Goal: Task Accomplishment & Management: Use online tool/utility

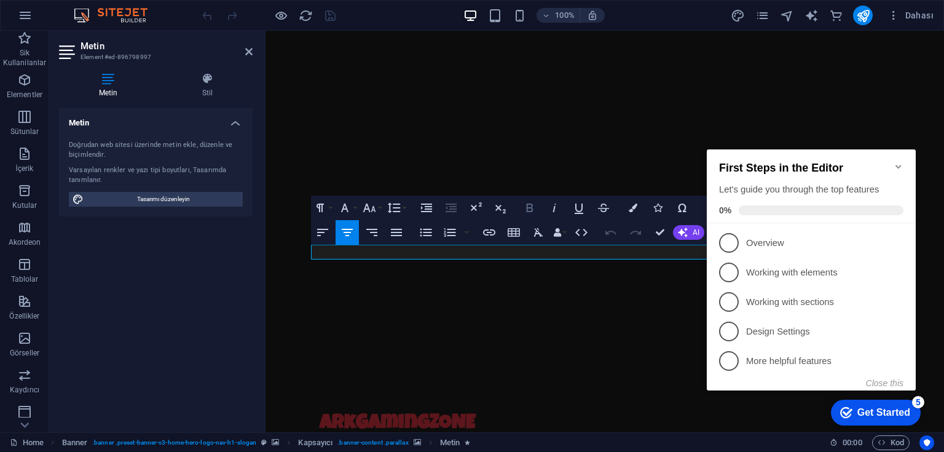
click at [526, 205] on icon "button" at bounding box center [529, 207] width 7 height 9
click at [634, 209] on icon "button" at bounding box center [632, 207] width 9 height 9
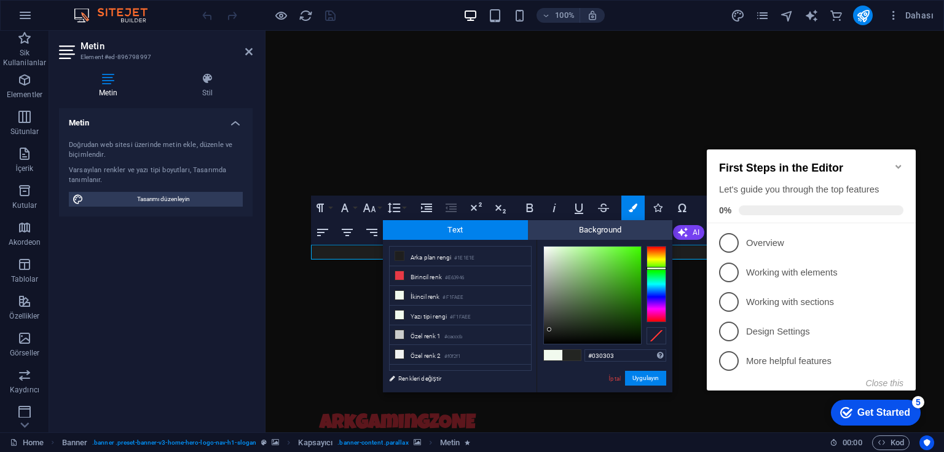
type input "#000000"
drag, startPoint x: 551, startPoint y: 260, endPoint x: 536, endPoint y: 389, distance: 129.2
click at [536, 389] on div "#000000 Desteklenen biçimler #0852ed rgb(8, 82, 237) rgba(8, 82, 237, %90) hsv(…" at bounding box center [604, 405] width 136 height 331
click at [643, 374] on button "Uygulayın" at bounding box center [645, 377] width 41 height 15
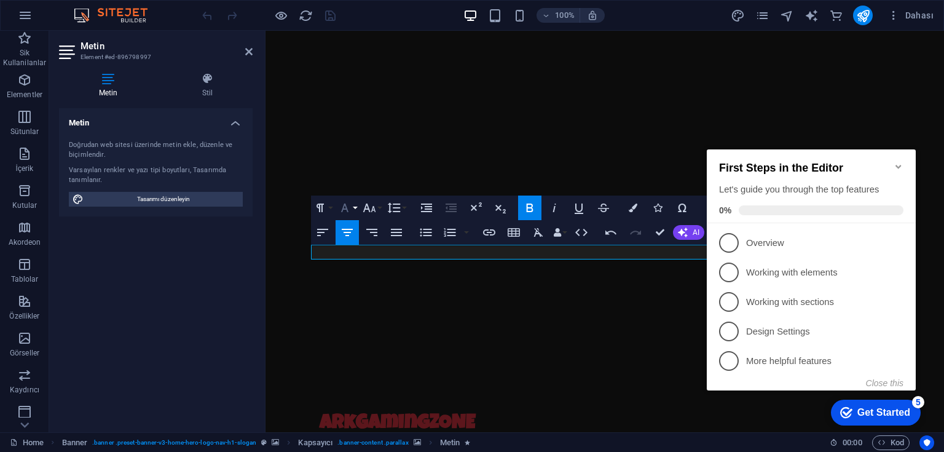
click at [354, 211] on button "Font Family" at bounding box center [346, 207] width 23 height 25
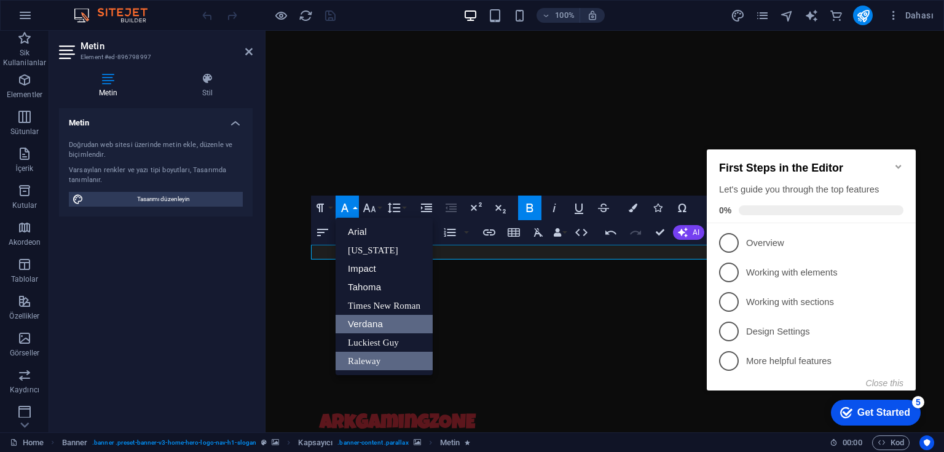
click at [394, 331] on link "Verdana" at bounding box center [383, 324] width 97 height 18
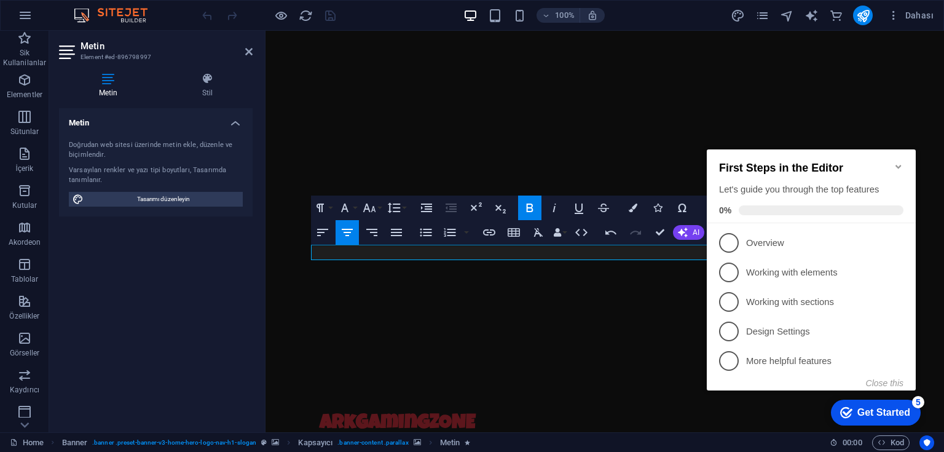
click at [388, 285] on div "H2 Banner Kapsayıcı Aralık Metin Paragraph Format Normal Heading 1 Heading 2 He…" at bounding box center [604, 231] width 678 height 401
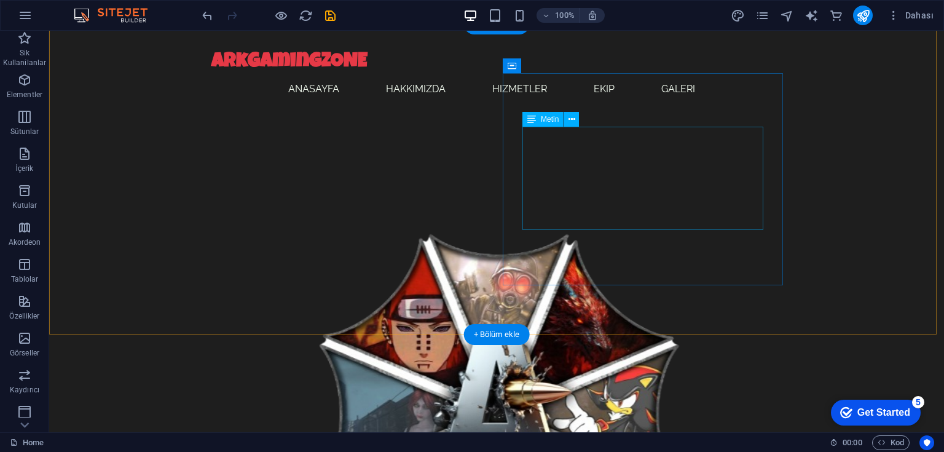
scroll to position [393, 0]
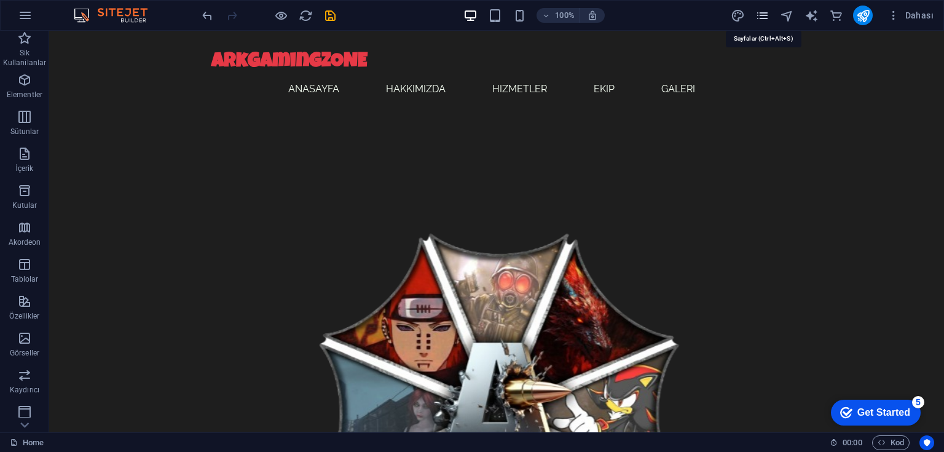
click at [762, 18] on icon "pages" at bounding box center [762, 16] width 14 height 14
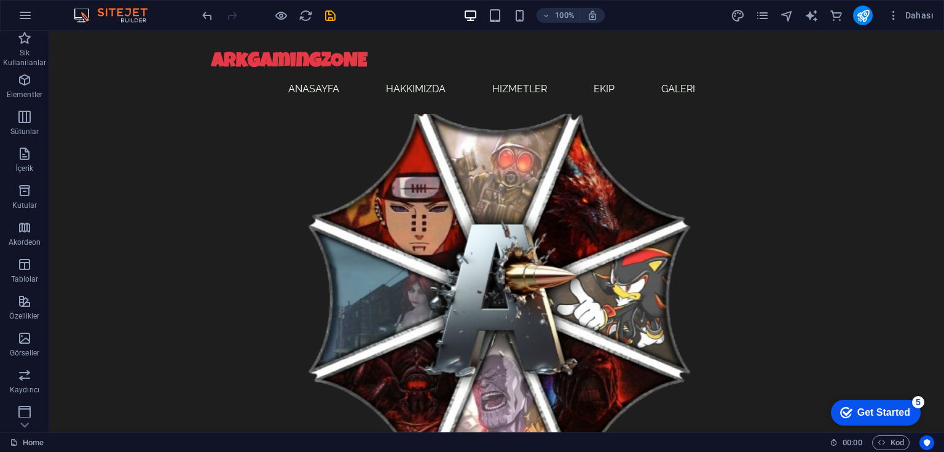
scroll to position [412, 0]
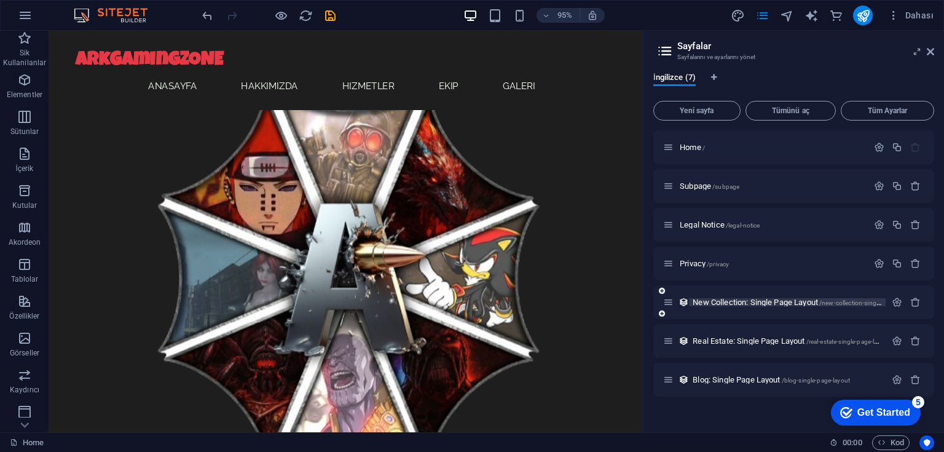
click at [710, 300] on span "New Collection: Single Page Layout /new-collection-single-page-layout" at bounding box center [803, 301] width 222 height 9
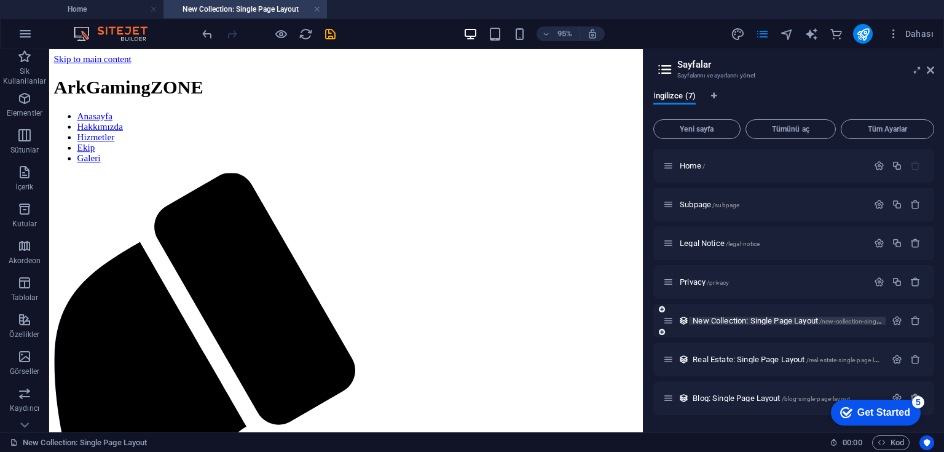
scroll to position [0, 0]
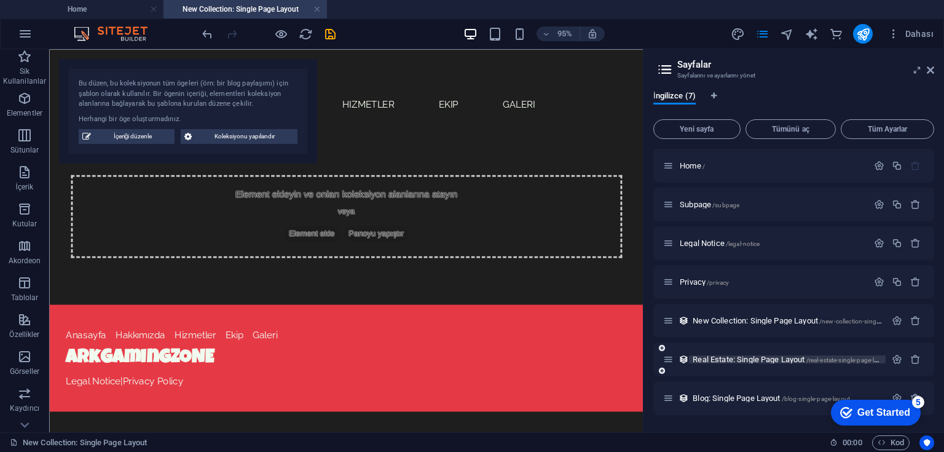
click at [715, 362] on span "Real Estate: Single Page Layout /real-estate-single-page-layout" at bounding box center [790, 358] width 197 height 9
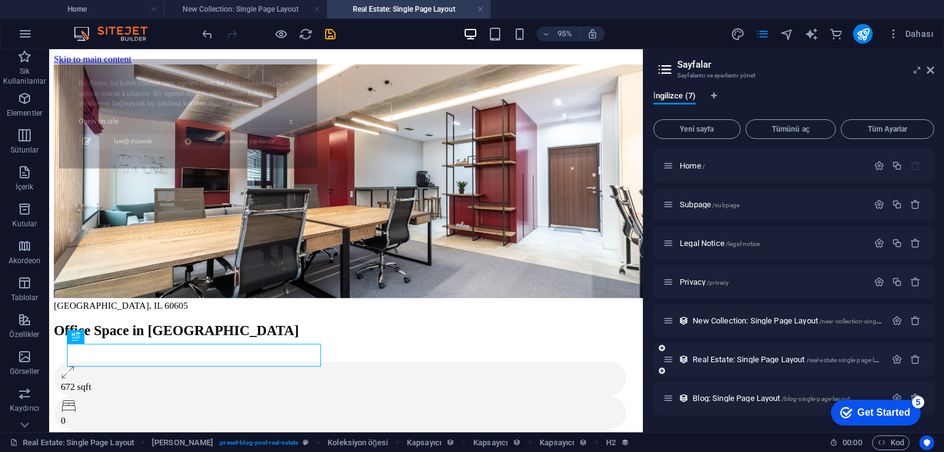
select select "68b600fa1bb16e241a086979"
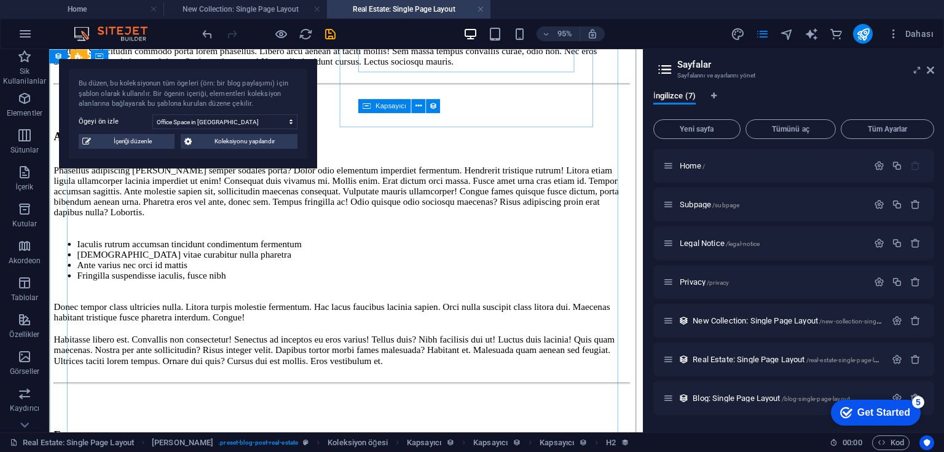
scroll to position [491, 0]
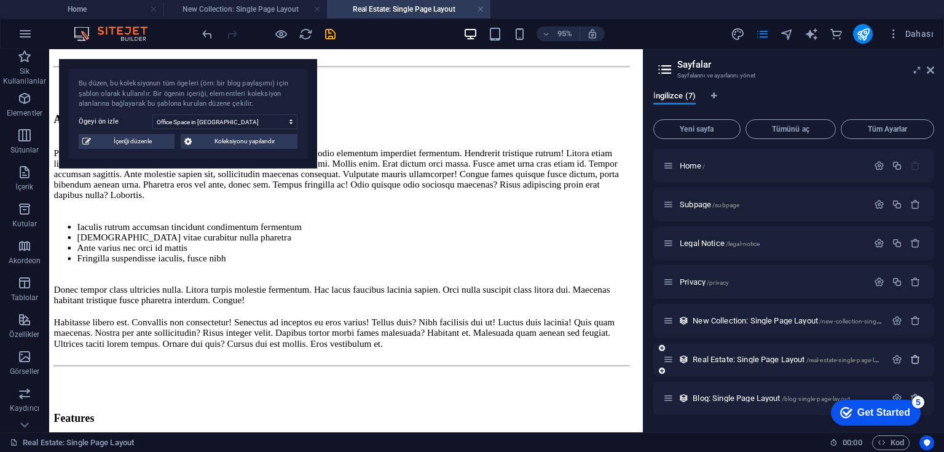
click at [914, 360] on icon "button" at bounding box center [915, 359] width 10 height 10
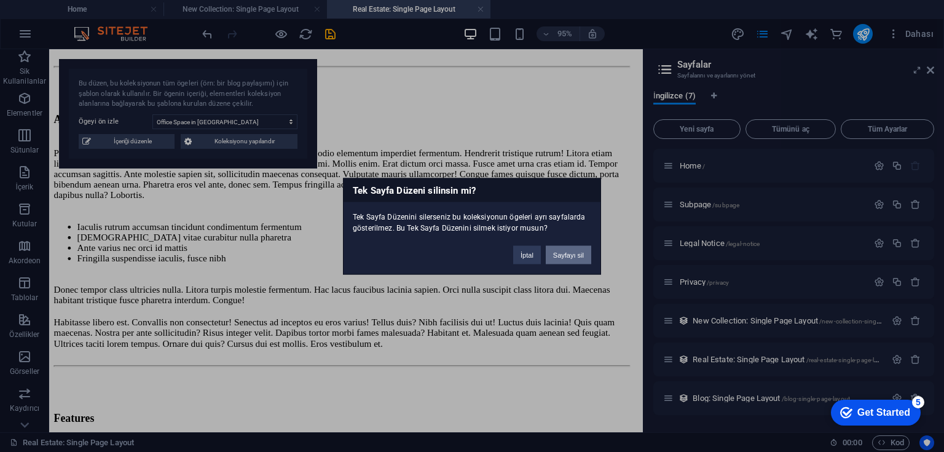
click at [560, 257] on button "Sayfayı sil" at bounding box center [568, 254] width 45 height 18
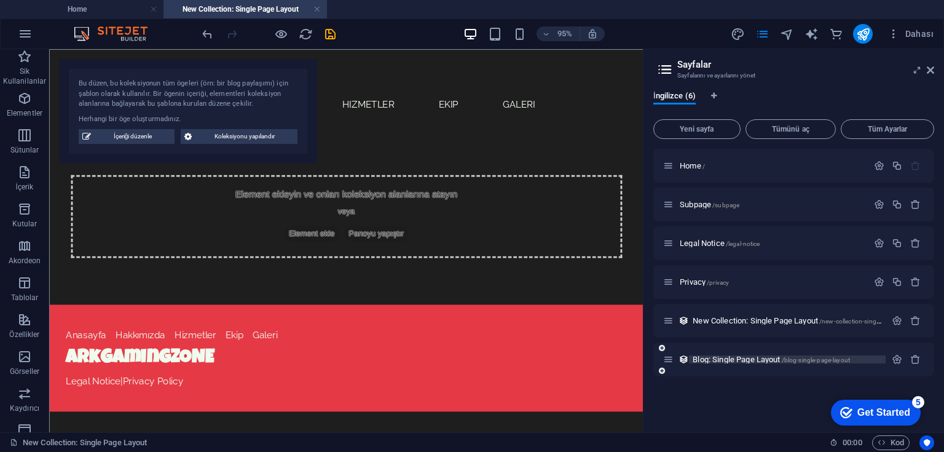
click at [724, 362] on span "Blog: Single Page Layout /blog-single-page-layout" at bounding box center [770, 358] width 157 height 9
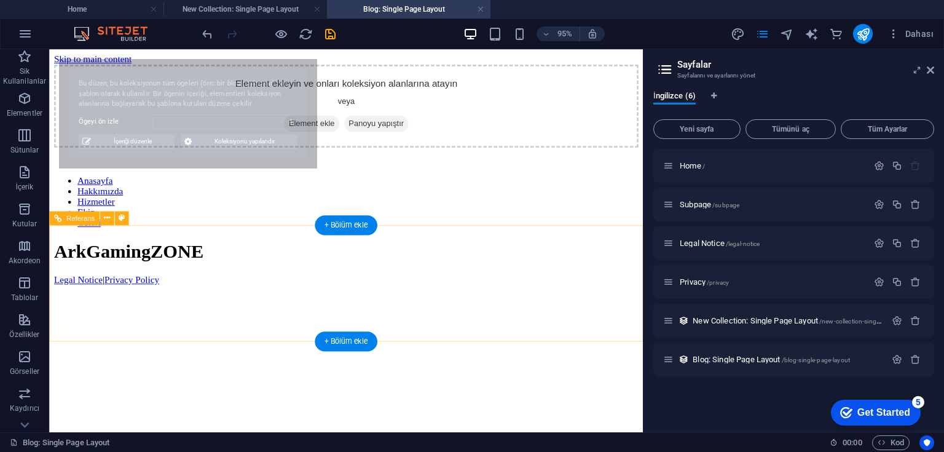
scroll to position [0, 0]
select select "68b600fa1bb16e241a086970"
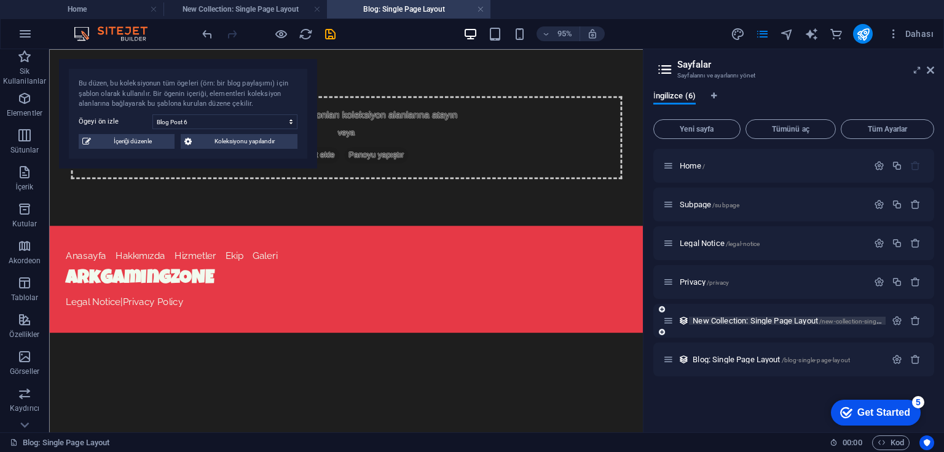
click at [758, 323] on span "New Collection: Single Page Layout /new-collection-single-page-layout" at bounding box center [803, 320] width 222 height 9
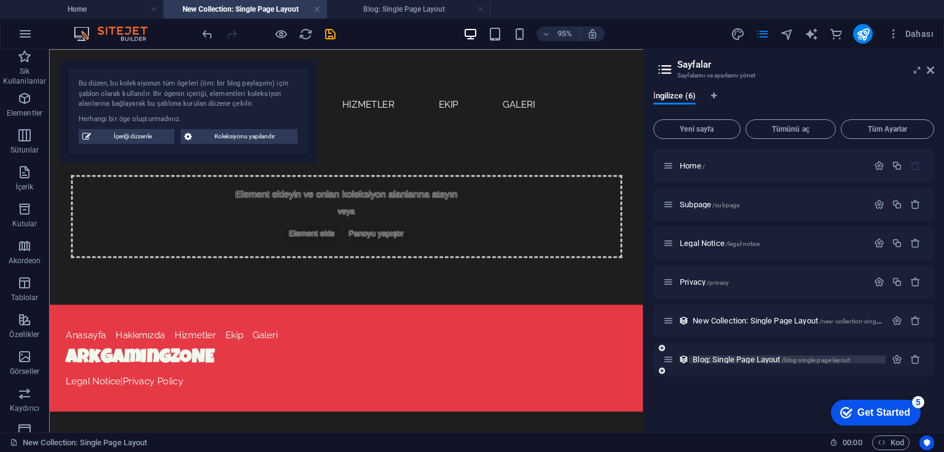
click at [737, 359] on span "Blog: Single Page Layout /blog-single-page-layout" at bounding box center [770, 358] width 157 height 9
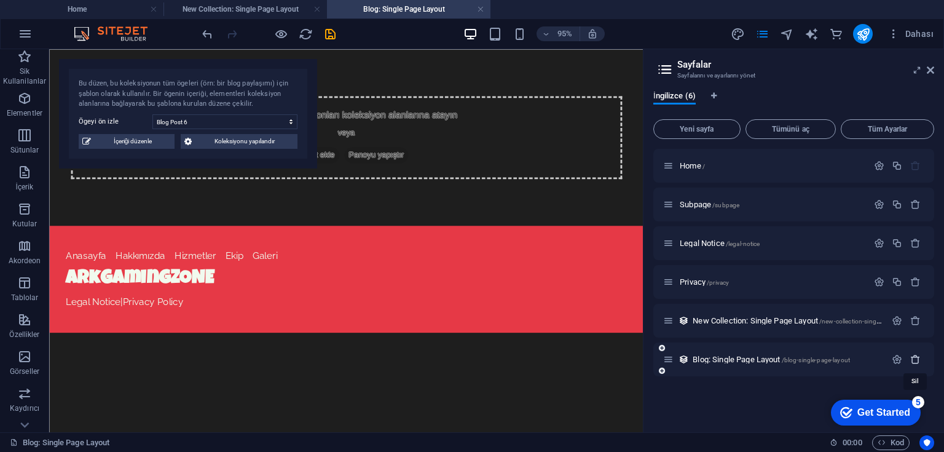
click at [917, 359] on icon "button" at bounding box center [915, 359] width 10 height 10
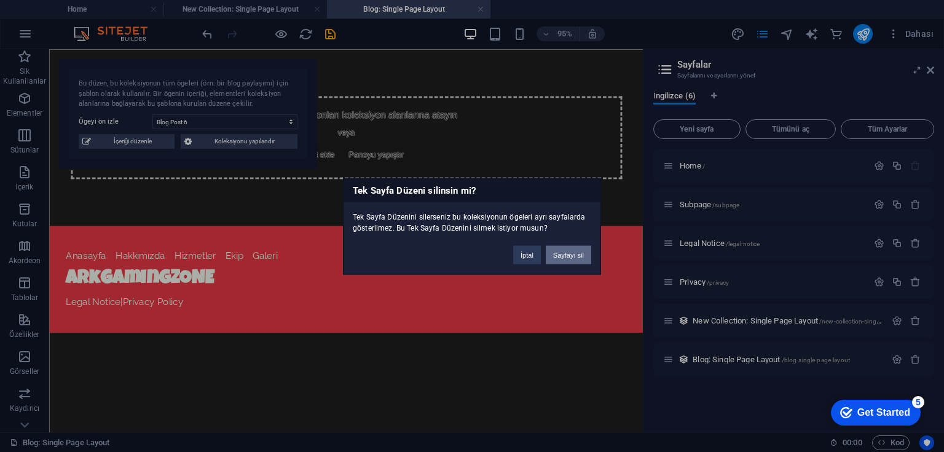
click at [576, 254] on button "Sayfayı sil" at bounding box center [568, 254] width 45 height 18
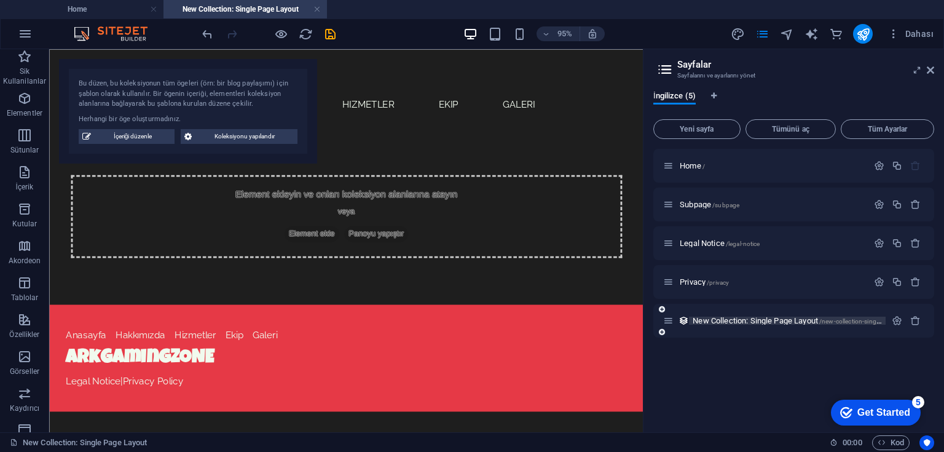
click at [729, 324] on span "New Collection: Single Page Layout /new-collection-single-page-layout" at bounding box center [803, 320] width 222 height 9
click at [25, 107] on span "Elementler" at bounding box center [24, 105] width 49 height 29
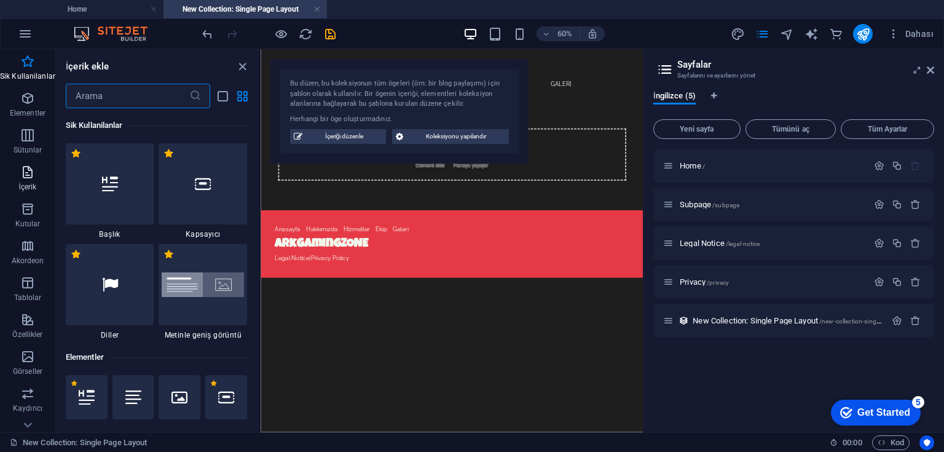
click at [29, 170] on icon "button" at bounding box center [27, 172] width 15 height 15
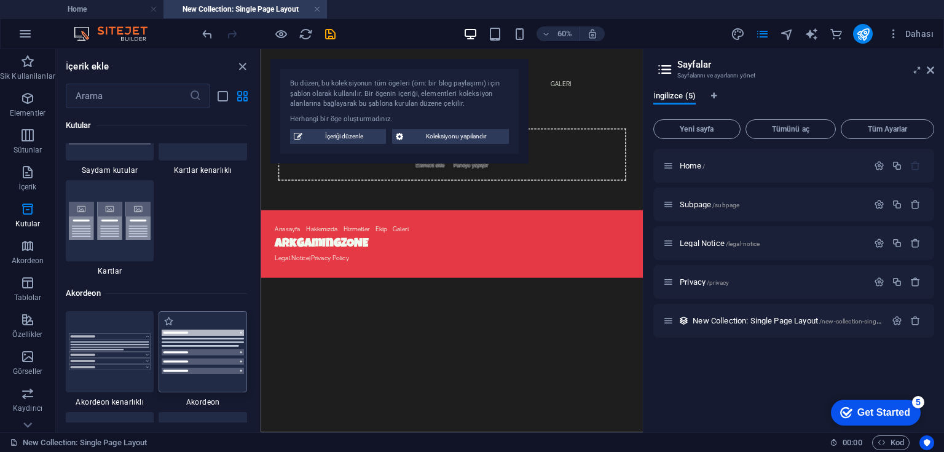
scroll to position [3921, 0]
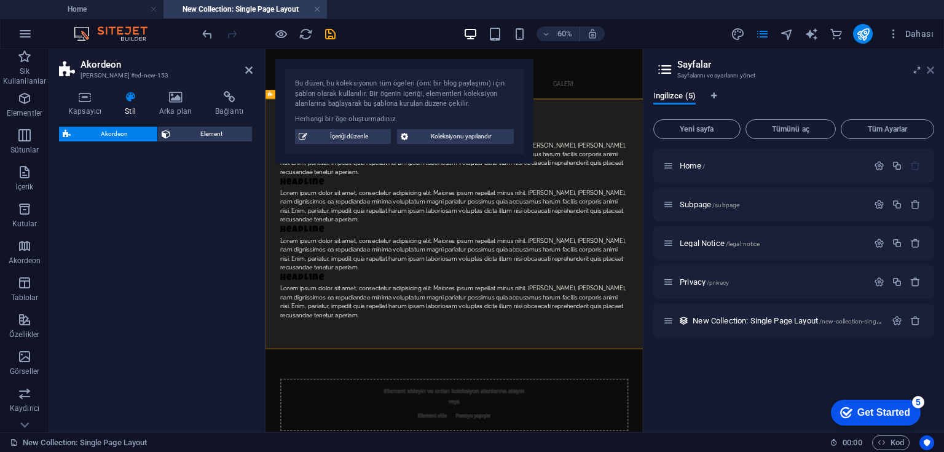
select select "rem"
select select "preset-accordion-v3-default"
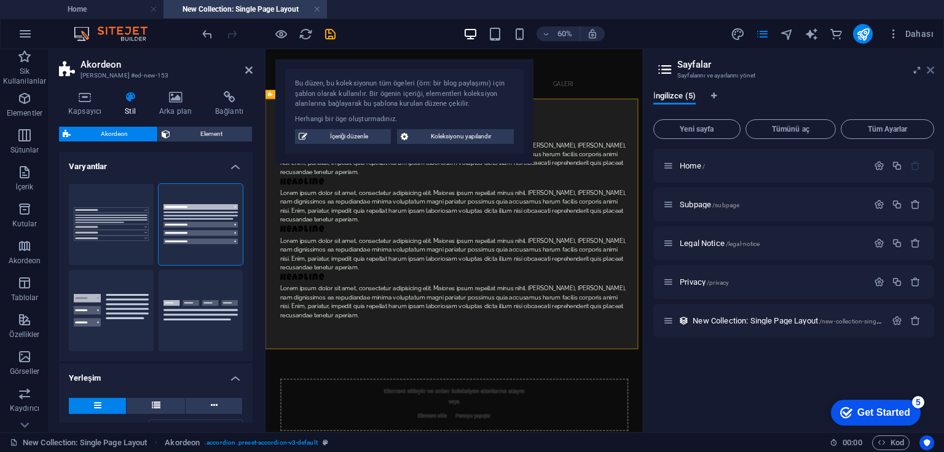
click at [933, 66] on icon at bounding box center [929, 70] width 7 height 10
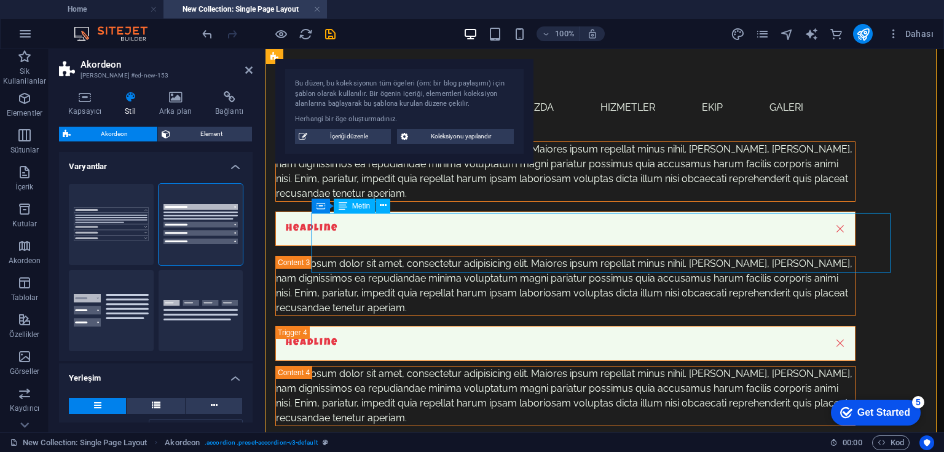
scroll to position [197, 0]
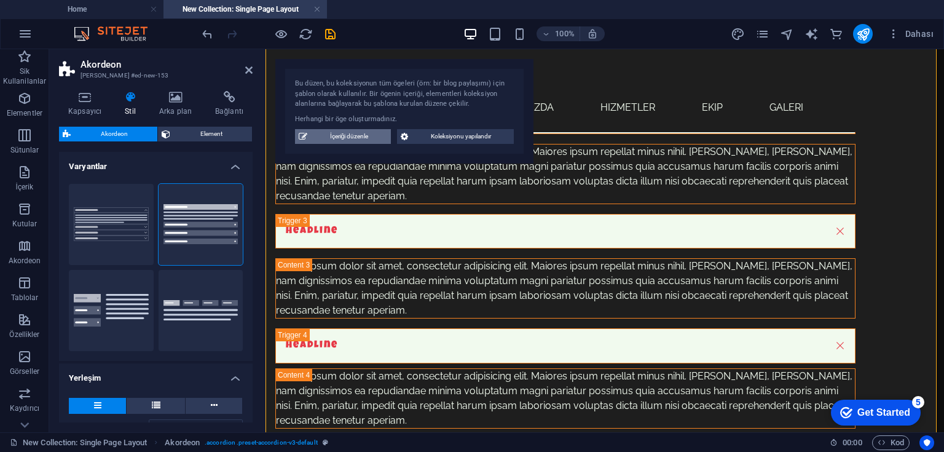
click at [365, 135] on span "İçeriği düzenle" at bounding box center [349, 136] width 76 height 15
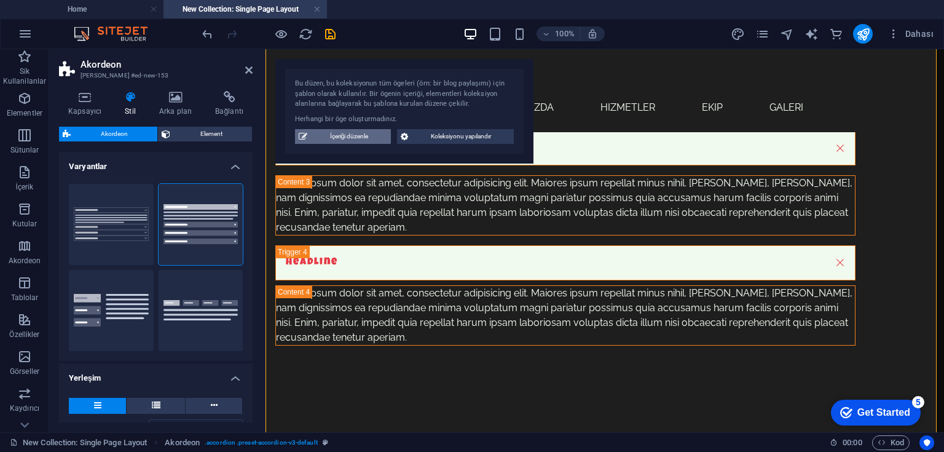
scroll to position [0, 0]
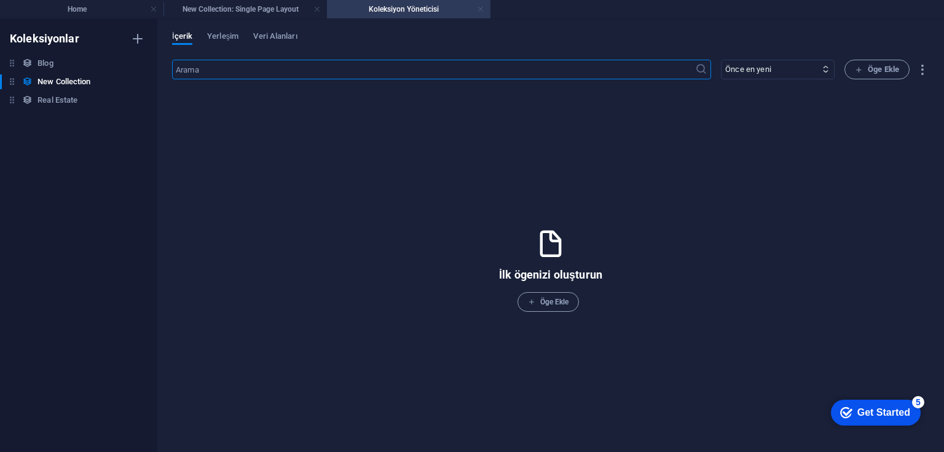
click at [479, 9] on link at bounding box center [480, 10] width 7 height 12
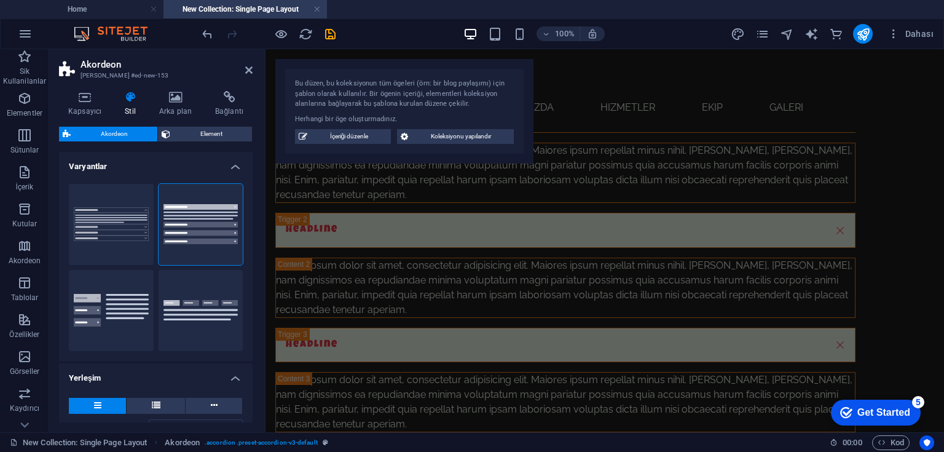
scroll to position [197, 0]
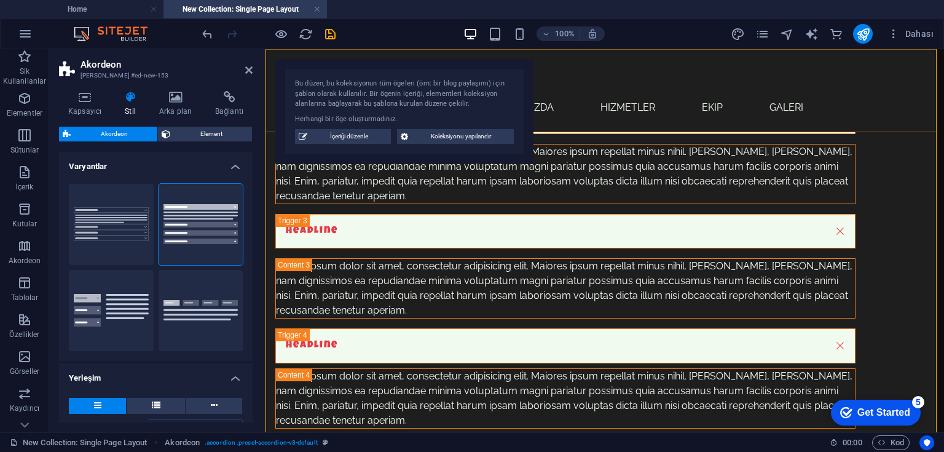
click at [604, 70] on div "ArkGamingZONE Anasayfa Hakkımızda Hizmetler Ekip Galeri Menu" at bounding box center [604, 90] width 678 height 83
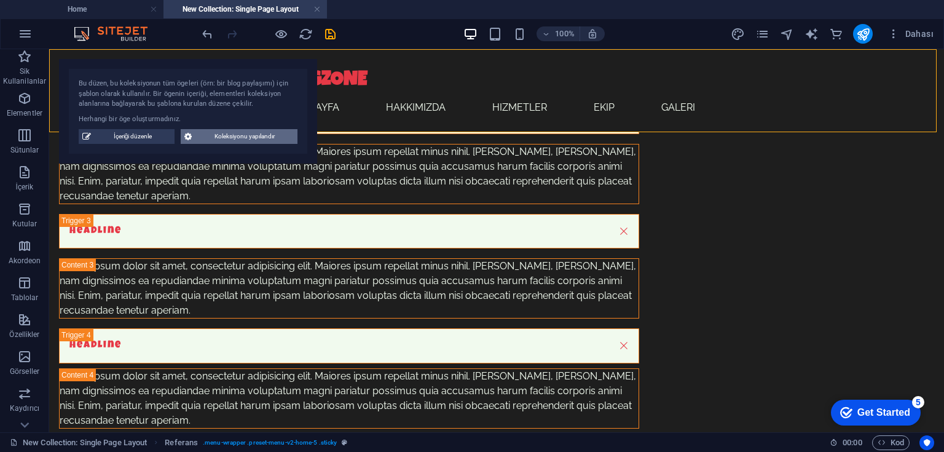
click at [203, 138] on span "Koleksiyonu yapılandır" at bounding box center [244, 136] width 98 height 15
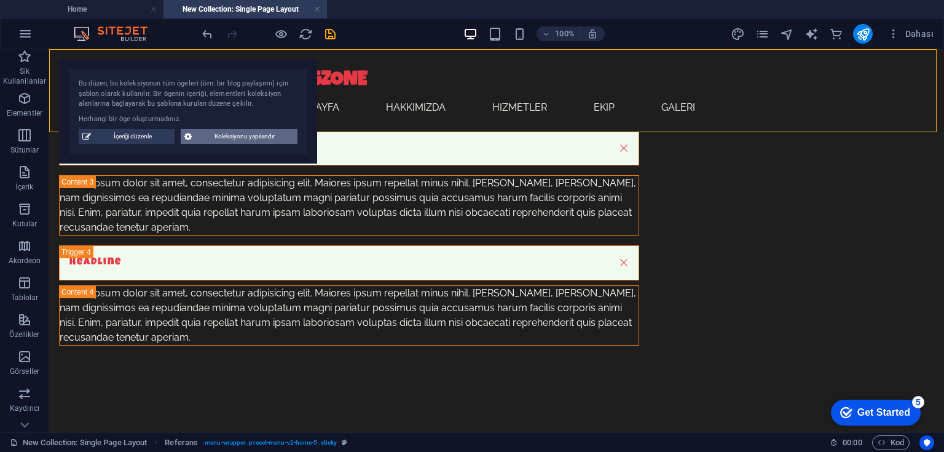
scroll to position [0, 0]
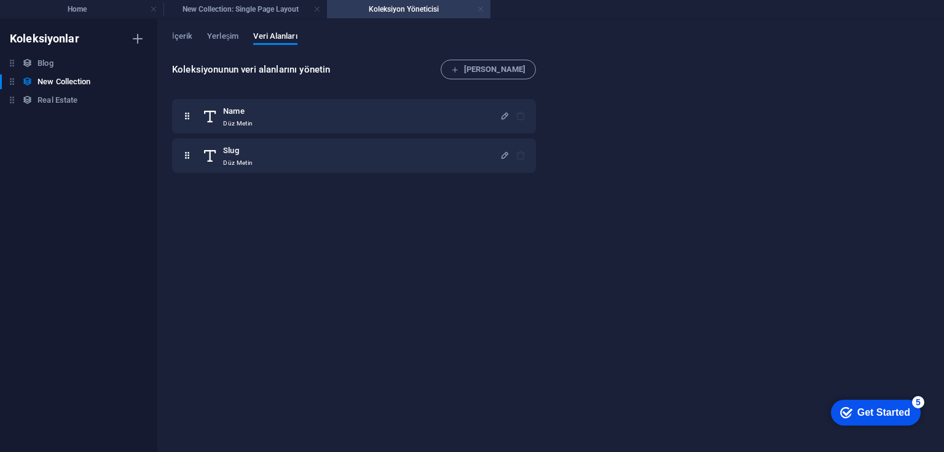
click at [482, 10] on link at bounding box center [480, 10] width 7 height 12
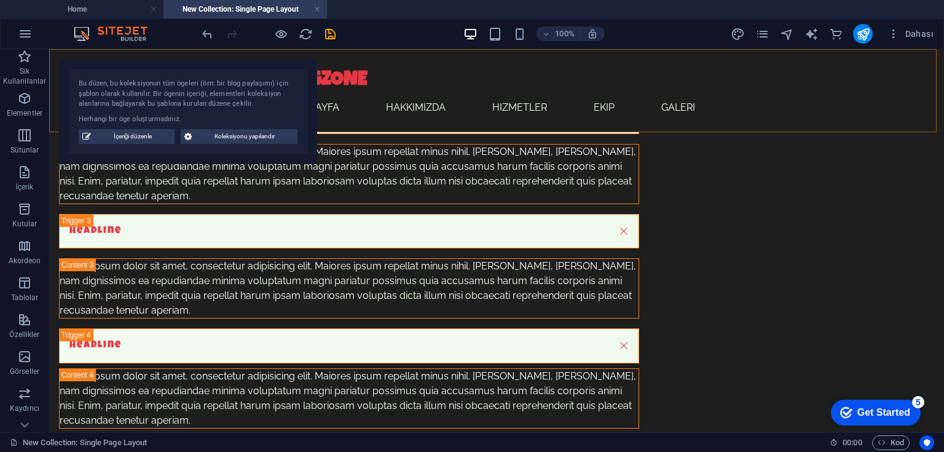
click at [413, 75] on div "ArkGamingZONE Anasayfa Hakkımızda Hizmetler Ekip Galeri Menu" at bounding box center [496, 90] width 894 height 83
click at [115, 198] on div "Headline Lorem ipsum dolor sit amet, consectetur adipisicing elit. Maiores ipsu…" at bounding box center [496, 165] width 894 height 625
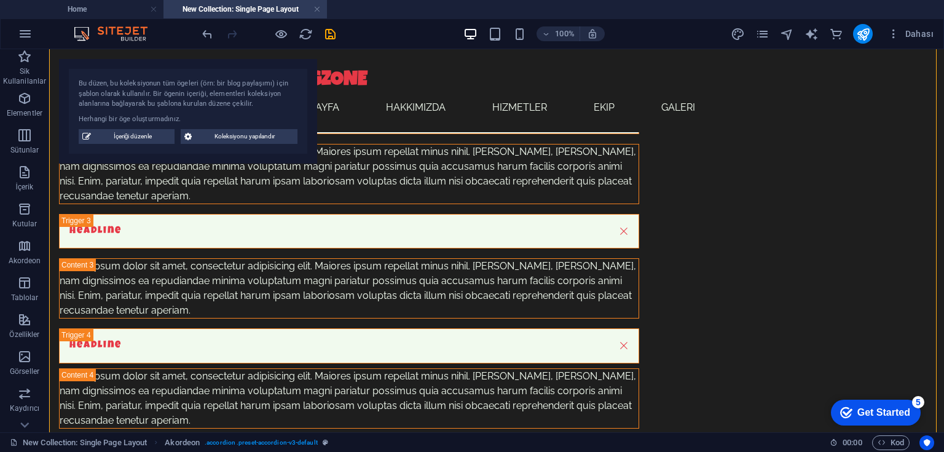
click at [135, 107] on div "Bu düzen, bu koleksiyonun tüm ögeleri (örn: bir blog paylaşımı) için şablon ola…" at bounding box center [188, 94] width 219 height 31
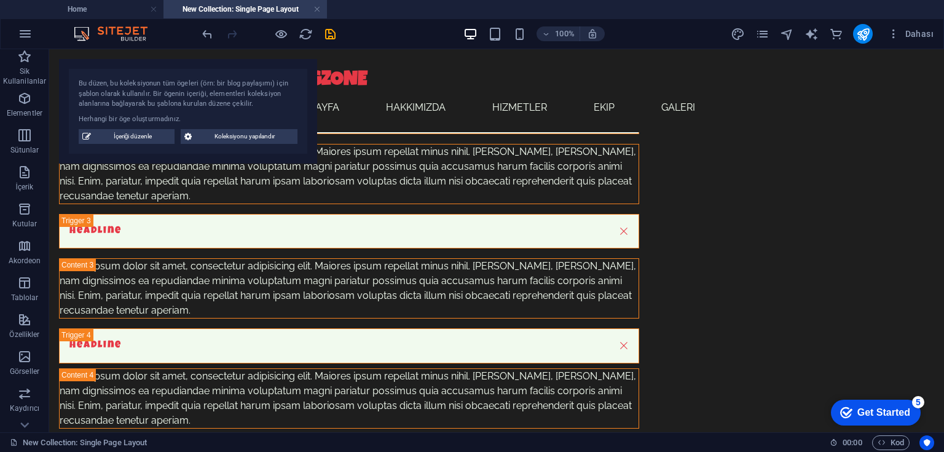
click at [159, 120] on div "Herhangi bir öge oluşturmadınız." at bounding box center [188, 119] width 219 height 10
click at [192, 121] on div "Herhangi bir öge oluşturmadınız." at bounding box center [188, 119] width 219 height 10
click at [160, 136] on span "İçeriği düzenle" at bounding box center [133, 136] width 76 height 15
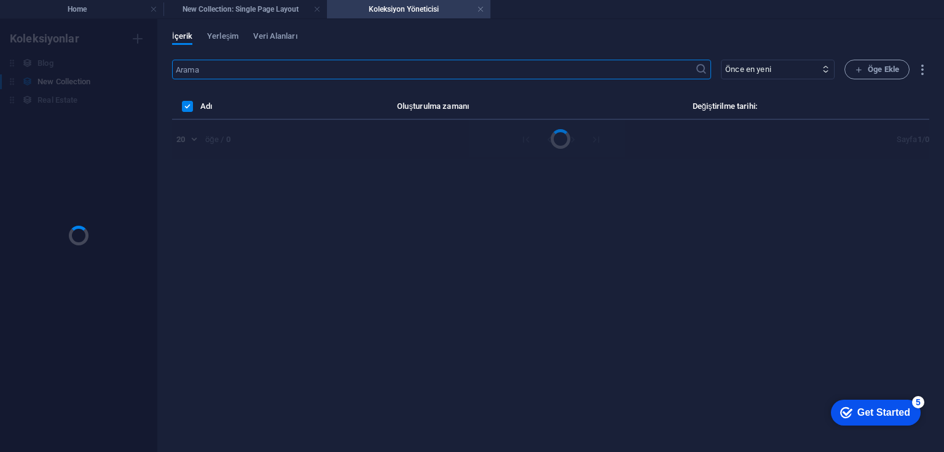
scroll to position [0, 0]
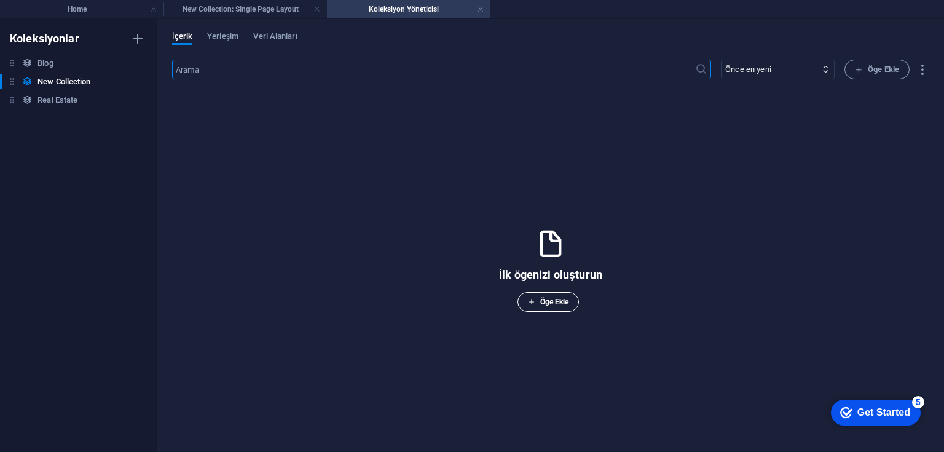
click at [534, 302] on icon "button" at bounding box center [531, 301] width 7 height 7
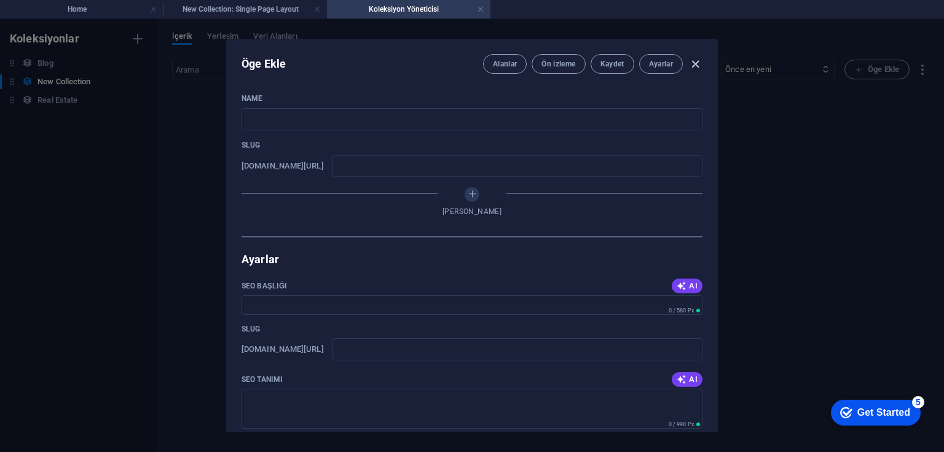
click at [696, 62] on icon "button" at bounding box center [695, 64] width 14 height 14
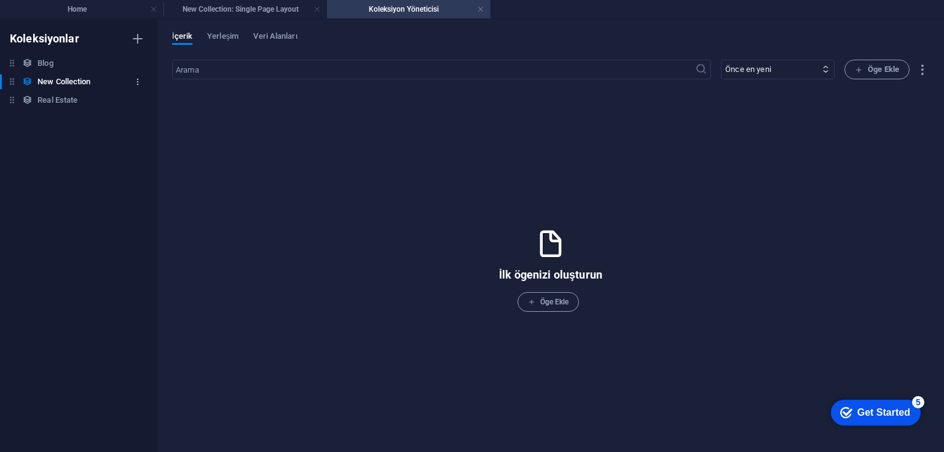
click at [135, 79] on icon "button" at bounding box center [137, 81] width 9 height 9
click at [139, 158] on h6 "Sil" at bounding box center [148, 165] width 55 height 15
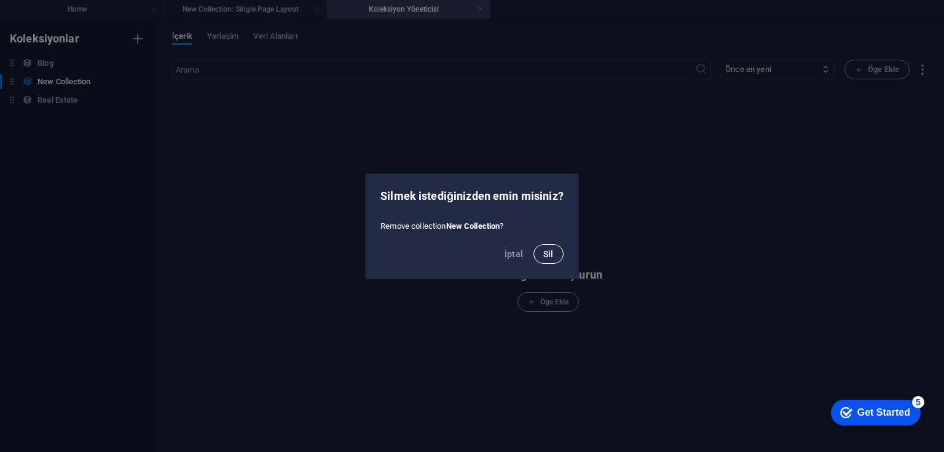
click at [548, 256] on span "Sil" at bounding box center [548, 254] width 10 height 10
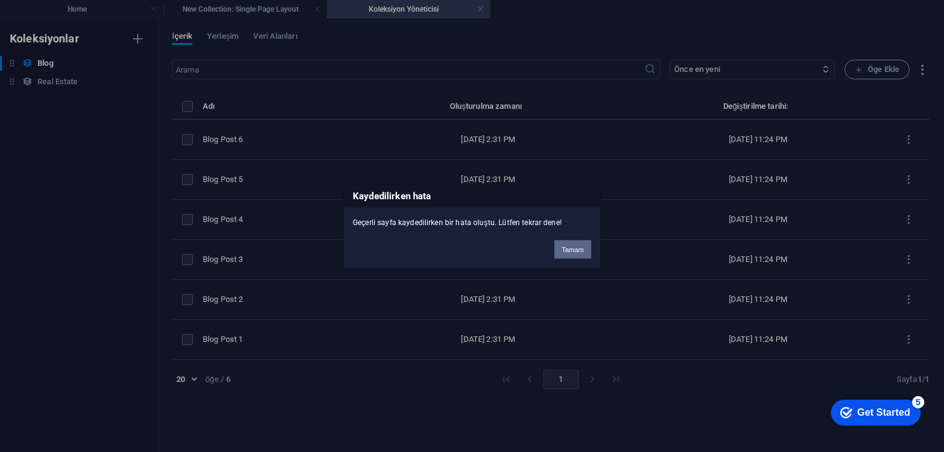
click at [568, 251] on button "Tamam" at bounding box center [572, 249] width 37 height 18
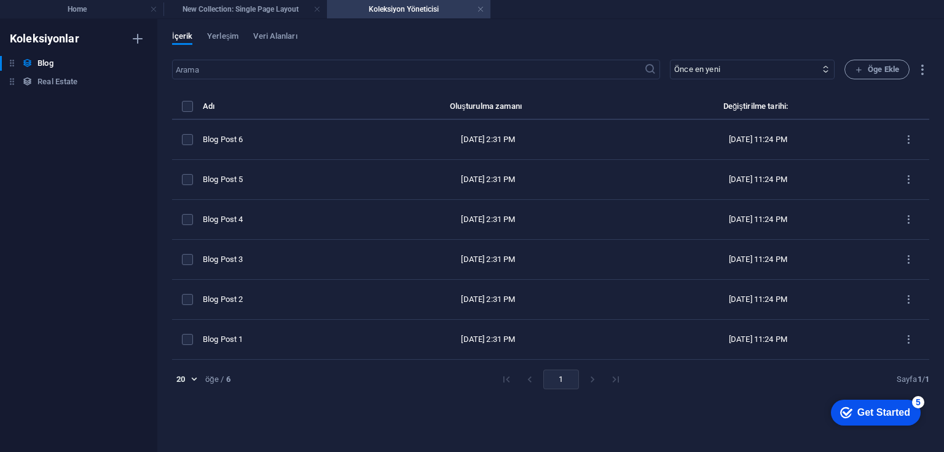
click at [482, 9] on link at bounding box center [480, 10] width 7 height 12
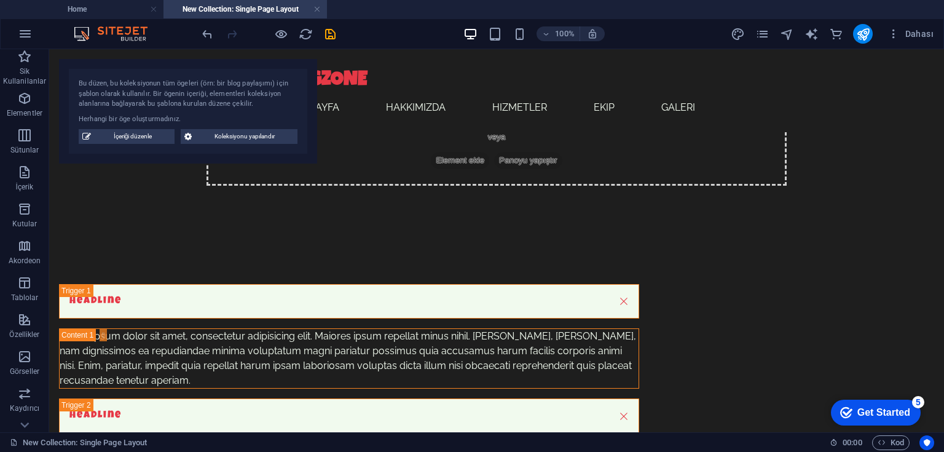
scroll to position [197, 0]
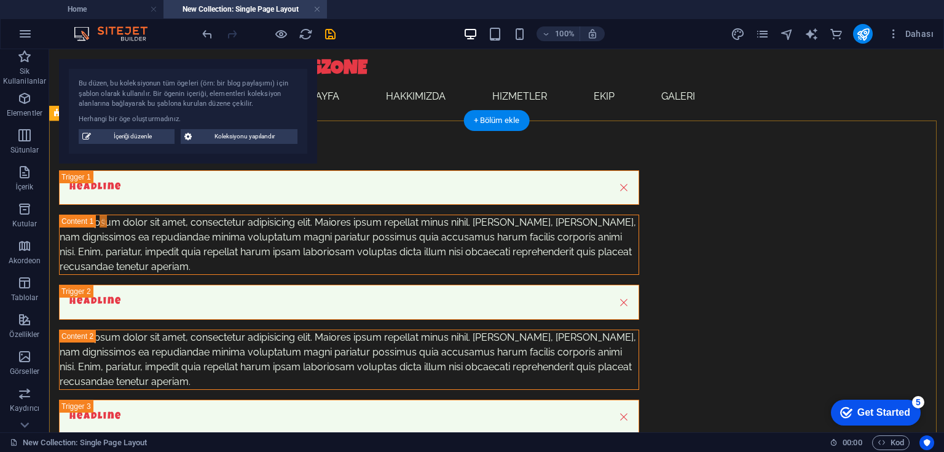
click at [155, 214] on div "Headline Lorem ipsum dolor sit amet, consectetur adipisicing elit. Maiores ipsu…" at bounding box center [496, 392] width 894 height 542
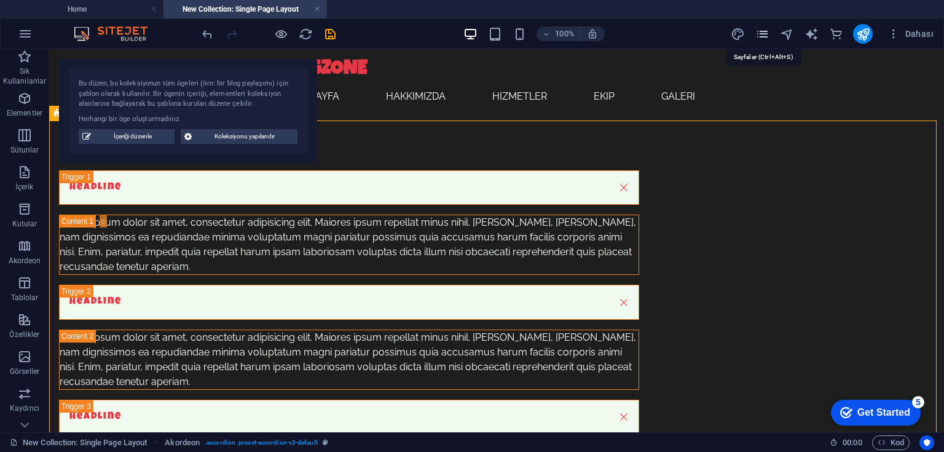
click at [764, 34] on icon "pages" at bounding box center [762, 34] width 14 height 14
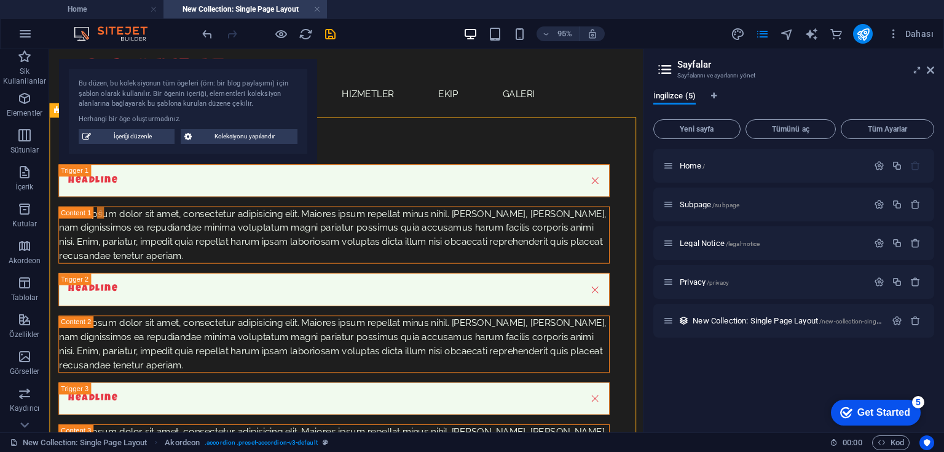
click at [697, 372] on div "Home / Subpage /subpage Legal Notice /legal-notice Privacy /privacy New Collect…" at bounding box center [793, 285] width 281 height 273
click at [385, 143] on div "Headline Lorem ipsum dolor sit amet, consectetur adipisicing elit. Maiores ipsu…" at bounding box center [361, 392] width 625 height 542
click at [930, 69] on icon at bounding box center [929, 70] width 7 height 10
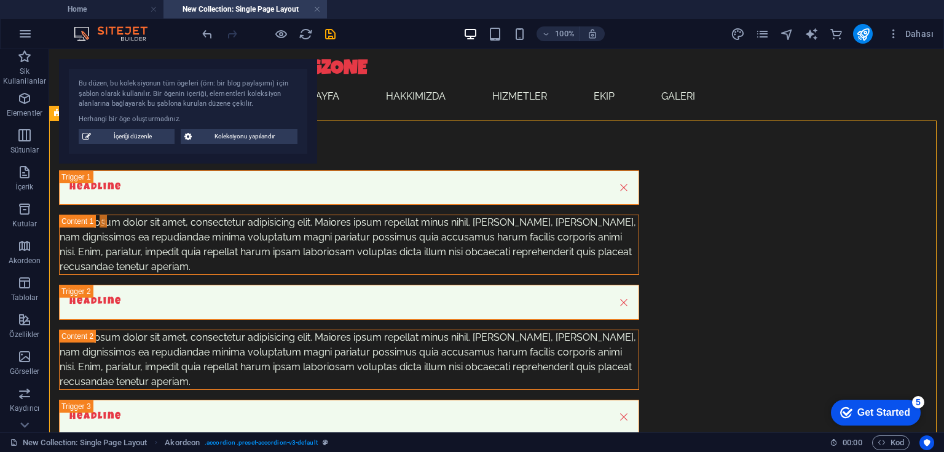
click at [139, 95] on div "Bu düzen, bu koleksiyonun tüm ögeleri (örn: bir blog paylaşımı) için şablon ola…" at bounding box center [188, 94] width 219 height 31
click at [76, 7] on h4 "Home" at bounding box center [81, 9] width 163 height 14
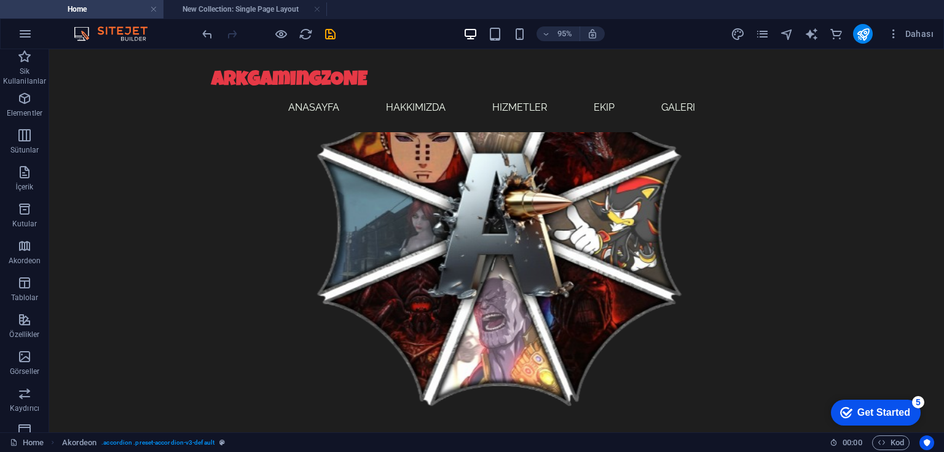
scroll to position [0, 0]
click at [767, 34] on icon "pages" at bounding box center [762, 34] width 14 height 14
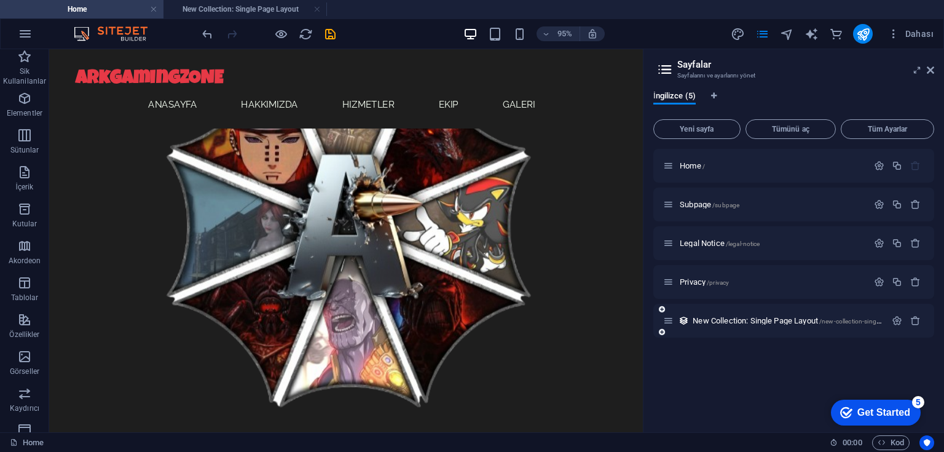
click at [727, 326] on div "New Collection: Single Page Layout /new-collection-single-page-layout" at bounding box center [774, 320] width 222 height 14
click at [707, 321] on span "New Collection: Single Page Layout /new-collection-single-page-layout" at bounding box center [803, 320] width 222 height 9
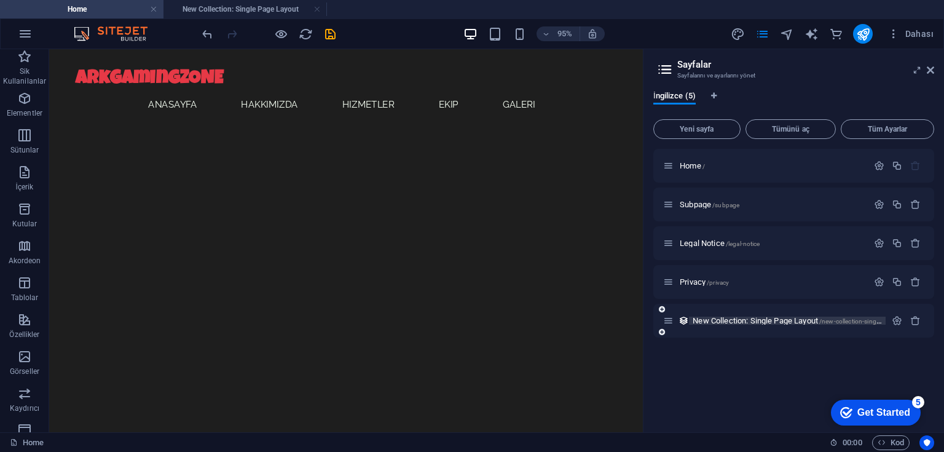
click at [707, 321] on span "New Collection: Single Page Layout /new-collection-single-page-layout" at bounding box center [803, 320] width 222 height 9
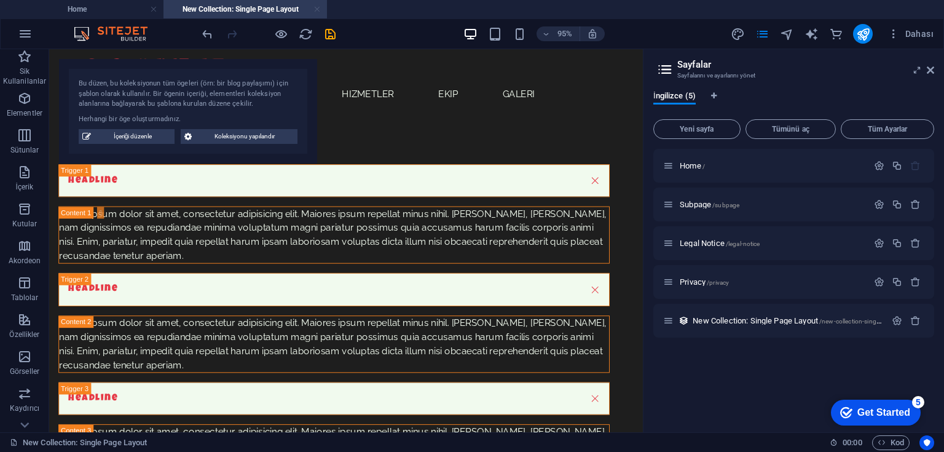
click at [319, 7] on link at bounding box center [316, 10] width 7 height 12
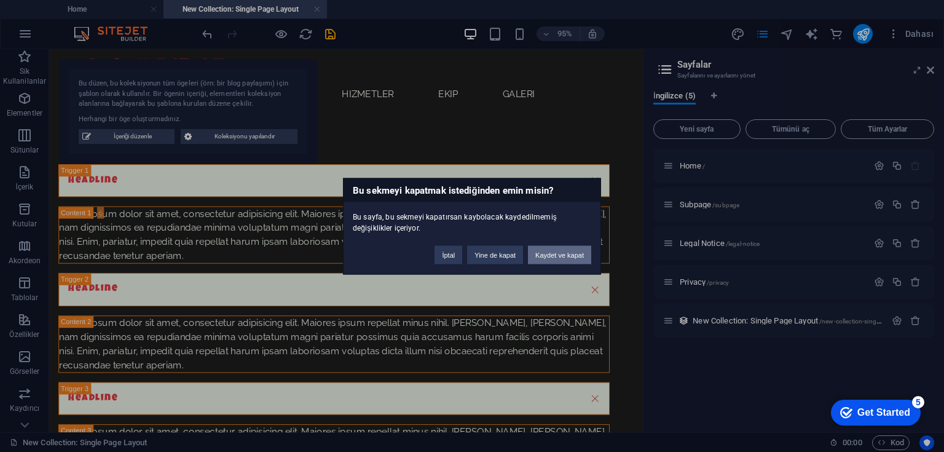
click at [546, 258] on button "Kaydet ve kapat" at bounding box center [559, 254] width 63 height 18
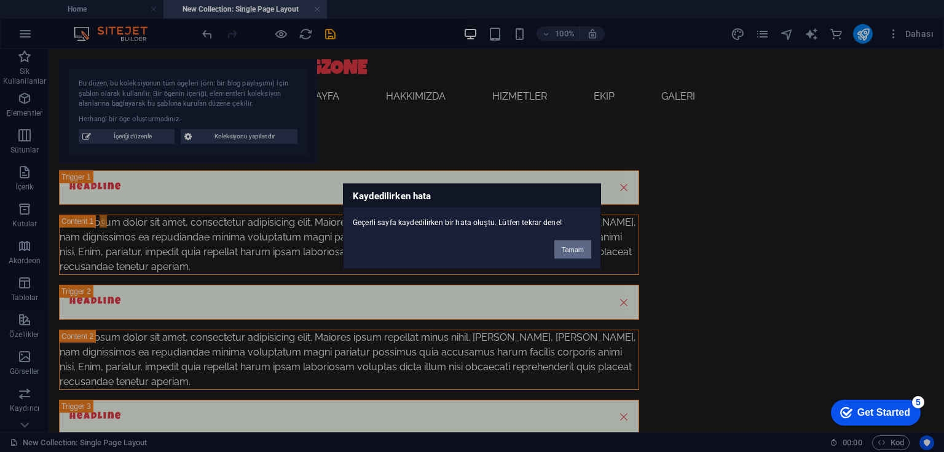
click at [576, 251] on button "Tamam" at bounding box center [572, 249] width 37 height 18
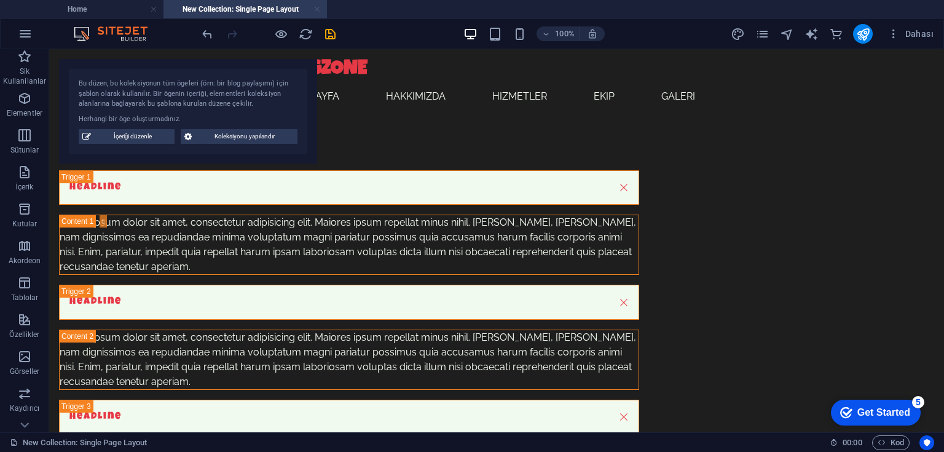
click at [315, 10] on link at bounding box center [316, 10] width 7 height 12
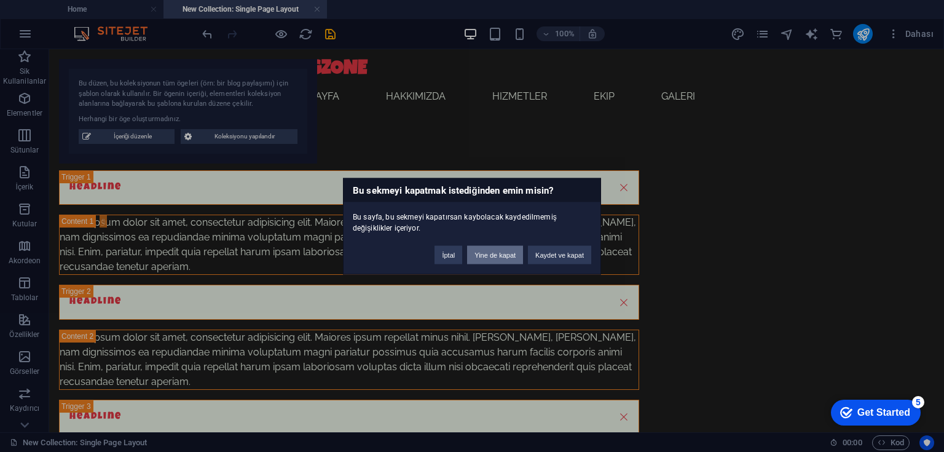
click at [489, 255] on button "Yine de kapat" at bounding box center [495, 254] width 56 height 18
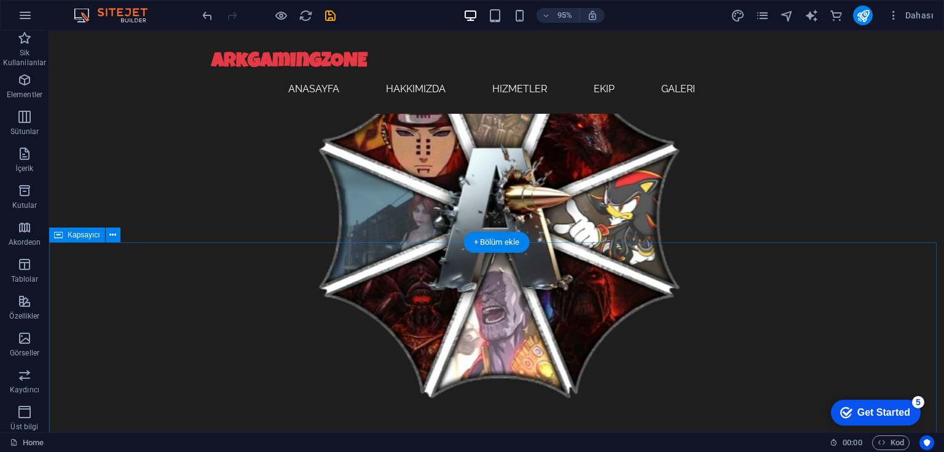
scroll to position [460, 0]
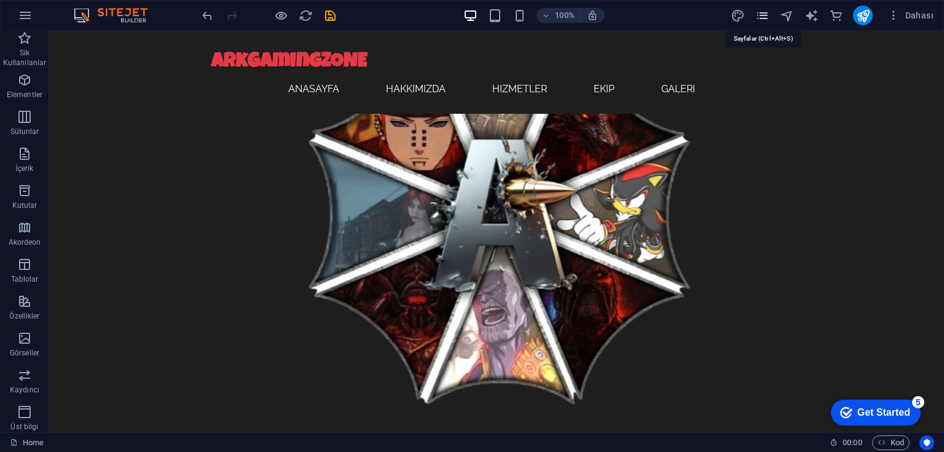
click at [762, 17] on icon "pages" at bounding box center [762, 16] width 14 height 14
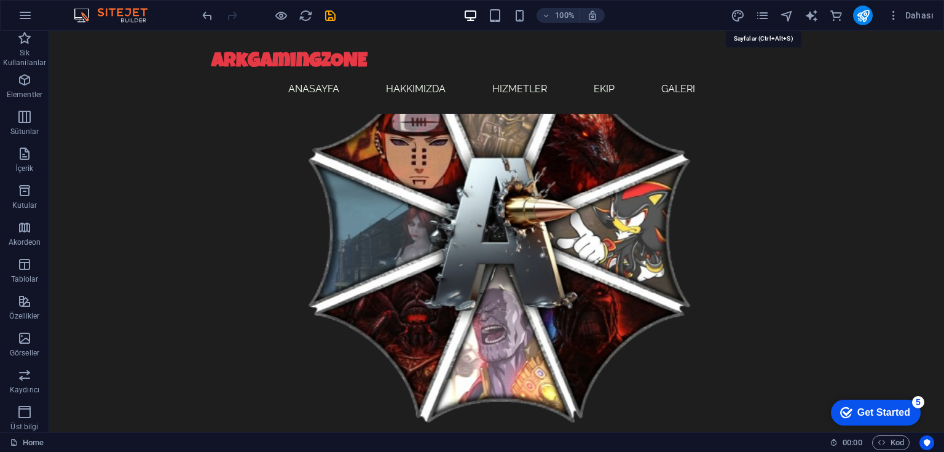
scroll to position [479, 0]
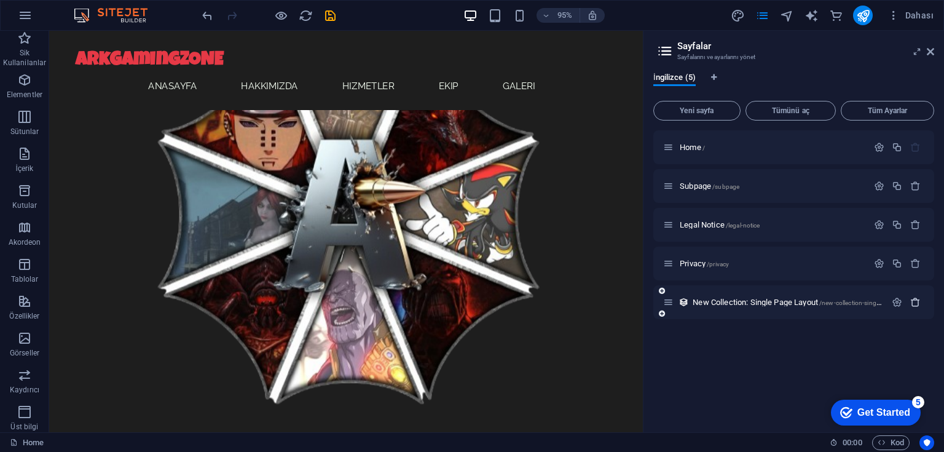
click at [915, 300] on icon "button" at bounding box center [915, 302] width 10 height 10
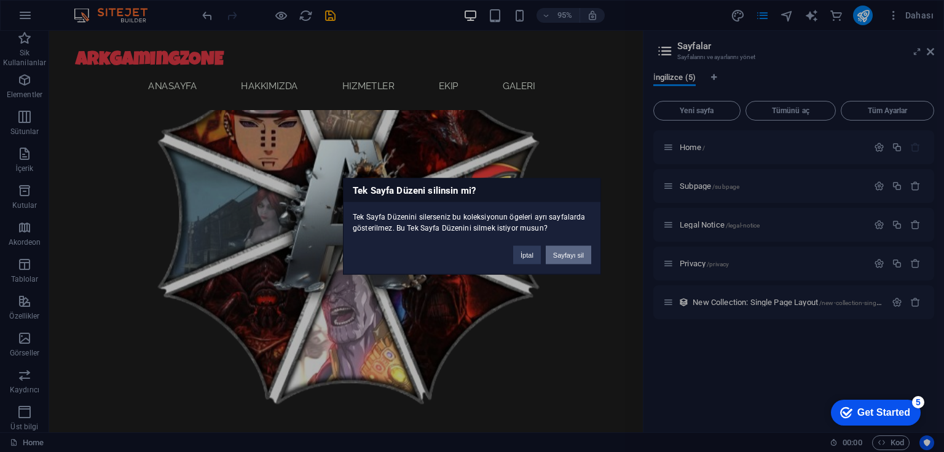
click at [575, 252] on button "Sayfayı sil" at bounding box center [568, 254] width 45 height 18
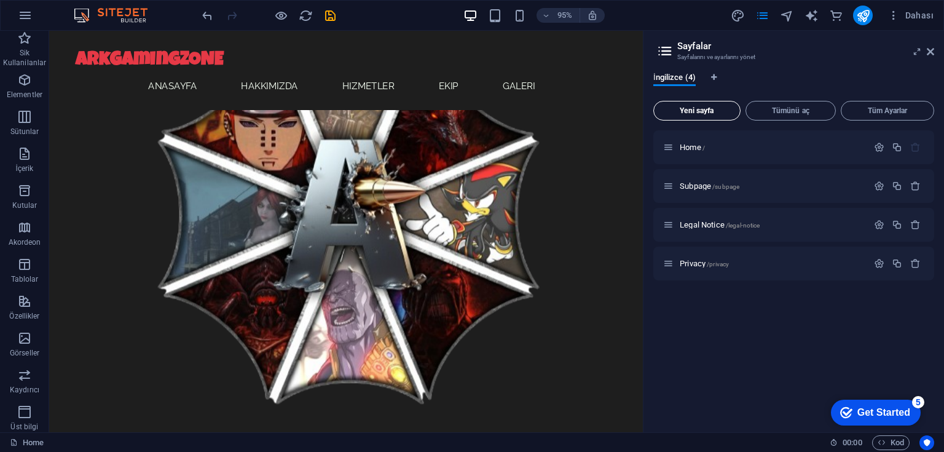
click at [707, 109] on span "Yeni sayfa" at bounding box center [697, 110] width 76 height 7
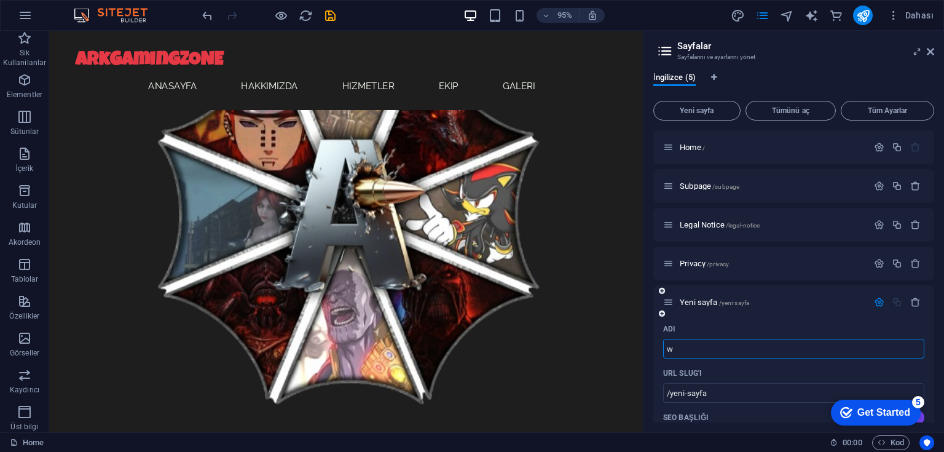
type input "w"
type input "/w"
type input "WİKİ"
type input "/wiki"
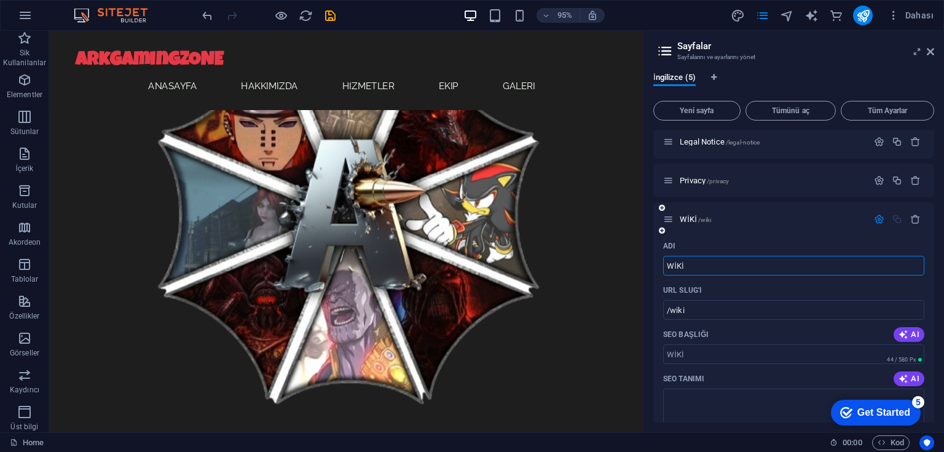
scroll to position [147, 0]
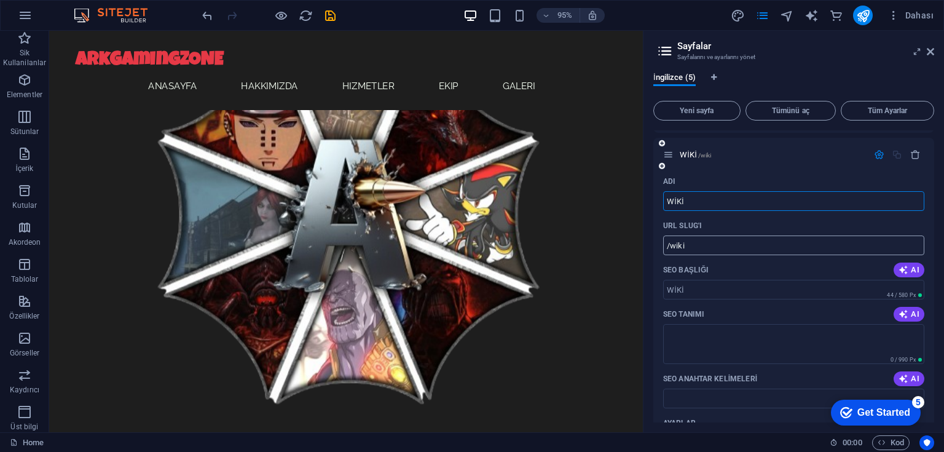
type input "WİKİ"
click at [670, 244] on input "/wiki" at bounding box center [793, 245] width 261 height 20
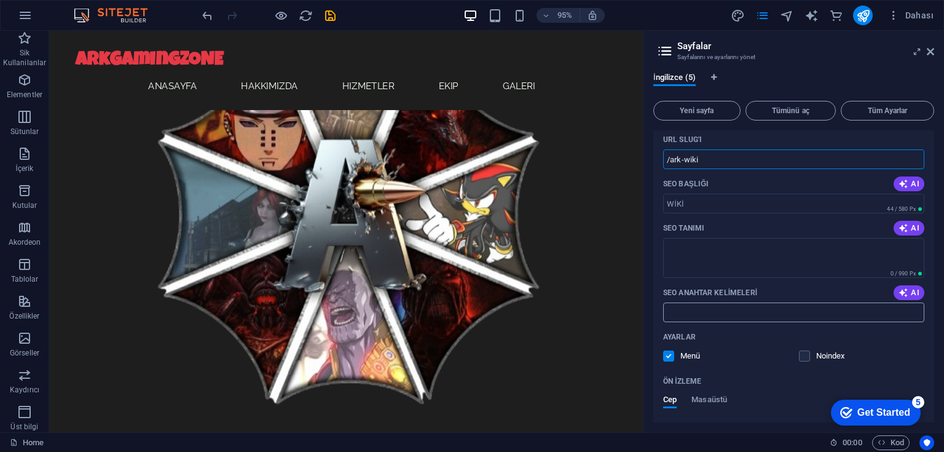
scroll to position [246, 0]
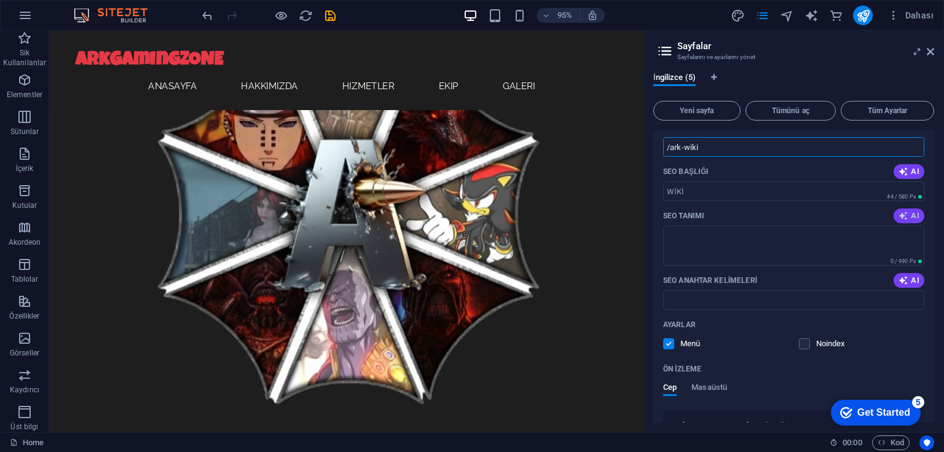
type input "/ark-wiki"
click at [902, 220] on button "AI" at bounding box center [908, 215] width 31 height 15
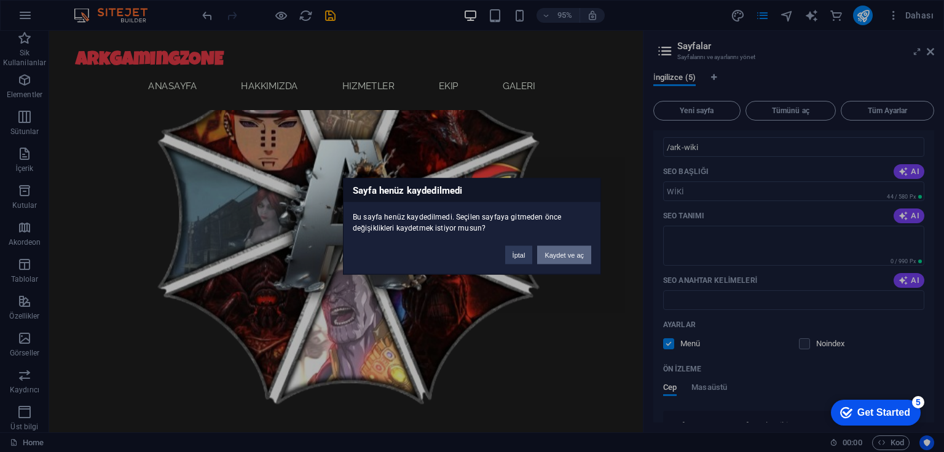
click at [573, 256] on button "Kaydet ve aç" at bounding box center [564, 254] width 54 height 18
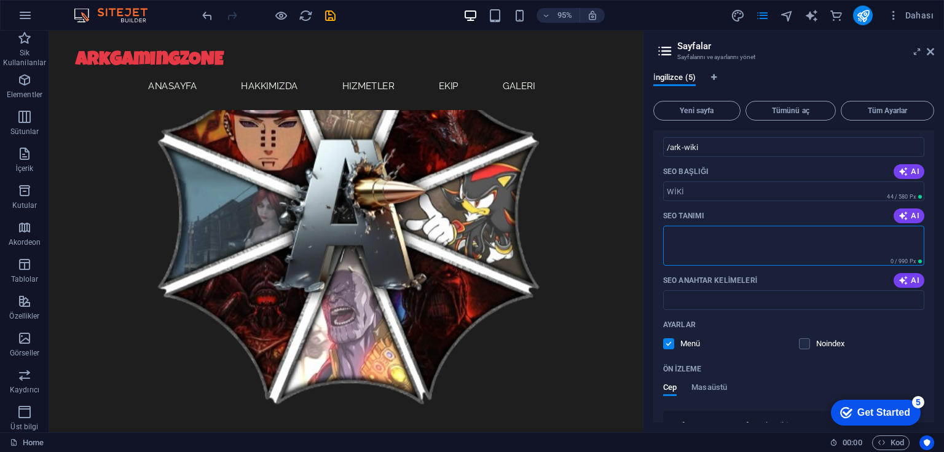
click at [701, 251] on textarea "SEO Tanımı" at bounding box center [793, 245] width 261 height 40
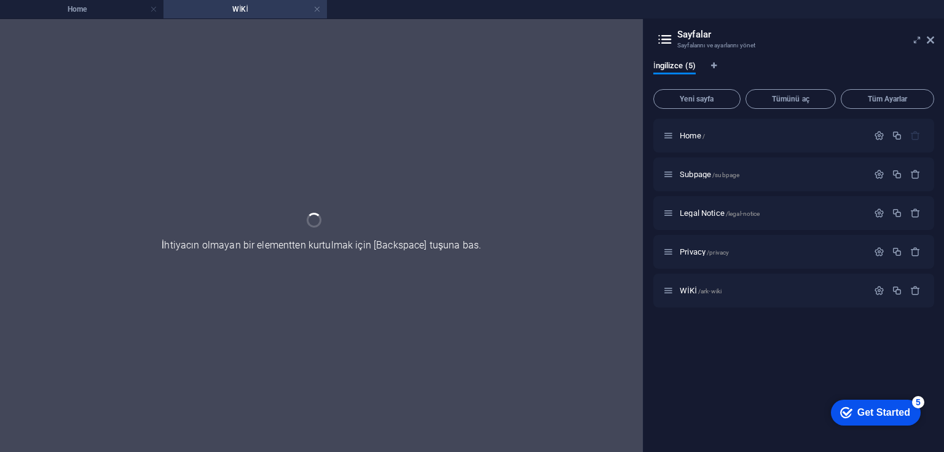
scroll to position [0, 0]
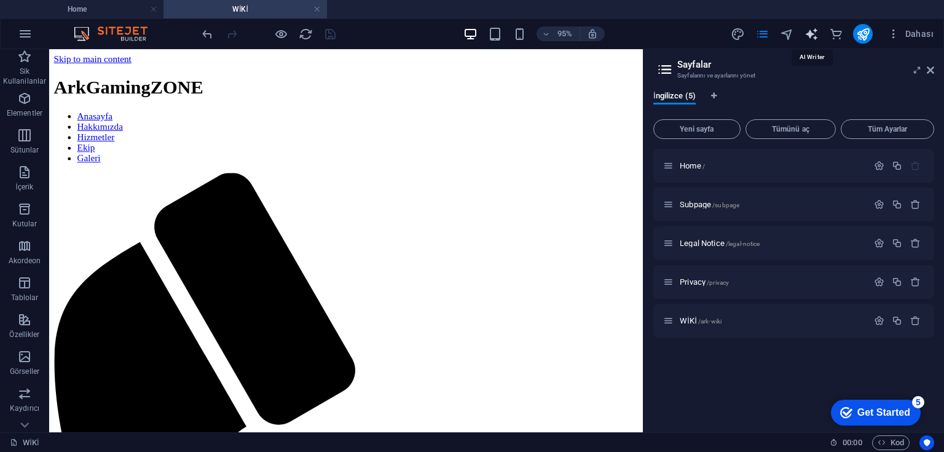
click at [811, 33] on icon "text_generator" at bounding box center [811, 34] width 14 height 14
select select "English"
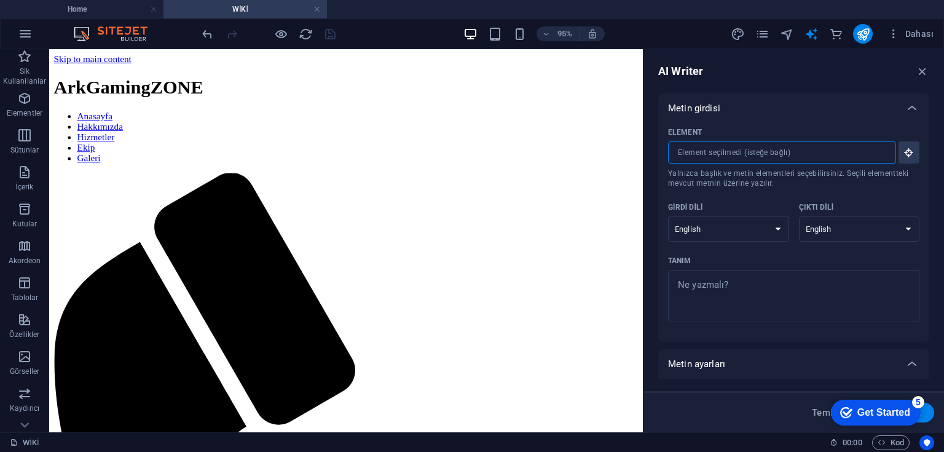
click at [872, 157] on input "Element ​ Yalnızca başlık ve metin elementleri seçebilirsiniz. Seçili elementte…" at bounding box center [777, 152] width 219 height 22
click at [848, 159] on input "Element ​ Yalnızca başlık ve metin elementleri seçebilirsiniz. Seçili elementte…" at bounding box center [777, 152] width 219 height 22
click at [904, 156] on icon "button" at bounding box center [908, 152] width 11 height 11
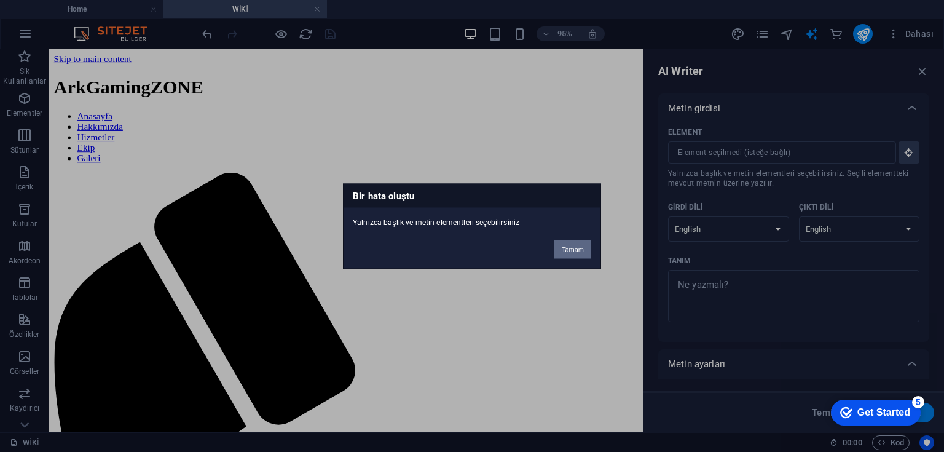
click at [577, 246] on button "Tamam" at bounding box center [572, 249] width 37 height 18
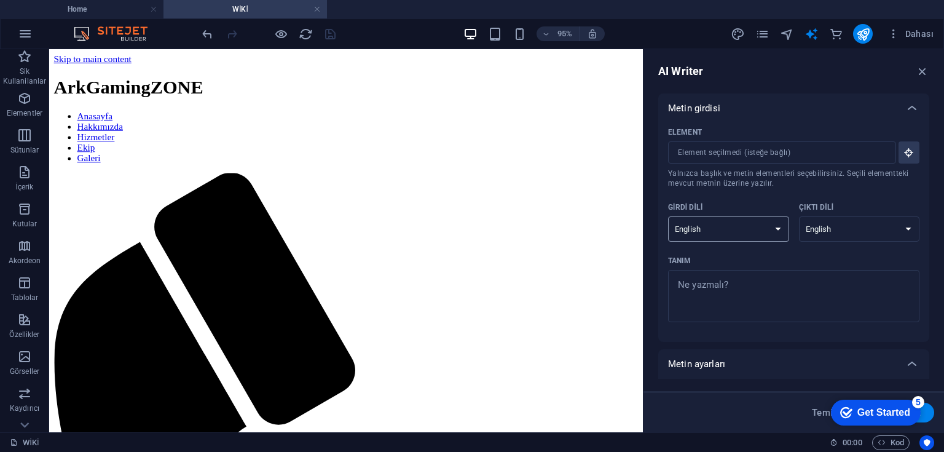
click at [745, 231] on select "Albanian Arabic Armenian Awadhi Azerbaijani Bashkir Basque Belarusian Bengali B…" at bounding box center [728, 228] width 121 height 25
select select "Kannada"
click at [821, 252] on div "Tanım" at bounding box center [791, 260] width 246 height 18
click at [821, 276] on textarea "Tanım x ​" at bounding box center [793, 296] width 239 height 40
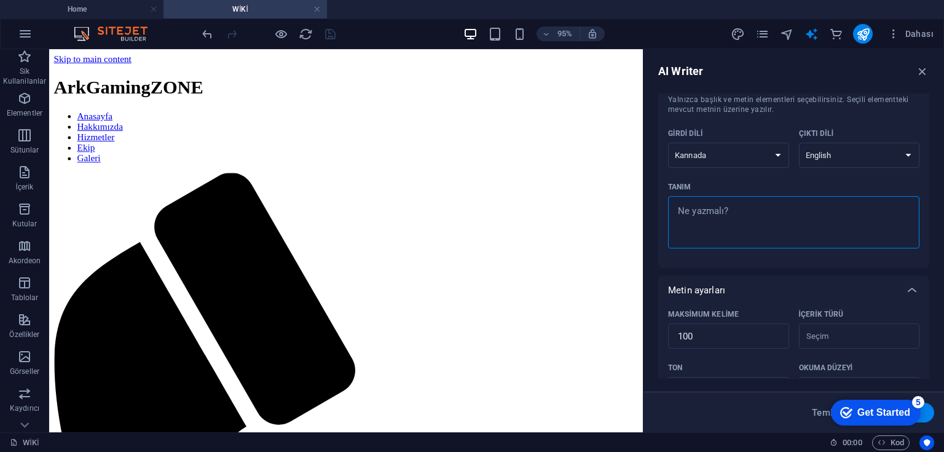
scroll to position [147, 0]
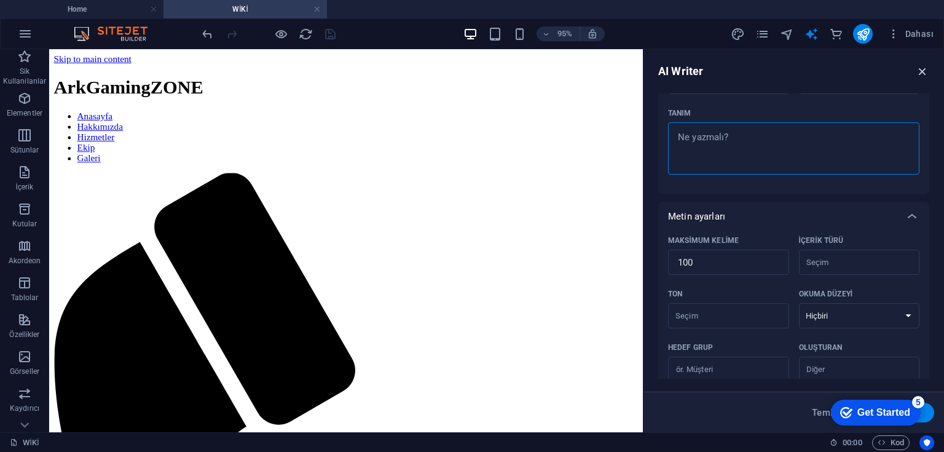
type textarea "x"
click at [925, 71] on icon "button" at bounding box center [922, 72] width 14 height 14
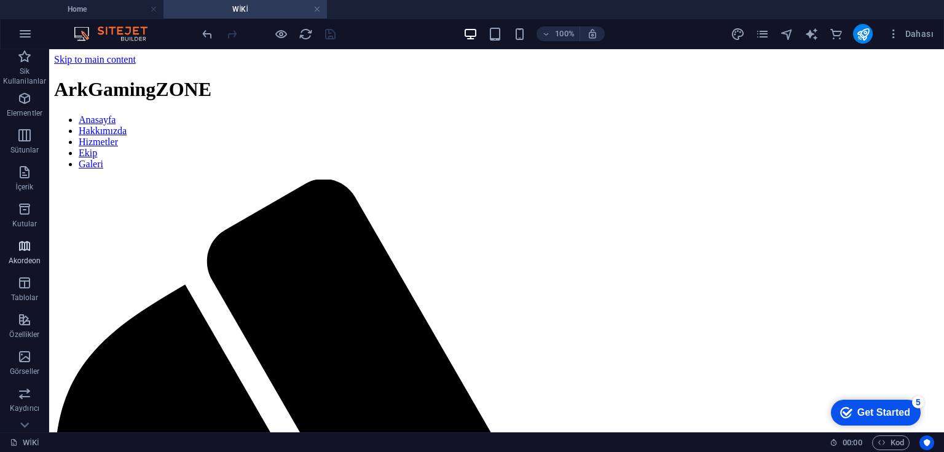
click at [28, 250] on icon "button" at bounding box center [24, 245] width 15 height 15
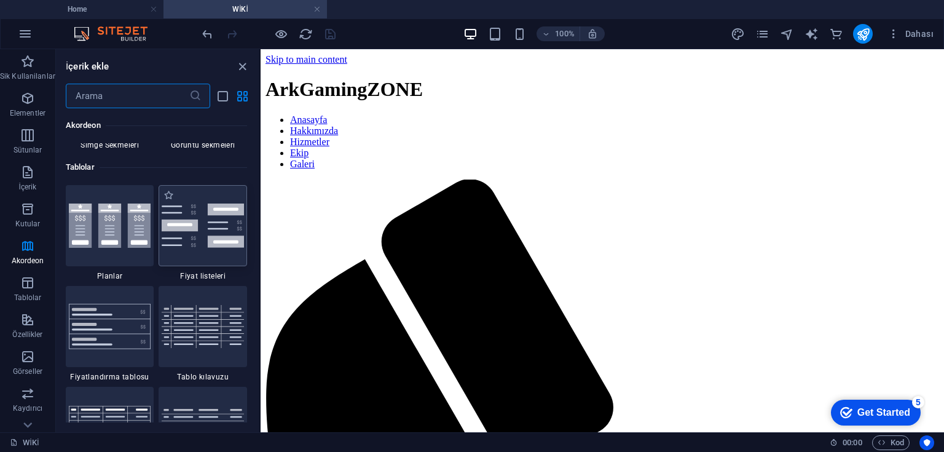
scroll to position [4317, 0]
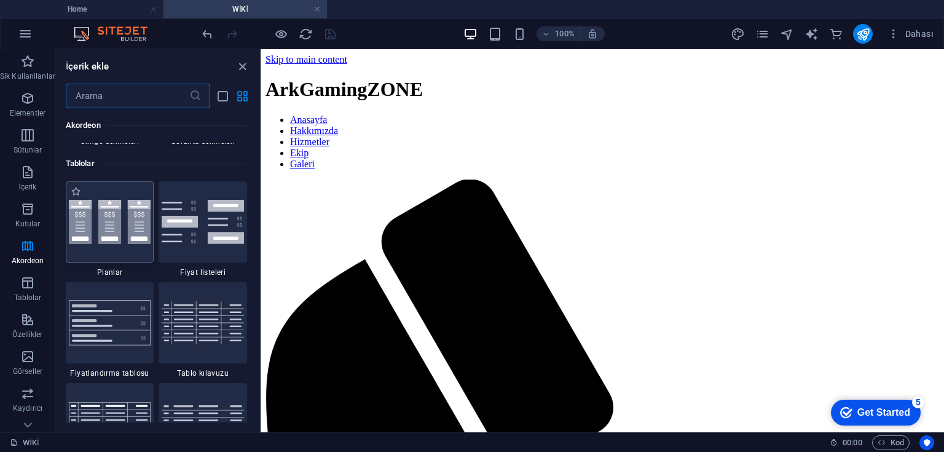
click at [101, 229] on img at bounding box center [110, 222] width 82 height 44
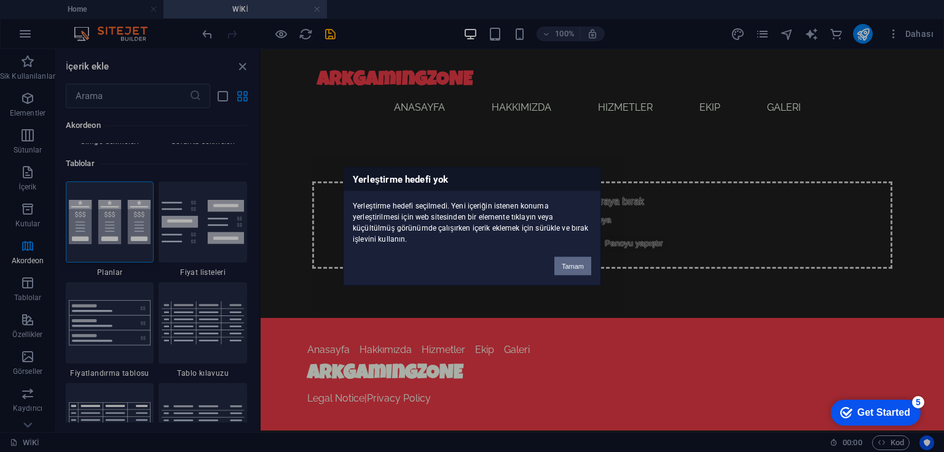
click at [569, 272] on button "Tamam" at bounding box center [572, 265] width 37 height 18
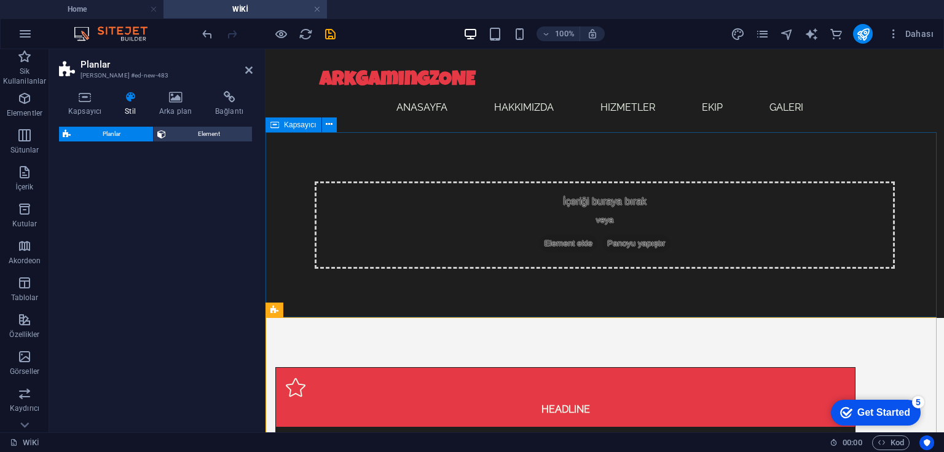
select select "rem"
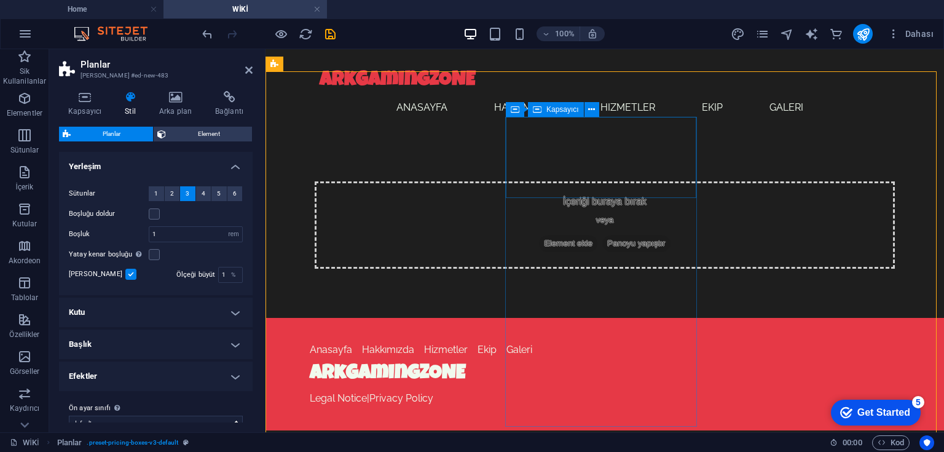
scroll to position [7, 0]
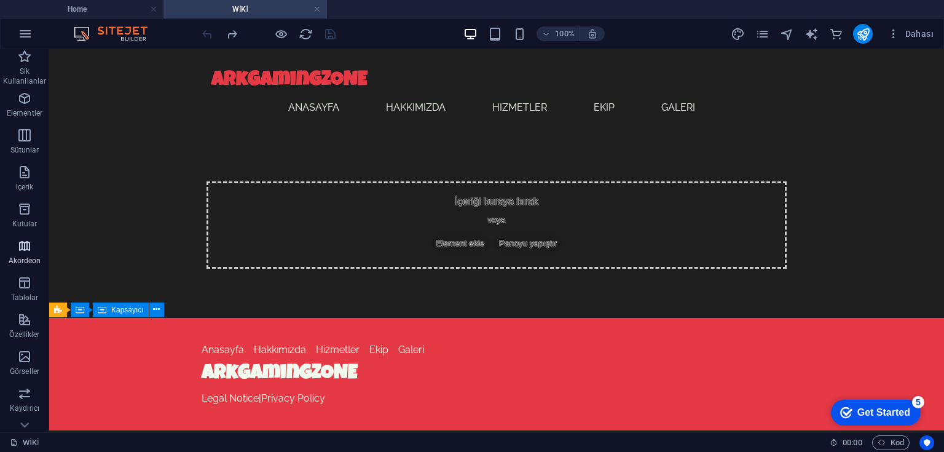
click at [22, 242] on icon "button" at bounding box center [24, 245] width 15 height 15
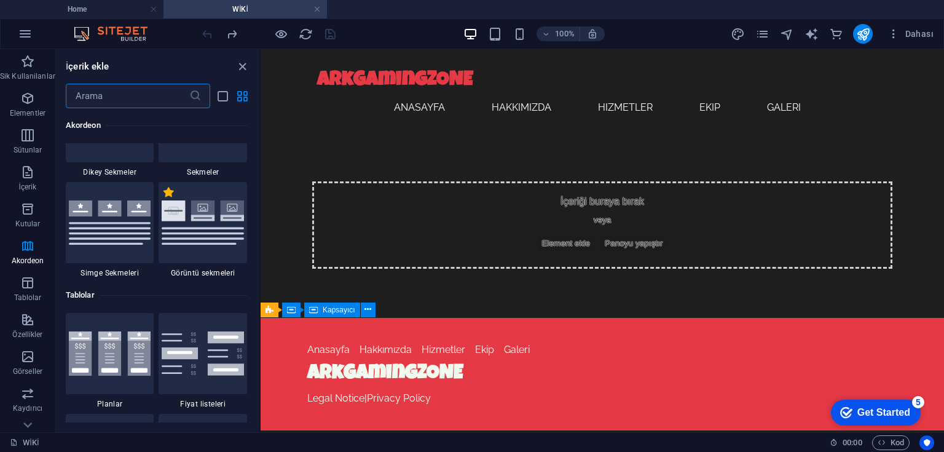
scroll to position [4219, 0]
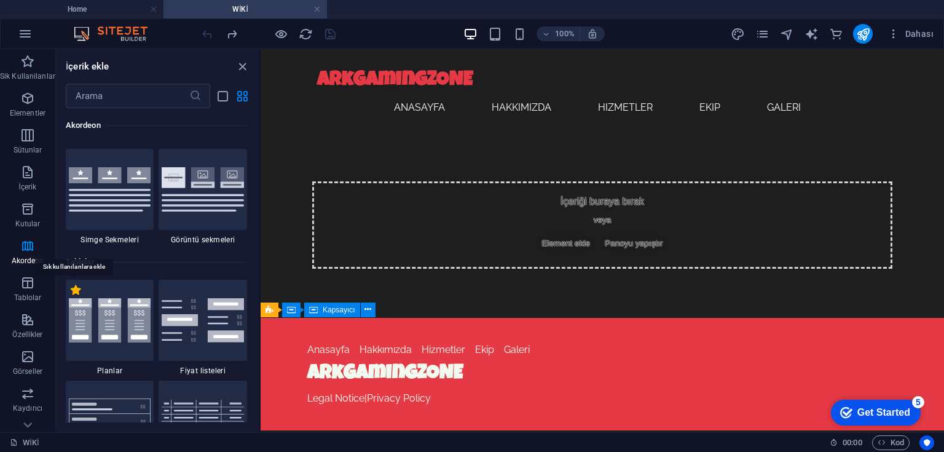
click at [71, 291] on label "1 Star" at bounding box center [76, 289] width 10 height 10
click at [70, 296] on input "1 Star" at bounding box center [70, 296] width 1 height 1
radio input "true"
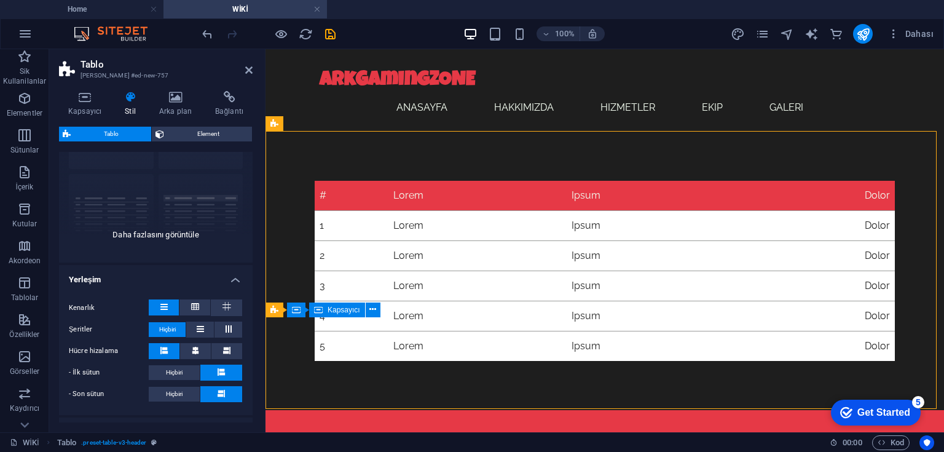
scroll to position [98, 0]
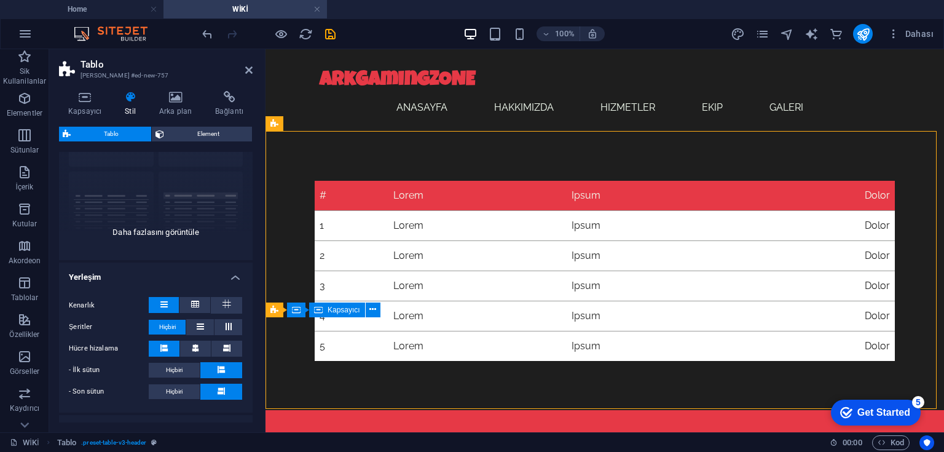
click at [158, 230] on div "kılavuz kenarlıklı Varsayılan başlıklı yatay şeritli dikey şeritli" at bounding box center [156, 168] width 194 height 184
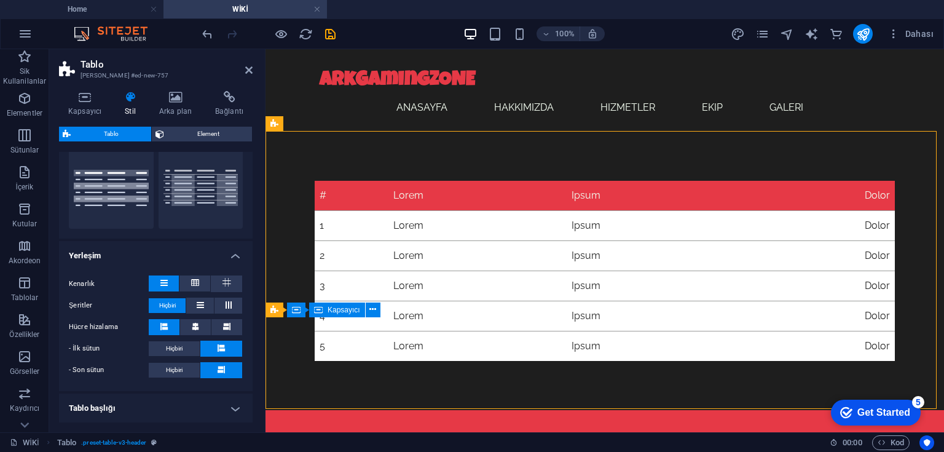
scroll to position [197, 0]
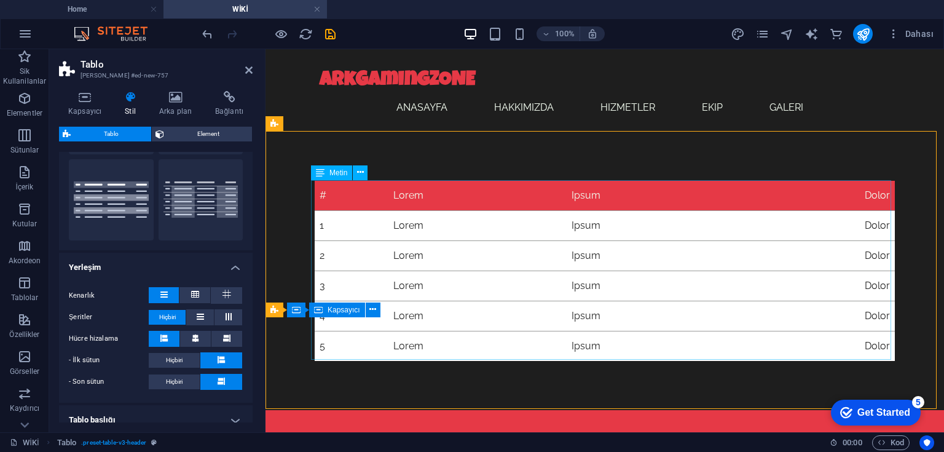
click at [447, 264] on div "# Lorem Ipsum Dolor 1 Lorem Ipsum Dolor 2 Lorem Ipsum Dolor 3 Lorem Ipsum Dolor…" at bounding box center [605, 271] width 580 height 180
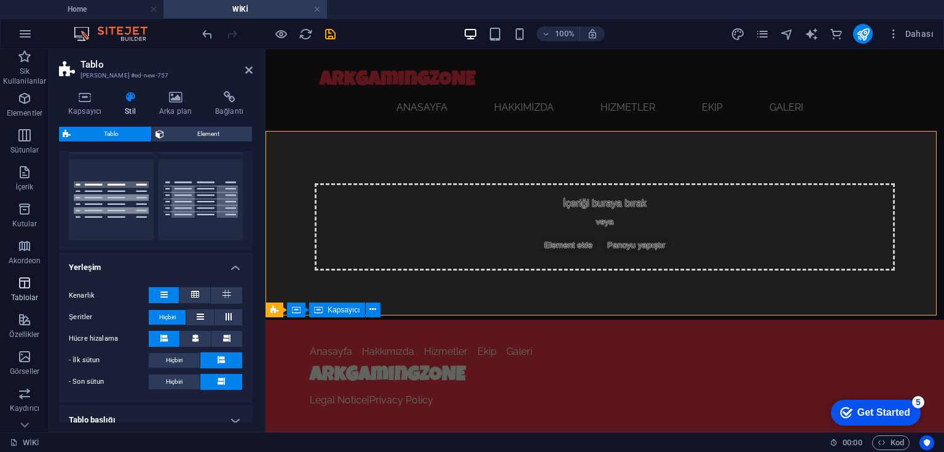
click at [26, 280] on icon "button" at bounding box center [24, 282] width 15 height 15
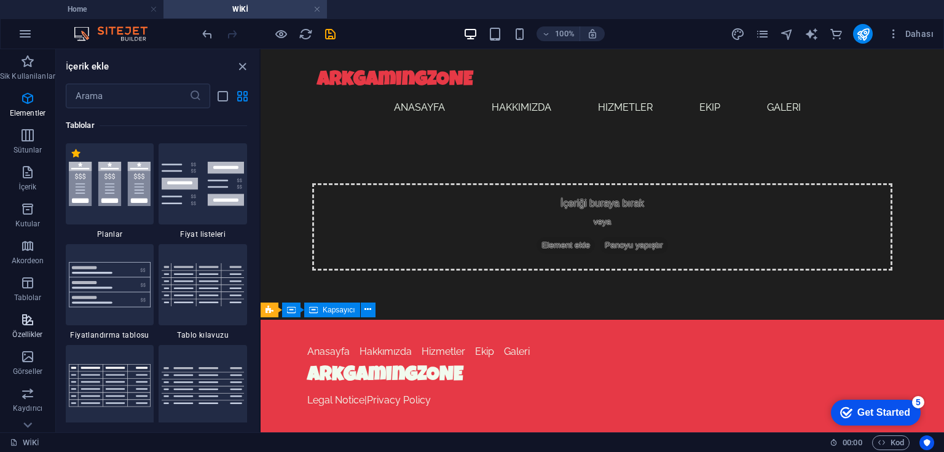
click at [30, 329] on p "Özellikler" at bounding box center [27, 334] width 30 height 10
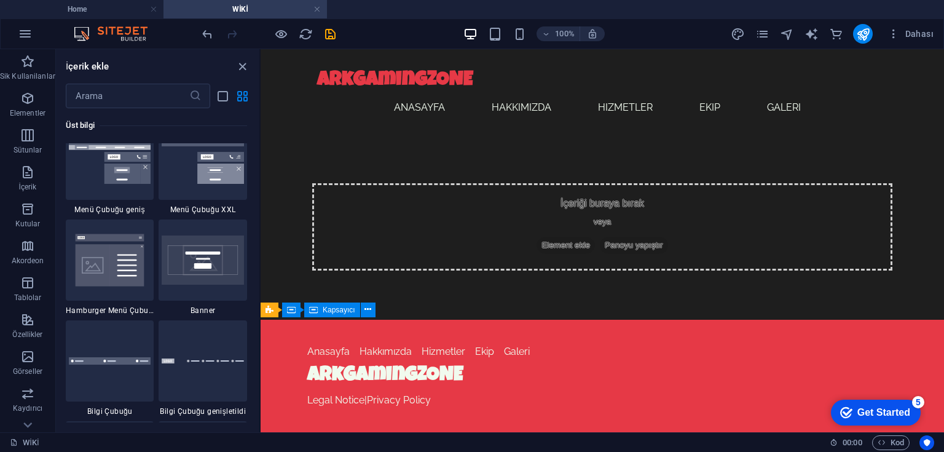
scroll to position [7939, 0]
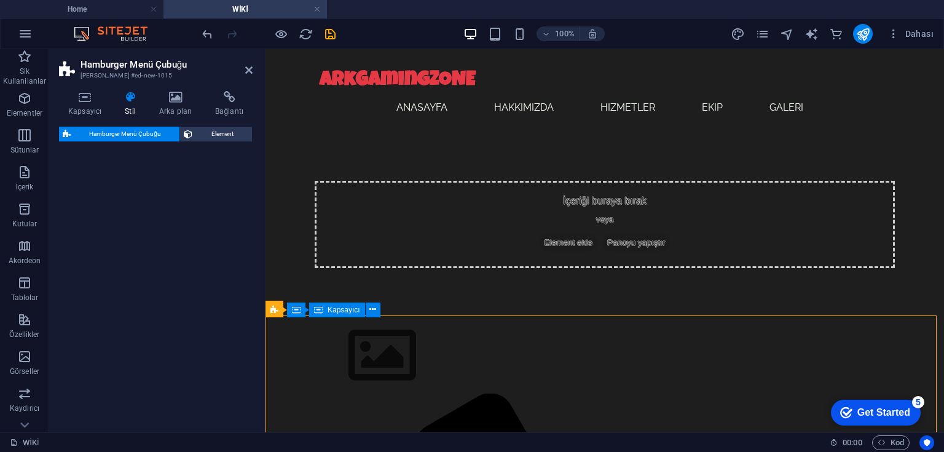
select select "rem"
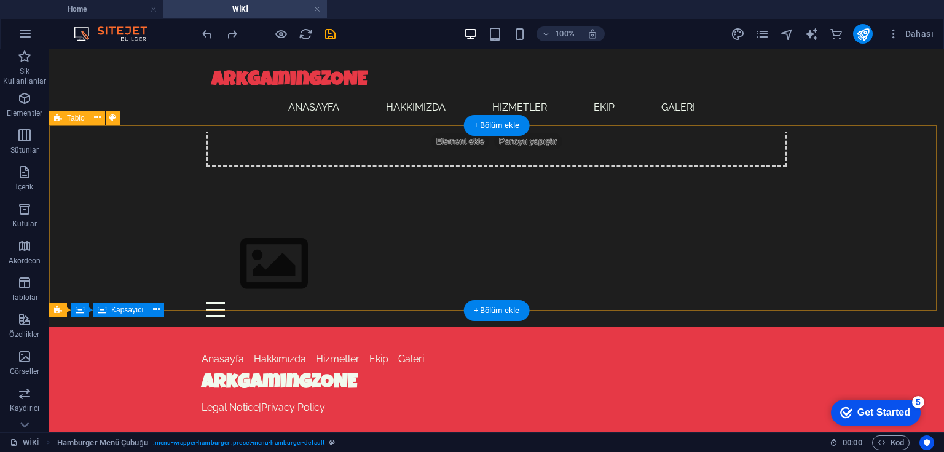
scroll to position [192, 0]
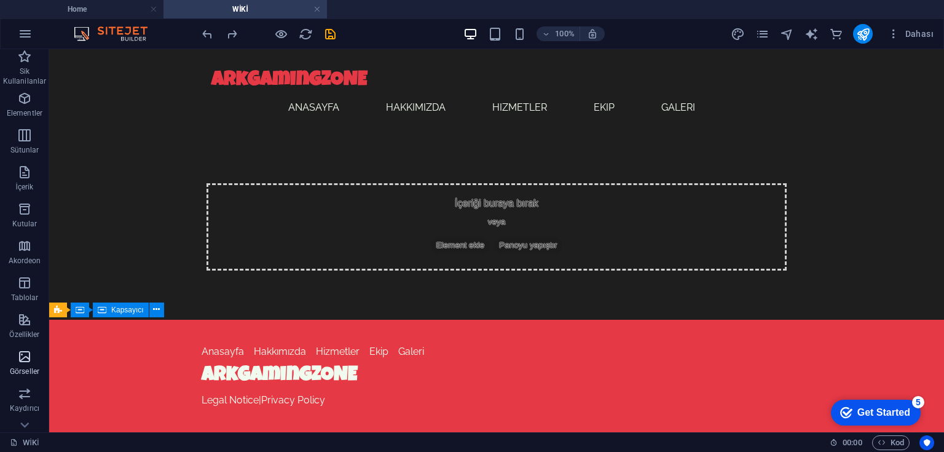
click at [28, 354] on icon "button" at bounding box center [24, 356] width 15 height 15
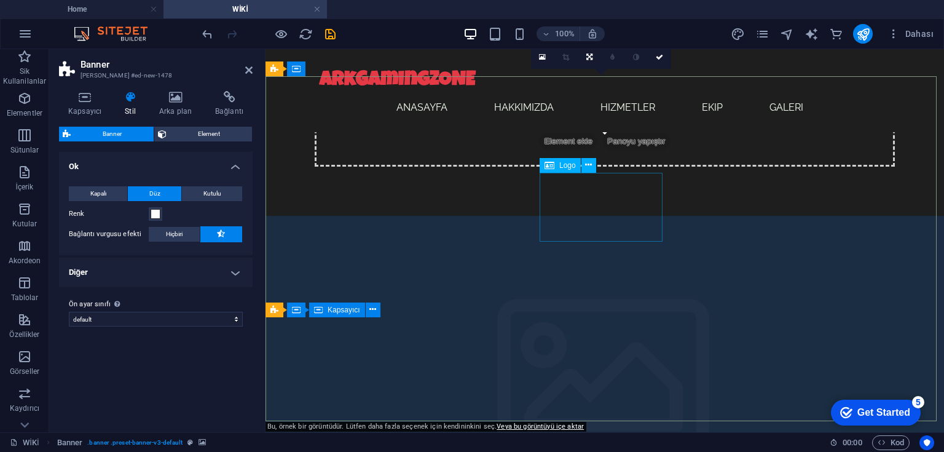
scroll to position [435, 0]
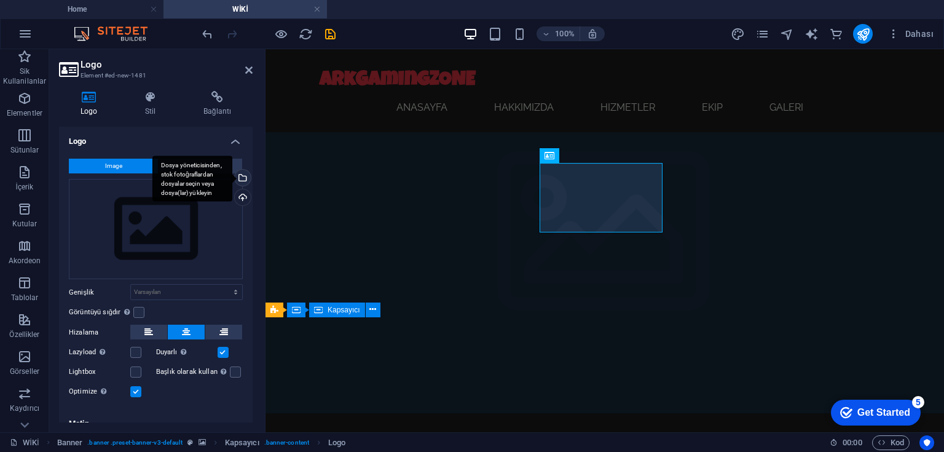
click at [242, 179] on div "Dosya yöneticisinden, stok fotoğraflardan dosyalar seçin veya dosya(lar) yükley…" at bounding box center [241, 179] width 18 height 18
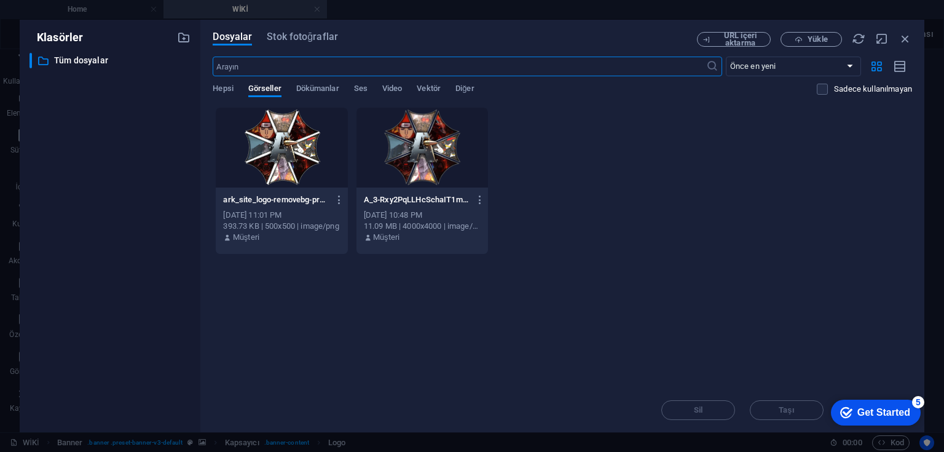
click at [303, 154] on div at bounding box center [281, 148] width 131 height 80
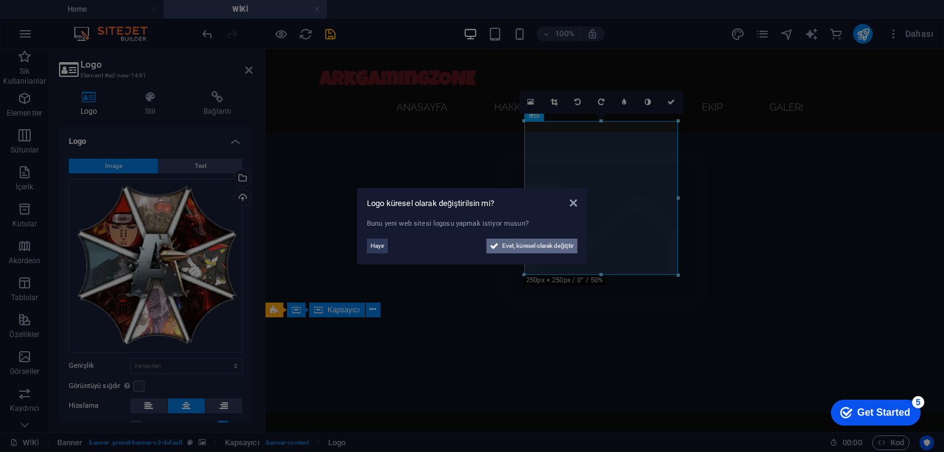
click at [525, 246] on span "Evet, küresel olarak değiştir" at bounding box center [537, 245] width 71 height 15
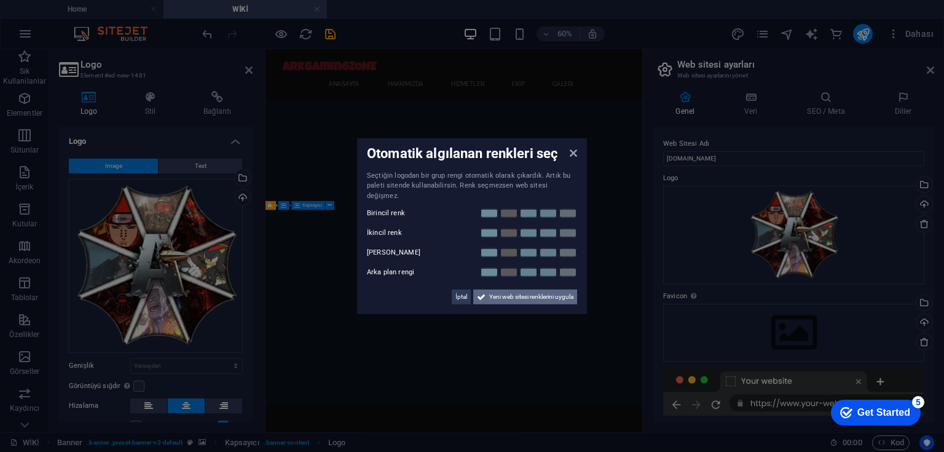
drag, startPoint x: 495, startPoint y: 292, endPoint x: 389, endPoint y: 407, distance: 155.6
click at [495, 292] on span "Yeni web sitesi renklerini uygula" at bounding box center [531, 296] width 84 height 15
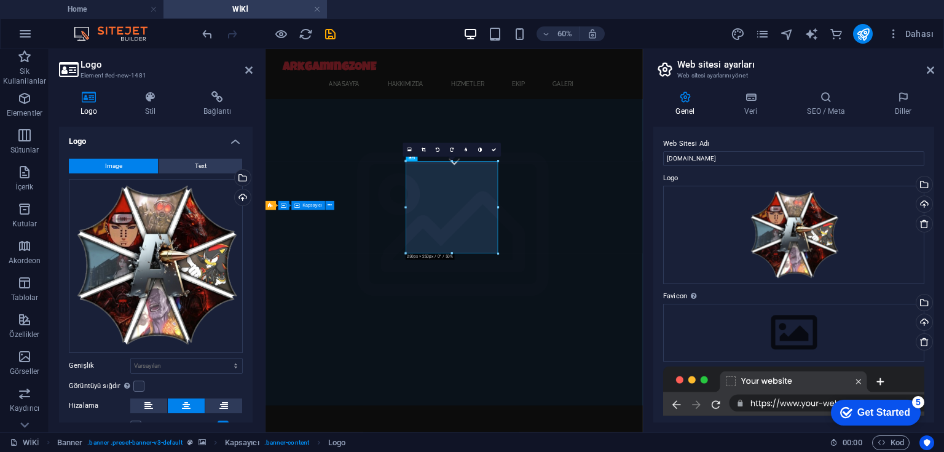
click at [935, 66] on aside "Web sitesi ayarları Web sitesi ayarlarını yönet Genel Veri SEO / Meta Diller We…" at bounding box center [793, 240] width 301 height 383
click at [928, 69] on icon at bounding box center [929, 70] width 7 height 10
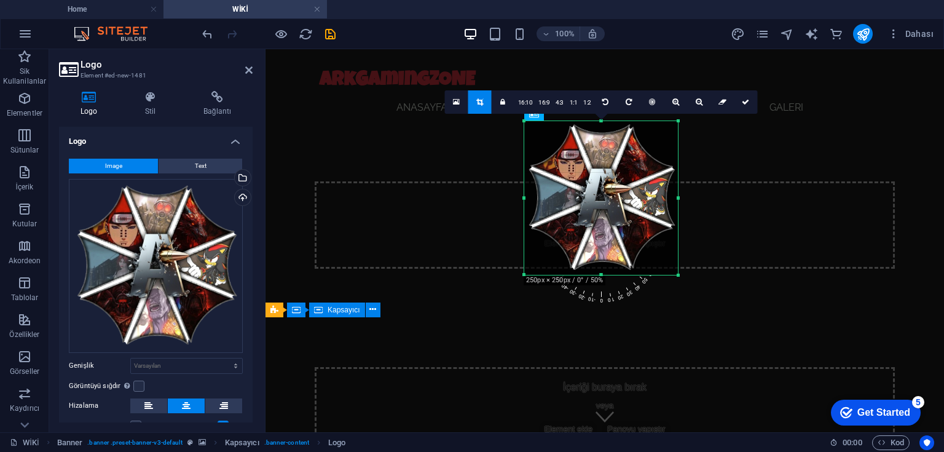
scroll to position [435, 0]
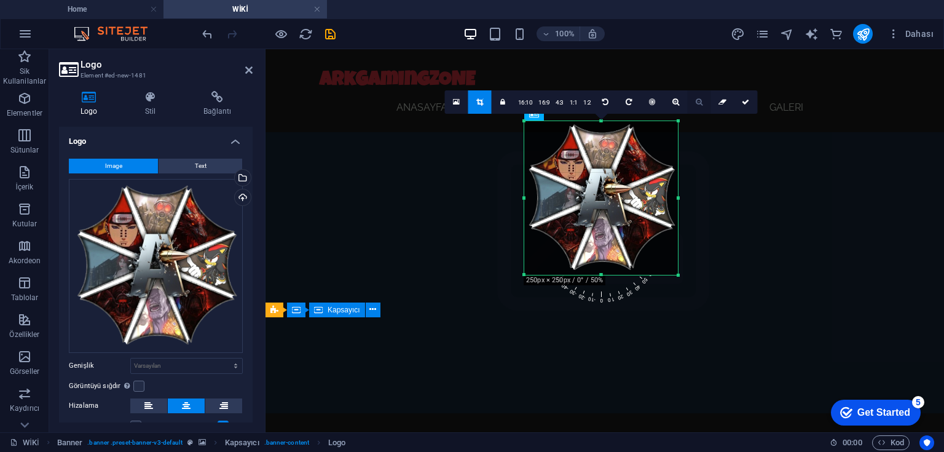
click at [696, 101] on icon at bounding box center [698, 101] width 7 height 7
click at [530, 98] on link "16:10" at bounding box center [525, 102] width 21 height 23
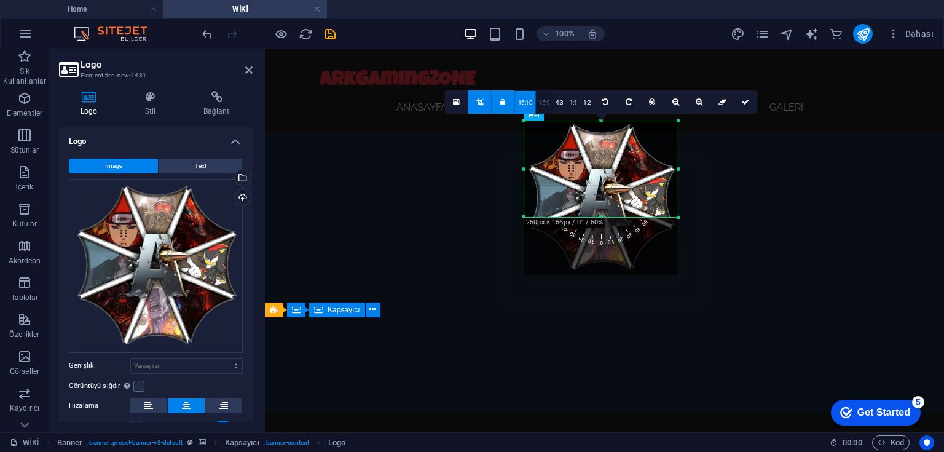
click at [545, 100] on link "16:9" at bounding box center [543, 102] width 17 height 23
click at [563, 103] on link "4:3" at bounding box center [559, 102] width 14 height 23
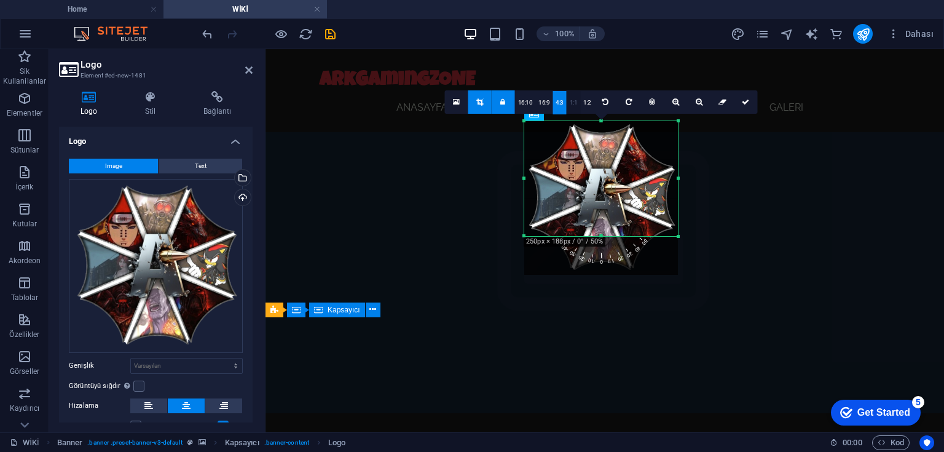
click at [573, 101] on link "1:1" at bounding box center [573, 102] width 14 height 23
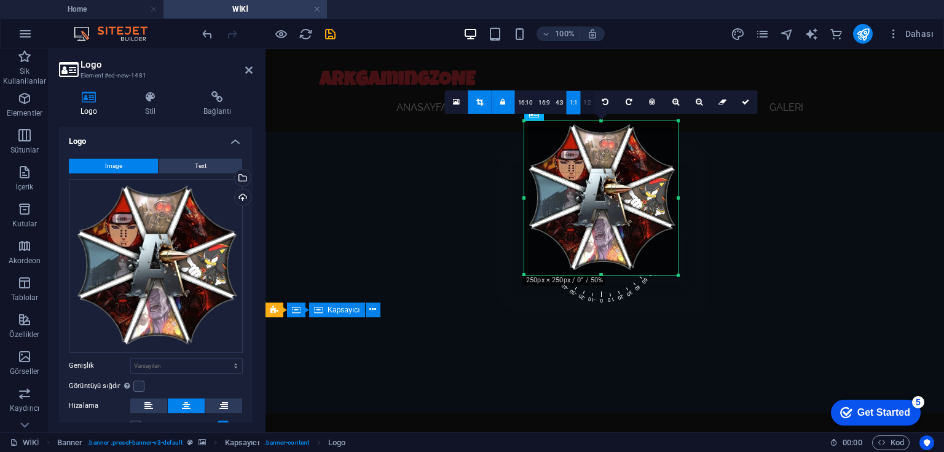
click at [590, 101] on link "1:2" at bounding box center [587, 102] width 14 height 23
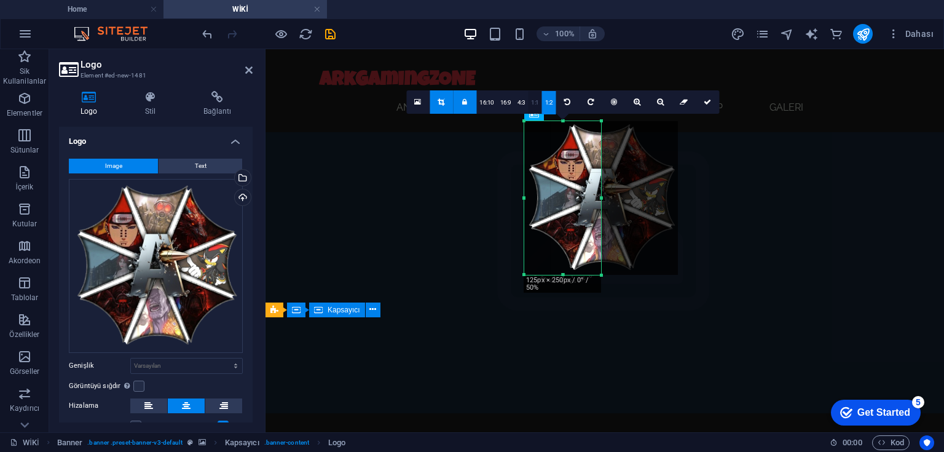
click at [535, 102] on link "1:1" at bounding box center [535, 102] width 14 height 23
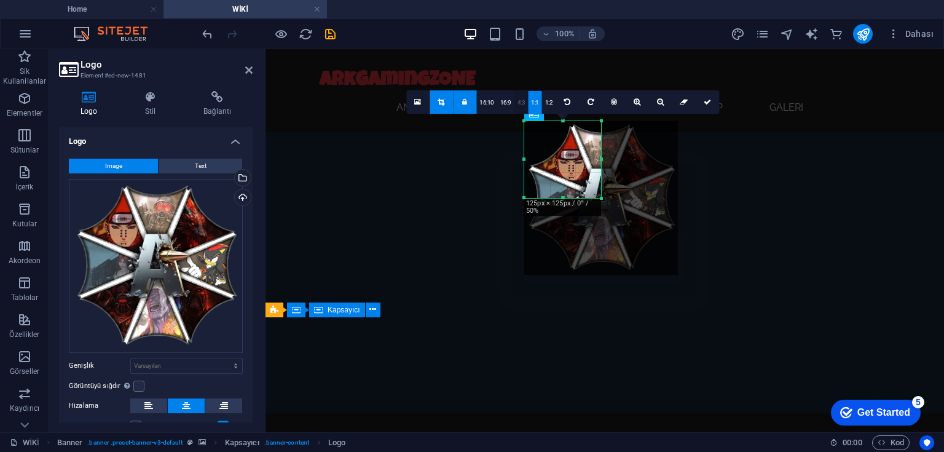
click at [523, 102] on link "4:3" at bounding box center [521, 102] width 14 height 23
drag, startPoint x: 505, startPoint y: 103, endPoint x: 494, endPoint y: 101, distance: 11.1
click at [504, 103] on link "16:9" at bounding box center [505, 102] width 17 height 23
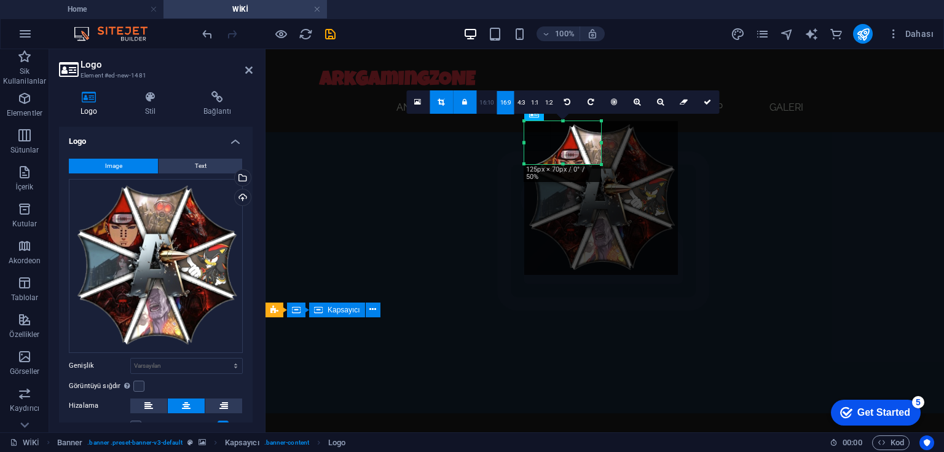
click at [489, 101] on link "16:10" at bounding box center [486, 102] width 21 height 23
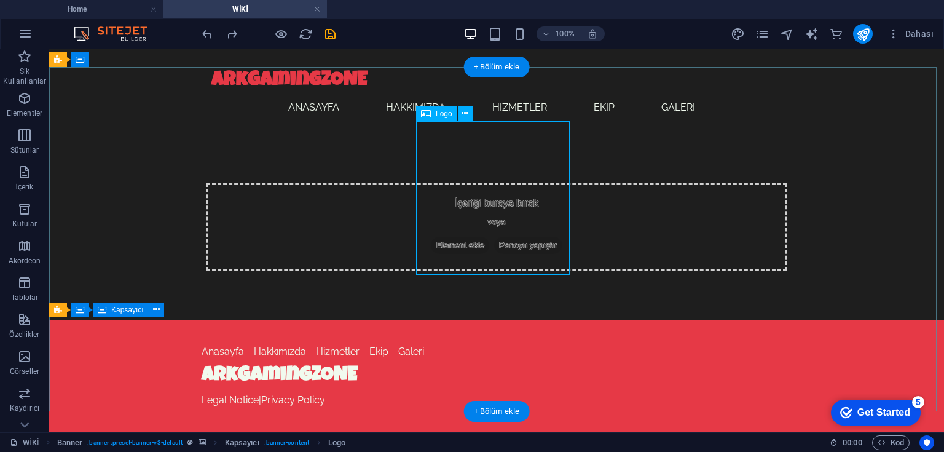
scroll to position [192, 0]
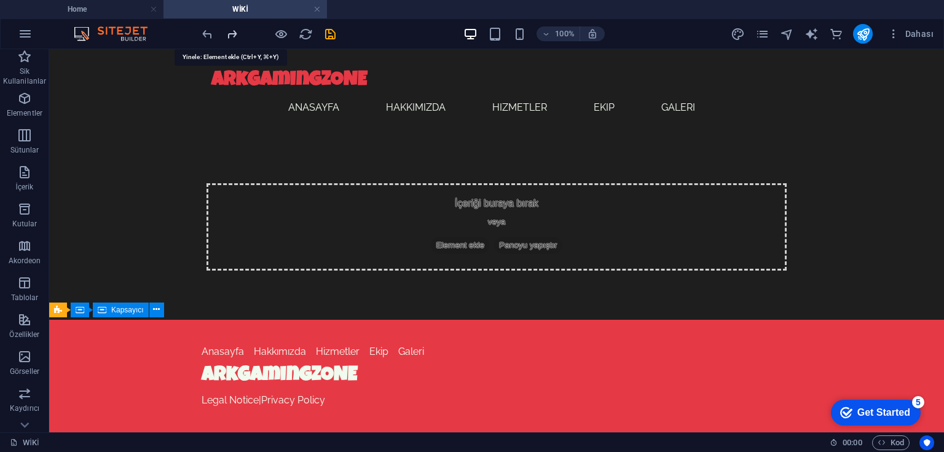
click at [229, 34] on icon "redo" at bounding box center [232, 34] width 14 height 14
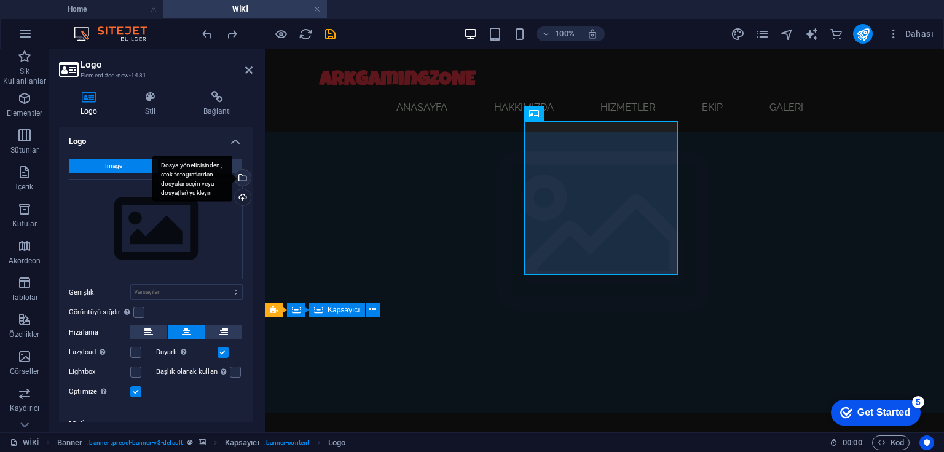
click at [240, 180] on div "Dosya yöneticisinden, stok fotoğraflardan dosyalar seçin veya dosya(lar) yükley…" at bounding box center [241, 179] width 18 height 18
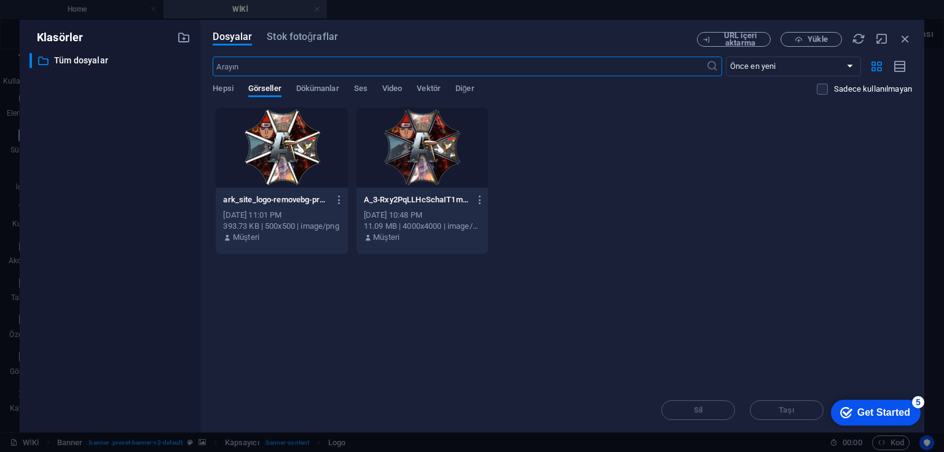
click at [422, 176] on div at bounding box center [421, 148] width 131 height 80
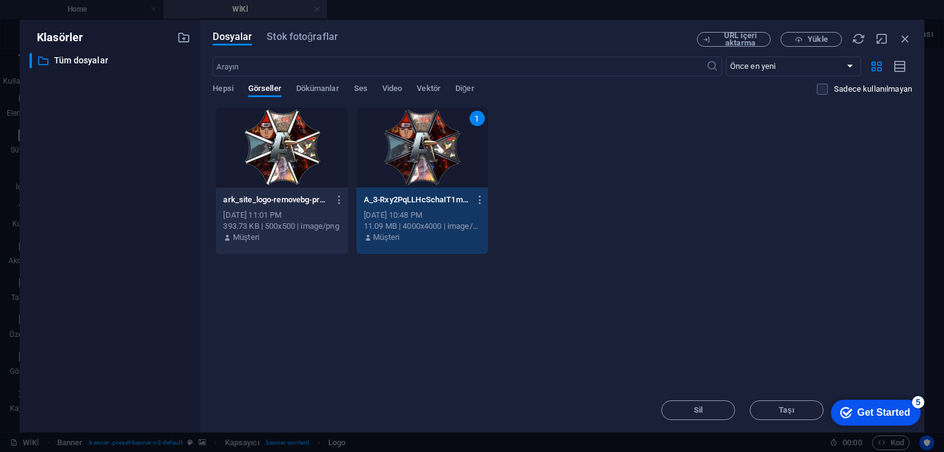
click at [422, 176] on div "1" at bounding box center [421, 148] width 131 height 80
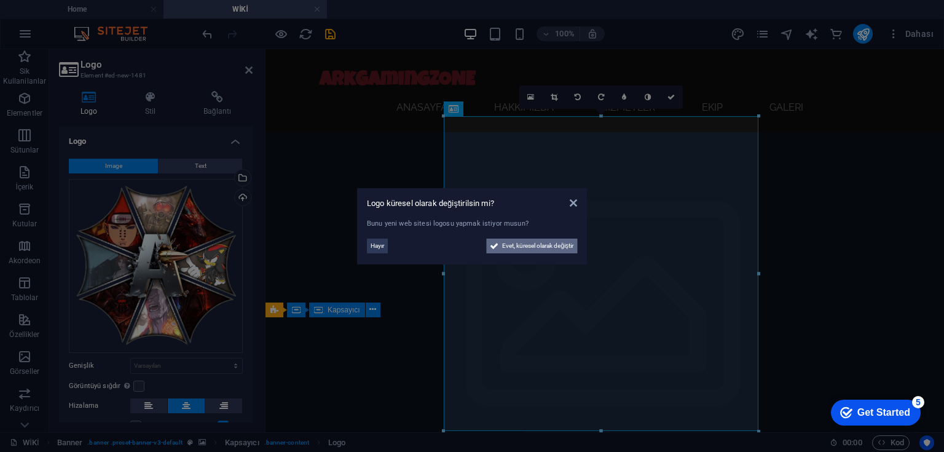
click at [526, 248] on span "Evet, küresel olarak değiştir" at bounding box center [537, 245] width 71 height 15
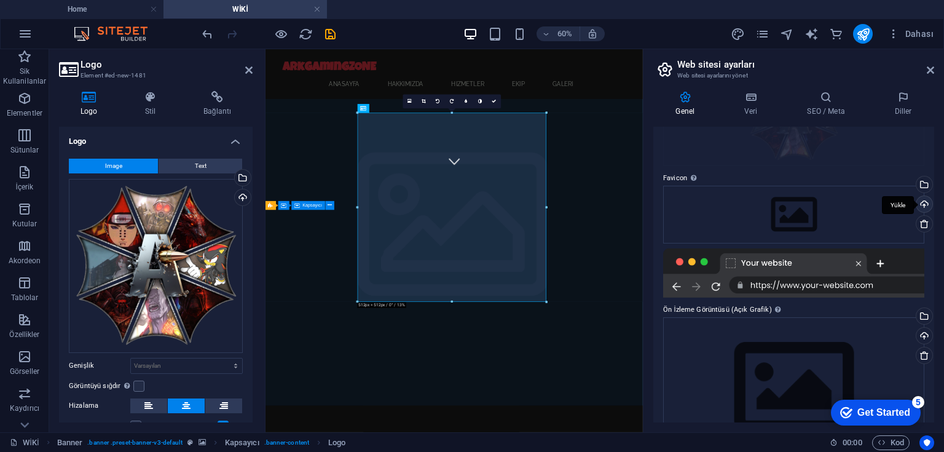
scroll to position [114, 0]
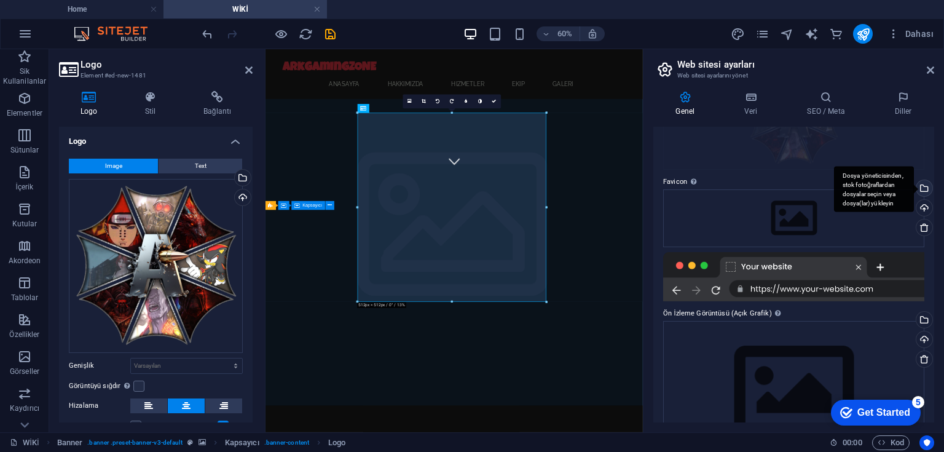
click at [925, 189] on div "Dosya yöneticisinden, stok fotoğraflardan dosyalar seçin veya dosya(lar) yükley…" at bounding box center [922, 189] width 18 height 18
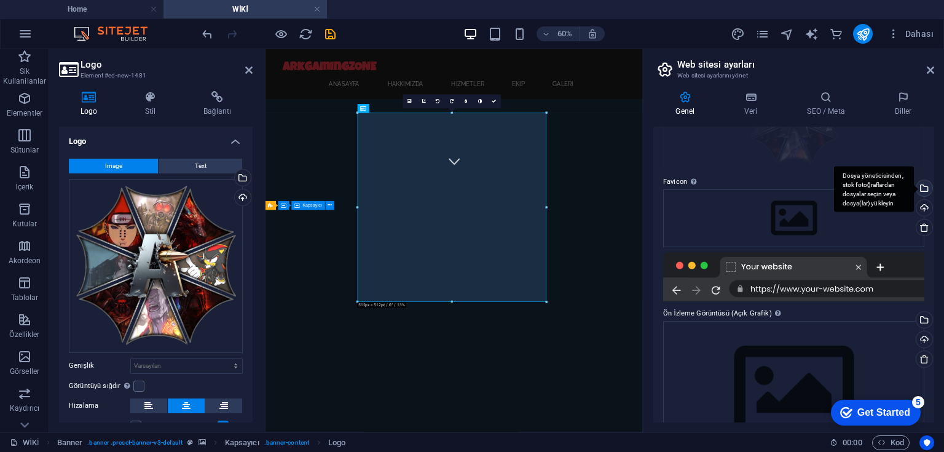
scroll to position [273, 0]
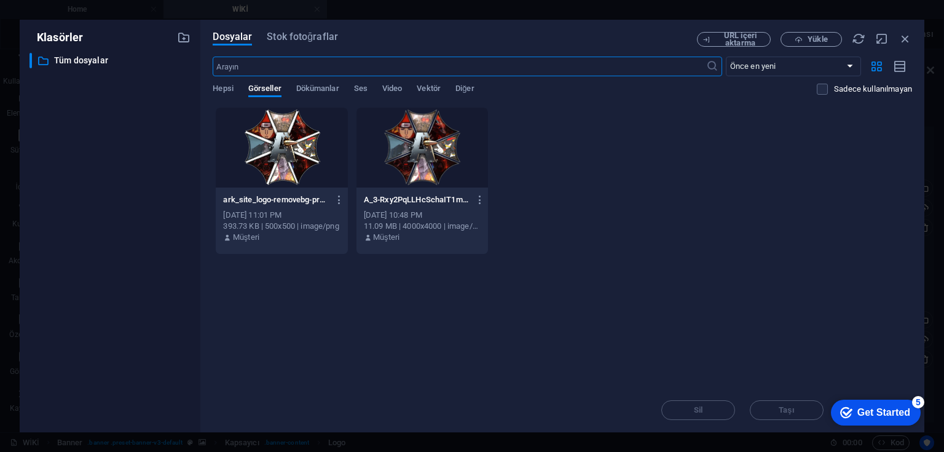
click at [262, 147] on div at bounding box center [281, 148] width 131 height 80
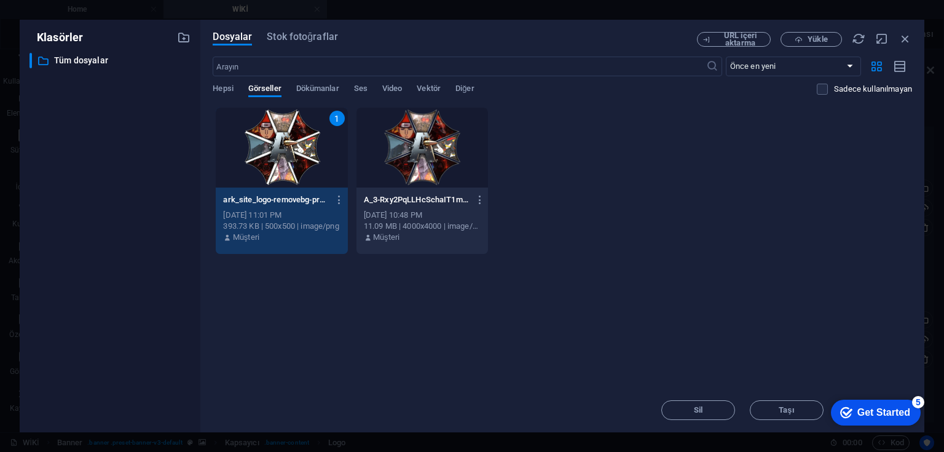
click at [262, 147] on div "1" at bounding box center [281, 148] width 131 height 80
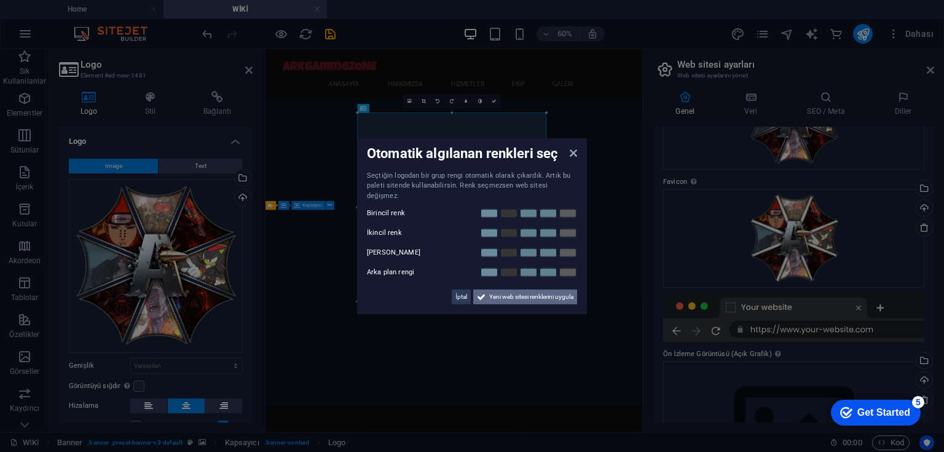
click at [527, 292] on span "Yeni web sitesi renklerini uygula" at bounding box center [531, 296] width 84 height 15
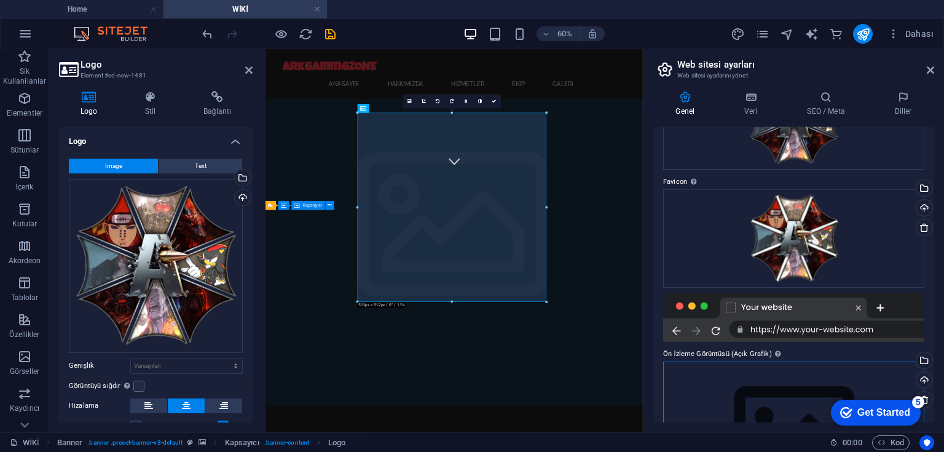
click at [768, 392] on div "Dosyaları buraya sürükleyin, dosyaları seçmek için tıklayın veya Dosyalardan ya…" at bounding box center [793, 431] width 261 height 141
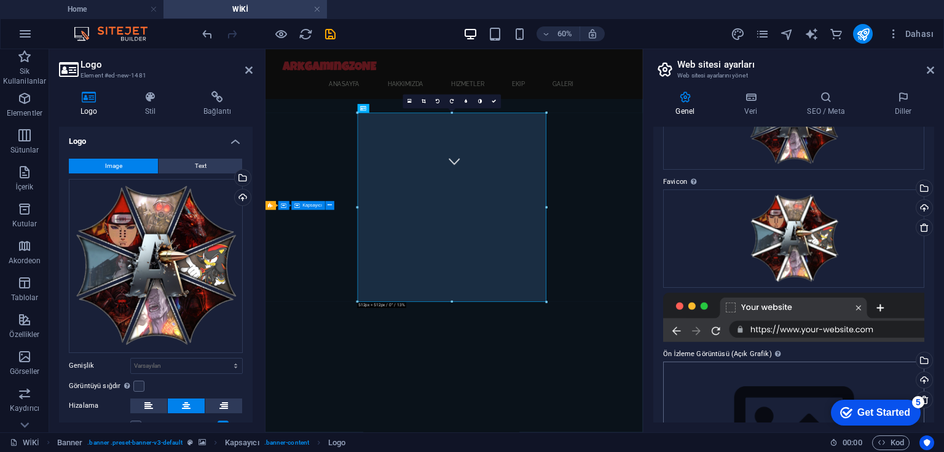
scroll to position [273, 0]
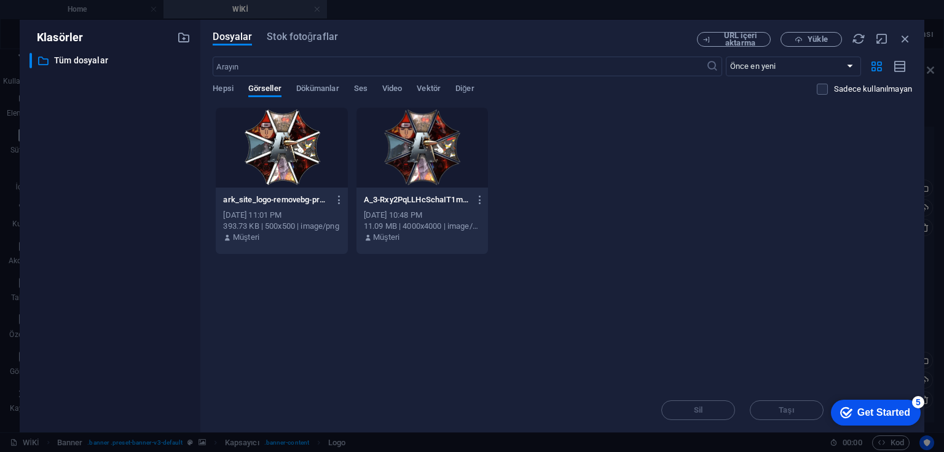
click at [417, 198] on p "A_3-Rxy2PqLLHcSchaIT1maenQ.png" at bounding box center [417, 199] width 106 height 11
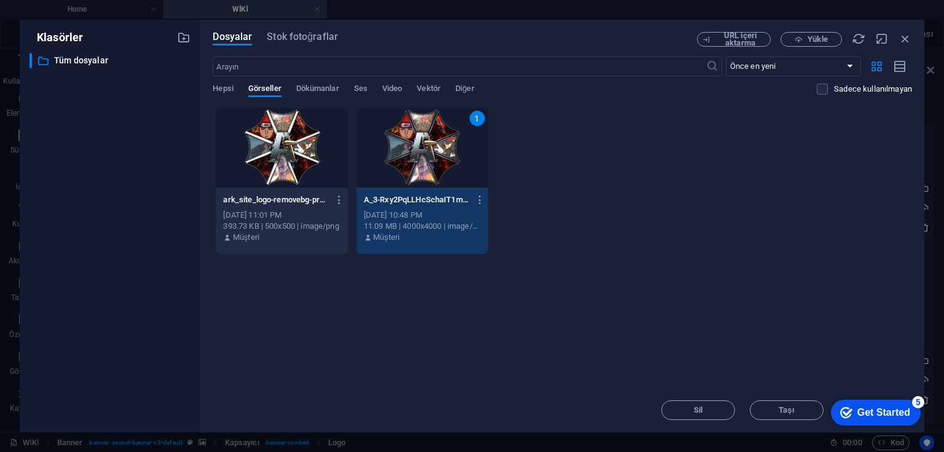
click at [417, 198] on p "A_3-Rxy2PqLLHcSchaIT1maenQ.png" at bounding box center [417, 199] width 106 height 11
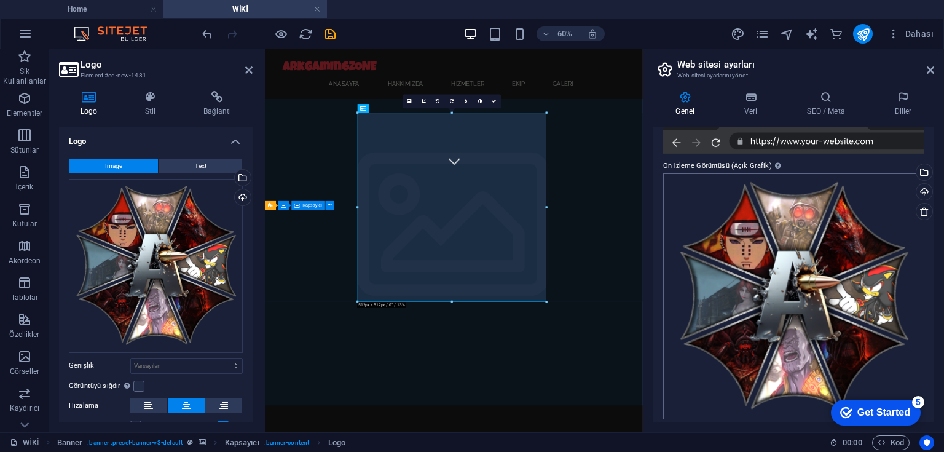
scroll to position [308, 0]
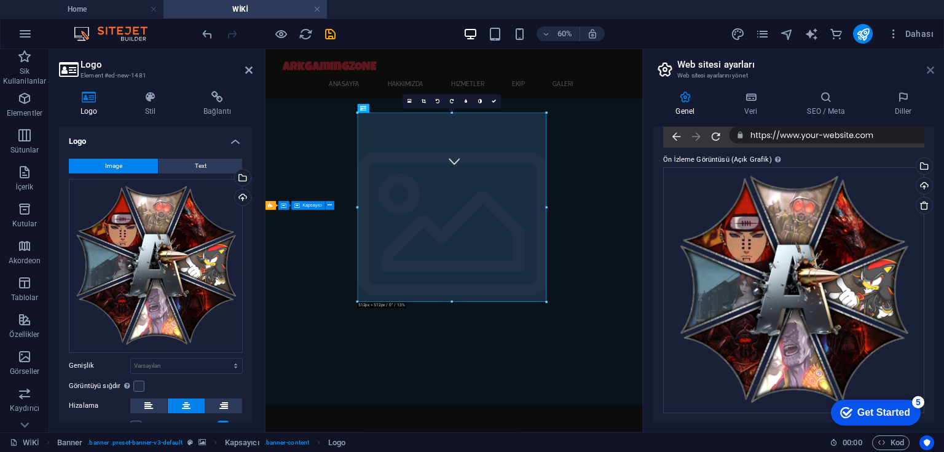
click at [930, 67] on icon at bounding box center [929, 70] width 7 height 10
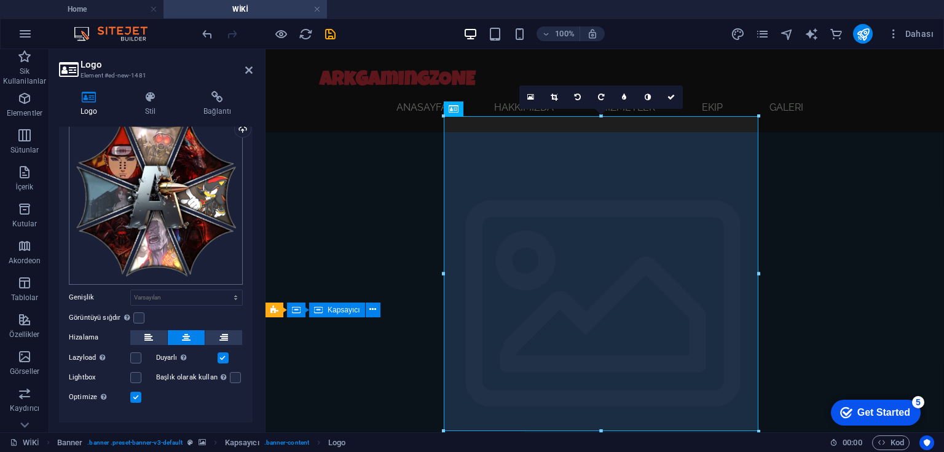
scroll to position [87, 0]
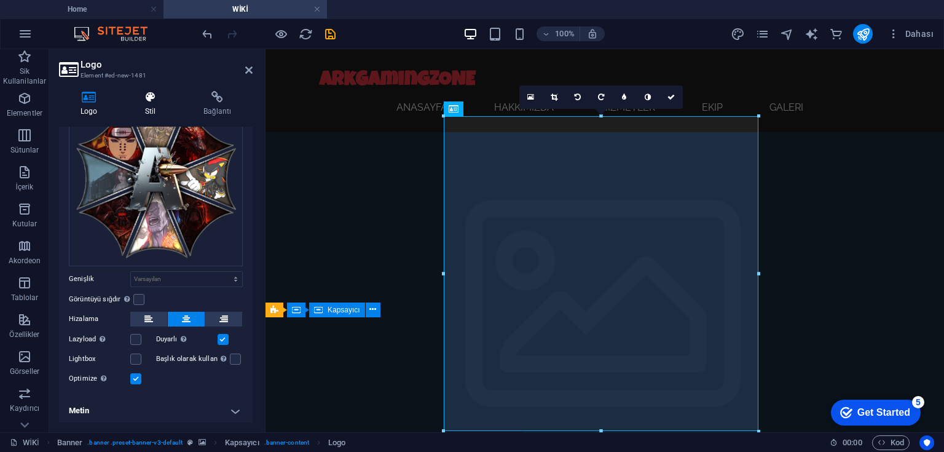
click at [154, 100] on icon at bounding box center [149, 97] width 53 height 12
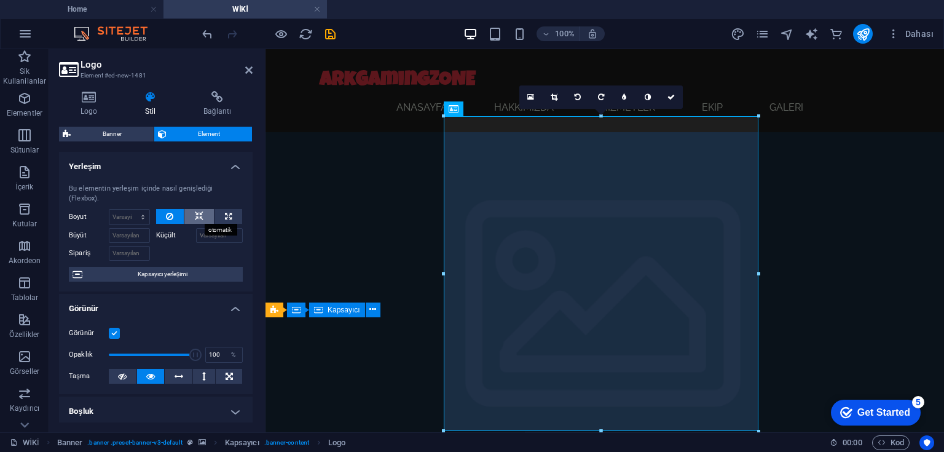
click at [195, 216] on icon at bounding box center [199, 216] width 9 height 15
click at [219, 214] on button at bounding box center [228, 216] width 28 height 15
type input "100"
select select "%"
click at [209, 212] on button at bounding box center [198, 216] width 29 height 15
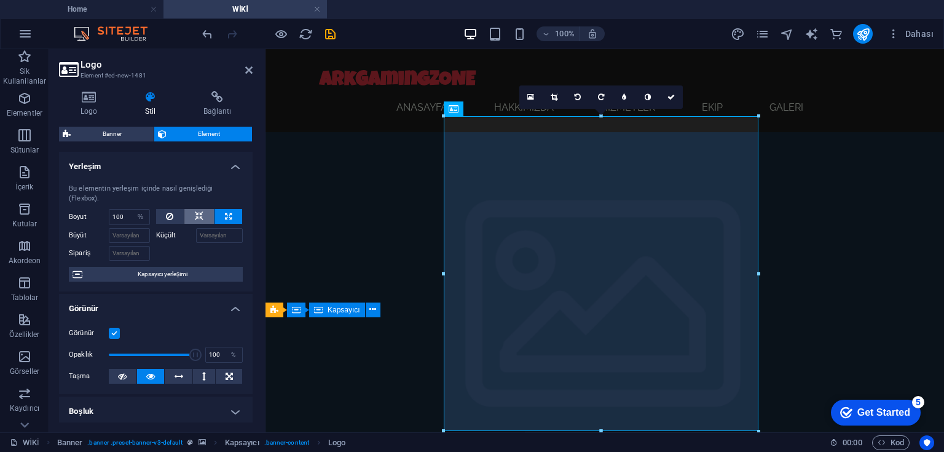
select select "DISABLED_OPTION_VALUE"
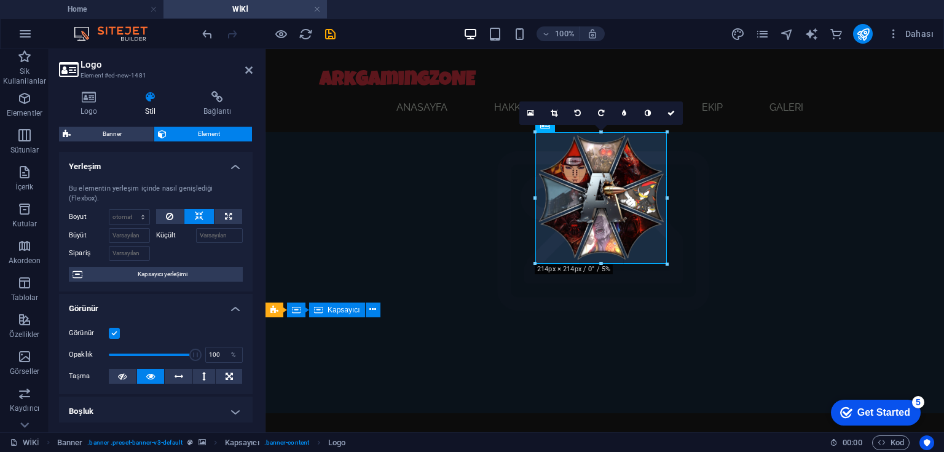
drag, startPoint x: 443, startPoint y: 273, endPoint x: 362, endPoint y: 163, distance: 136.3
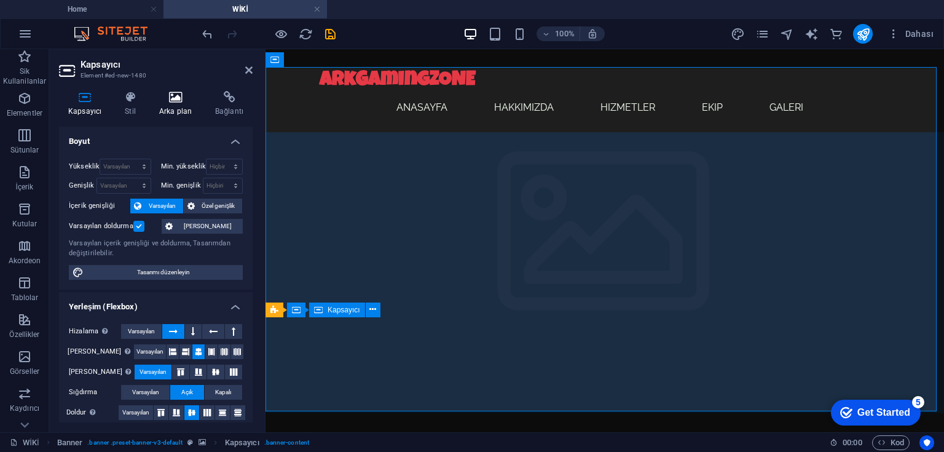
click at [179, 104] on h4 "Arka plan" at bounding box center [178, 104] width 56 height 26
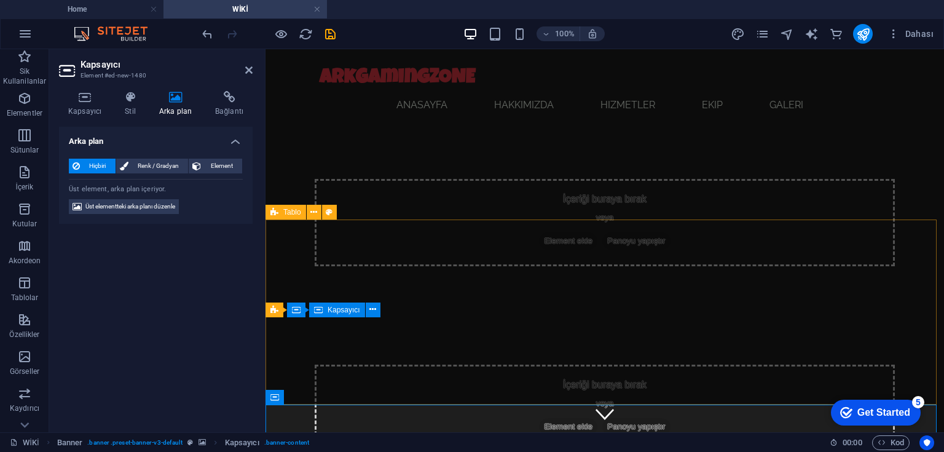
scroll to position [0, 0]
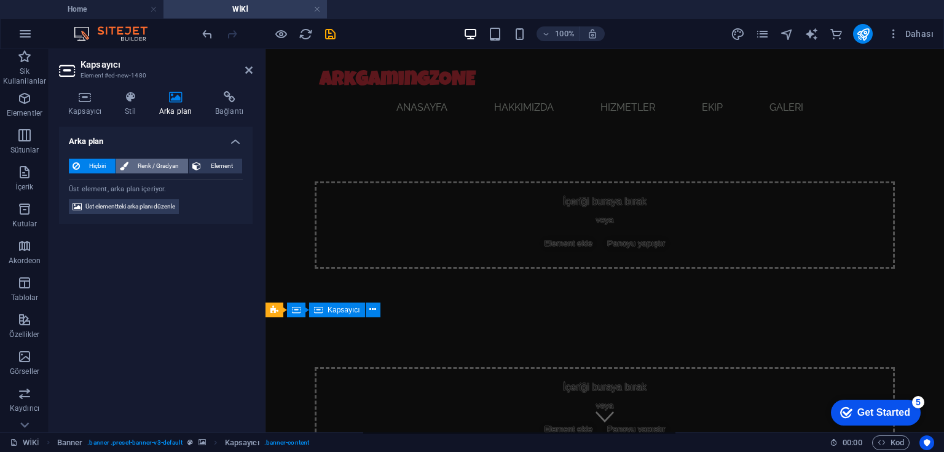
click at [157, 167] on span "Renk / Gradyan" at bounding box center [158, 165] width 53 height 15
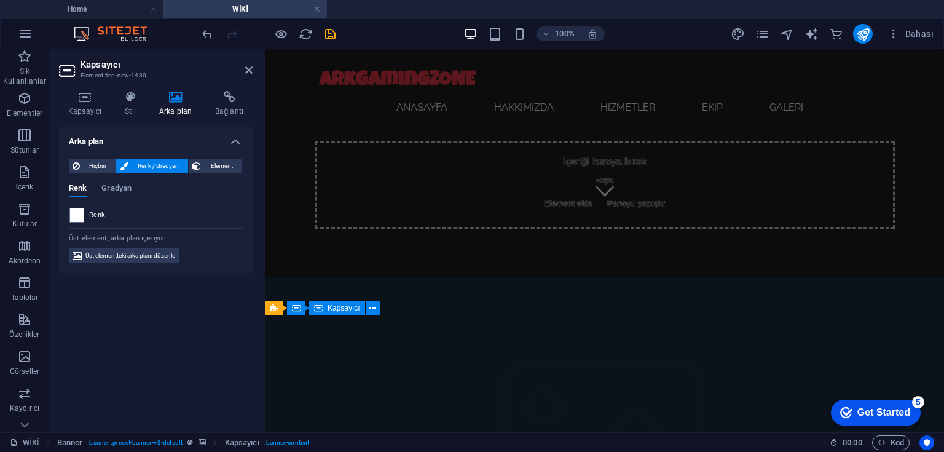
scroll to position [433, 0]
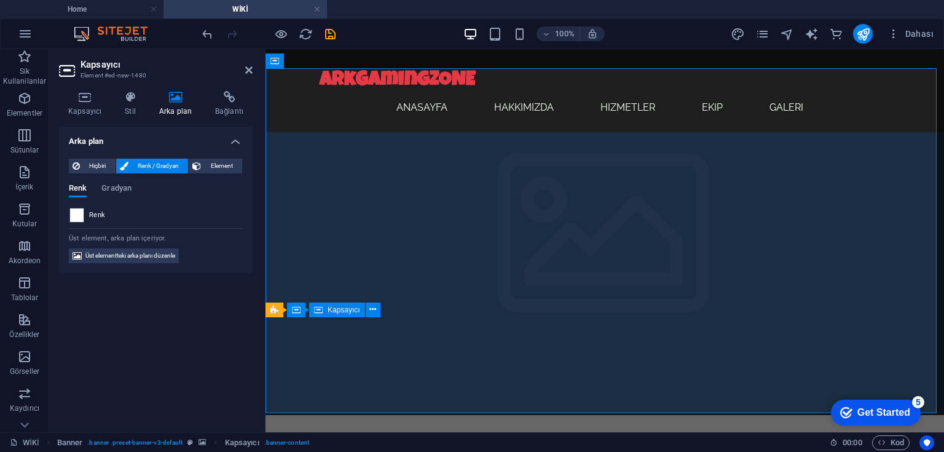
click at [78, 216] on span at bounding box center [77, 215] width 14 height 14
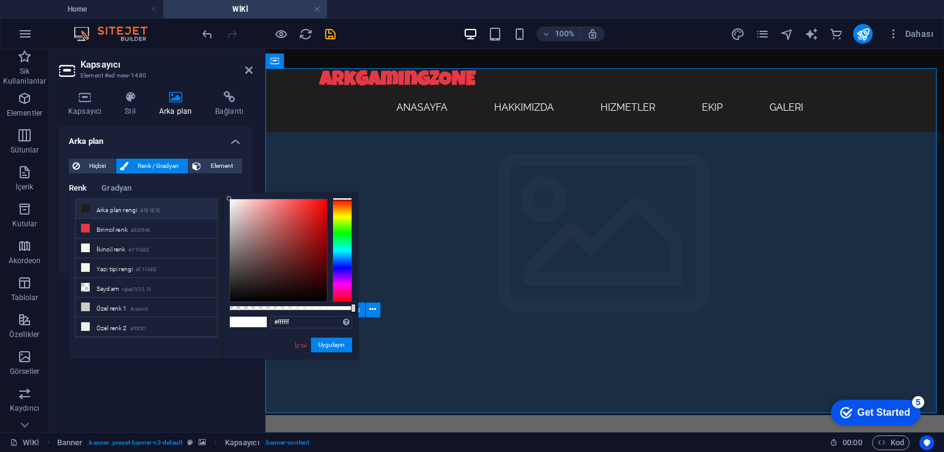
click at [103, 207] on li "Arka plan rengi #1E1E1E" at bounding box center [146, 209] width 141 height 20
type input "#1e1e1e"
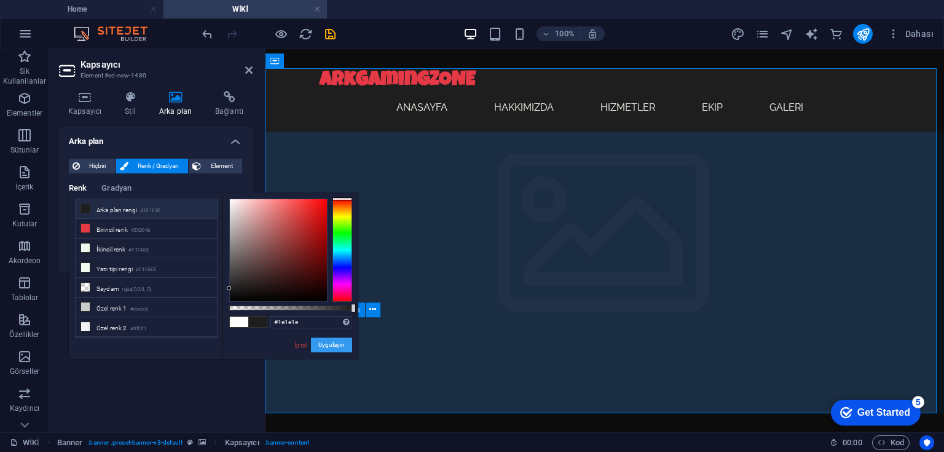
click at [326, 346] on button "Uygulayın" at bounding box center [331, 344] width 41 height 15
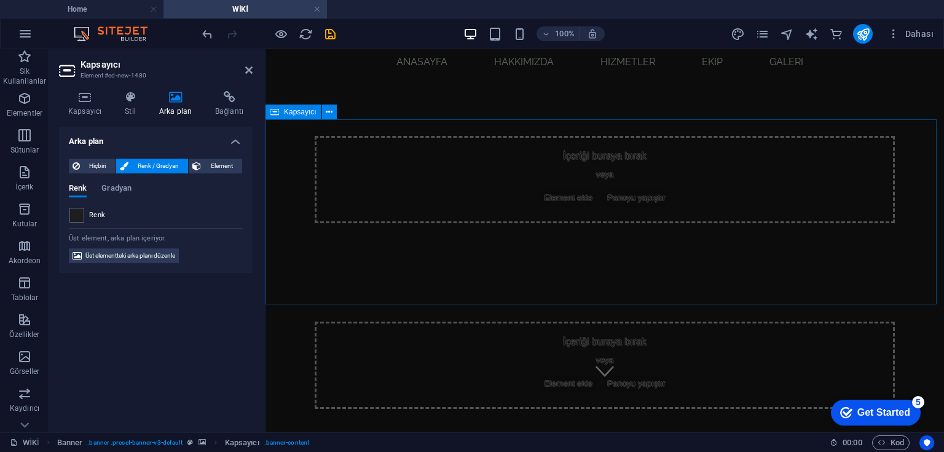
scroll to position [49, 0]
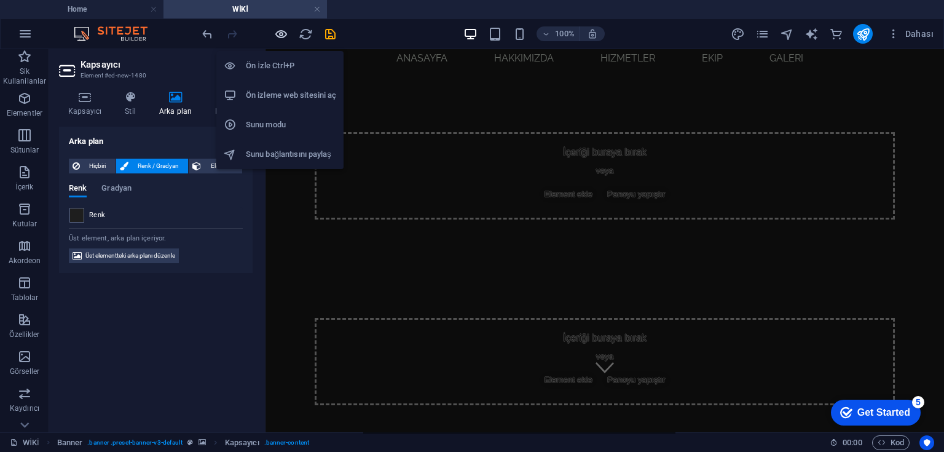
click at [279, 33] on icon "button" at bounding box center [281, 34] width 14 height 14
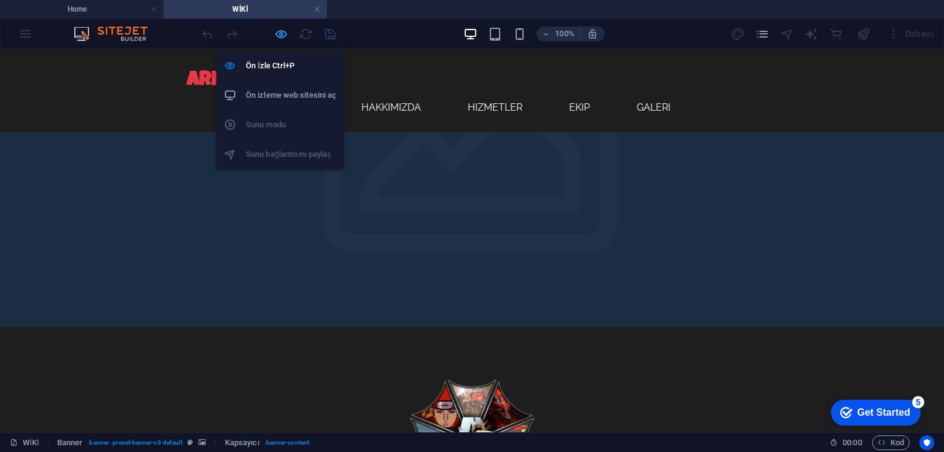
click at [279, 33] on icon "button" at bounding box center [281, 34] width 14 height 14
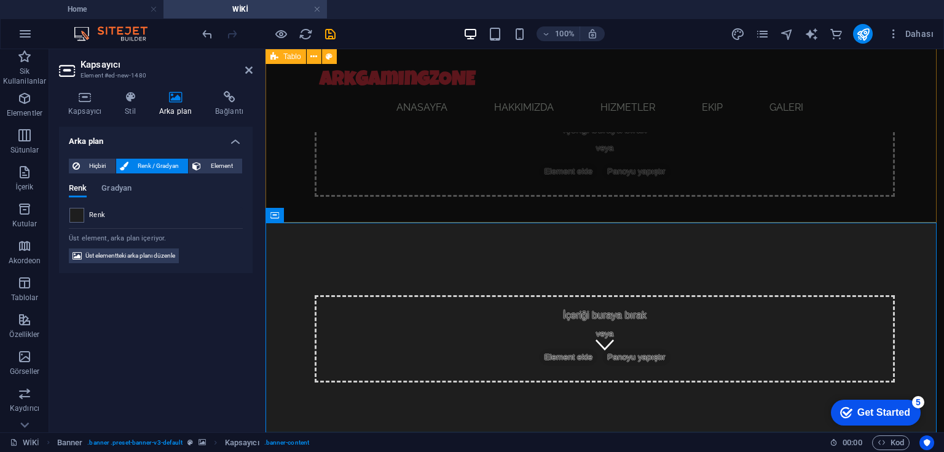
scroll to position [40, 0]
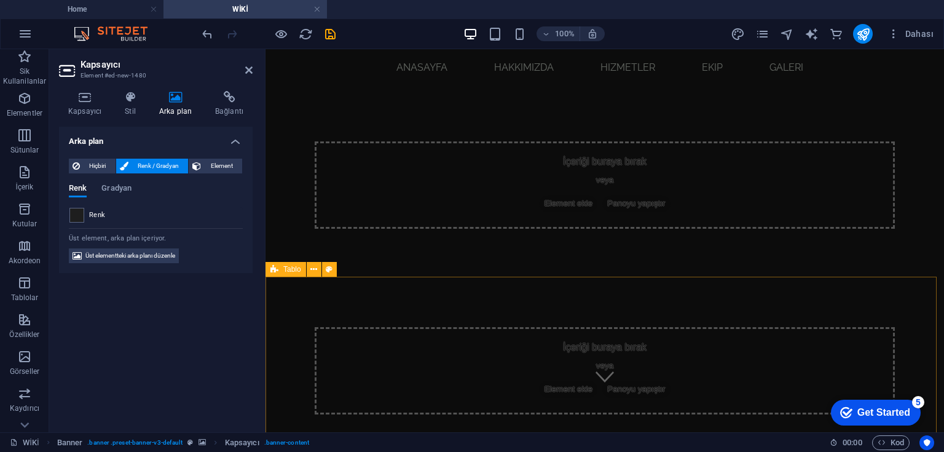
click at [458, 361] on div "İçeriği buraya bırak veya Element ekle Panoyu yapıştır" at bounding box center [605, 370] width 580 height 87
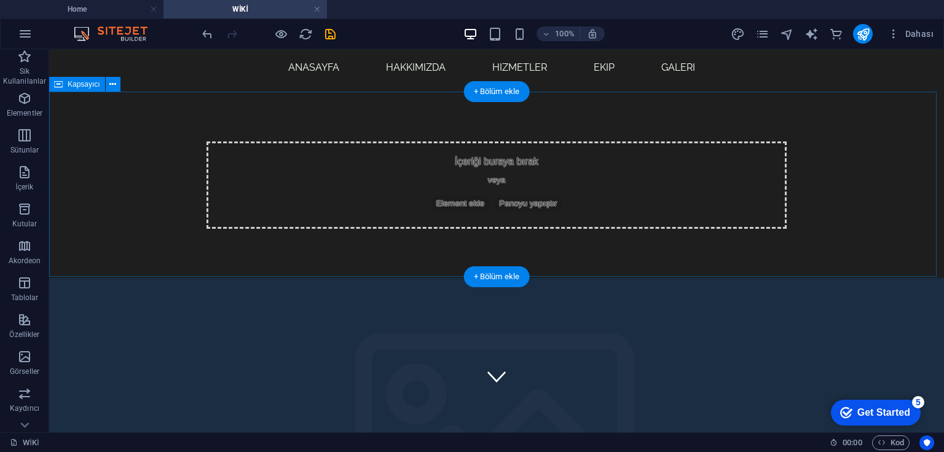
click at [461, 195] on span "Element ekle" at bounding box center [460, 203] width 58 height 17
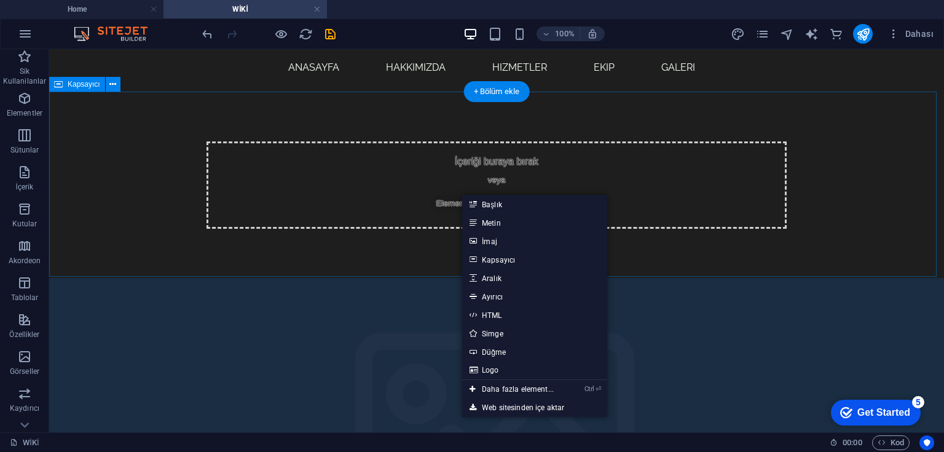
click at [386, 187] on div "İçeriği buraya bırak veya Element ekle Panoyu yapıştır" at bounding box center [496, 184] width 580 height 87
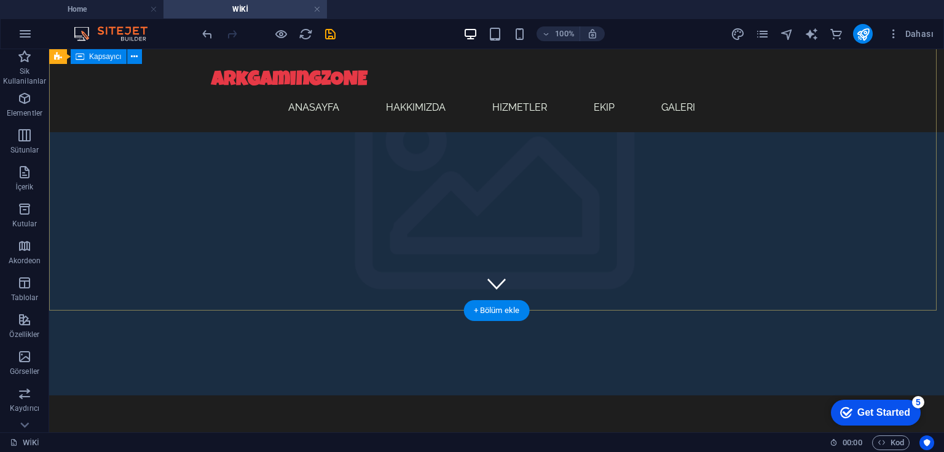
scroll to position [135, 0]
click at [310, 80] on div "ArkGamingZONE" at bounding box center [496, 81] width 570 height 24
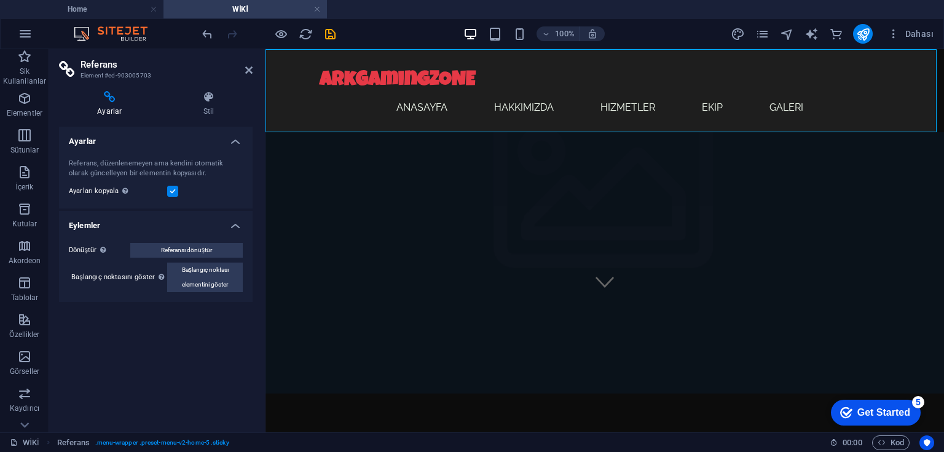
click at [350, 79] on div "ArkGamingZONE" at bounding box center [604, 81] width 570 height 24
click at [351, 79] on div "ArkGamingZONE" at bounding box center [604, 81] width 570 height 24
click at [352, 80] on div "ArkGamingZONE" at bounding box center [604, 81] width 570 height 24
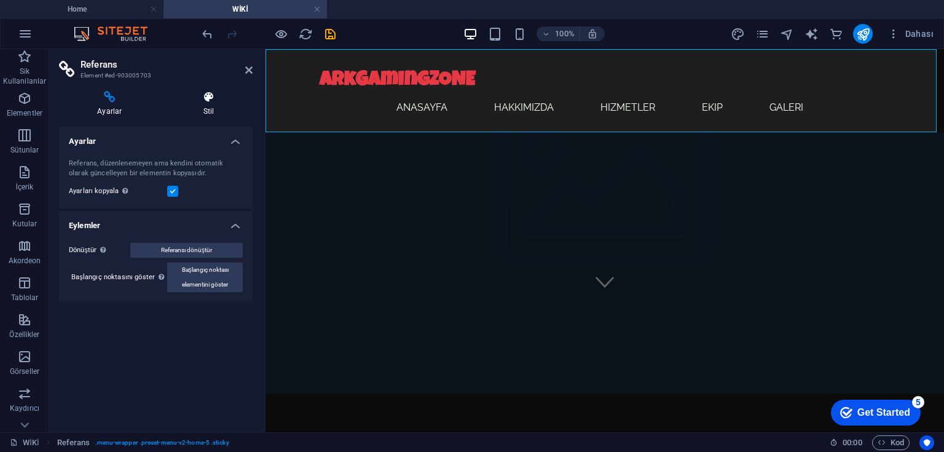
click at [218, 97] on icon at bounding box center [208, 97] width 87 height 12
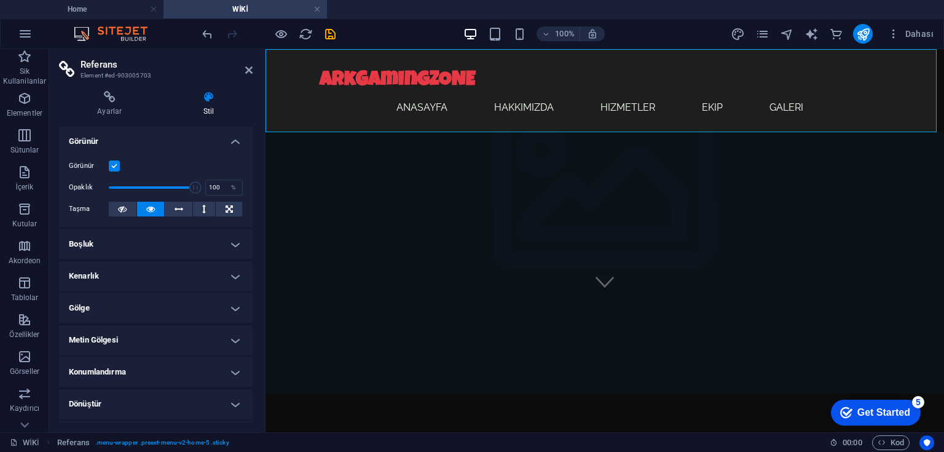
click at [354, 84] on div "ArkGamingZONE" at bounding box center [604, 81] width 570 height 24
click at [365, 81] on div "ArkGamingZONE" at bounding box center [604, 81] width 570 height 24
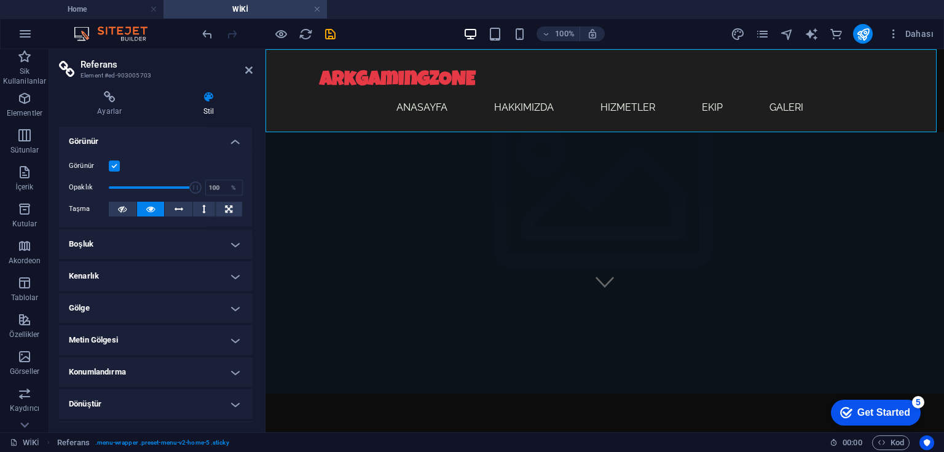
click at [365, 81] on div "ArkGamingZONE" at bounding box center [604, 81] width 570 height 24
click at [415, 112] on nav "Anasayfa Hakkımızda Hizmetler Ekip Galeri" at bounding box center [604, 107] width 570 height 29
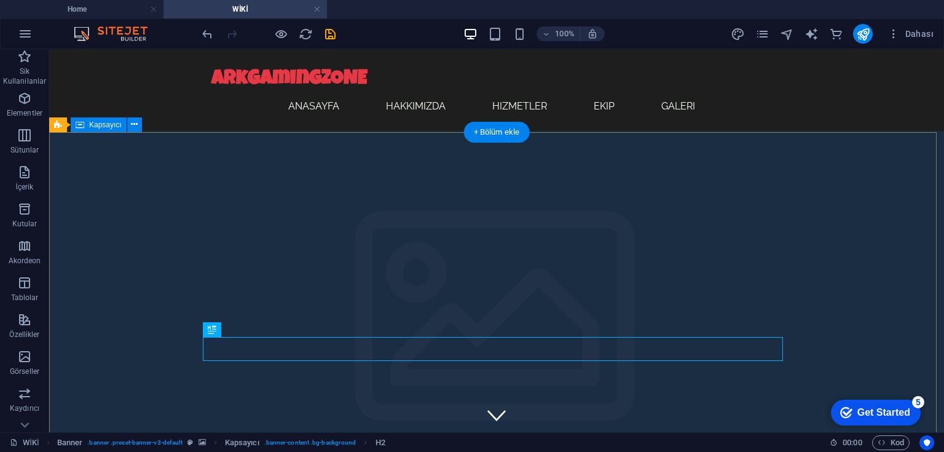
scroll to position [0, 0]
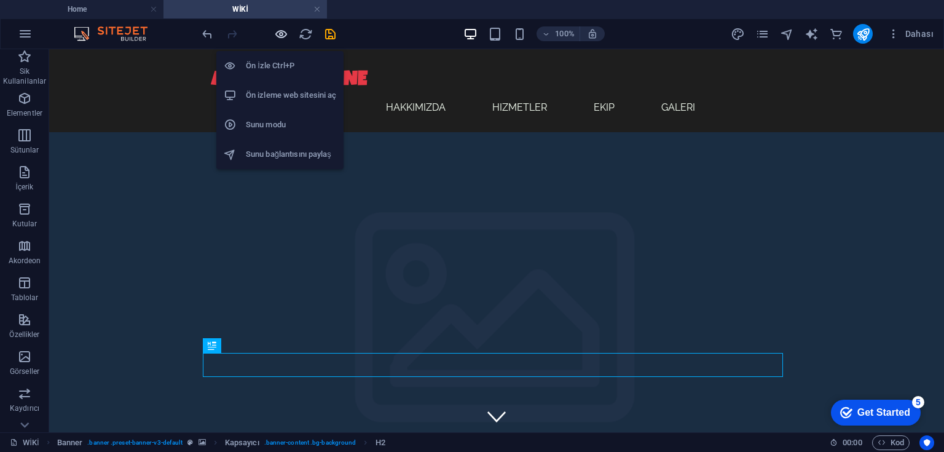
click at [276, 33] on icon "button" at bounding box center [281, 34] width 14 height 14
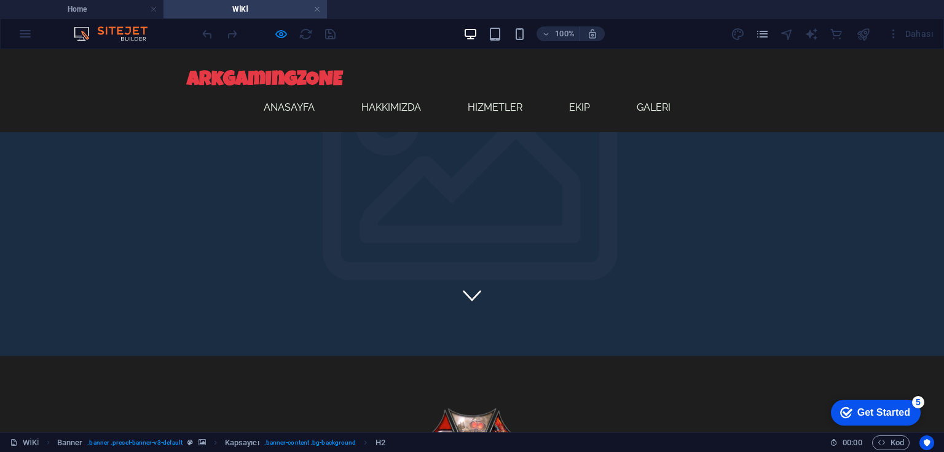
scroll to position [135, 0]
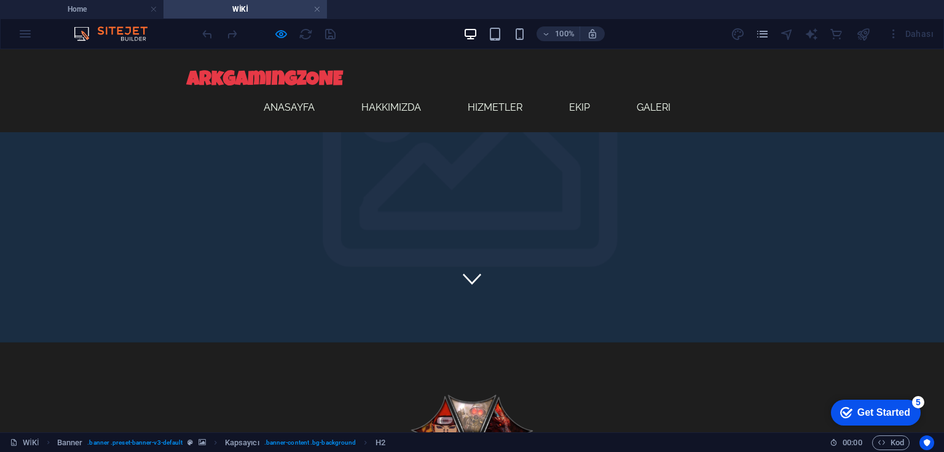
click at [467, 284] on icon at bounding box center [472, 278] width 18 height 11
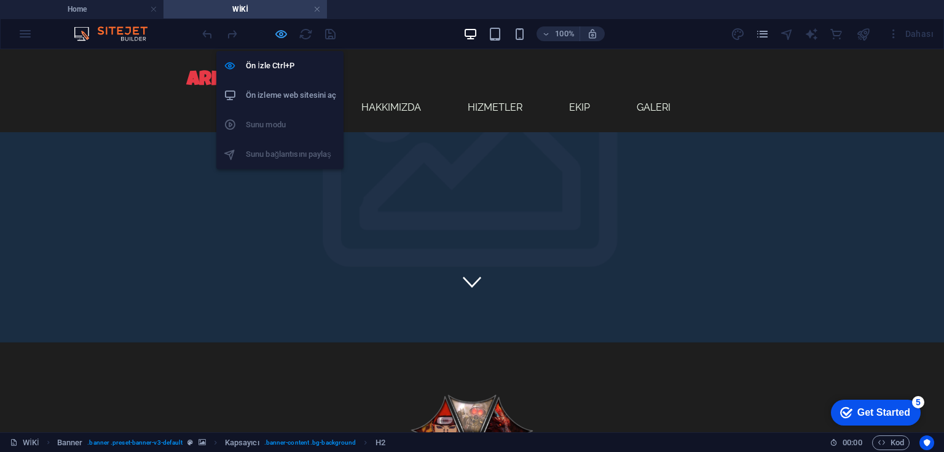
click at [278, 32] on icon "button" at bounding box center [281, 34] width 14 height 14
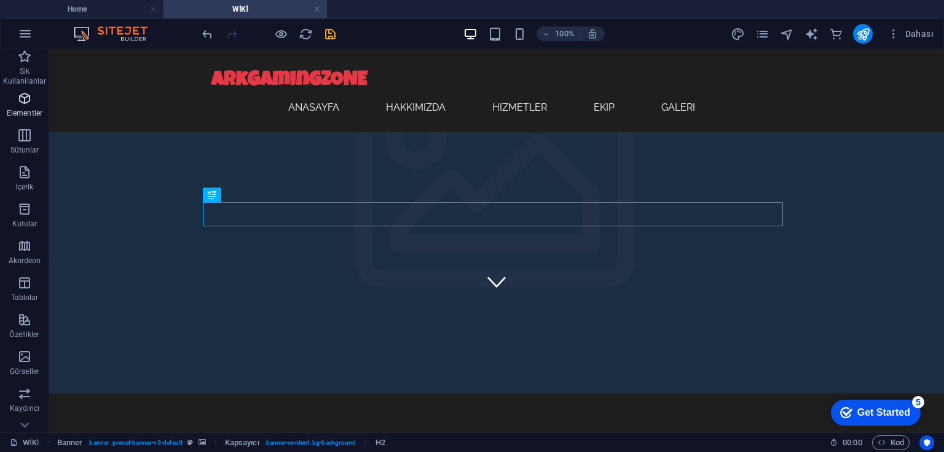
click at [25, 101] on icon "button" at bounding box center [24, 98] width 15 height 15
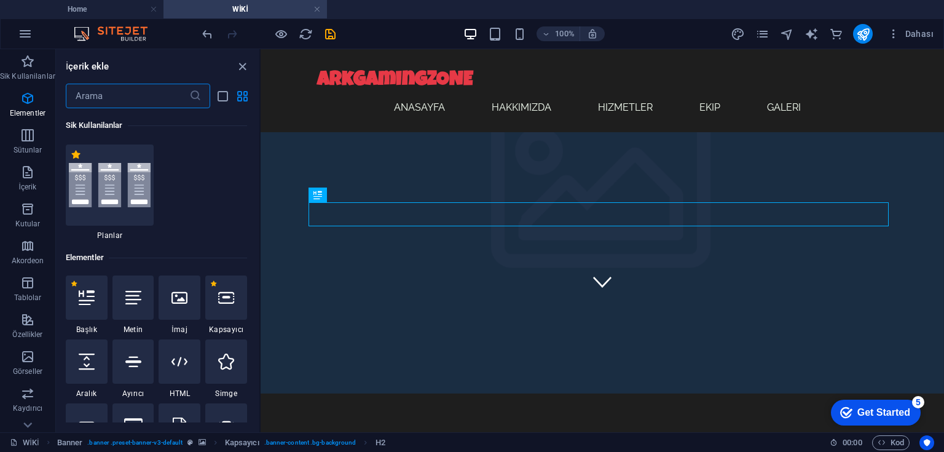
scroll to position [332, 0]
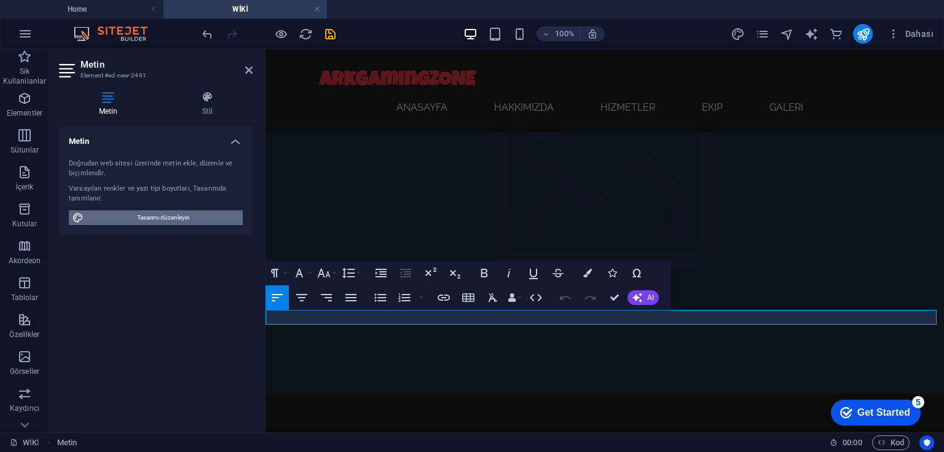
click at [197, 219] on span "Tasarımı düzenleyin" at bounding box center [163, 217] width 152 height 15
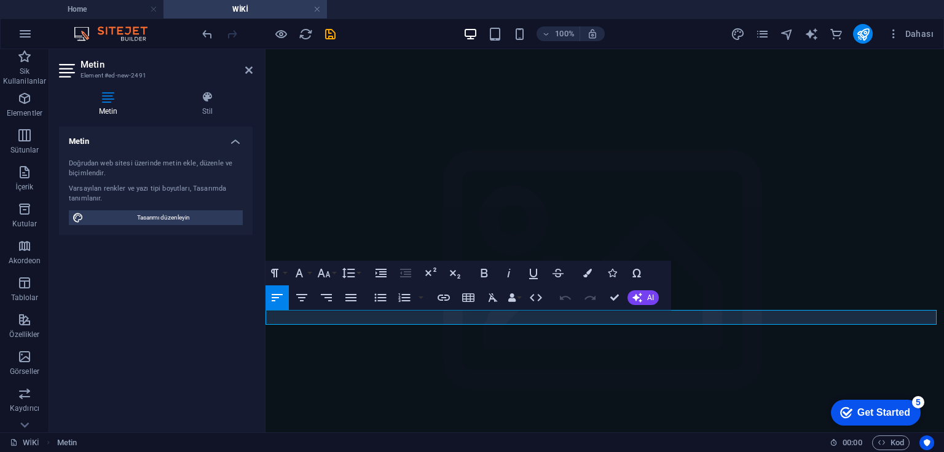
select select "px"
select select "200"
select select "px"
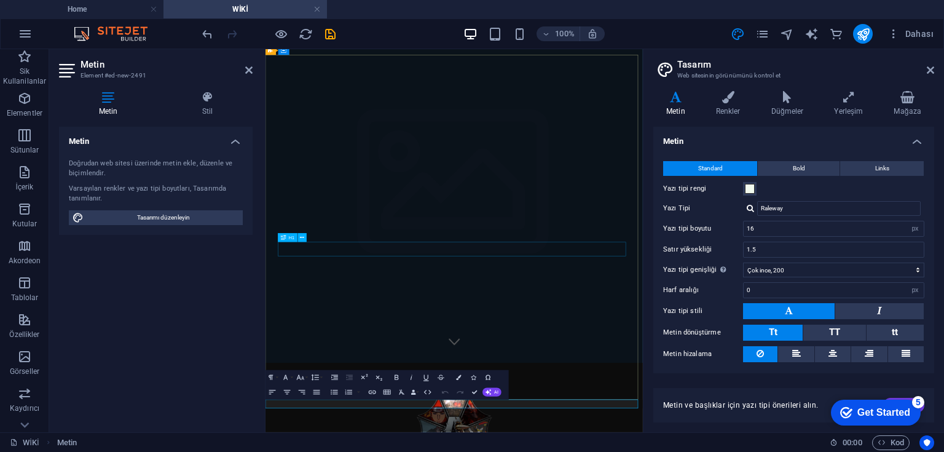
scroll to position [73, 0]
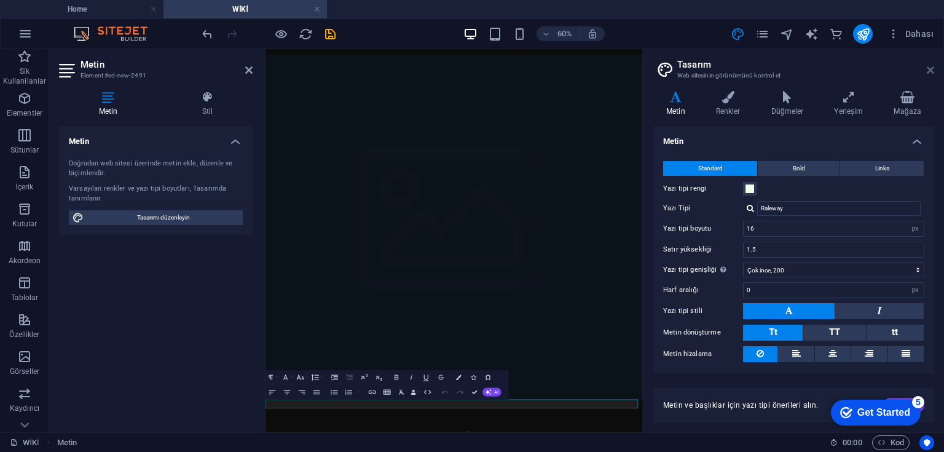
drag, startPoint x: 929, startPoint y: 70, endPoint x: 663, endPoint y: 21, distance: 270.5
click at [929, 70] on icon at bounding box center [929, 70] width 7 height 10
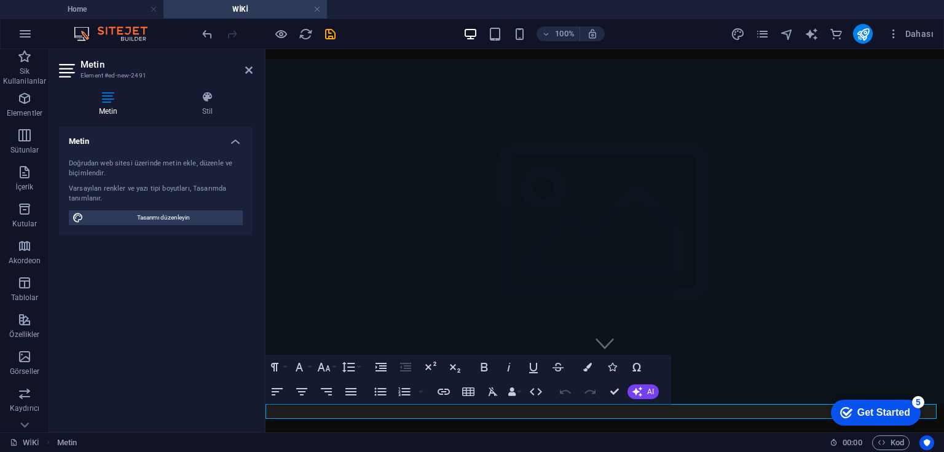
click at [256, 68] on aside "Metin Element #ed-new-2491 Metin Stil Metin Doğrudan web sitesi üzerinde [PERSO…" at bounding box center [157, 240] width 216 height 383
click at [21, 101] on icon "button" at bounding box center [24, 98] width 15 height 15
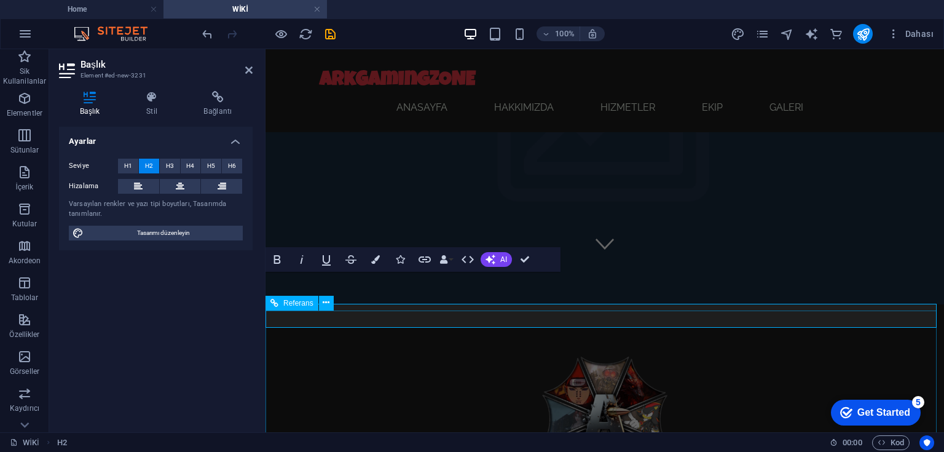
scroll to position [173, 0]
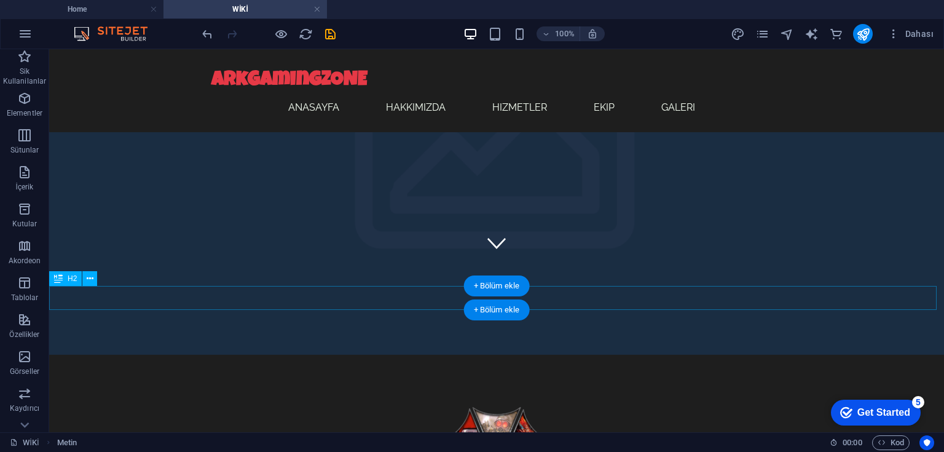
scroll to position [158, 0]
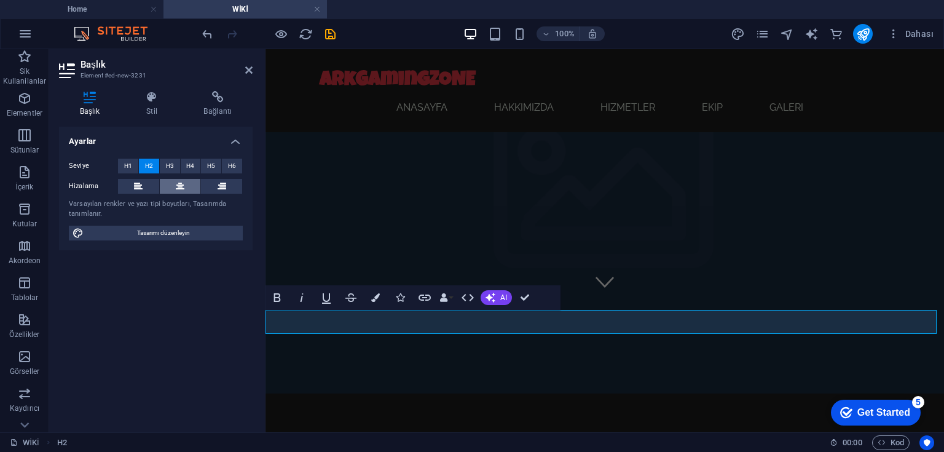
click at [181, 187] on icon at bounding box center [180, 186] width 9 height 15
click at [376, 297] on icon "button" at bounding box center [375, 297] width 9 height 9
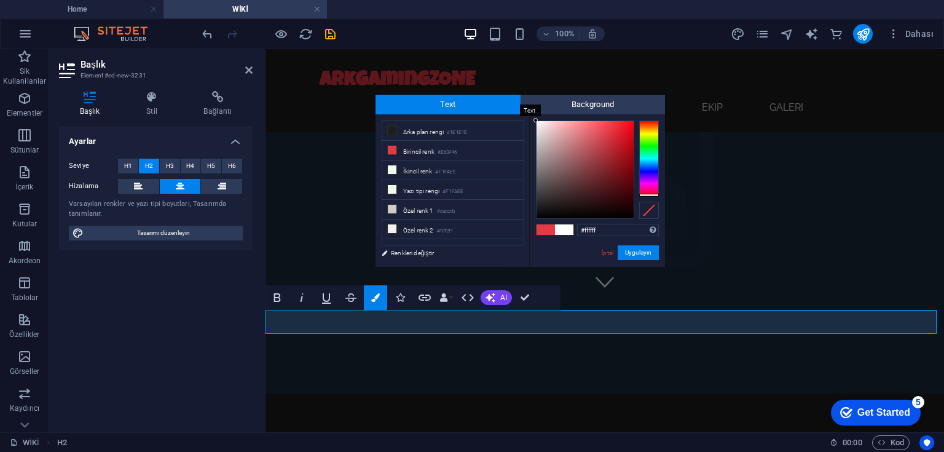
drag, startPoint x: 597, startPoint y: 168, endPoint x: 509, endPoint y: 98, distance: 112.8
click at [509, 98] on div "Text Background less Arka plan rengi #1E1E1E Birincil renk #E63946 İkincil renk" at bounding box center [519, 181] width 289 height 172
click at [526, 114] on div "less Arka plan rengi #1E1E1E Birincil renk #E63946 İkincil renk #F1FAEE Yazı ti…" at bounding box center [452, 114] width 154 height 1
type input "#ffffff"
click at [533, 120] on div at bounding box center [535, 120] width 4 height 4
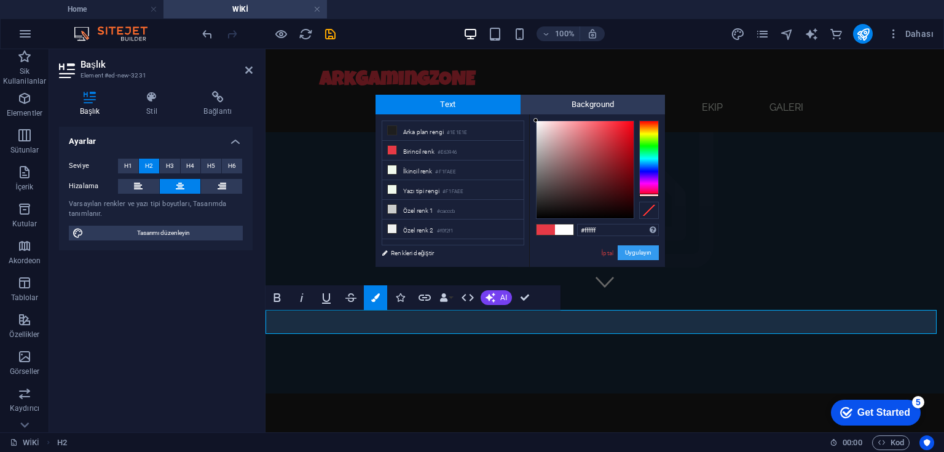
click at [642, 252] on button "Uygulayın" at bounding box center [637, 252] width 41 height 15
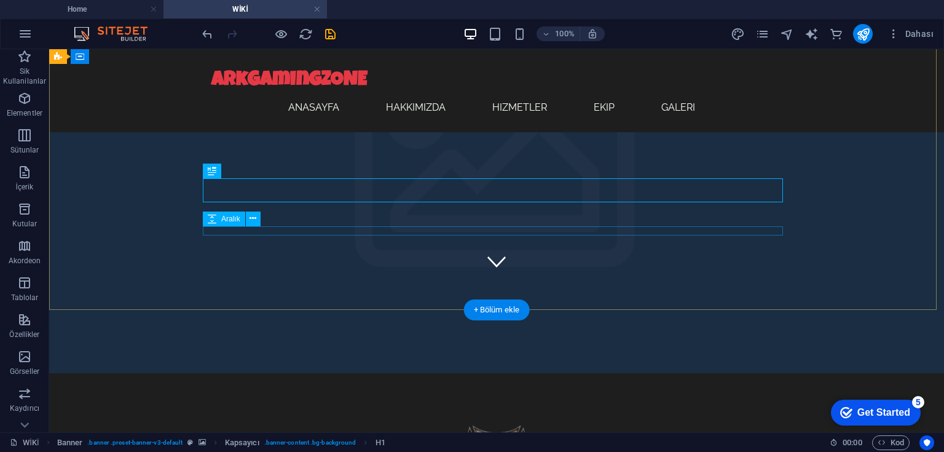
scroll to position [158, 0]
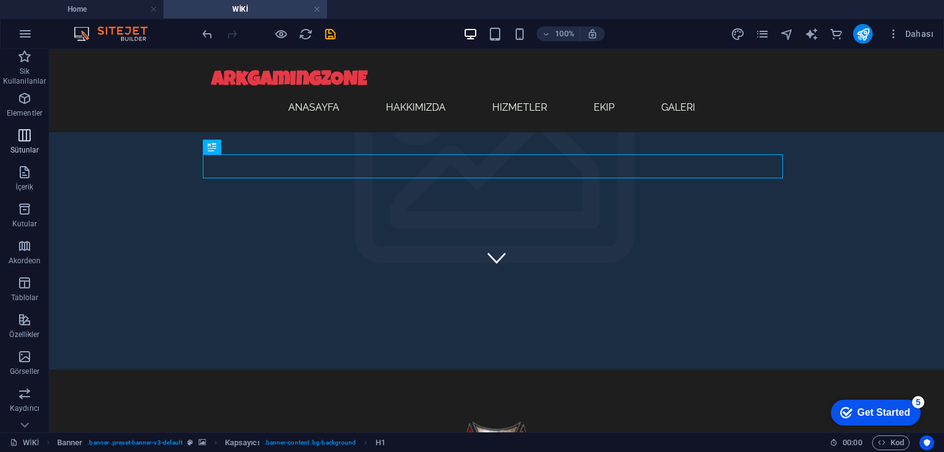
click at [26, 141] on icon "button" at bounding box center [24, 135] width 15 height 15
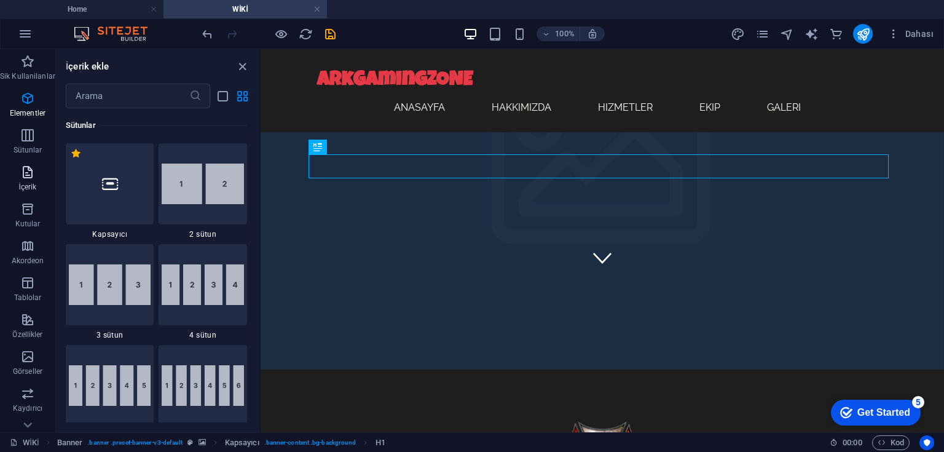
click at [26, 178] on icon "button" at bounding box center [27, 172] width 15 height 15
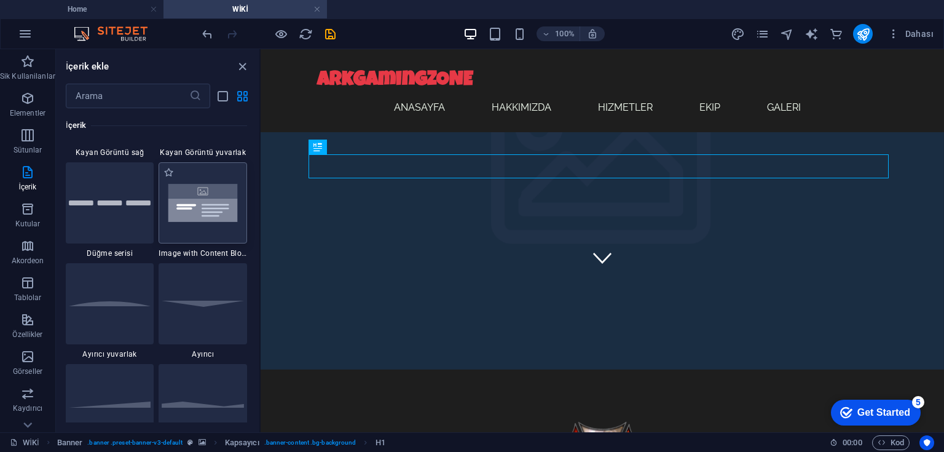
scroll to position [3039, 0]
drag, startPoint x: 206, startPoint y: 204, endPoint x: 148, endPoint y: 249, distance: 74.0
click at [206, 204] on img at bounding box center [203, 200] width 82 height 55
click at [260, 204] on div "Referans Kapsayıcı Yer Tutucu Referans Planlar Planlar Kapsayıcı Kapsayıcı Aral…" at bounding box center [601, 240] width 683 height 383
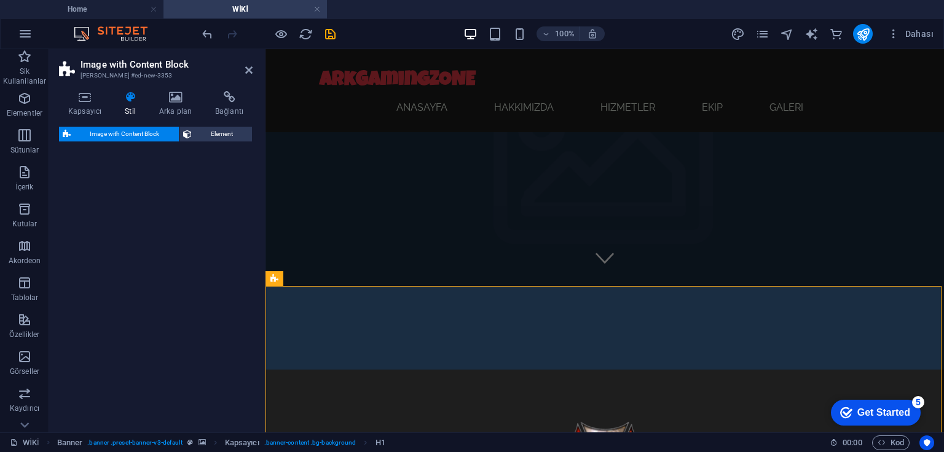
select select "rem"
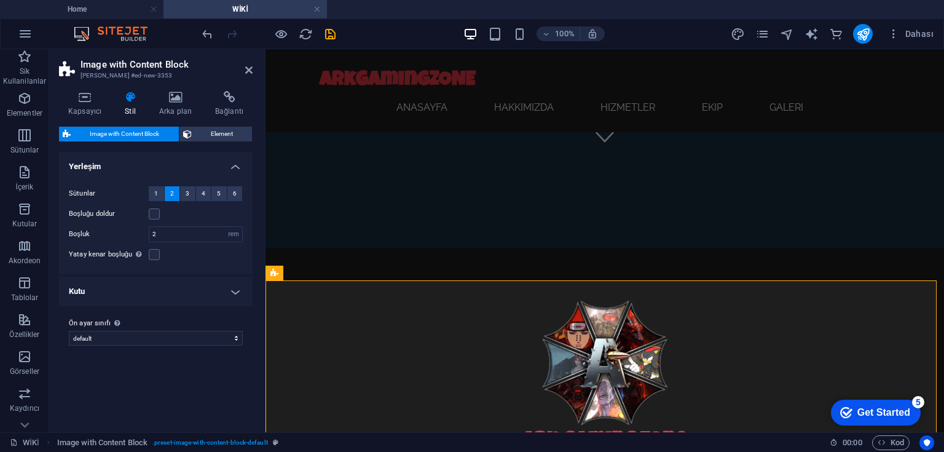
scroll to position [306, 0]
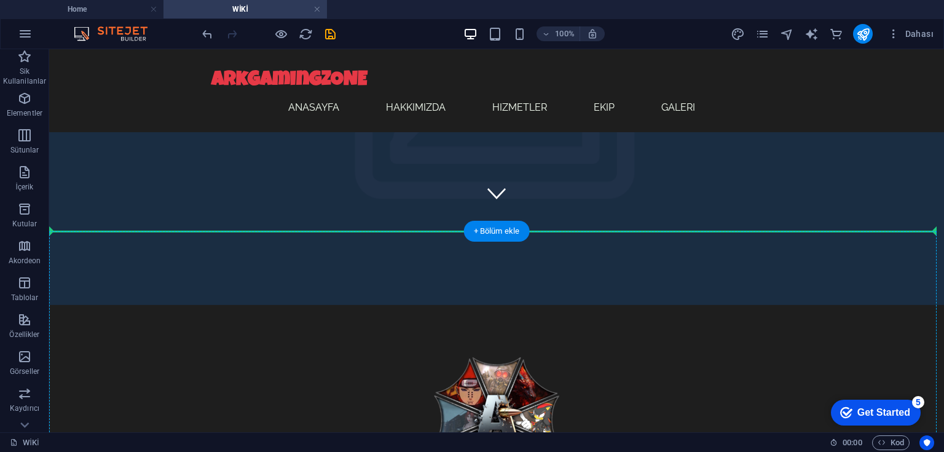
scroll to position [225, 0]
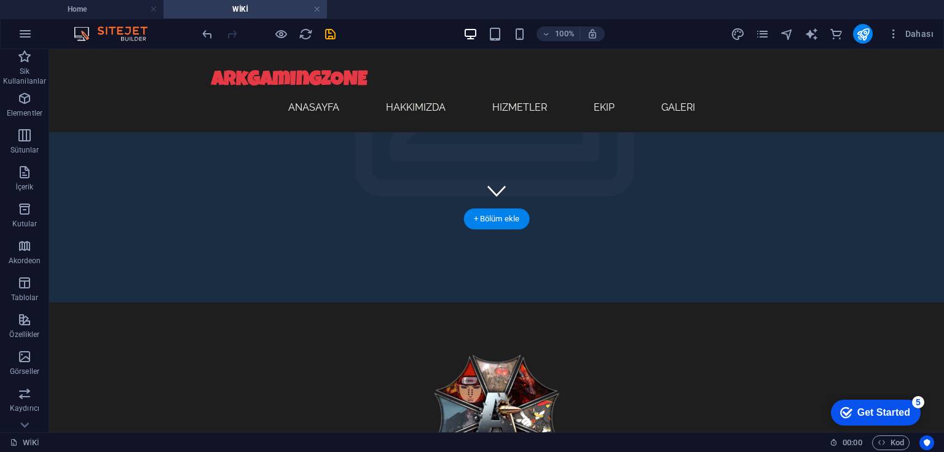
drag, startPoint x: 371, startPoint y: 298, endPoint x: 452, endPoint y: 331, distance: 87.4
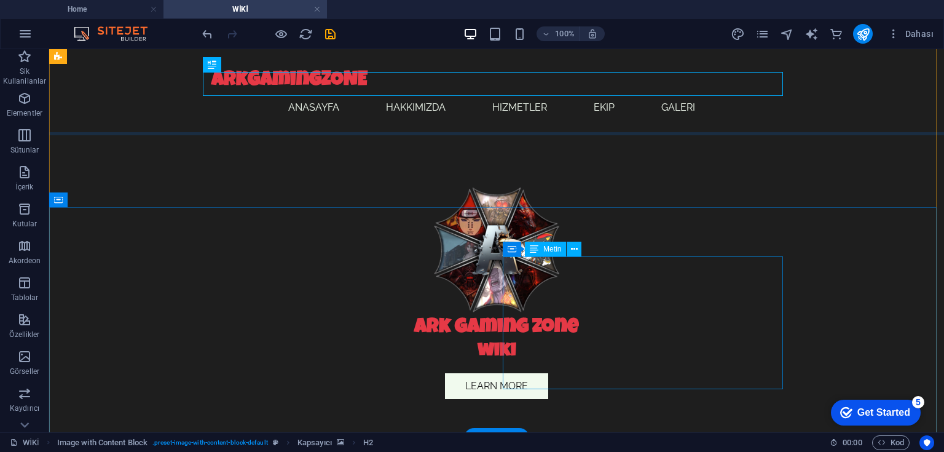
scroll to position [422, 0]
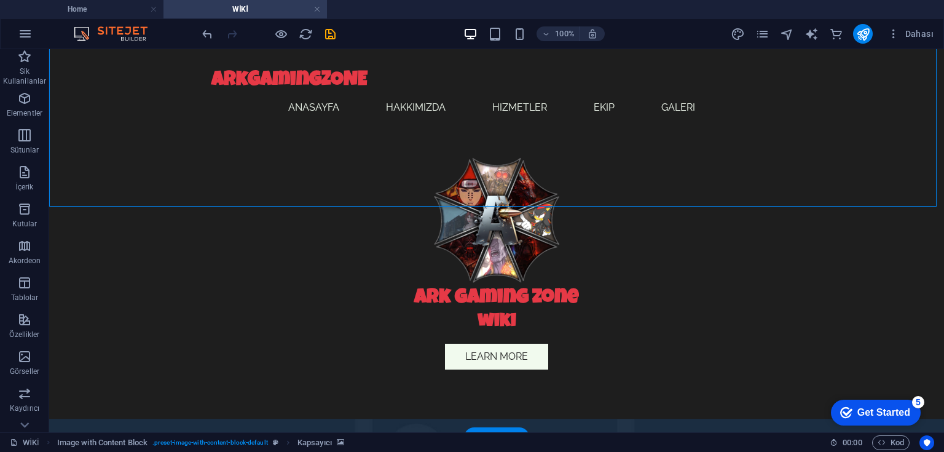
select select "px"
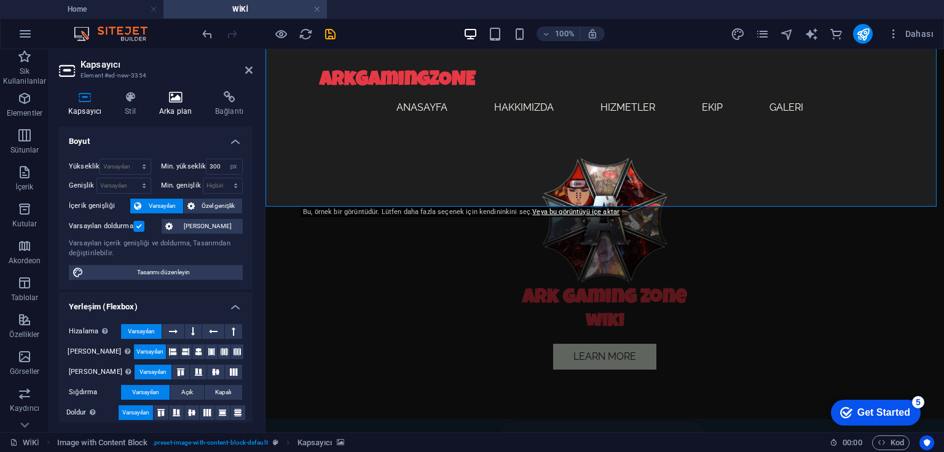
click at [162, 101] on icon at bounding box center [175, 97] width 51 height 12
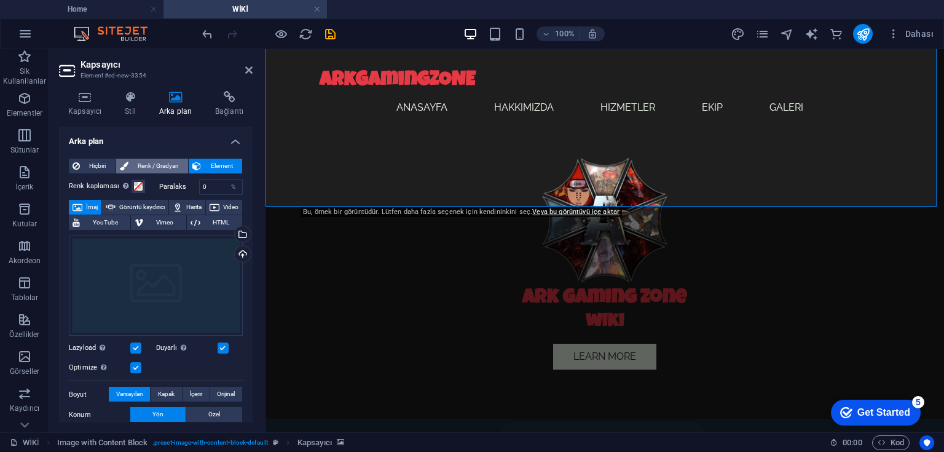
click at [149, 167] on span "Renk / Gradyan" at bounding box center [158, 165] width 53 height 15
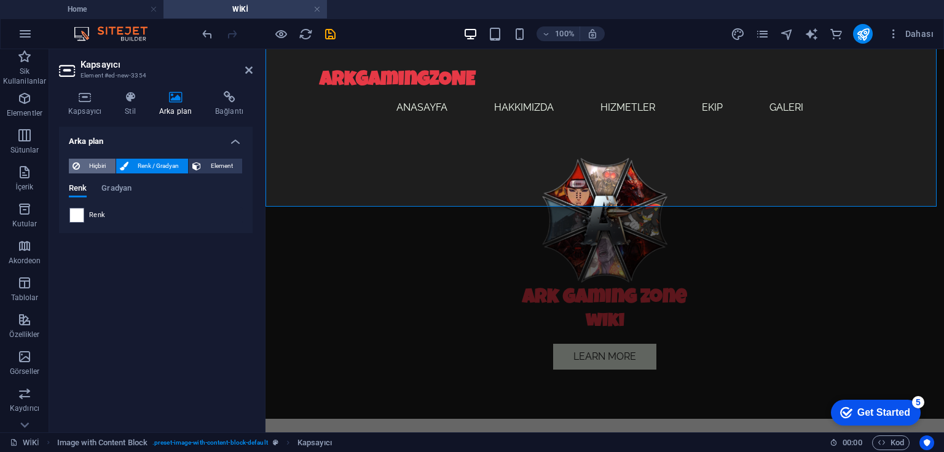
click at [102, 162] on span "Hiçbiri" at bounding box center [98, 165] width 28 height 15
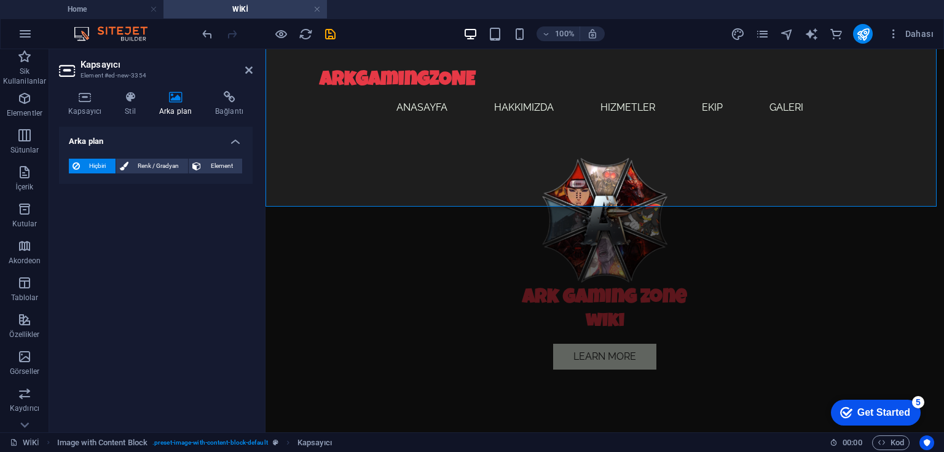
click at [169, 98] on icon at bounding box center [175, 97] width 51 height 12
click at [247, 69] on icon at bounding box center [248, 70] width 7 height 10
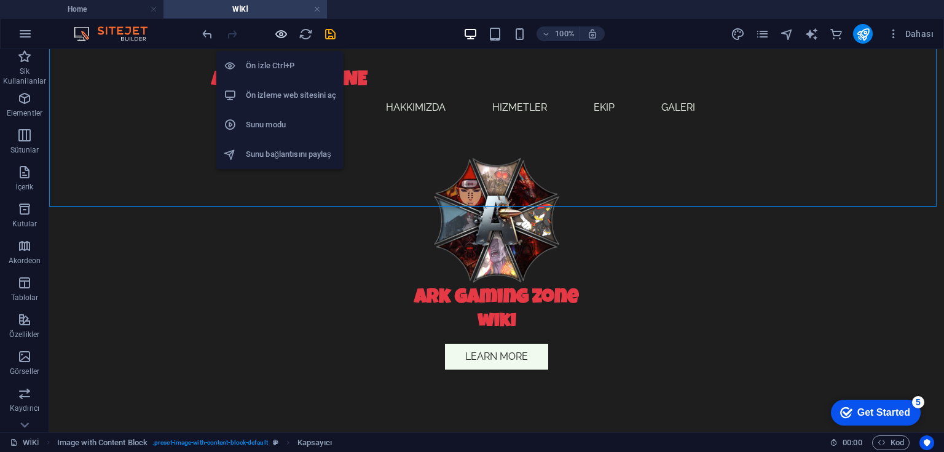
click at [283, 31] on icon "button" at bounding box center [281, 34] width 14 height 14
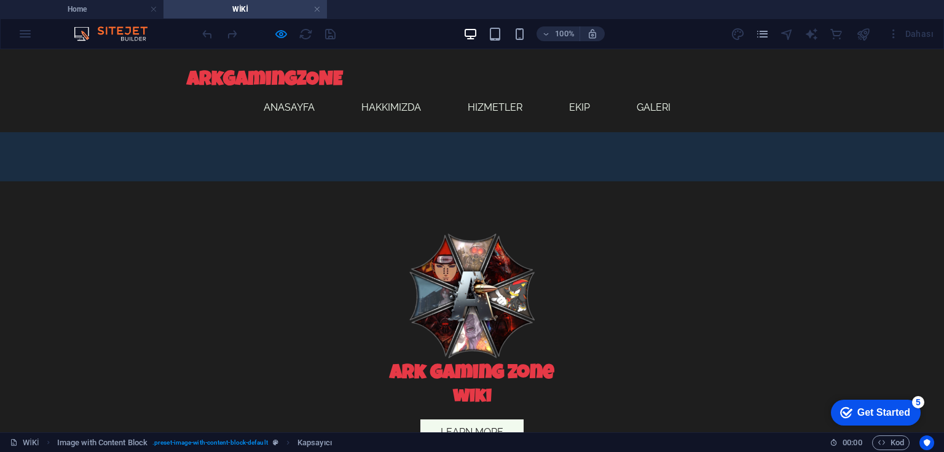
scroll to position [324, 0]
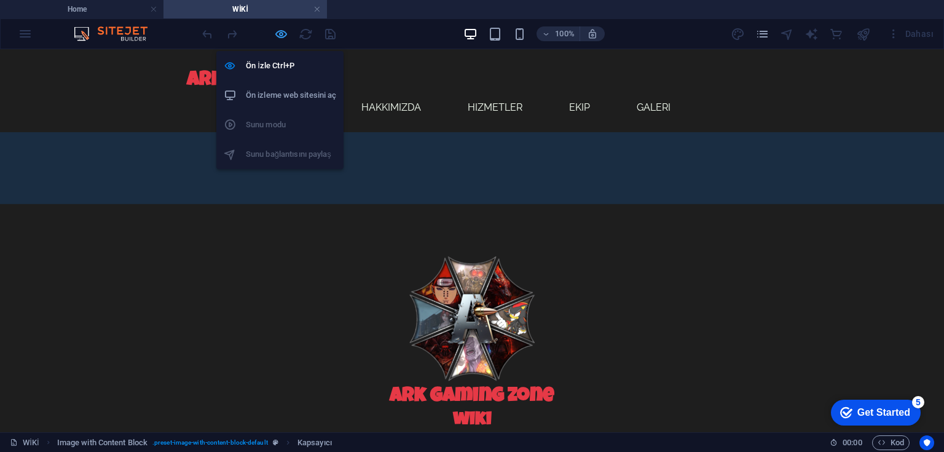
click at [274, 33] on icon "button" at bounding box center [281, 34] width 14 height 14
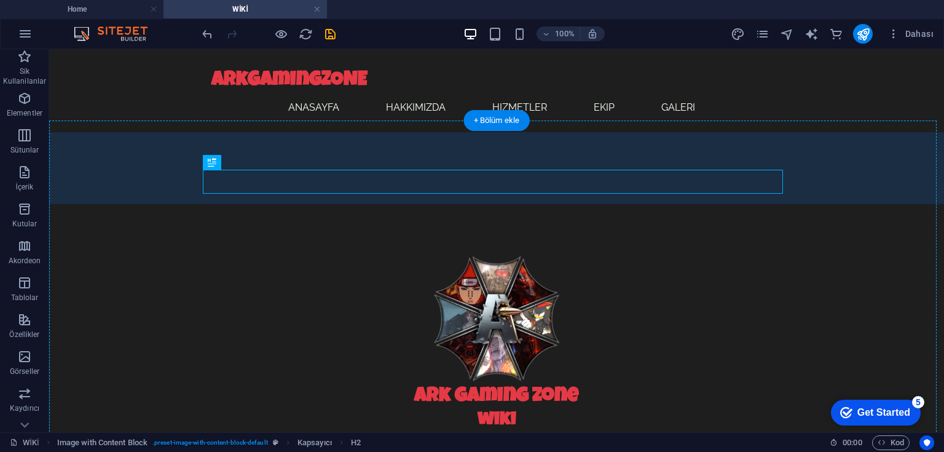
scroll to position [328, 0]
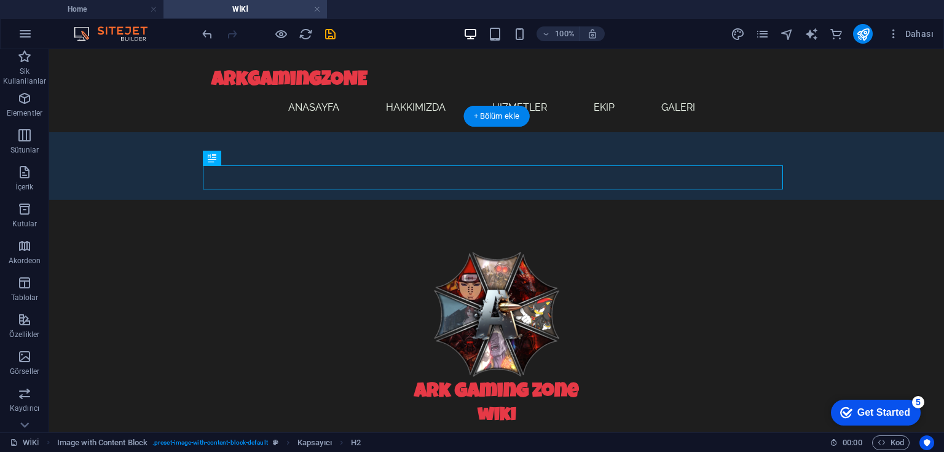
drag, startPoint x: 489, startPoint y: 183, endPoint x: 495, endPoint y: 198, distance: 15.7
drag, startPoint x: 493, startPoint y: 174, endPoint x: 504, endPoint y: 202, distance: 29.8
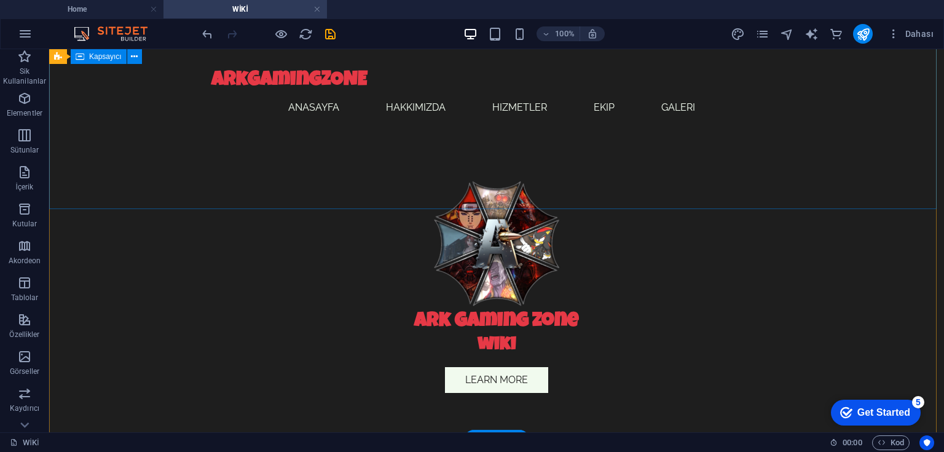
scroll to position [377, 0]
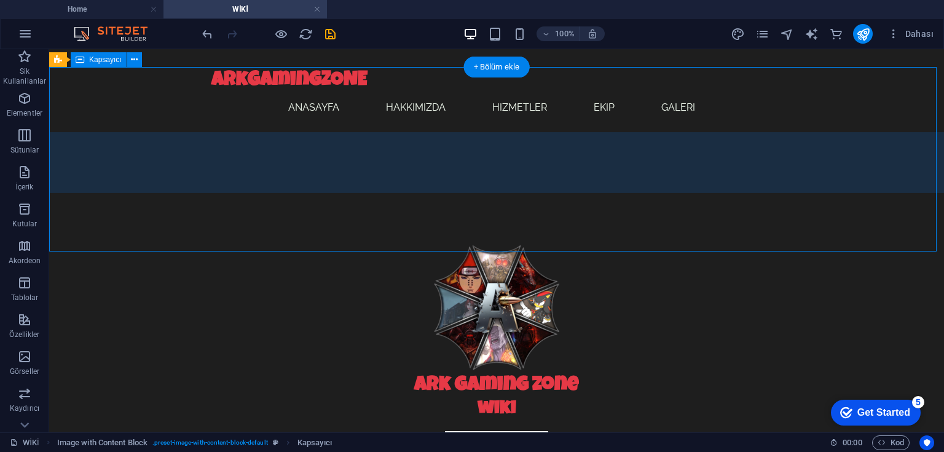
scroll to position [181, 0]
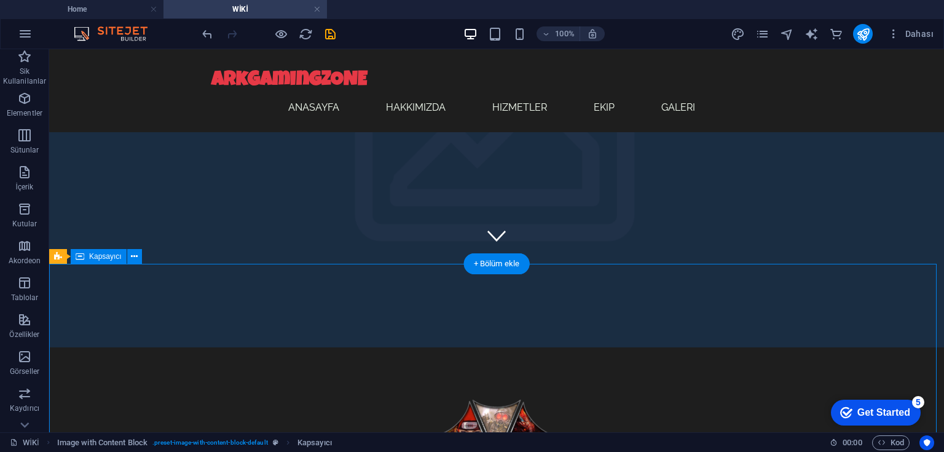
drag, startPoint x: 437, startPoint y: 265, endPoint x: 474, endPoint y: 274, distance: 38.6
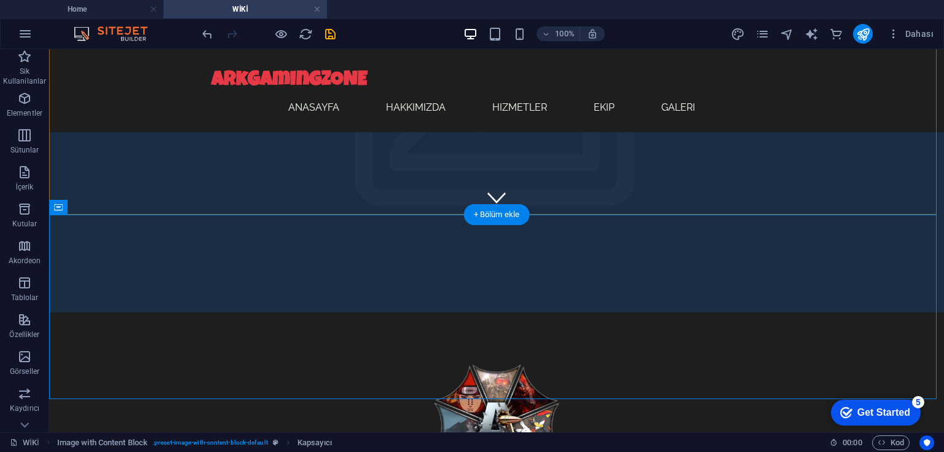
scroll to position [230, 0]
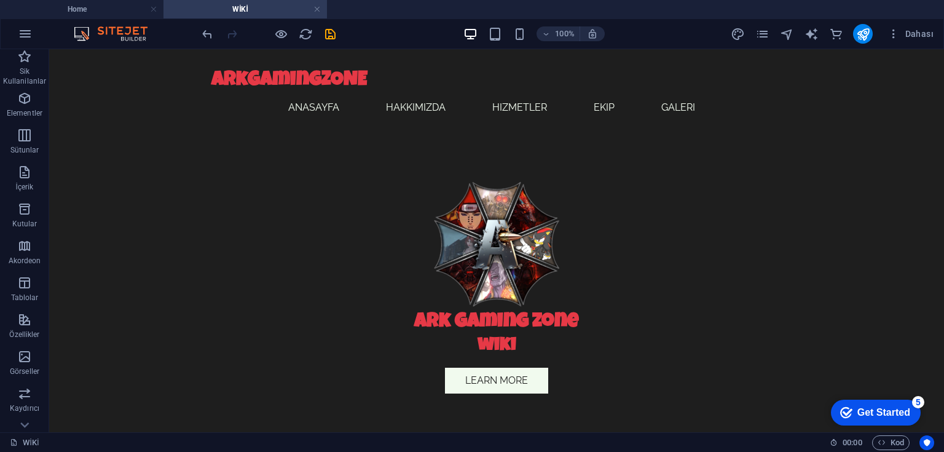
scroll to position [391, 0]
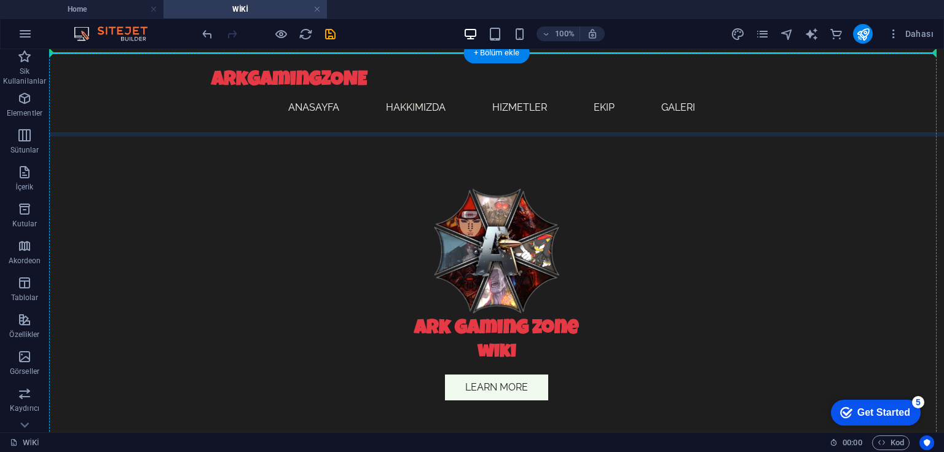
drag, startPoint x: 485, startPoint y: 272, endPoint x: 498, endPoint y: 239, distance: 35.3
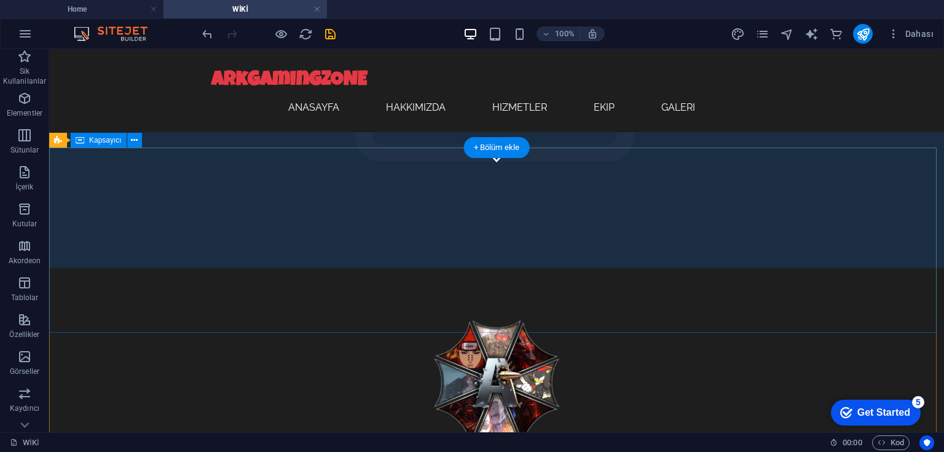
scroll to position [230, 0]
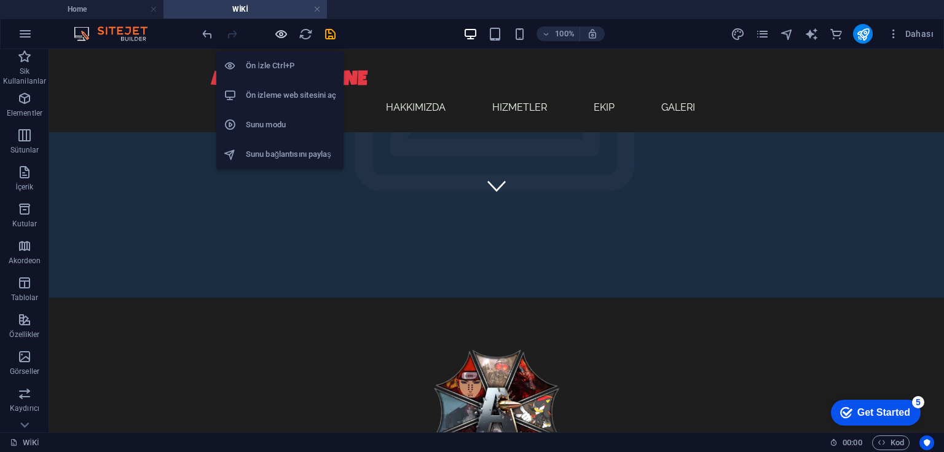
click at [283, 31] on icon "button" at bounding box center [281, 34] width 14 height 14
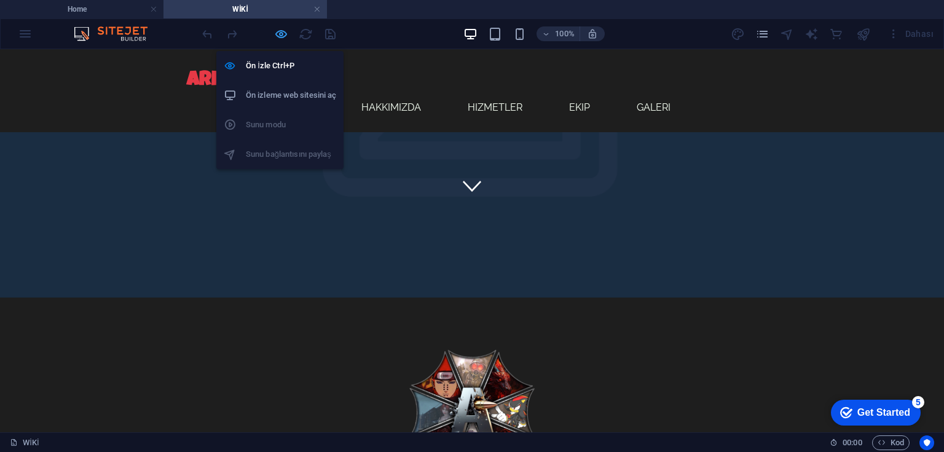
click at [280, 33] on icon "button" at bounding box center [281, 34] width 14 height 14
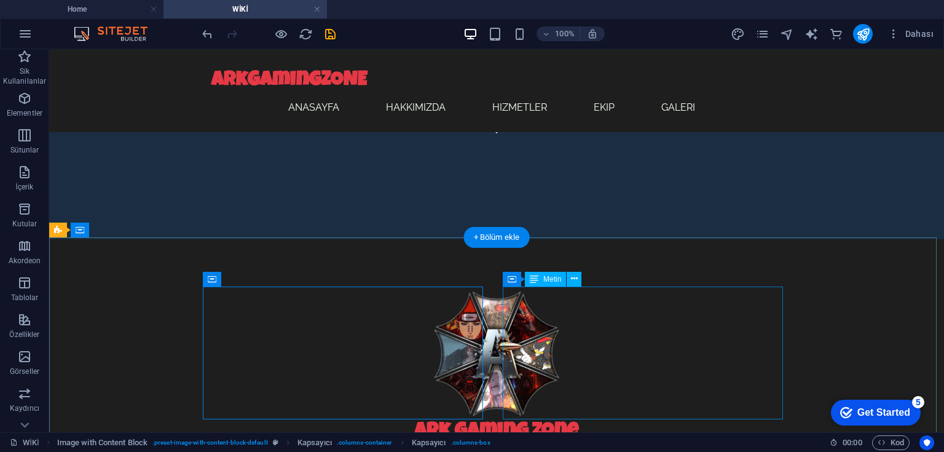
scroll to position [389, 0]
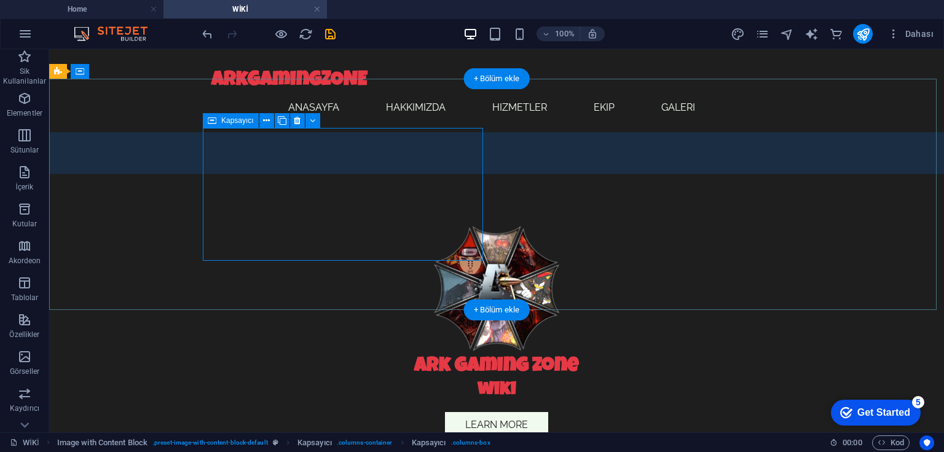
scroll to position [340, 0]
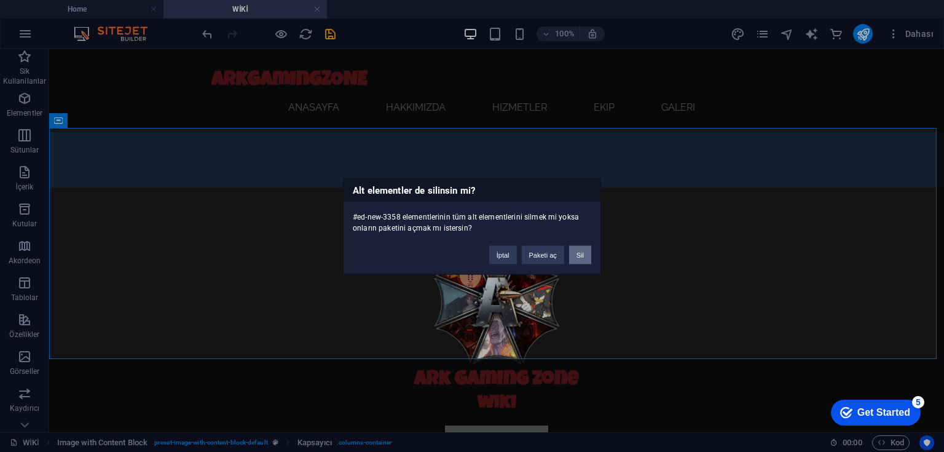
click at [576, 254] on button "Sil" at bounding box center [580, 254] width 22 height 18
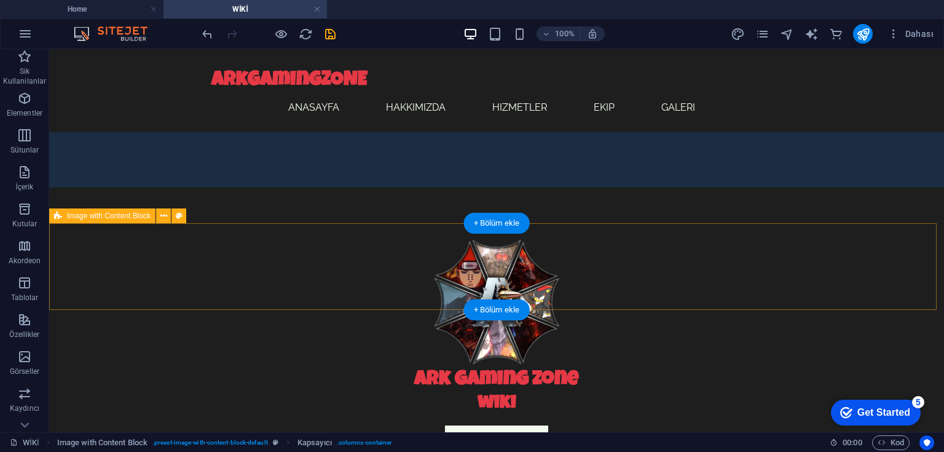
scroll to position [245, 0]
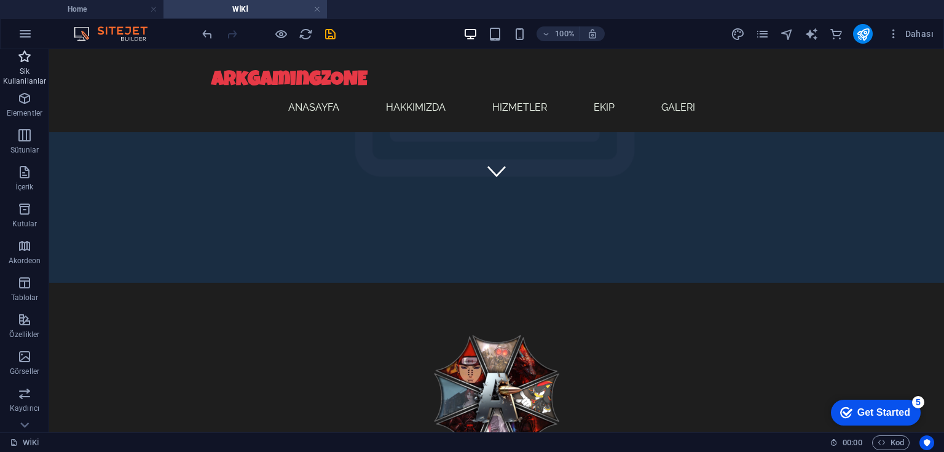
click at [25, 62] on icon "button" at bounding box center [24, 56] width 15 height 15
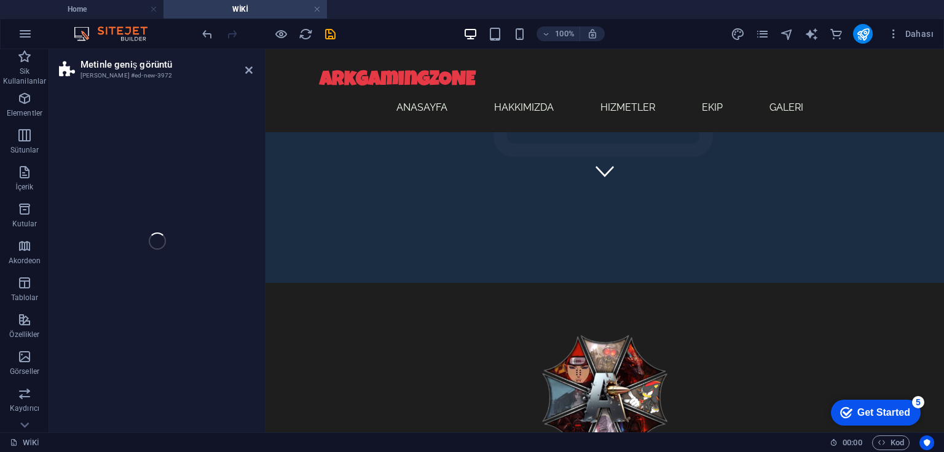
select select "%"
select select "rem"
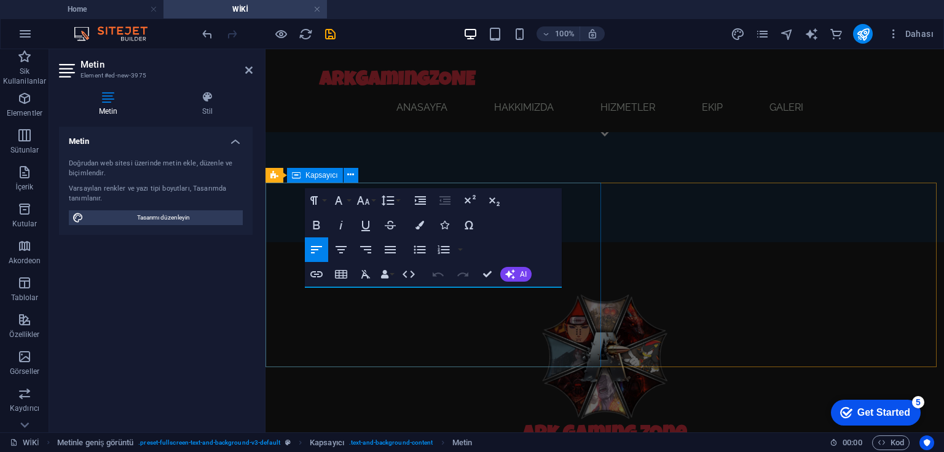
scroll to position [429, 0]
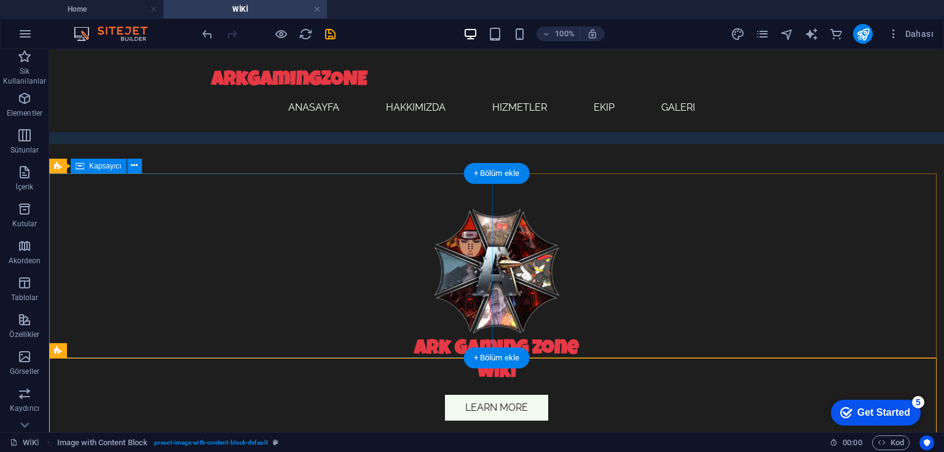
scroll to position [282, 0]
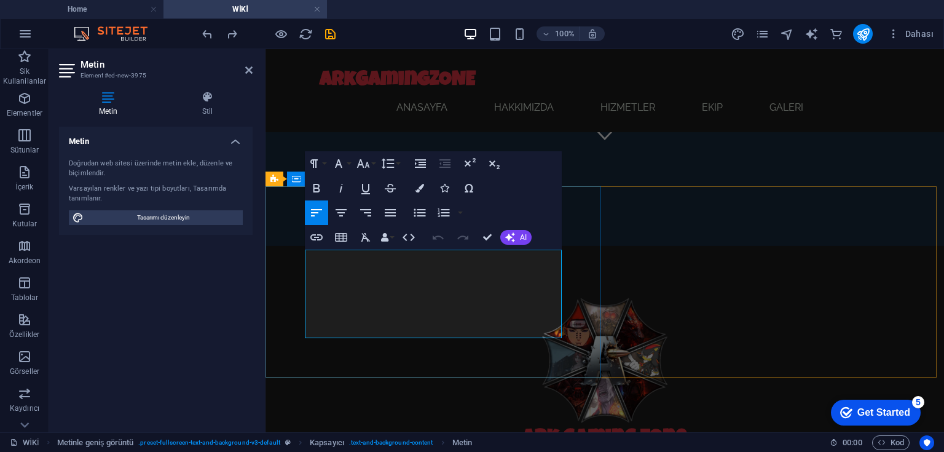
click span "Lorem ipsum dolor sit amet, consectetuer adipiscing elit. Aenean commodo ligula…"
drag, startPoint x: 342, startPoint y: 269, endPoint x: 460, endPoint y: 305, distance: 123.2
click span "Lorem ipsum dolor sit amet, consectetuer adipiscing elit. Aenean commodo ligula…"
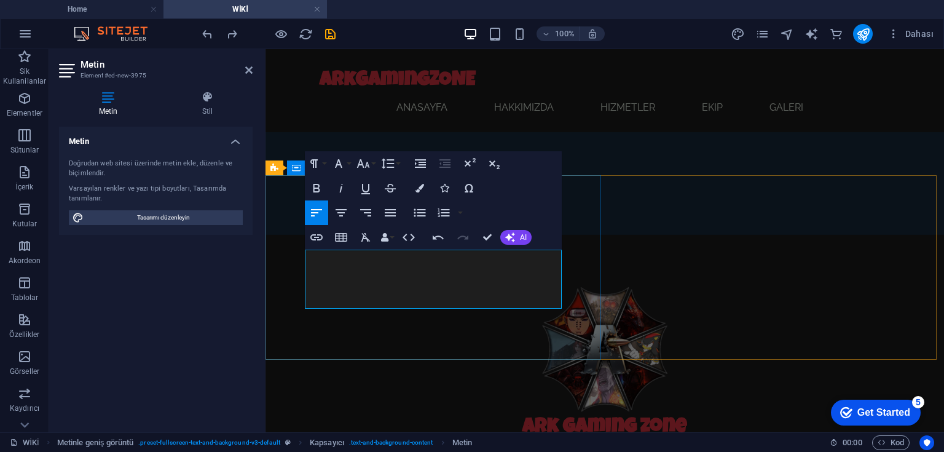
drag, startPoint x: 321, startPoint y: 260, endPoint x: 439, endPoint y: 312, distance: 128.7
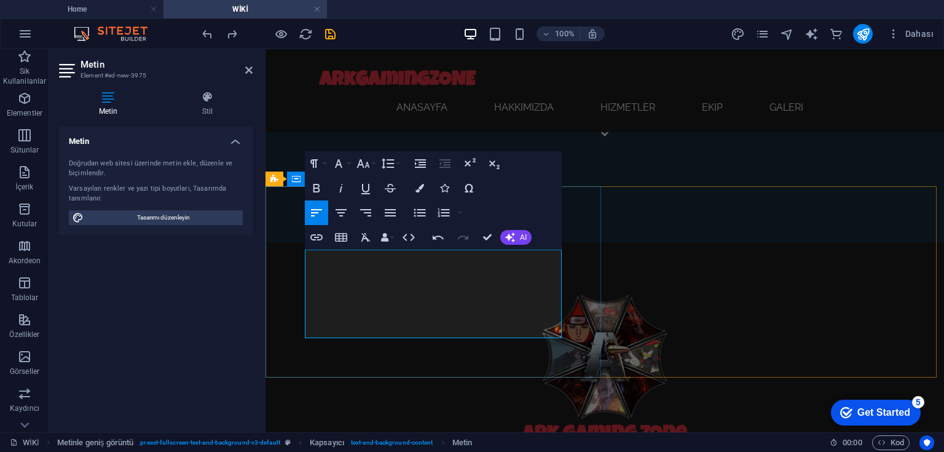
scroll to position [282, 0]
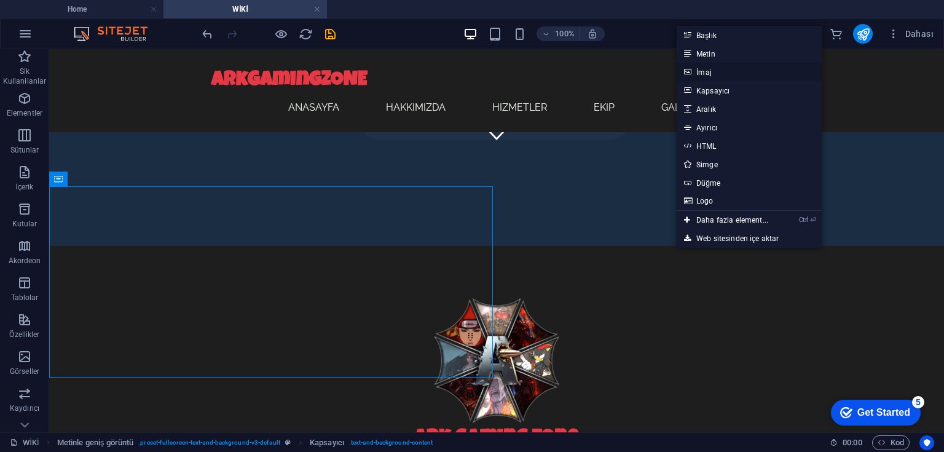
drag, startPoint x: 713, startPoint y: 71, endPoint x: 439, endPoint y: 111, distance: 276.2
click at [713, 71] on link "İmaj" at bounding box center [748, 72] width 145 height 18
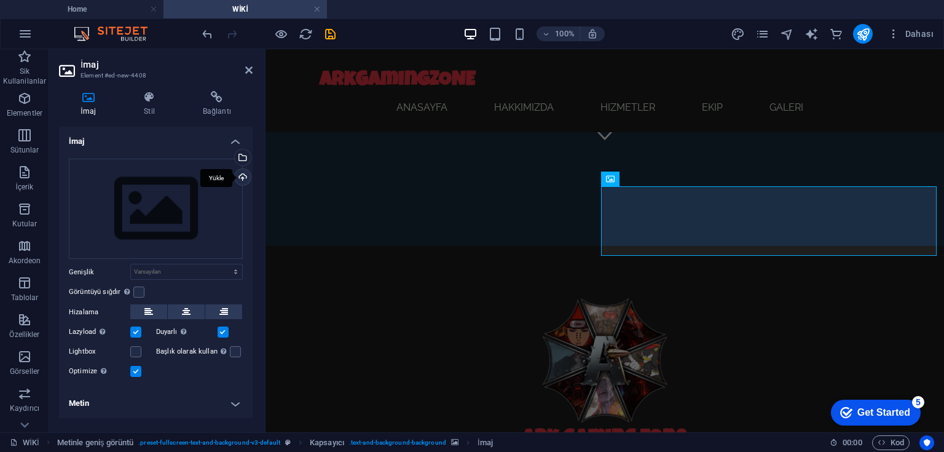
click at [242, 177] on div "Yükle" at bounding box center [241, 178] width 18 height 18
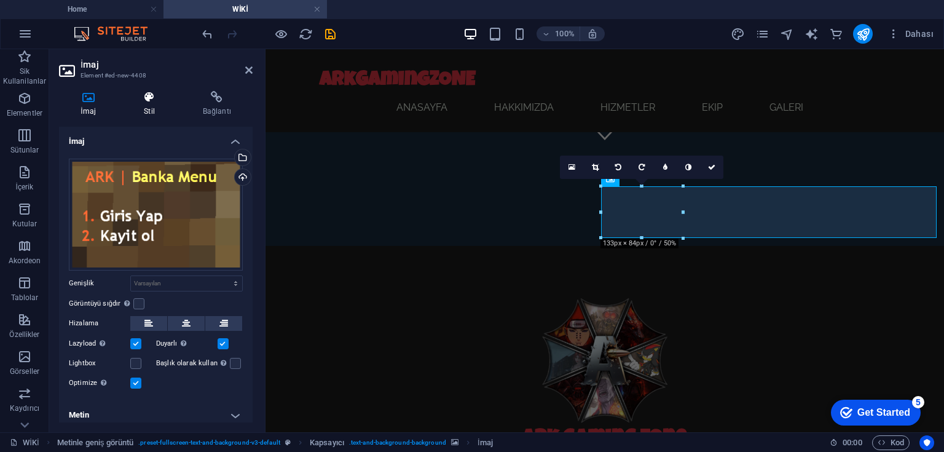
drag, startPoint x: 145, startPoint y: 92, endPoint x: 151, endPoint y: 98, distance: 9.1
click at [145, 92] on icon at bounding box center [149, 97] width 54 height 12
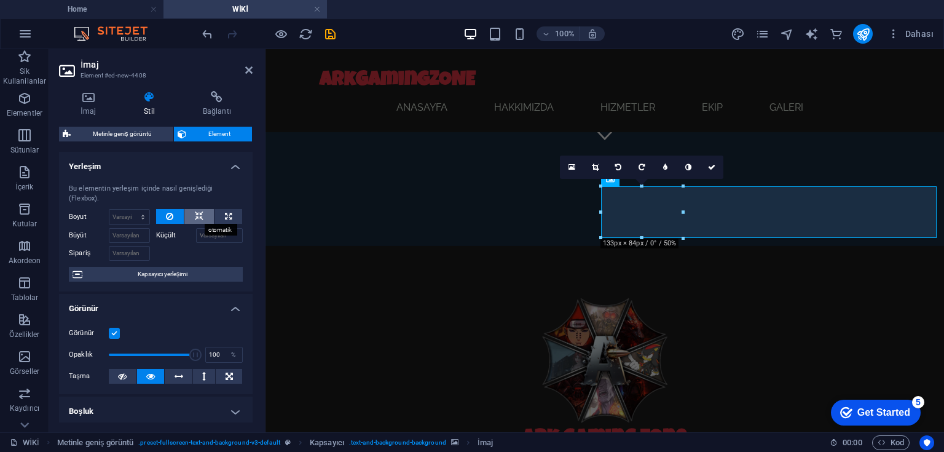
click at [199, 219] on icon at bounding box center [199, 216] width 9 height 15
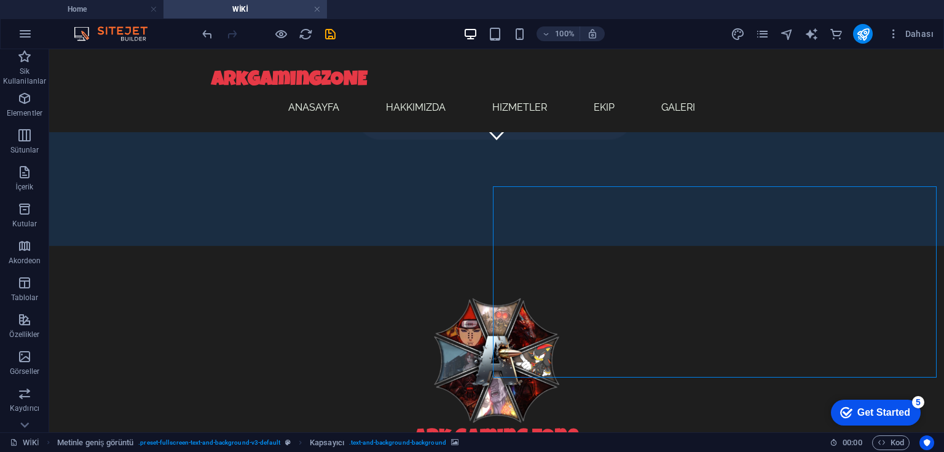
select select "px"
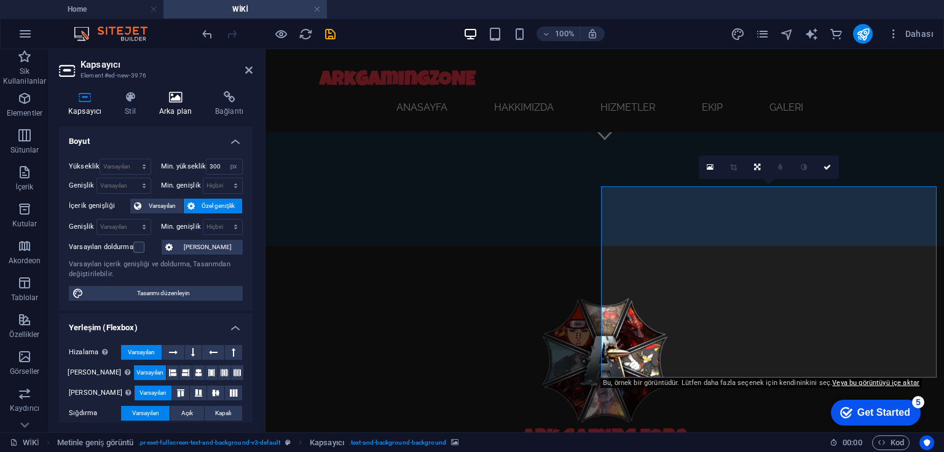
click at [179, 103] on icon at bounding box center [175, 97] width 51 height 12
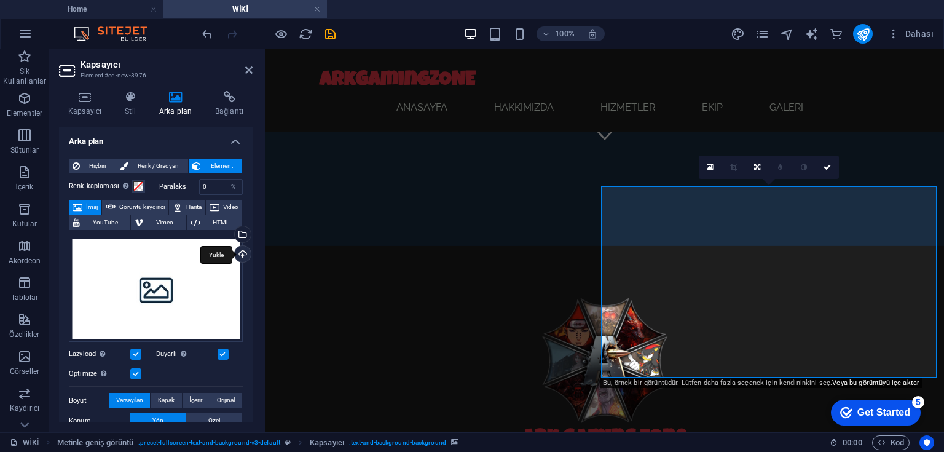
click at [241, 252] on div "Yükle" at bounding box center [241, 255] width 18 height 18
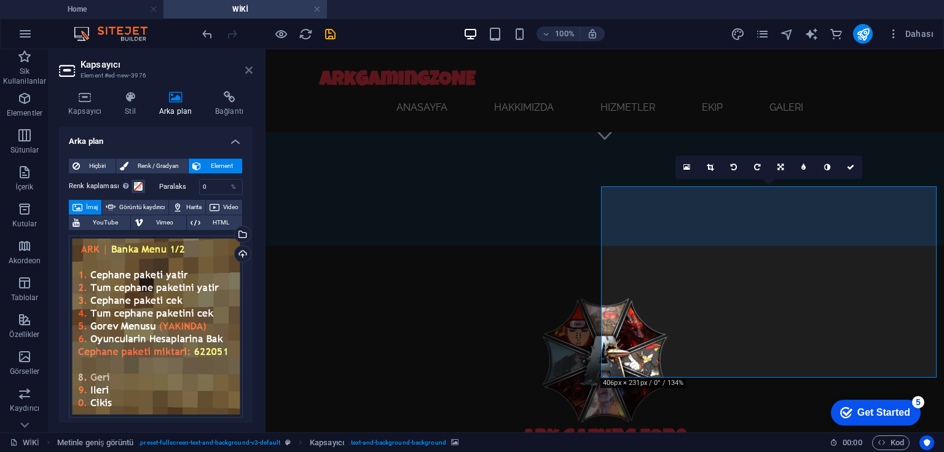
click at [246, 69] on icon at bounding box center [248, 70] width 7 height 10
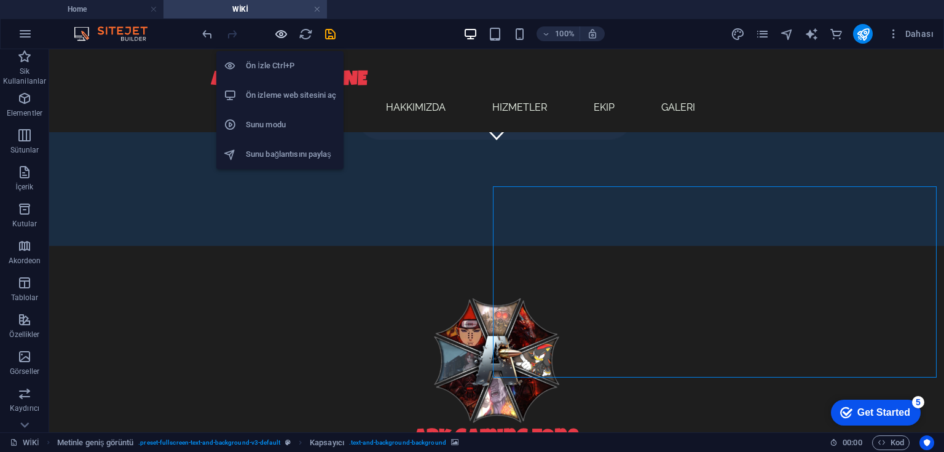
click at [282, 37] on icon "button" at bounding box center [281, 34] width 14 height 14
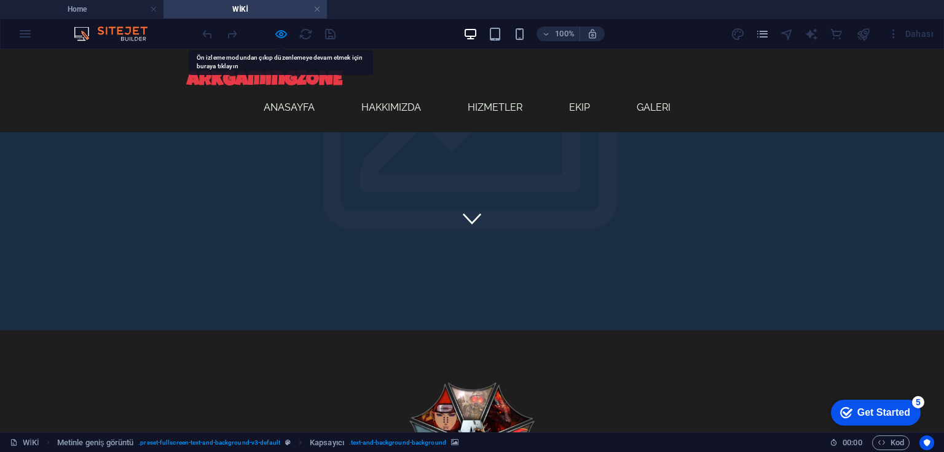
scroll to position [184, 0]
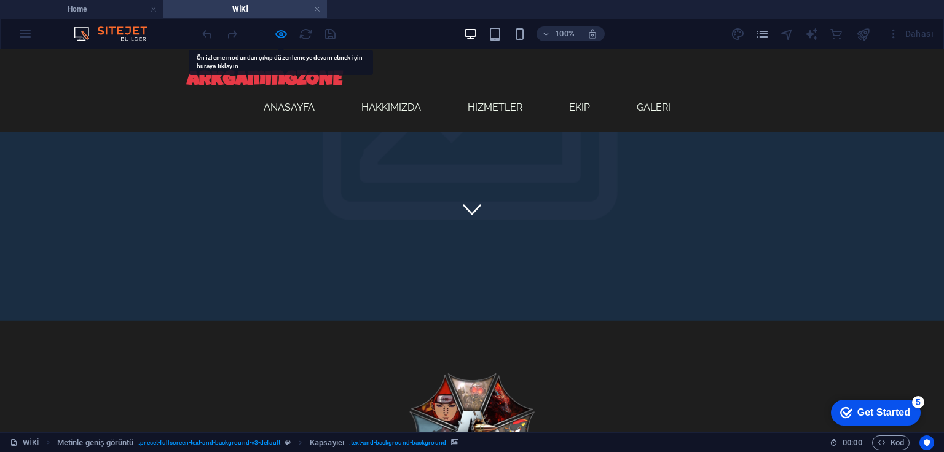
scroll to position [282, 0]
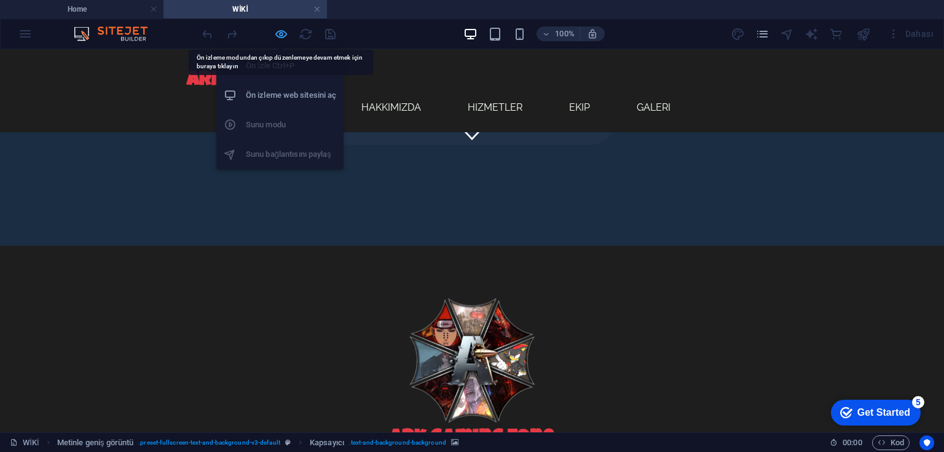
drag, startPoint x: 280, startPoint y: 34, endPoint x: 318, endPoint y: 57, distance: 43.5
click at [280, 34] on icon "button" at bounding box center [281, 34] width 14 height 14
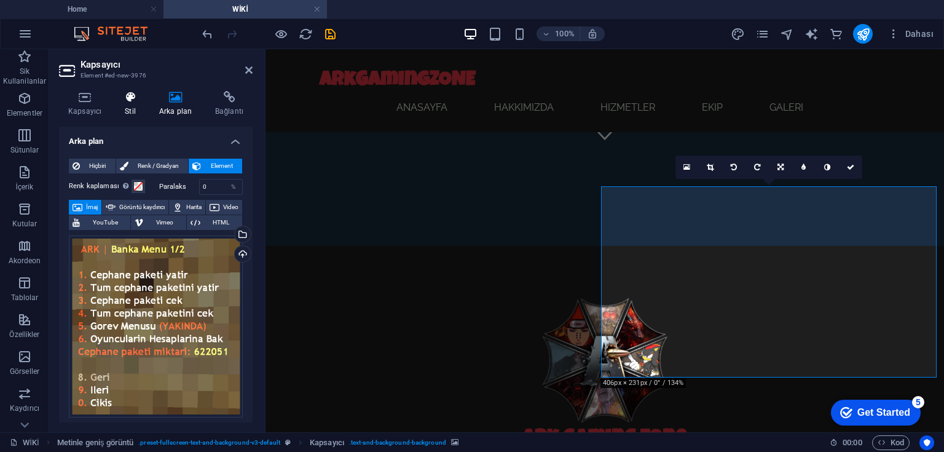
click at [129, 100] on icon at bounding box center [129, 97] width 29 height 12
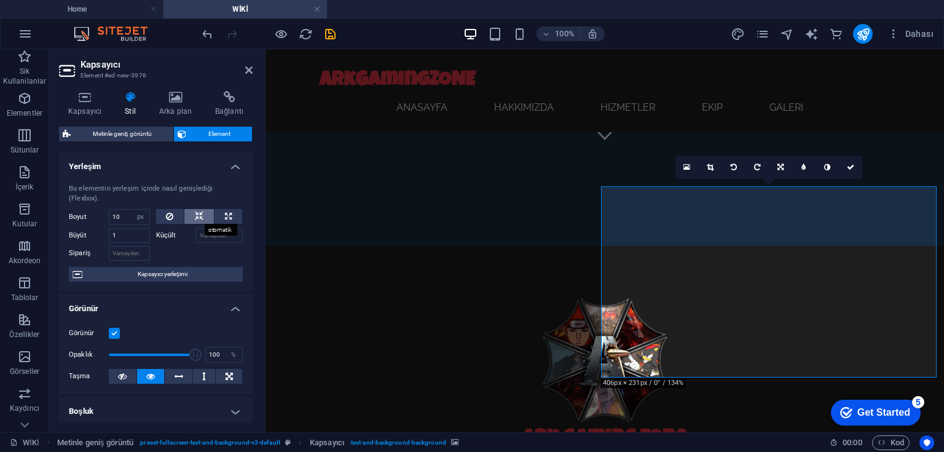
click at [197, 218] on icon at bounding box center [199, 216] width 9 height 15
select select "DISABLED_OPTION_VALUE"
click at [225, 214] on icon at bounding box center [228, 216] width 7 height 15
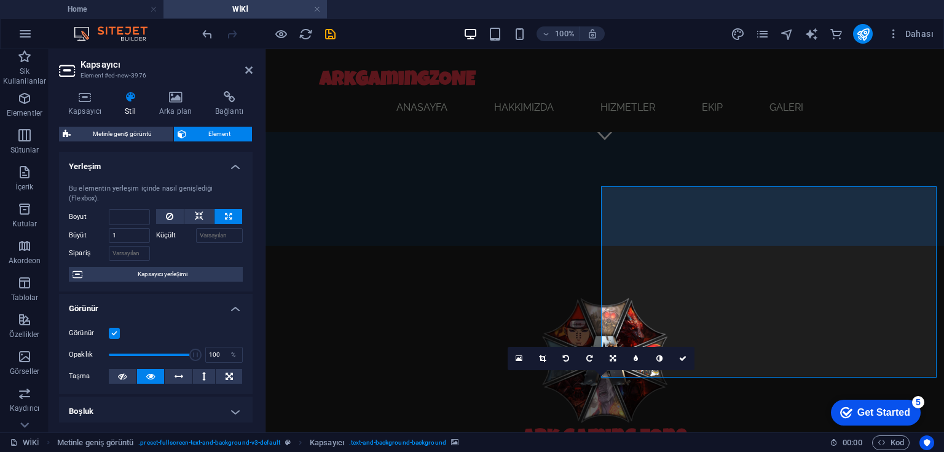
type input "100"
select select "%"
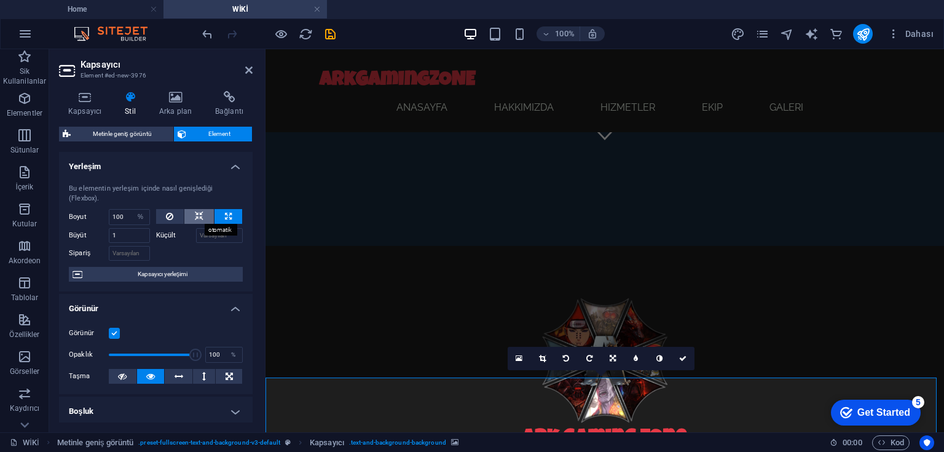
click at [195, 214] on icon at bounding box center [199, 216] width 9 height 15
select select "DISABLED_OPTION_VALUE"
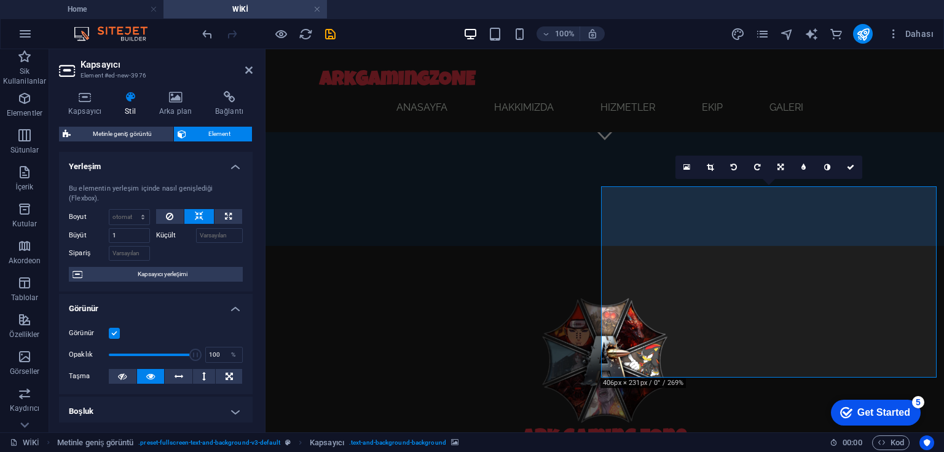
click at [195, 214] on icon at bounding box center [199, 216] width 9 height 15
click at [168, 214] on icon at bounding box center [169, 216] width 7 height 15
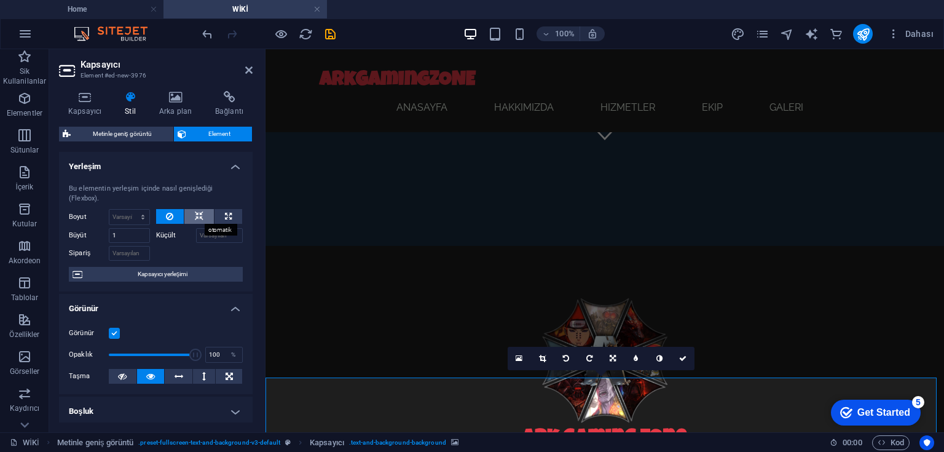
click at [189, 214] on button at bounding box center [198, 216] width 29 height 15
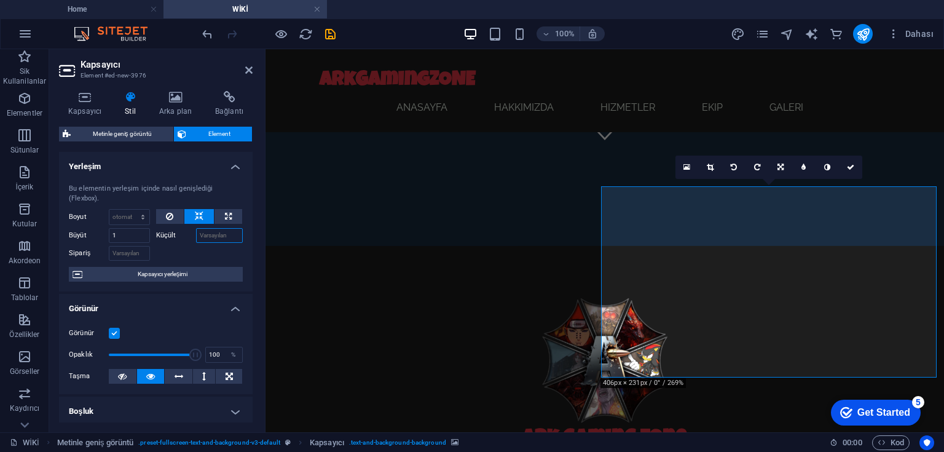
click at [206, 235] on input "Küçült" at bounding box center [219, 235] width 47 height 15
click at [185, 245] on div at bounding box center [199, 252] width 87 height 18
click at [217, 237] on input "10" at bounding box center [219, 235] width 47 height 15
type input "1"
type input "50"
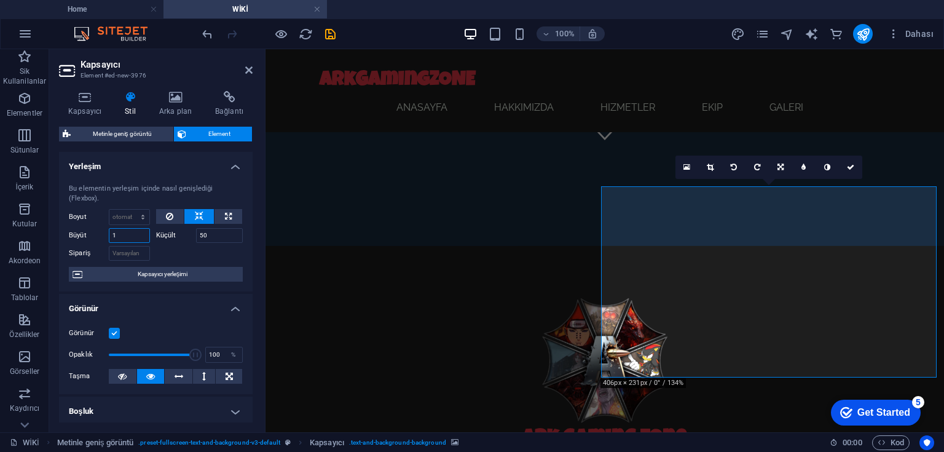
click at [123, 232] on input "1" at bounding box center [129, 235] width 41 height 15
drag, startPoint x: 119, startPoint y: 232, endPoint x: 70, endPoint y: 233, distance: 49.1
click at [69, 233] on div "Büyüt 1" at bounding box center [109, 235] width 81 height 15
click at [184, 260] on div "Bu elementin yerleşim içinde nasıl genişlediği (Flexbox). Boyut Varsayılan otom…" at bounding box center [156, 232] width 194 height 117
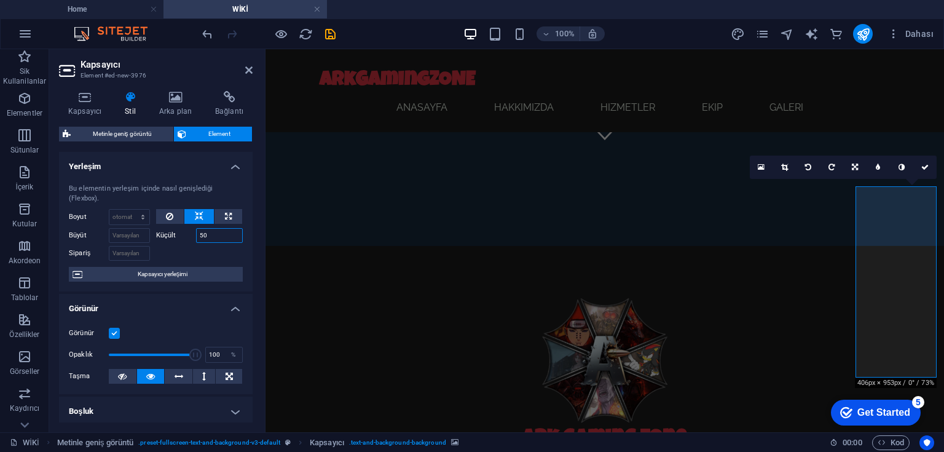
click at [216, 236] on input "50" at bounding box center [219, 235] width 47 height 15
type input "20"
click at [190, 254] on div at bounding box center [199, 252] width 87 height 18
click at [174, 217] on button at bounding box center [170, 216] width 28 height 15
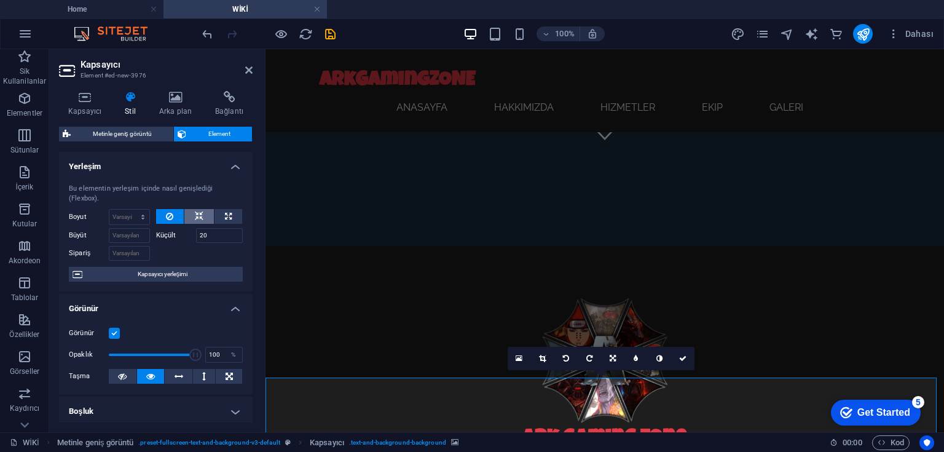
click at [205, 220] on button at bounding box center [198, 216] width 29 height 15
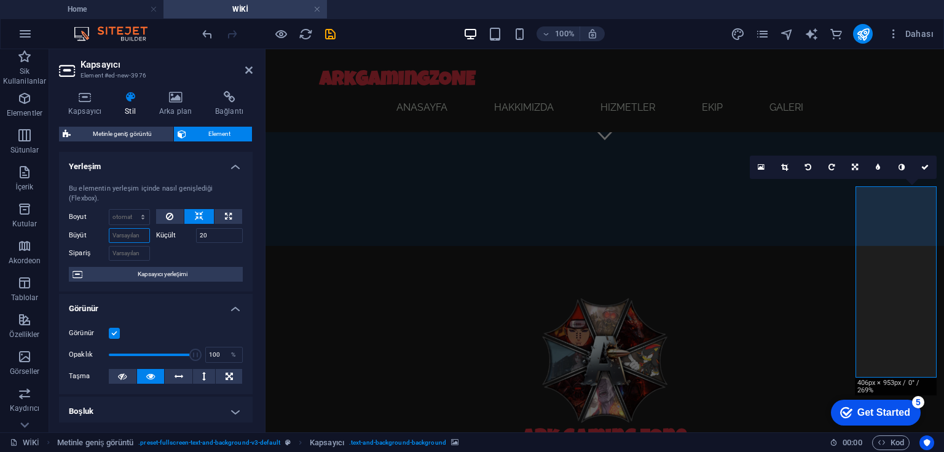
click at [129, 232] on input "Büyüt" at bounding box center [129, 235] width 41 height 15
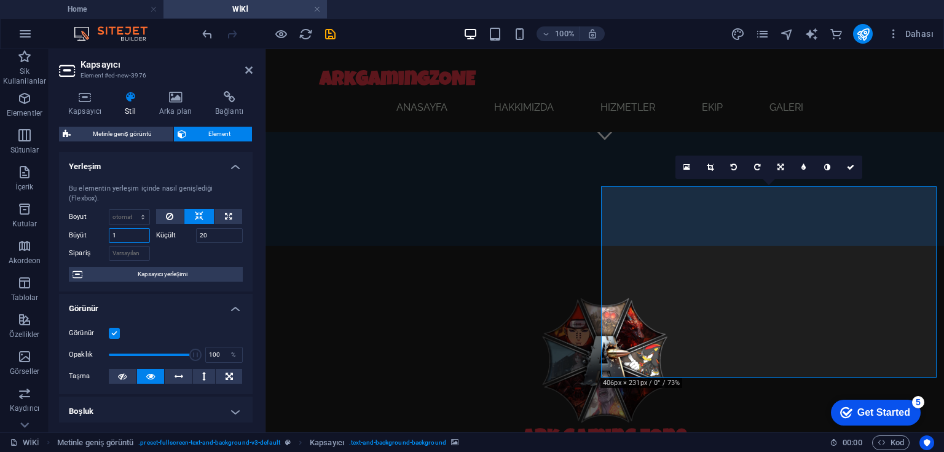
click at [128, 238] on input "1" at bounding box center [129, 235] width 41 height 15
click at [129, 237] on input "10" at bounding box center [129, 235] width 41 height 15
type input "1"
click at [141, 217] on select "Varsayılan otomatik px % 1/1 1/2 1/3 1/4 1/5 1/6 1/7 1/8 1/9 1/10" at bounding box center [129, 216] width 40 height 15
select select "1/6"
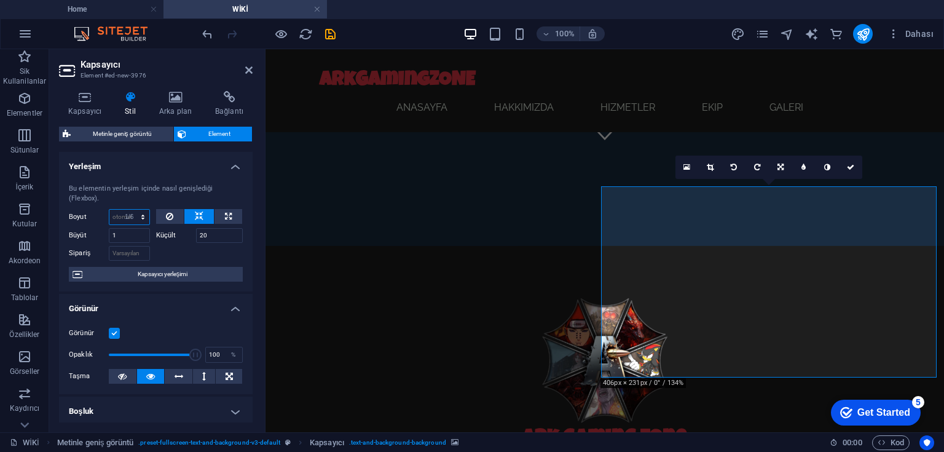
click at [130, 209] on select "Varsayılan otomatik px % 1/1 1/2 1/3 1/4 1/5 1/6 1/7 1/8 1/9 1/10" at bounding box center [129, 216] width 40 height 15
type input "16.66"
select select "%"
click at [214, 235] on input "20" at bounding box center [219, 235] width 47 height 15
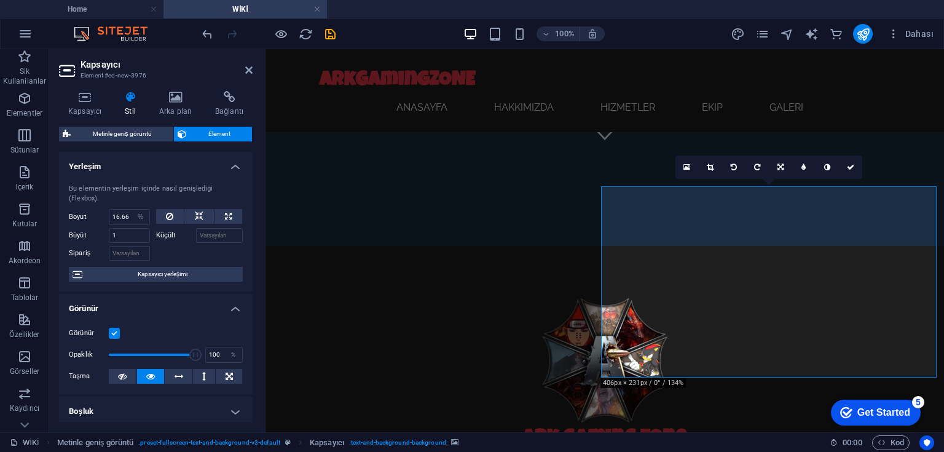
click at [167, 254] on div at bounding box center [199, 252] width 87 height 18
click at [135, 216] on select "Varsayılan otomatik px % 1/1 1/2 1/3 1/4 1/5 1/6 1/7 1/8 1/9 1/10" at bounding box center [140, 216] width 17 height 15
select select "auto"
click at [132, 209] on select "Varsayılan otomatik px % 1/1 1/2 1/3 1/4 1/5 1/6 1/7 1/8 1/9 1/10" at bounding box center [140, 216] width 17 height 15
click at [144, 215] on select "Varsayılan otomatik px % 1/1 1/2 1/3 1/4 1/5 1/6 1/7 1/8 1/9 1/10" at bounding box center [129, 216] width 40 height 15
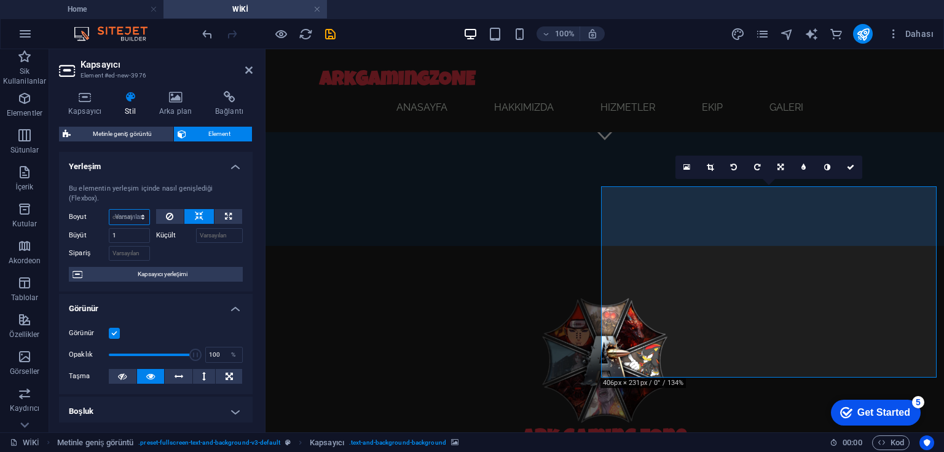
click at [109, 209] on select "Varsayılan otomatik px % 1/1 1/2 1/3 1/4 1/5 1/6 1/7 1/8 1/9 1/10" at bounding box center [129, 216] width 40 height 15
click at [138, 216] on select "Varsayılan otomatik px % 1/1 1/2 1/3 1/4 1/5 1/6 1/7 1/8 1/9 1/10" at bounding box center [129, 216] width 40 height 15
select select "1/5"
click at [130, 209] on select "Varsayılan otomatik px % 1/1 1/2 1/3 1/4 1/5 1/6 1/7 1/8 1/9 1/10" at bounding box center [129, 216] width 40 height 15
type input "20"
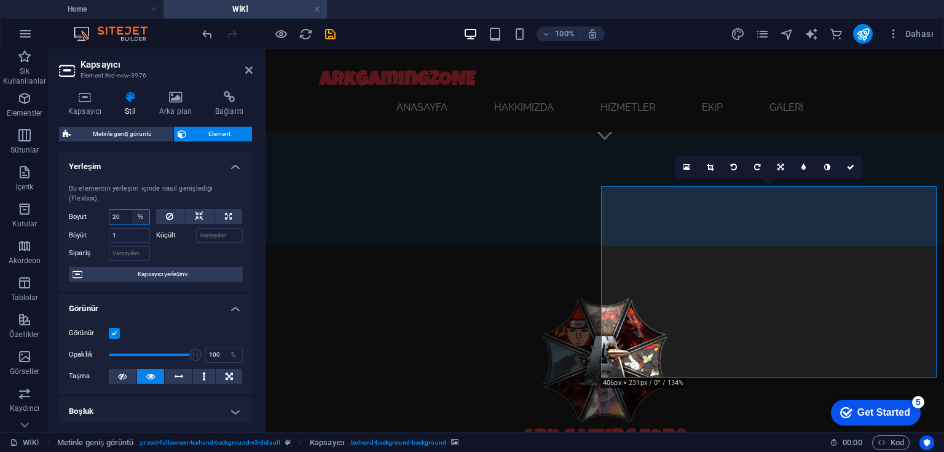
click at [138, 217] on select "Varsayılan otomatik px % 1/1 1/2 1/3 1/4 1/5 1/6 1/7 1/8 1/9 1/10" at bounding box center [140, 216] width 17 height 15
select select "1/10"
click at [132, 209] on select "Varsayılan otomatik px % 1/1 1/2 1/3 1/4 1/5 1/6 1/7 1/8 1/9 1/10" at bounding box center [140, 216] width 17 height 15
type input "10"
select select "%"
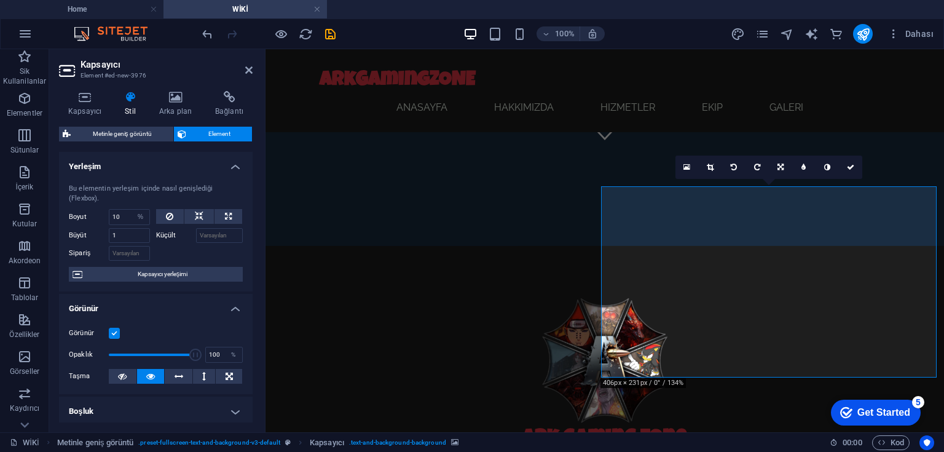
click at [190, 294] on h4 "Görünür" at bounding box center [156, 305] width 194 height 22
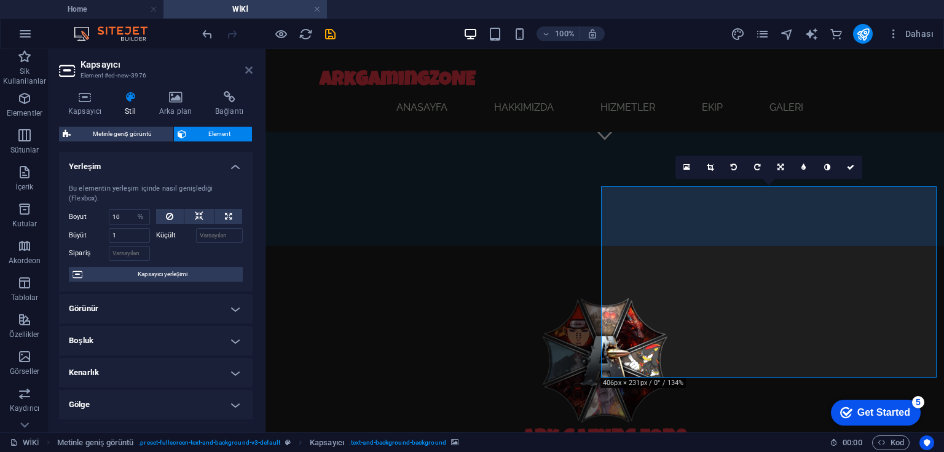
click at [250, 69] on icon at bounding box center [248, 70] width 7 height 10
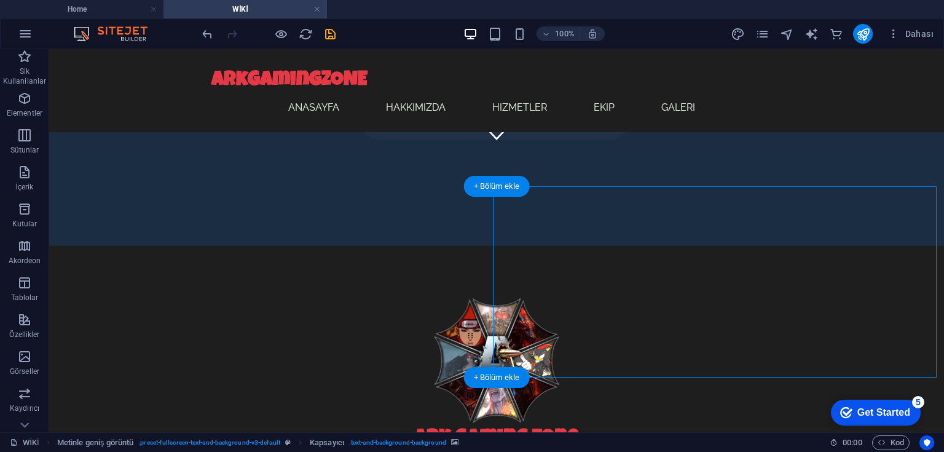
select select "%"
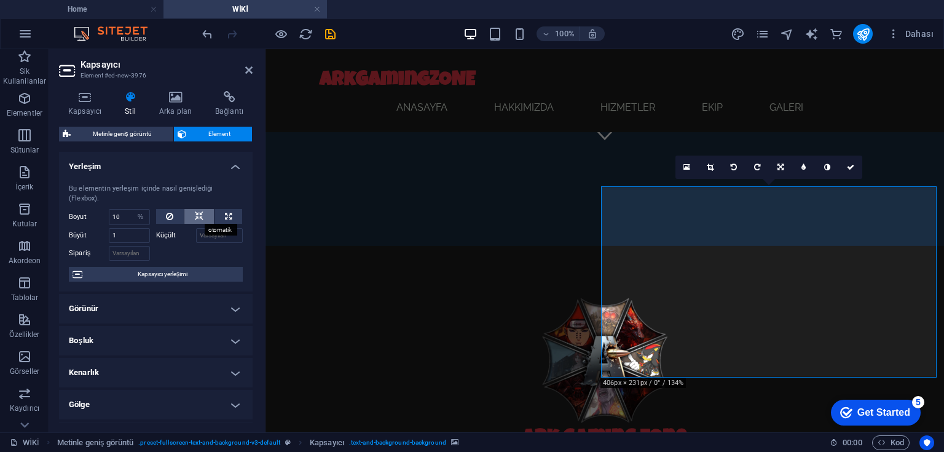
click at [200, 216] on icon at bounding box center [199, 216] width 9 height 15
select select "DISABLED_OPTION_VALUE"
click at [200, 216] on icon at bounding box center [199, 216] width 9 height 15
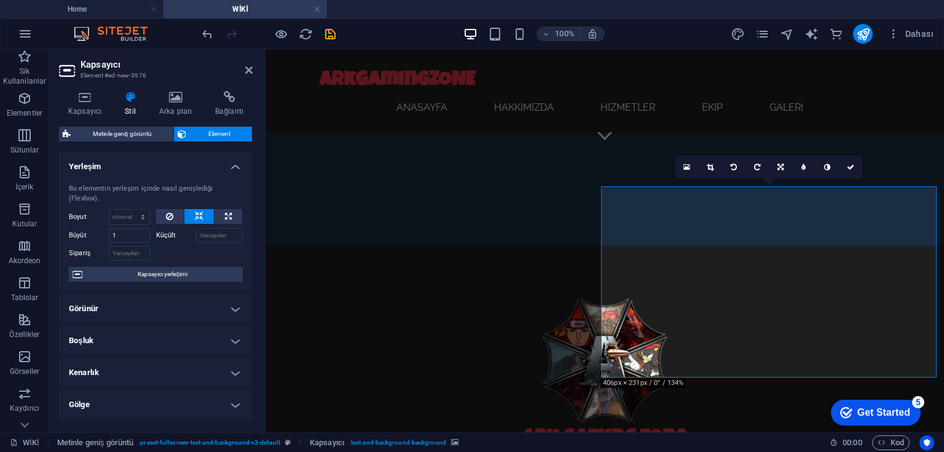
click at [200, 216] on icon at bounding box center [199, 216] width 9 height 15
click at [179, 100] on icon at bounding box center [175, 97] width 51 height 12
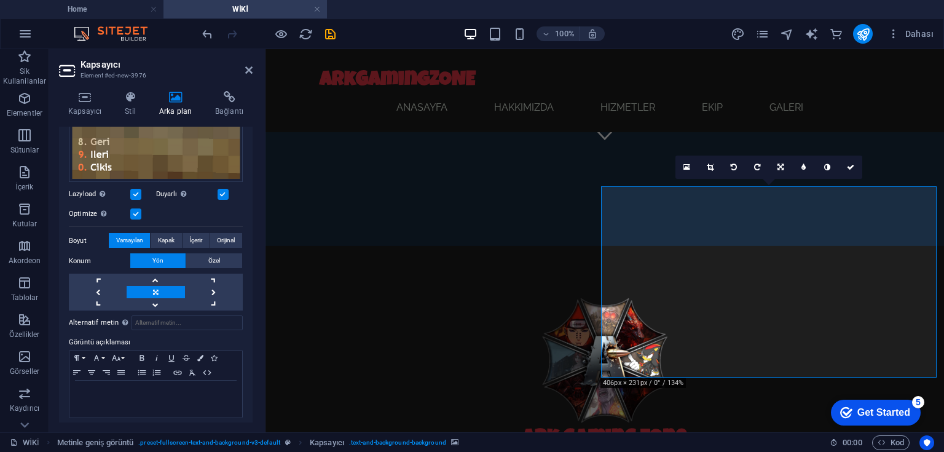
scroll to position [238, 0]
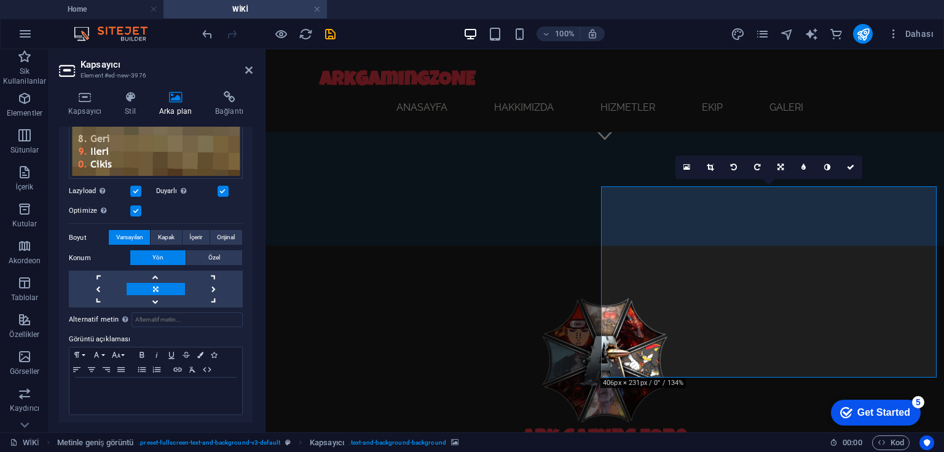
click at [152, 283] on link at bounding box center [156, 289] width 58 height 12
click at [152, 299] on link at bounding box center [156, 301] width 58 height 12
click at [154, 273] on link at bounding box center [156, 276] width 58 height 12
click at [201, 257] on button "Özel" at bounding box center [214, 257] width 56 height 15
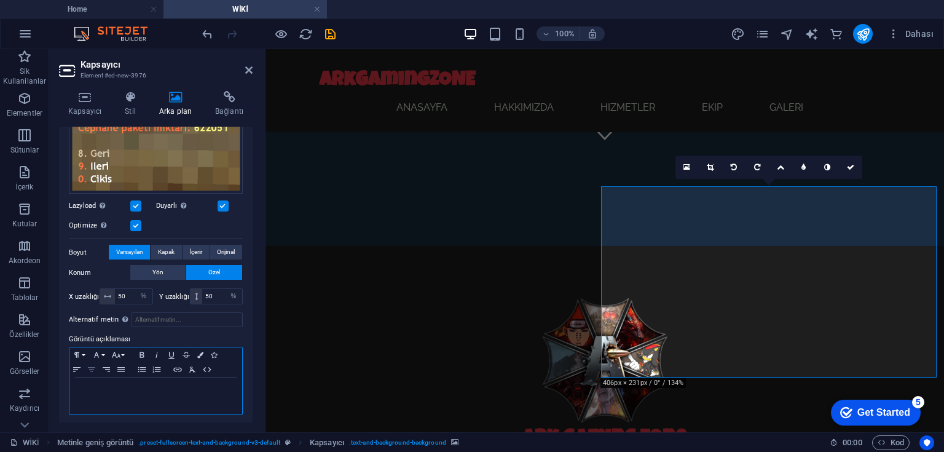
click at [91, 366] on icon "button" at bounding box center [91, 369] width 15 height 10
click at [80, 364] on icon "button" at bounding box center [76, 369] width 15 height 10
click at [140, 367] on icon "button" at bounding box center [142, 370] width 8 height 6
click at [157, 366] on icon "button" at bounding box center [156, 369] width 15 height 10
click at [90, 365] on icon "button" at bounding box center [91, 369] width 15 height 10
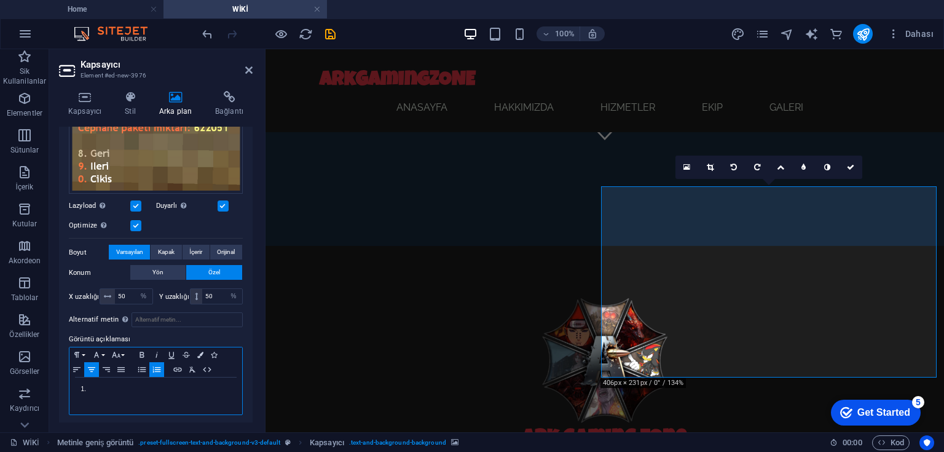
click at [92, 365] on icon "button" at bounding box center [91, 369] width 15 height 10
click at [170, 270] on button "Yön" at bounding box center [157, 272] width 55 height 15
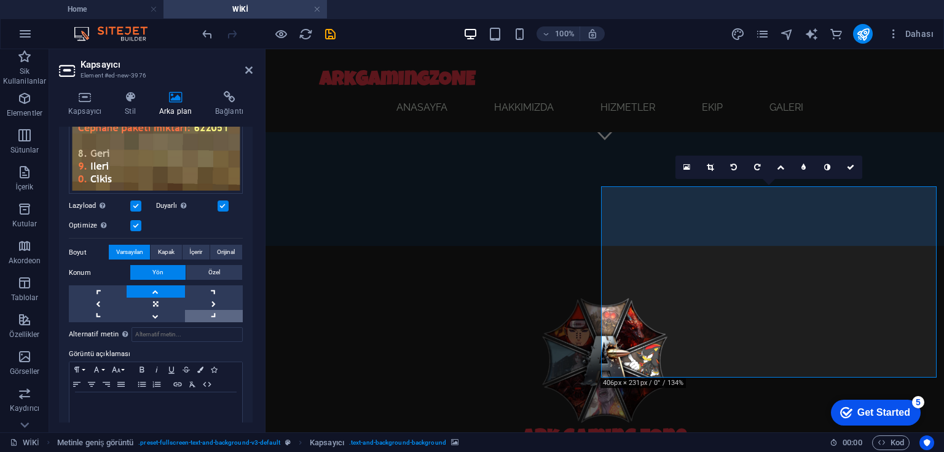
click at [207, 315] on link at bounding box center [214, 316] width 58 height 12
click at [101, 289] on link at bounding box center [98, 291] width 58 height 12
click at [246, 71] on icon at bounding box center [248, 70] width 7 height 10
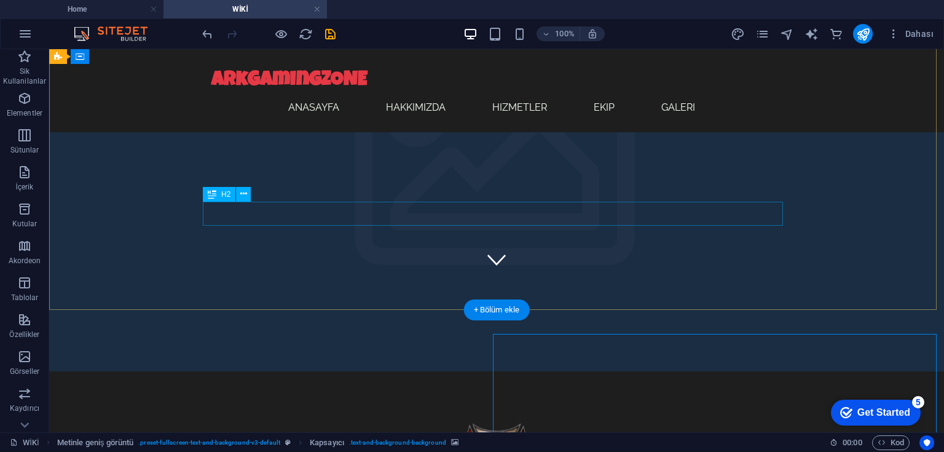
scroll to position [135, 0]
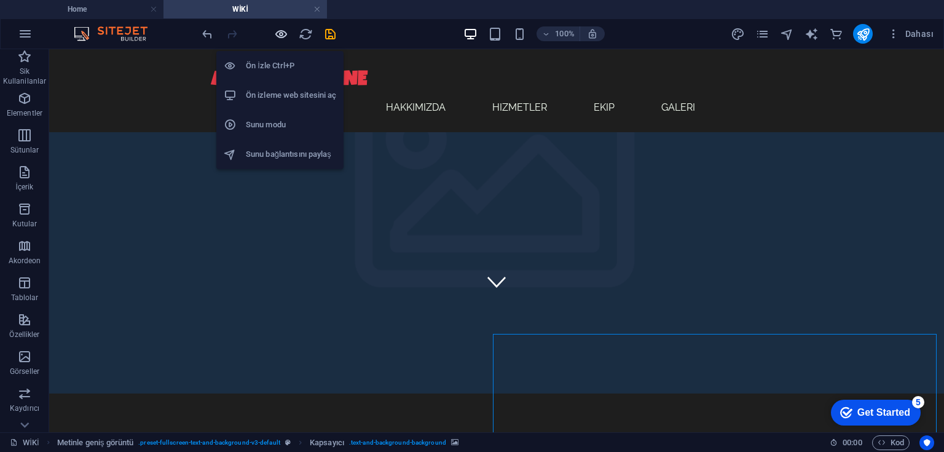
click at [278, 34] on icon "button" at bounding box center [281, 34] width 14 height 14
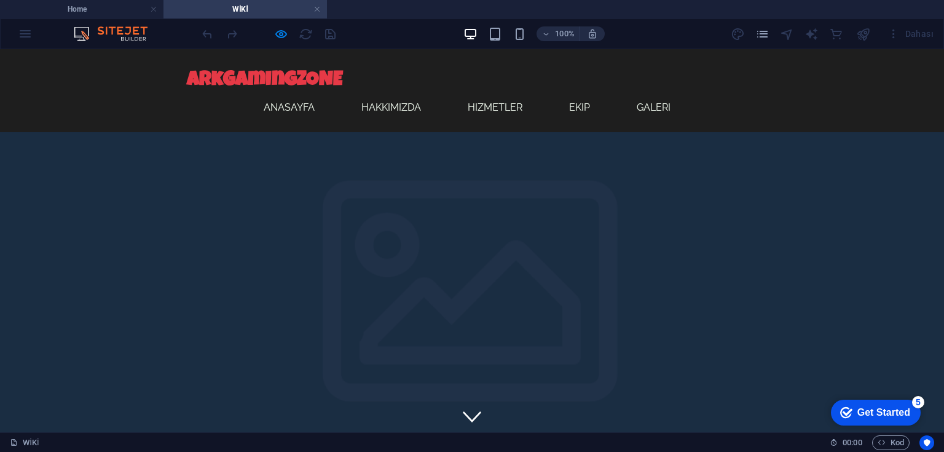
scroll to position [0, 0]
click at [96, 5] on h4 "Home" at bounding box center [81, 9] width 163 height 14
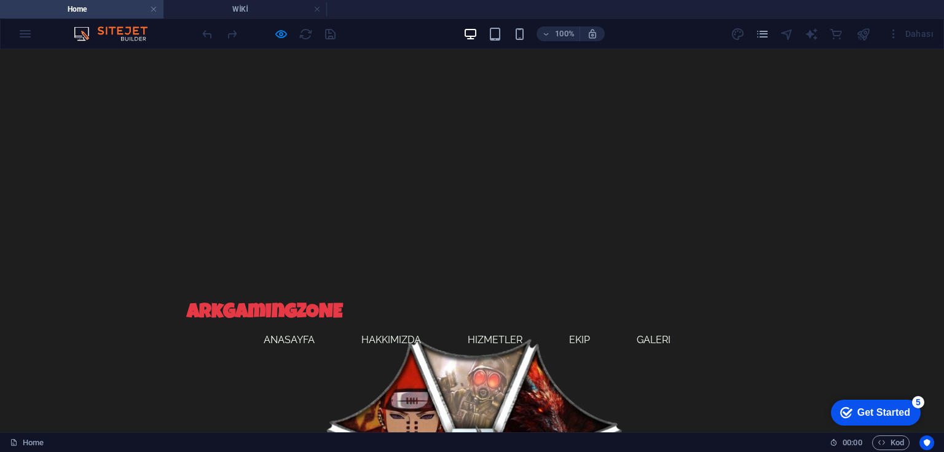
scroll to position [147, 0]
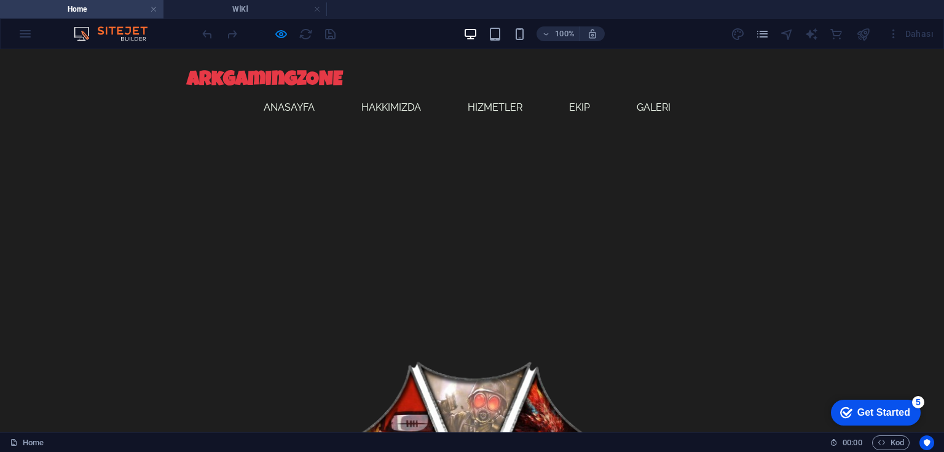
drag, startPoint x: 467, startPoint y: 161, endPoint x: 358, endPoint y: 108, distance: 121.7
click at [248, 10] on h4 "WİKİ" at bounding box center [244, 9] width 163 height 14
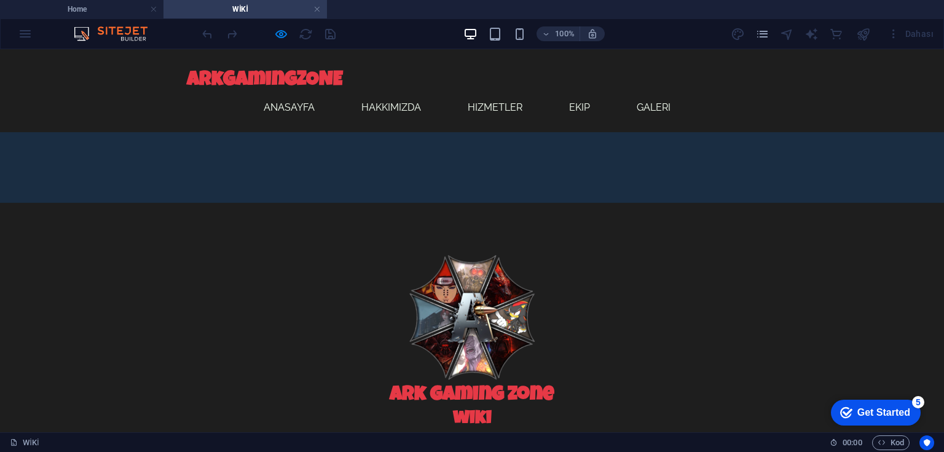
scroll to position [350, 0]
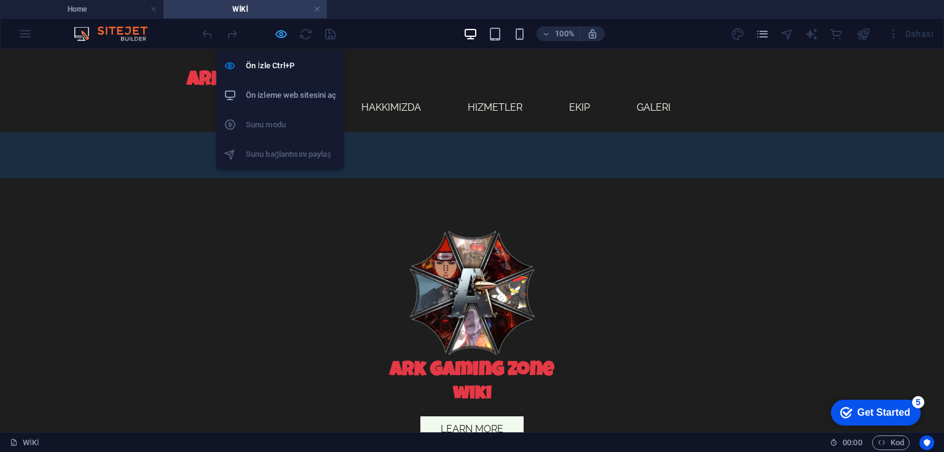
click at [278, 36] on icon "button" at bounding box center [281, 34] width 14 height 14
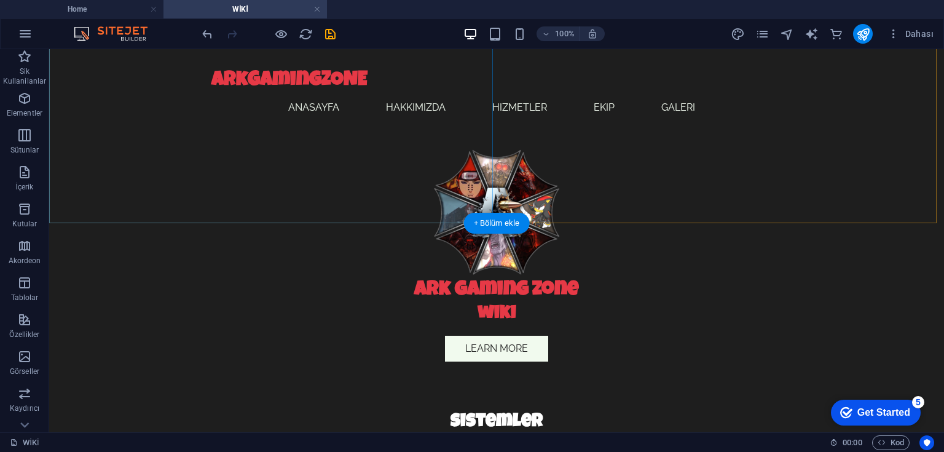
scroll to position [436, 0]
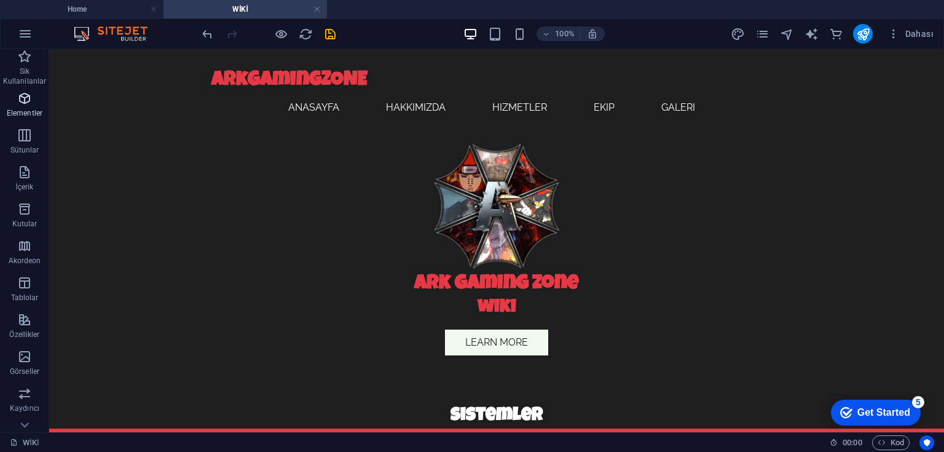
click at [23, 98] on icon "button" at bounding box center [24, 98] width 15 height 15
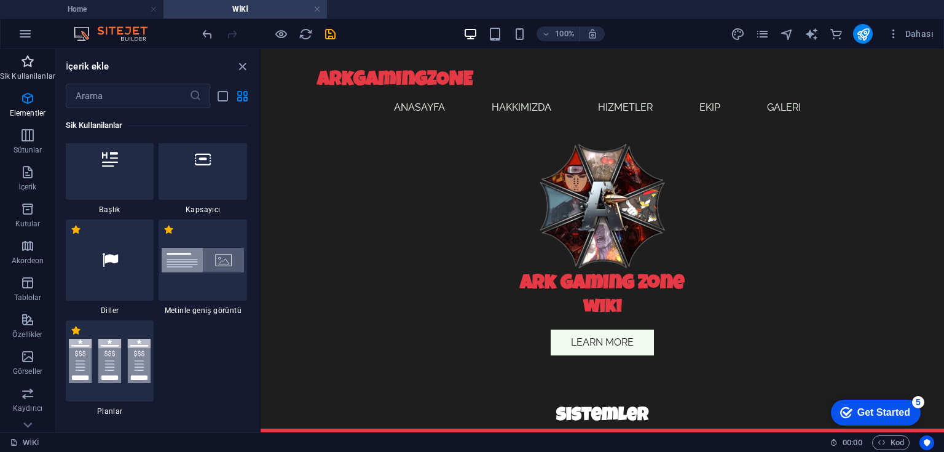
click at [25, 68] on icon "button" at bounding box center [27, 61] width 15 height 15
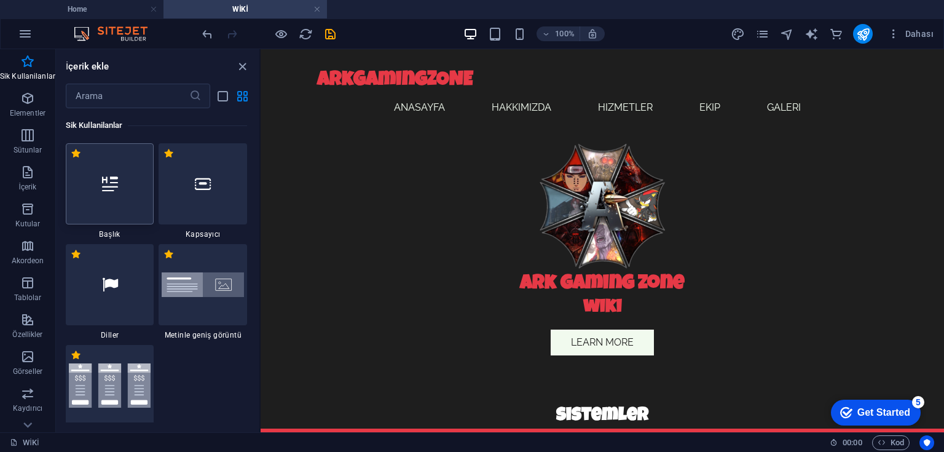
scroll to position [0, 0]
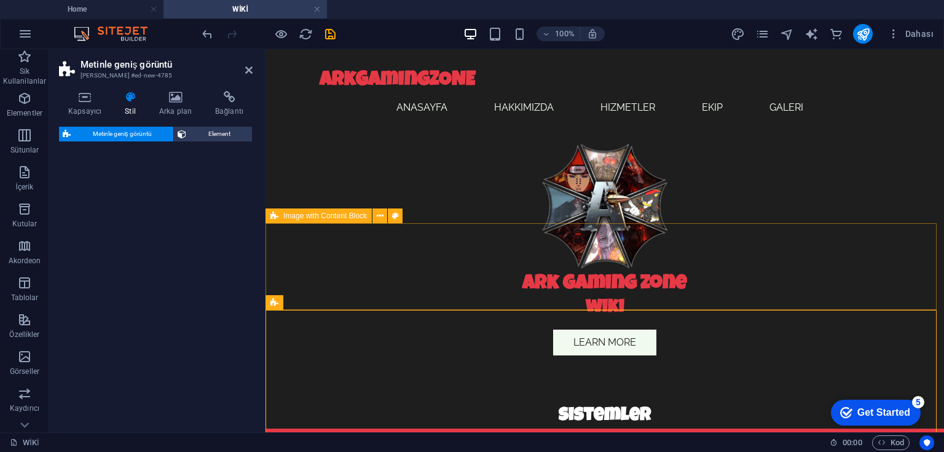
select select "%"
select select "rem"
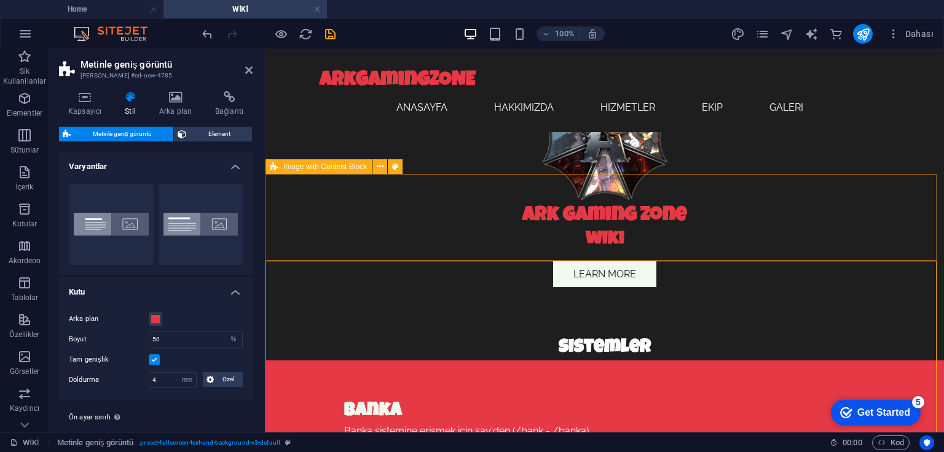
scroll to position [485, 0]
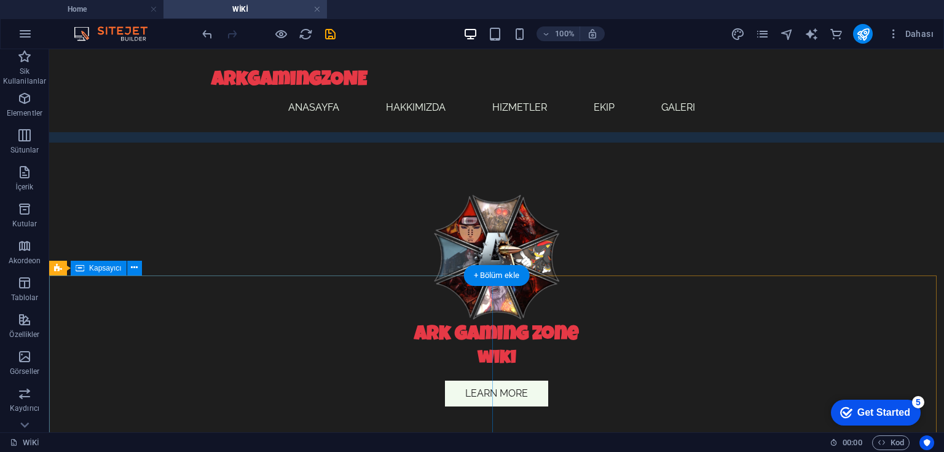
scroll to position [387, 0]
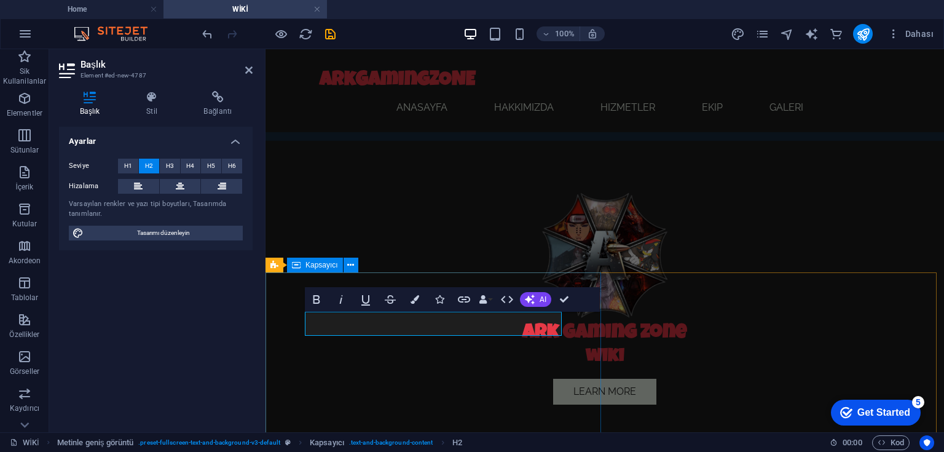
drag, startPoint x: 282, startPoint y: 355, endPoint x: 288, endPoint y: 346, distance: 10.6
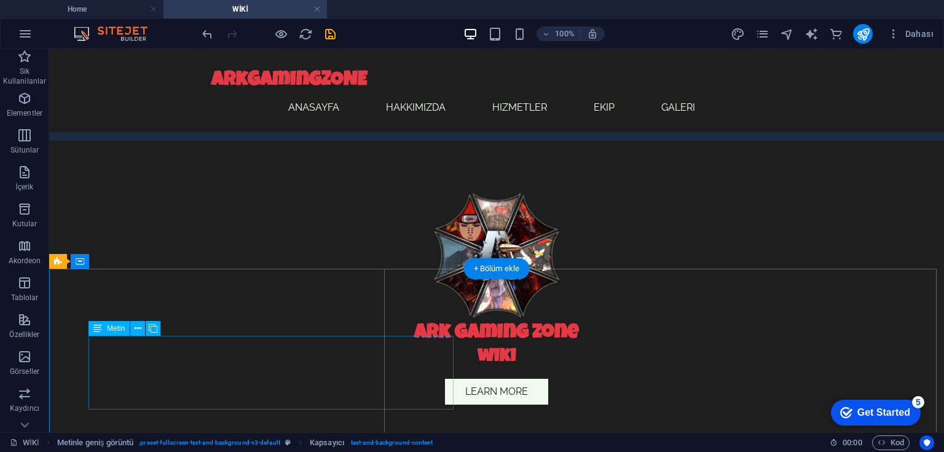
scroll to position [391, 0]
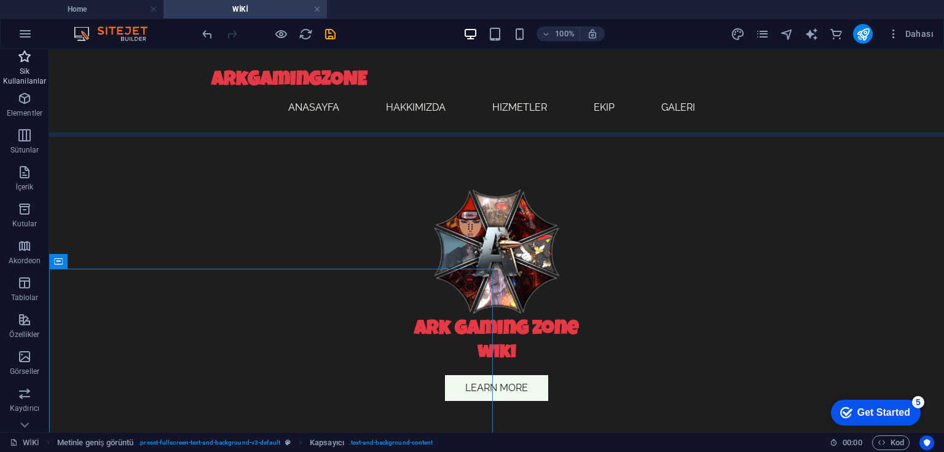
click at [28, 62] on icon "button" at bounding box center [24, 56] width 15 height 15
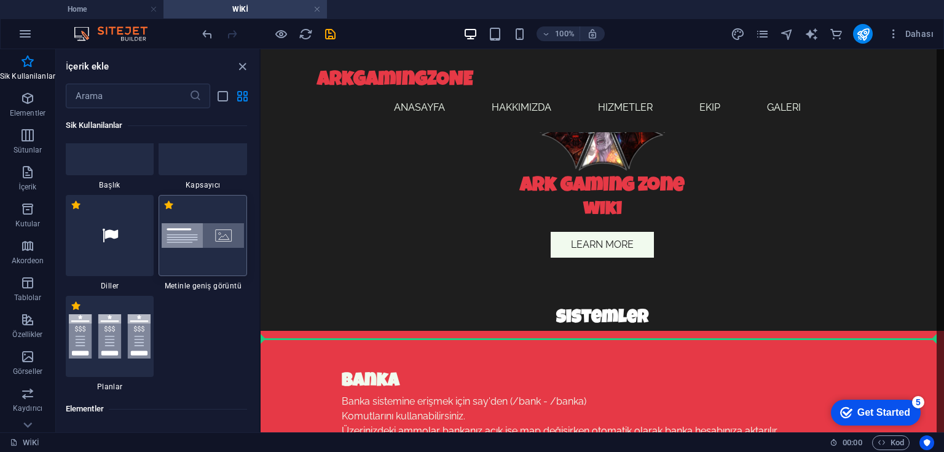
scroll to position [541, 0]
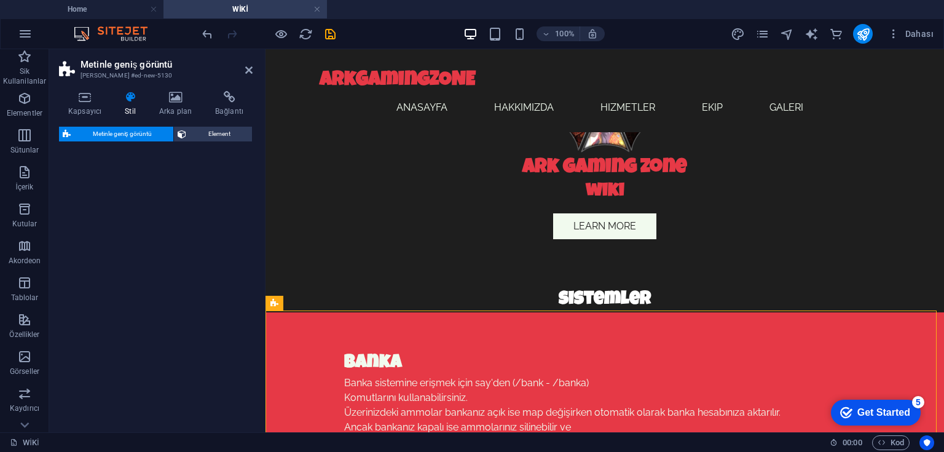
select select "%"
select select "rem"
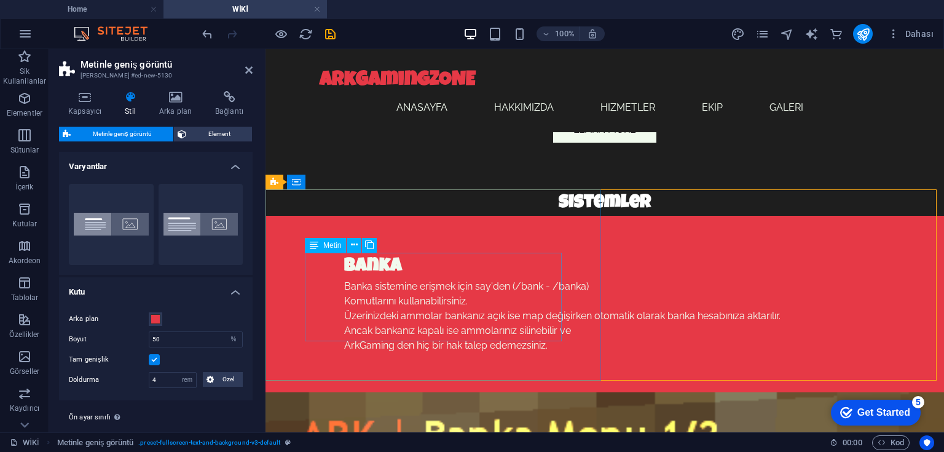
scroll to position [683, 0]
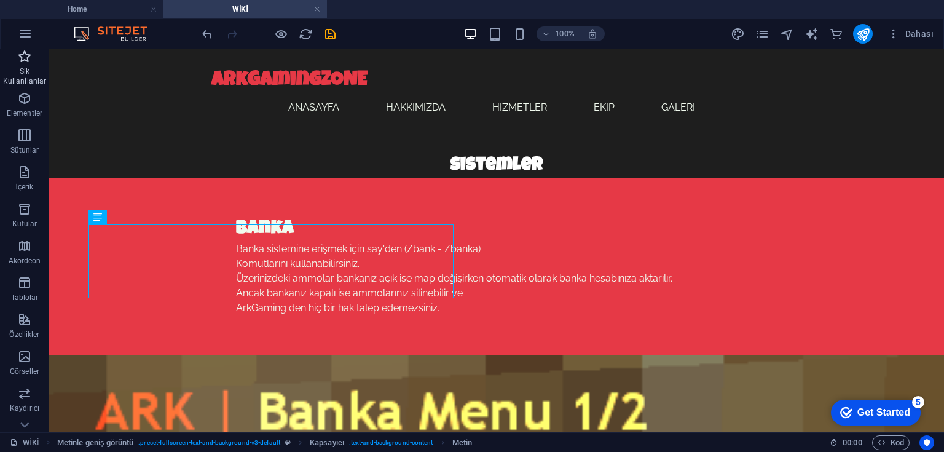
click at [20, 66] on span "Sik Kullanilanlar" at bounding box center [24, 68] width 49 height 39
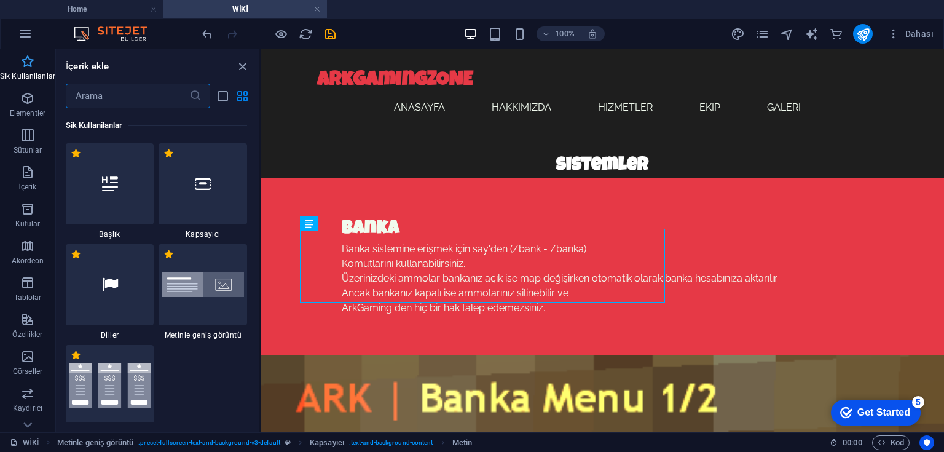
scroll to position [683, 0]
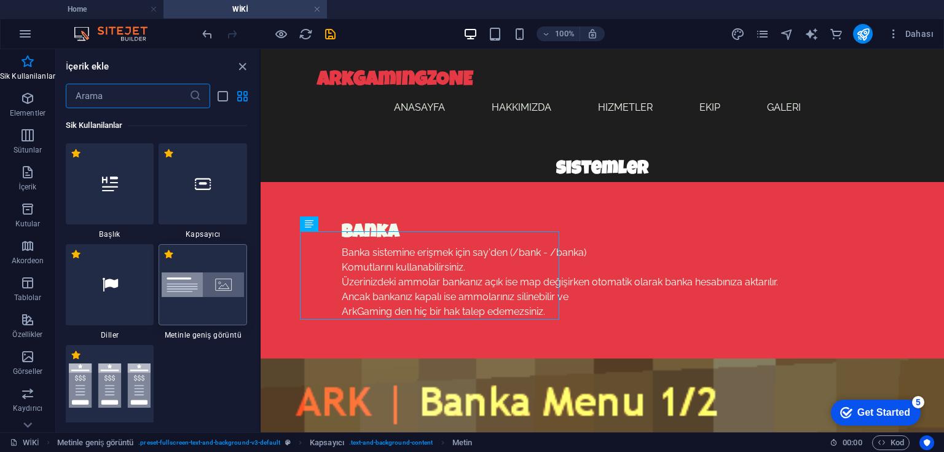
click at [206, 283] on img at bounding box center [203, 284] width 82 height 25
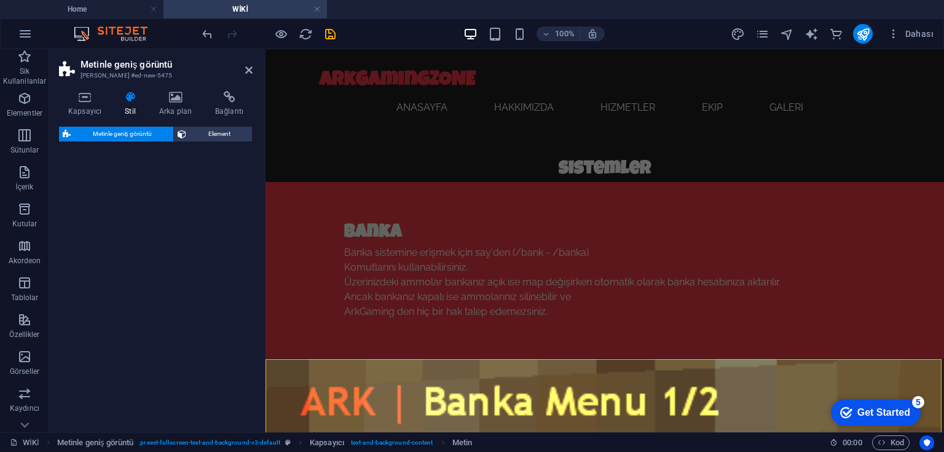
select select "%"
select select "rem"
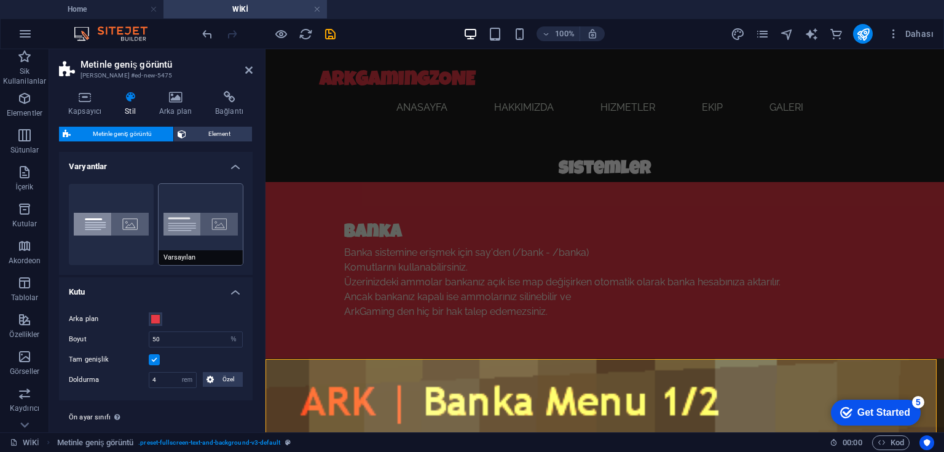
drag, startPoint x: 347, startPoint y: 351, endPoint x: 211, endPoint y: 258, distance: 165.3
click at [211, 258] on div "Metinle geniş görüntü Ön ayar #ed-new-5475 Kapsayıcı Stil Arka plan Bağlantı Bo…" at bounding box center [496, 240] width 894 height 383
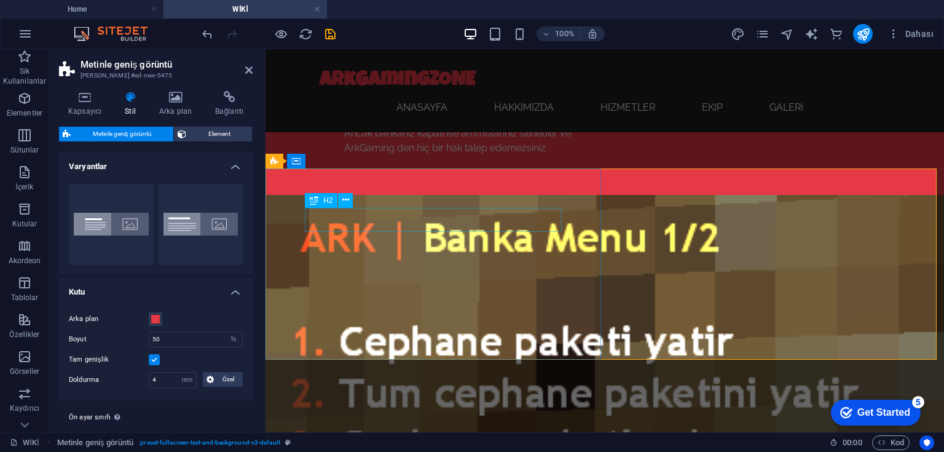
scroll to position [726, 0]
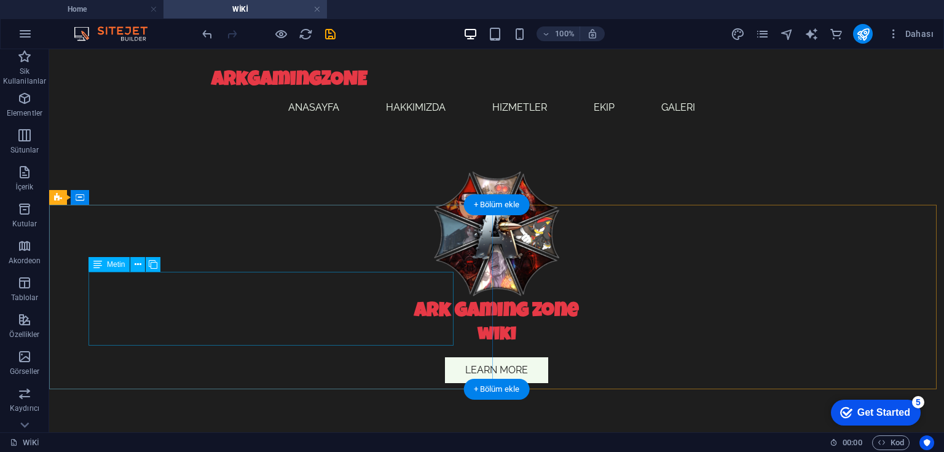
scroll to position [484, 0]
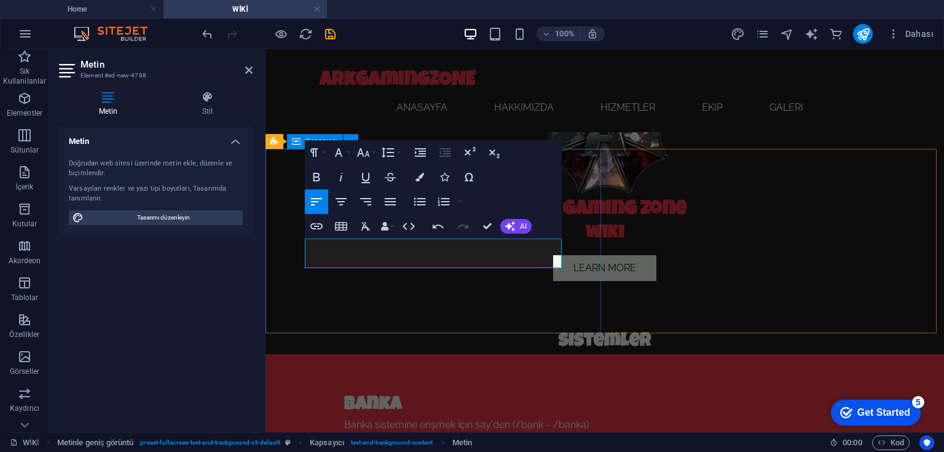
scroll to position [518, 0]
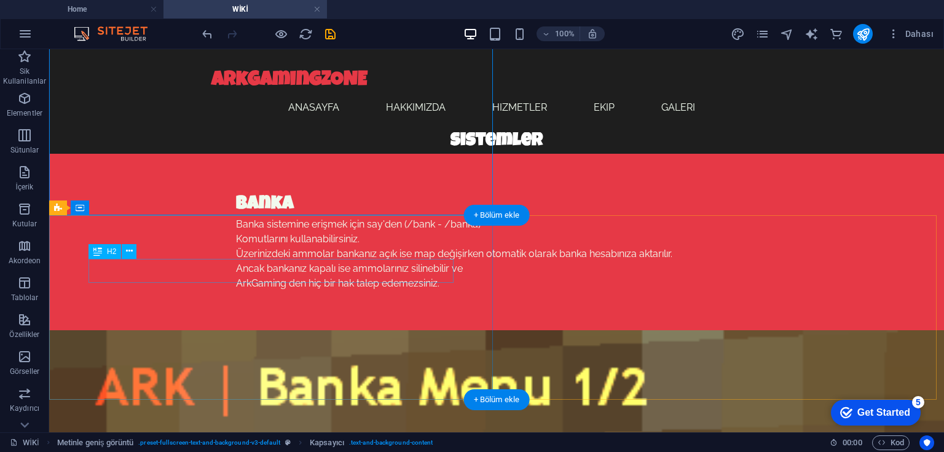
scroll to position [714, 0]
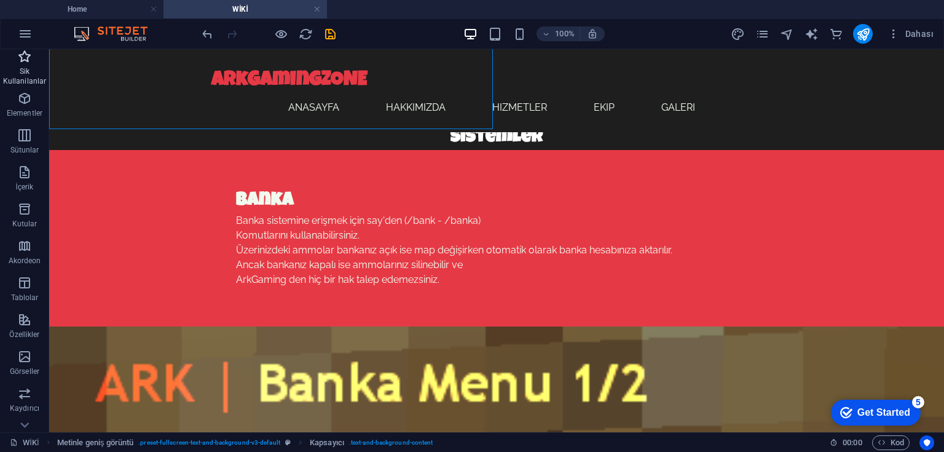
click at [21, 56] on icon "button" at bounding box center [24, 56] width 15 height 15
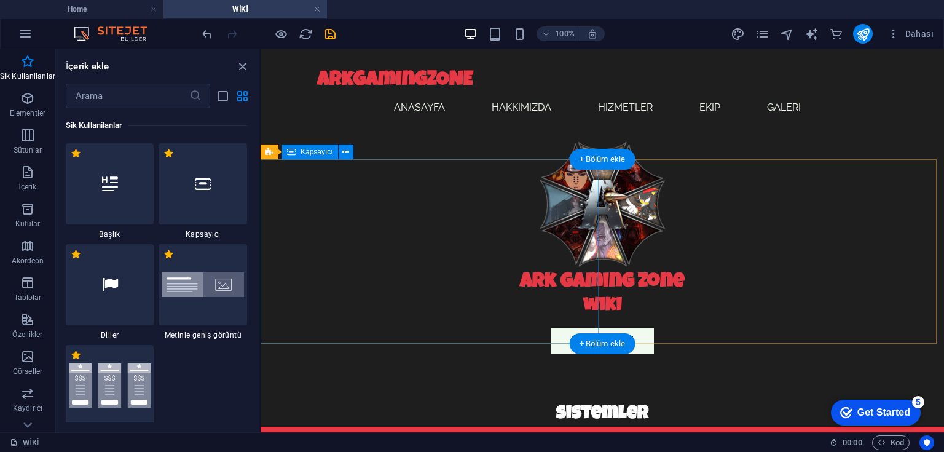
scroll to position [424, 0]
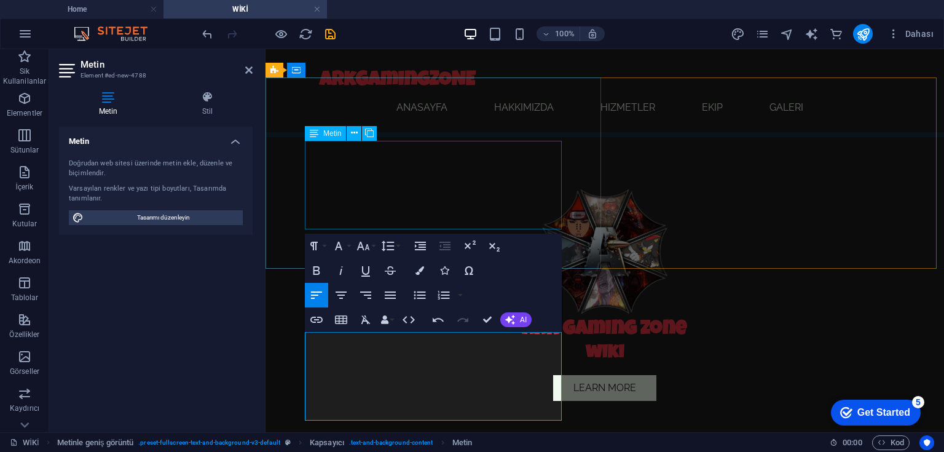
scroll to position [393, 0]
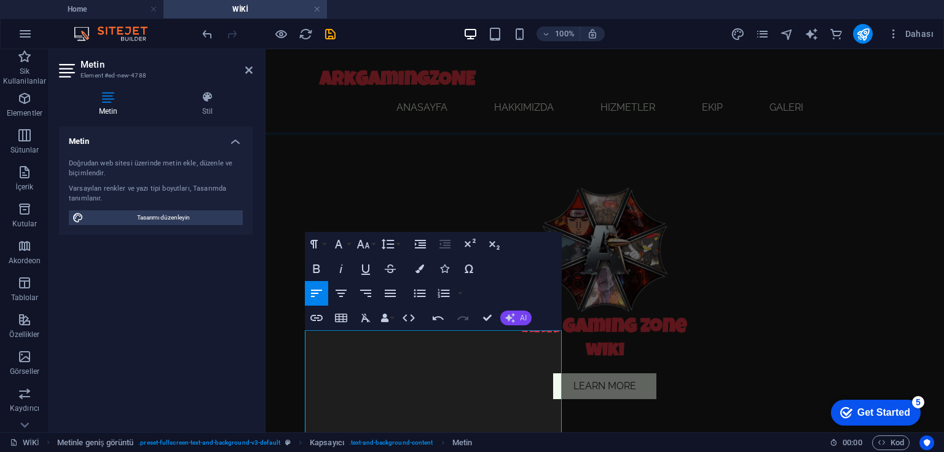
click at [517, 321] on button "AI" at bounding box center [515, 317] width 31 height 15
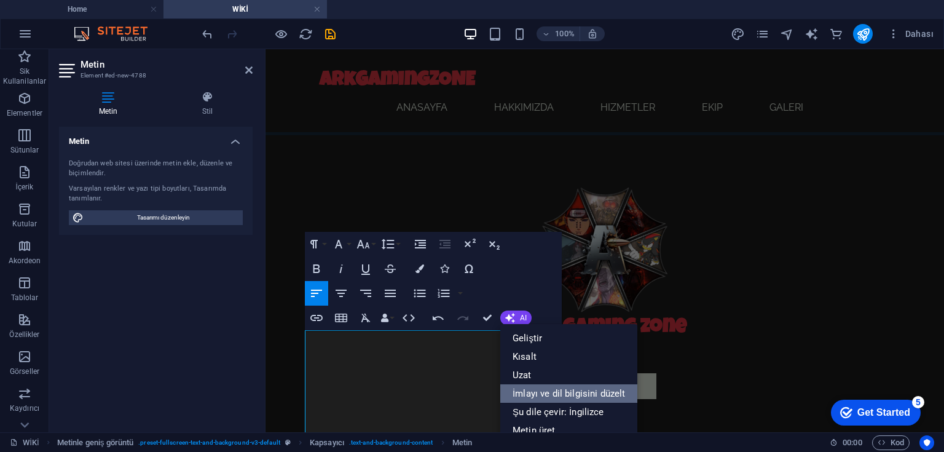
click at [581, 393] on link "İmlayı ve dil bilgisini düzelt" at bounding box center [568, 393] width 137 height 18
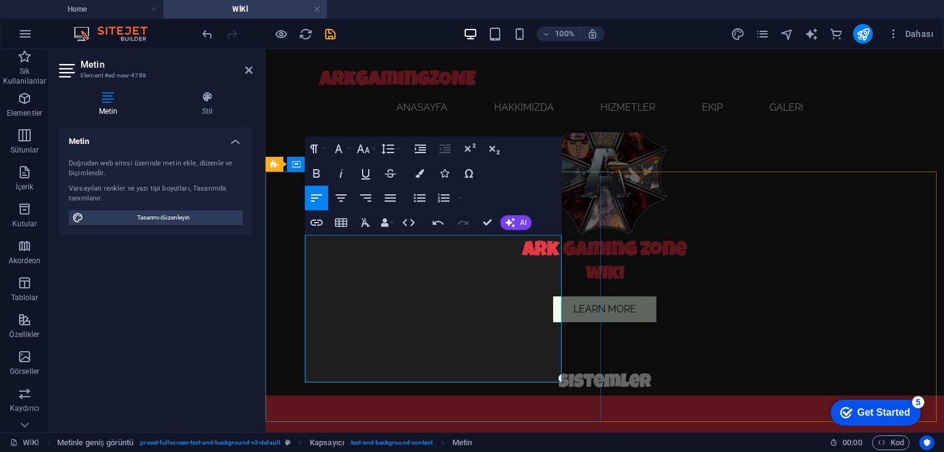
scroll to position [491, 0]
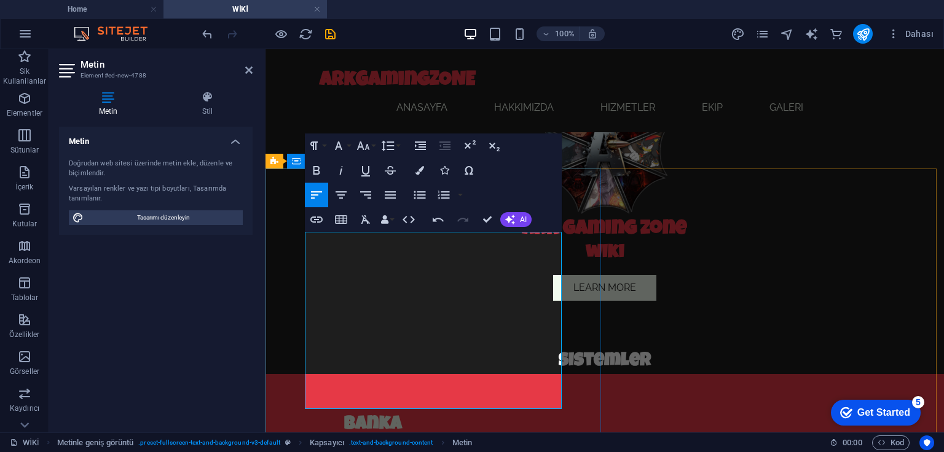
drag, startPoint x: 305, startPoint y: 385, endPoint x: 528, endPoint y: 406, distance: 224.6
click at [517, 226] on button "AI" at bounding box center [515, 219] width 31 height 15
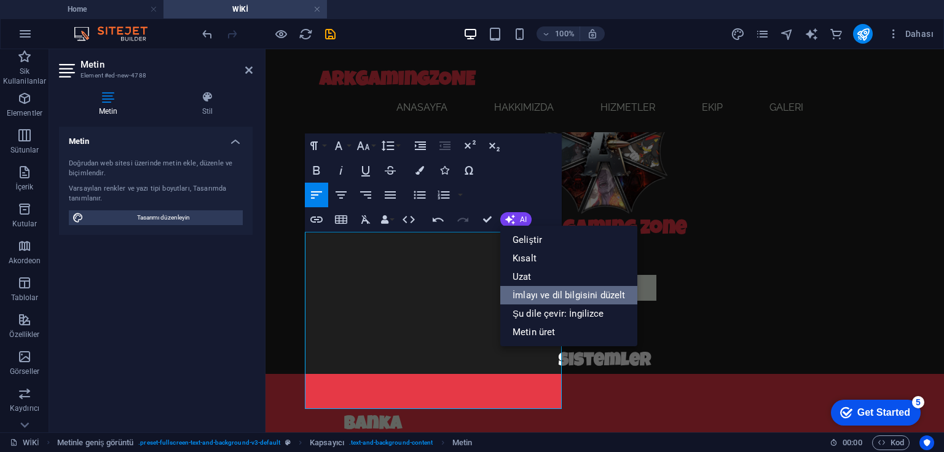
click at [560, 296] on link "İmlayı ve dil bilgisini düzelt" at bounding box center [568, 295] width 137 height 18
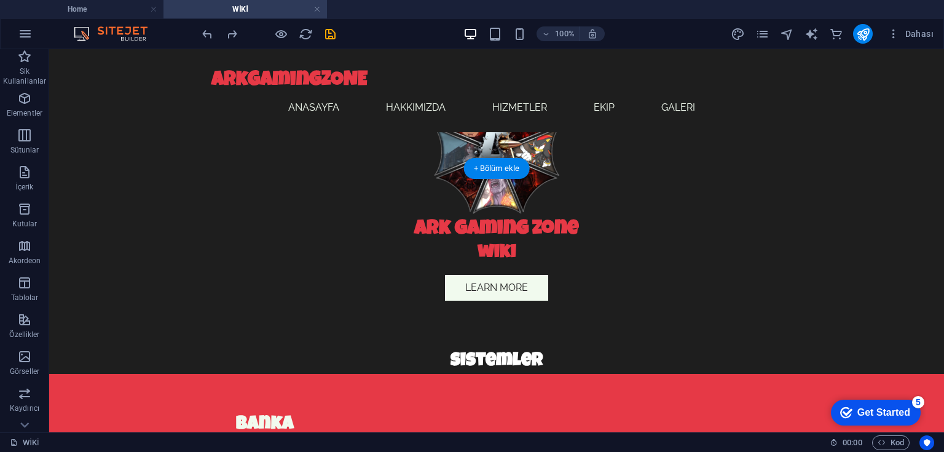
select select "px"
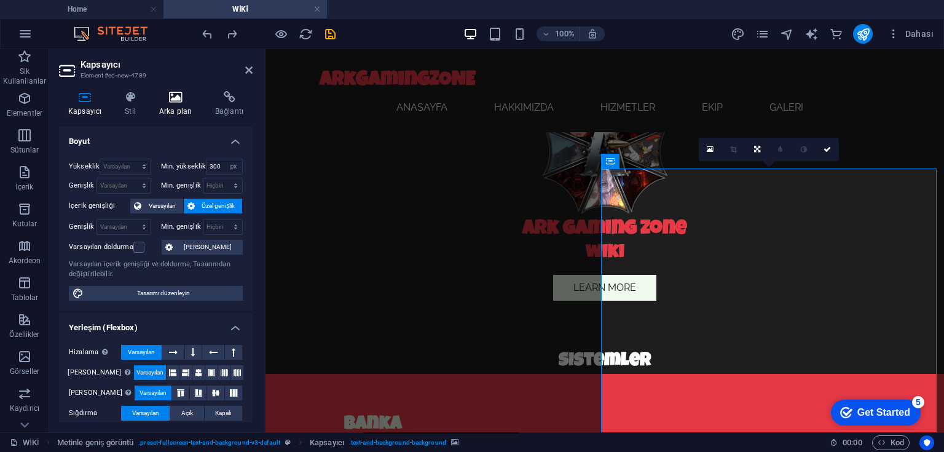
click at [184, 113] on h4 "Arka plan" at bounding box center [178, 104] width 56 height 26
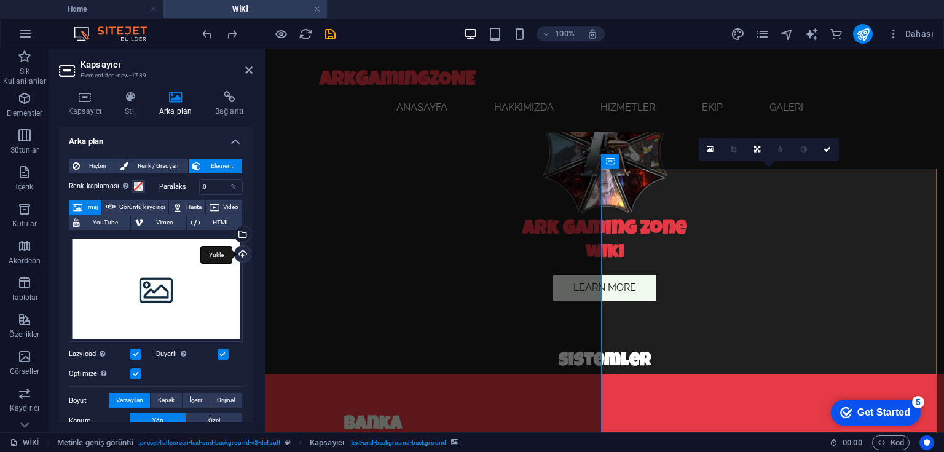
click at [240, 252] on div "Yükle" at bounding box center [241, 255] width 18 height 18
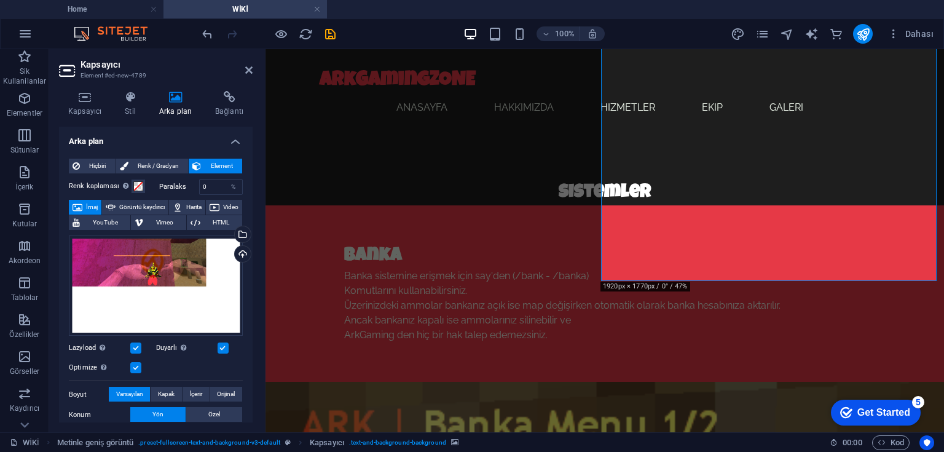
scroll to position [540, 0]
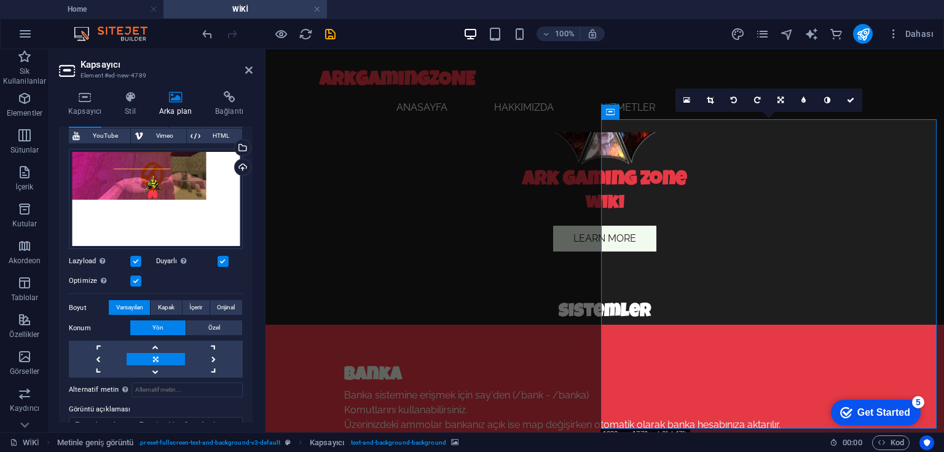
scroll to position [98, 0]
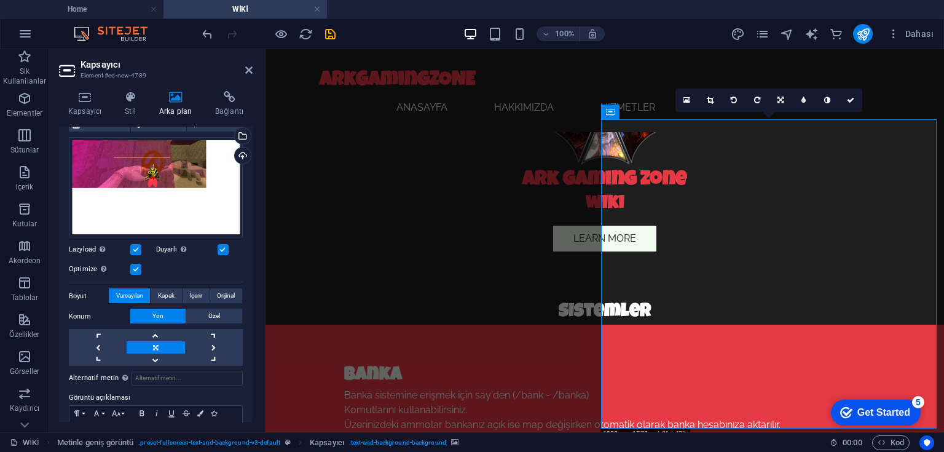
click at [159, 345] on link at bounding box center [156, 347] width 58 height 12
click at [195, 295] on span "İçerir" at bounding box center [195, 295] width 13 height 15
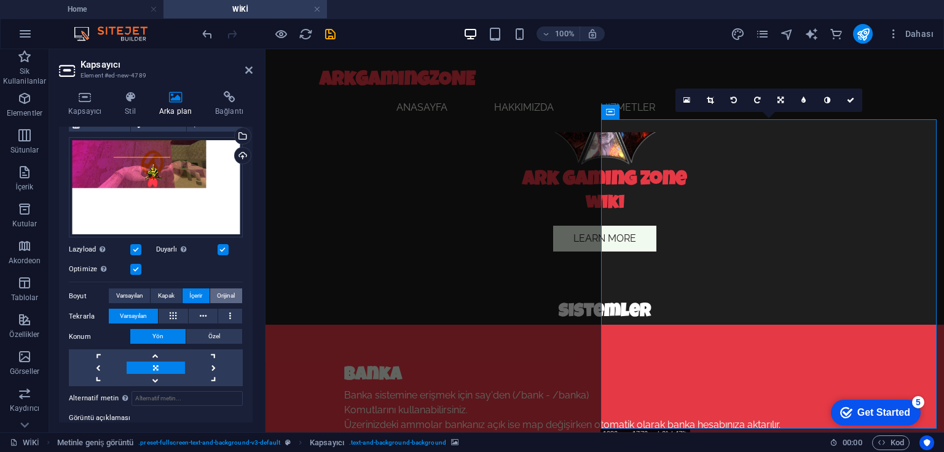
click at [227, 291] on span "Orijinal" at bounding box center [226, 295] width 18 height 15
click at [200, 292] on span "İçerir" at bounding box center [195, 295] width 13 height 15
click at [160, 294] on span "Kapak" at bounding box center [166, 295] width 17 height 15
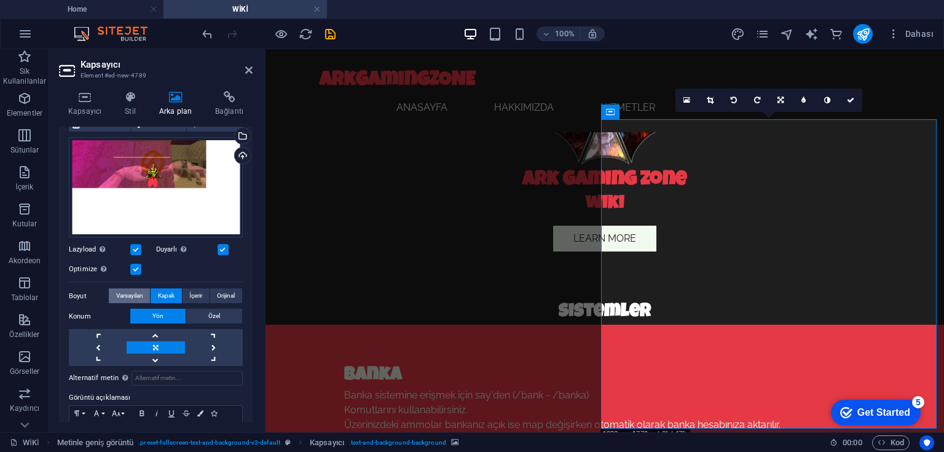
click at [133, 294] on span "Varsayılan" at bounding box center [129, 295] width 27 height 15
click at [154, 357] on link at bounding box center [156, 359] width 58 height 12
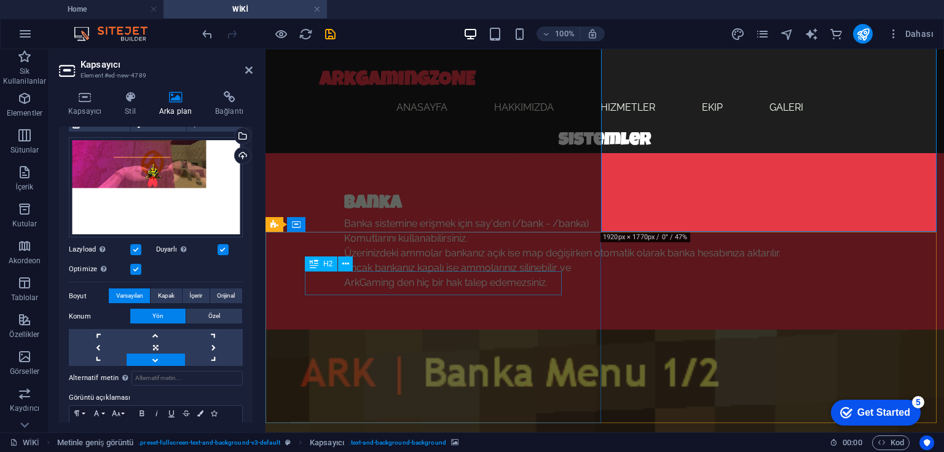
scroll to position [638, 0]
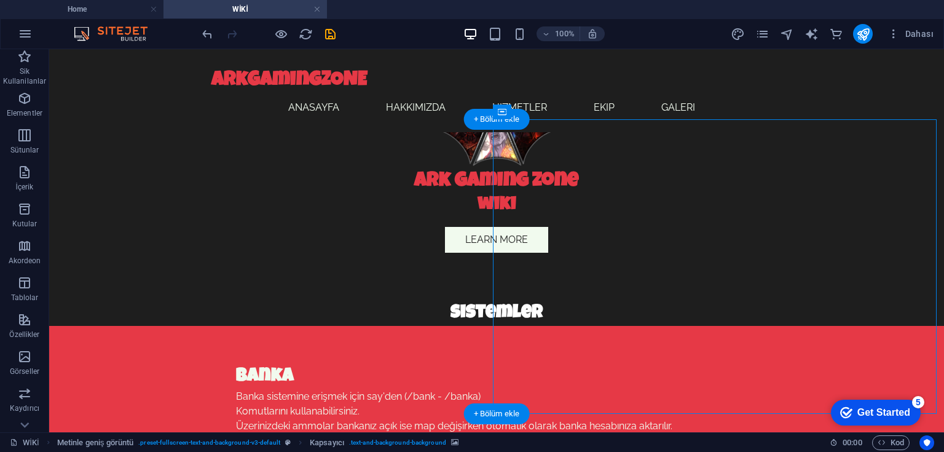
scroll to position [540, 0]
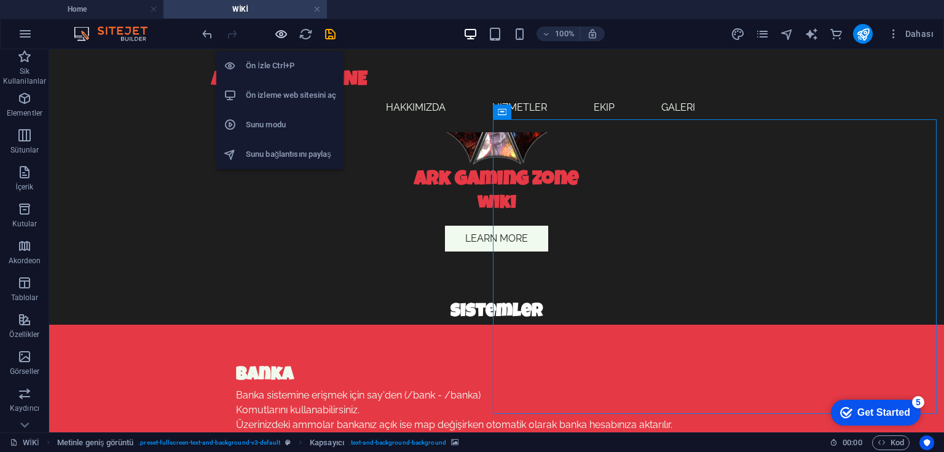
click at [280, 29] on icon "button" at bounding box center [281, 34] width 14 height 14
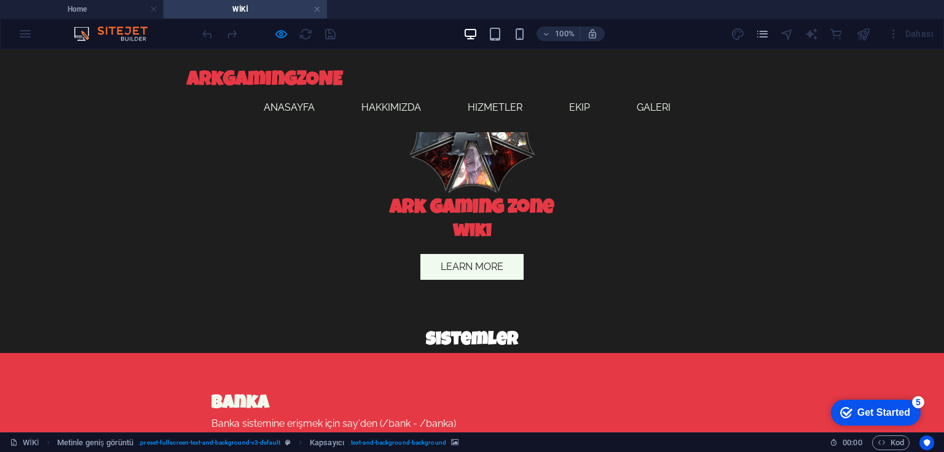
scroll to position [491, 0]
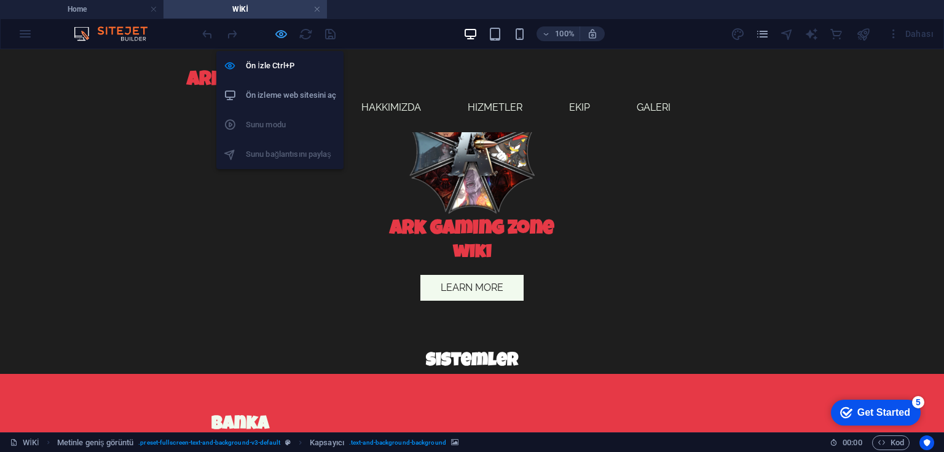
drag, startPoint x: 283, startPoint y: 30, endPoint x: 268, endPoint y: 12, distance: 23.5
click at [283, 30] on icon "button" at bounding box center [281, 34] width 14 height 14
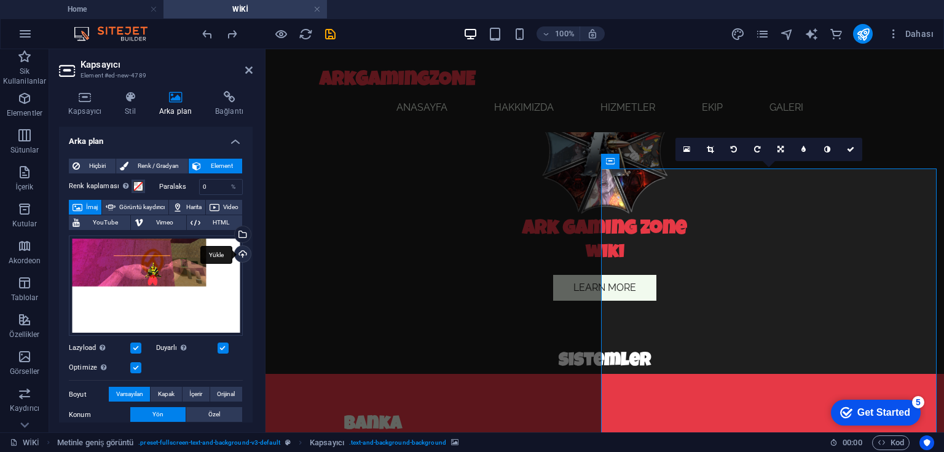
click at [238, 249] on div "Yükle" at bounding box center [241, 255] width 18 height 18
click at [242, 233] on div "Dosya yöneticisinden, stok fotoğraflardan dosyalar seçin veya dosya(lar) yükley…" at bounding box center [241, 235] width 18 height 18
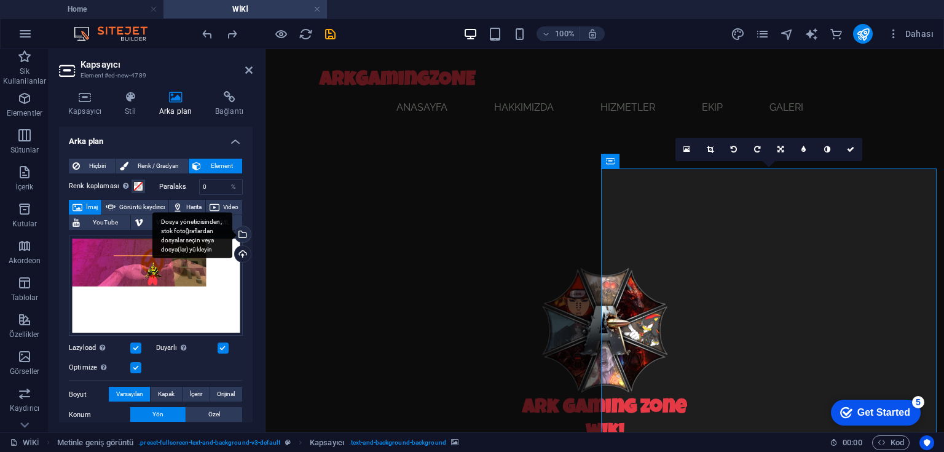
scroll to position [670, 0]
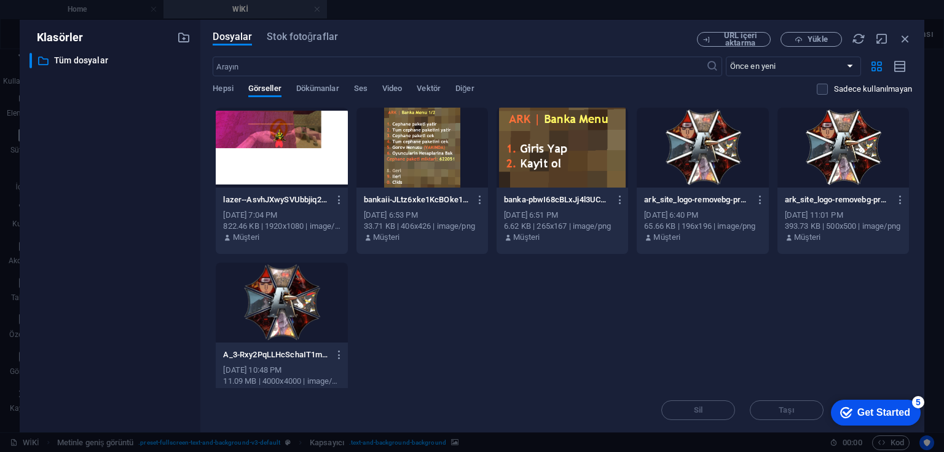
click at [303, 165] on div at bounding box center [281, 148] width 131 height 80
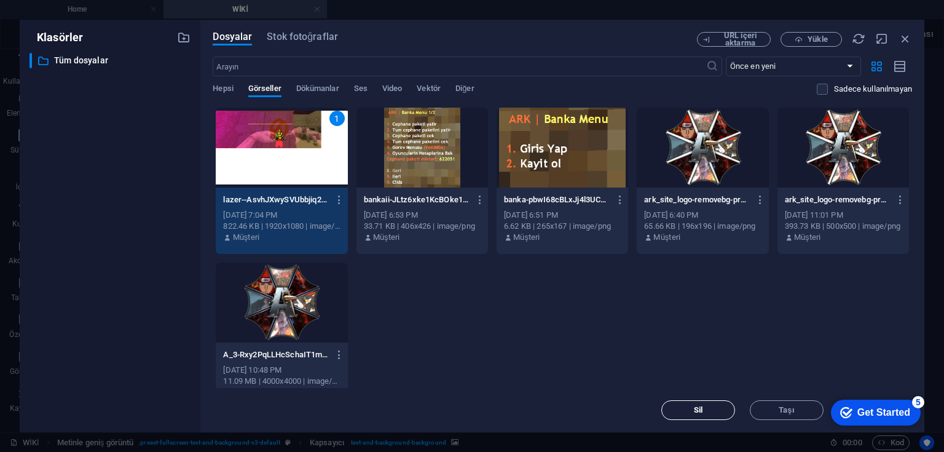
click at [697, 404] on button "Sil" at bounding box center [698, 410] width 74 height 20
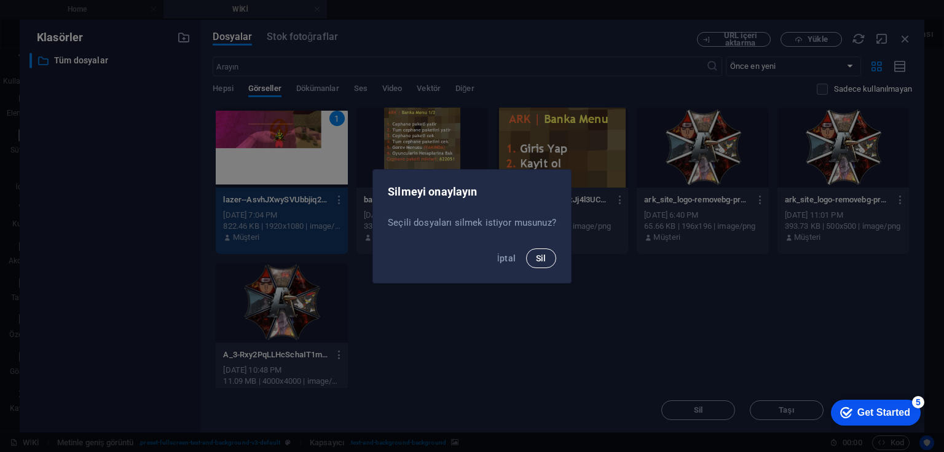
click at [542, 260] on span "Sil" at bounding box center [541, 258] width 10 height 10
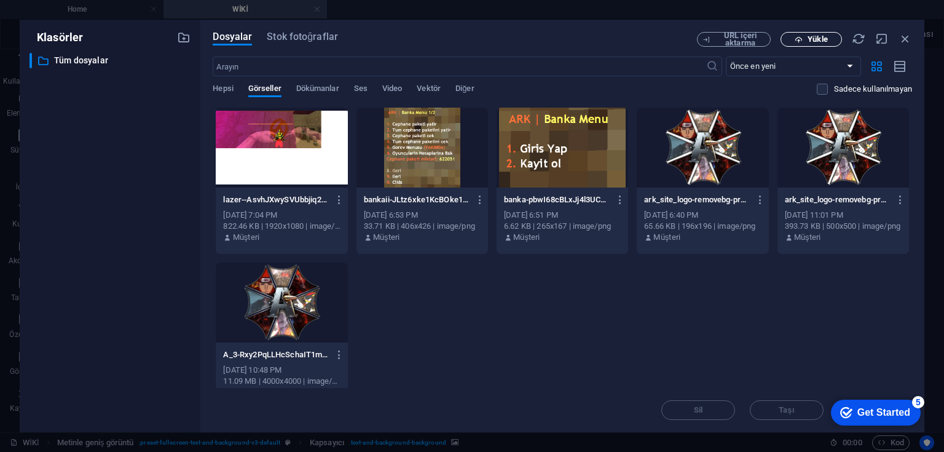
click at [824, 37] on span "Yükle" at bounding box center [817, 39] width 20 height 7
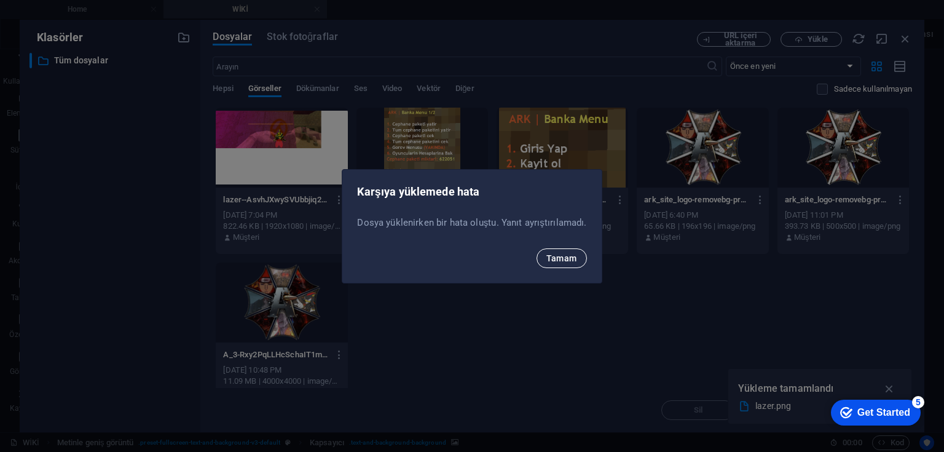
click at [551, 256] on span "Tamam" at bounding box center [561, 258] width 31 height 10
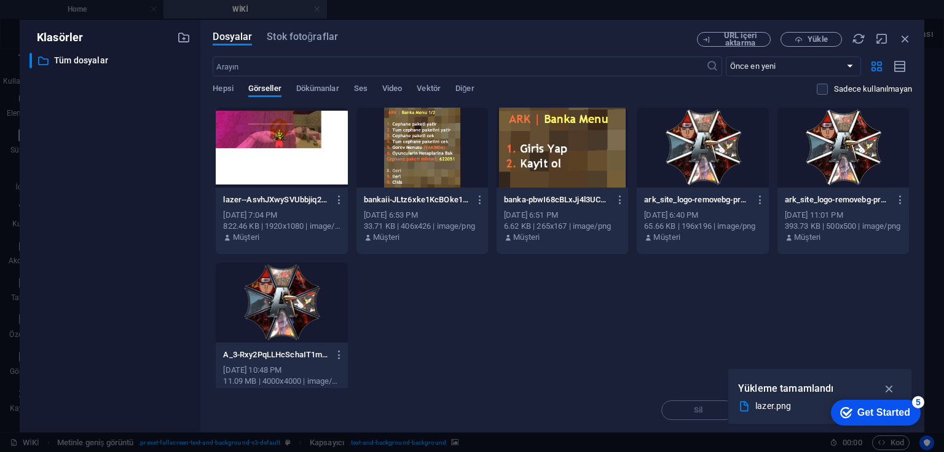
click at [315, 136] on div at bounding box center [281, 148] width 131 height 80
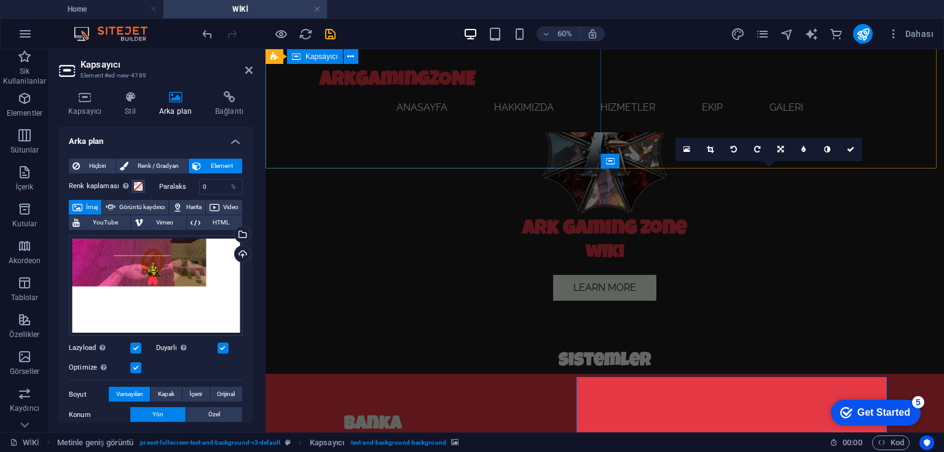
scroll to position [491, 0]
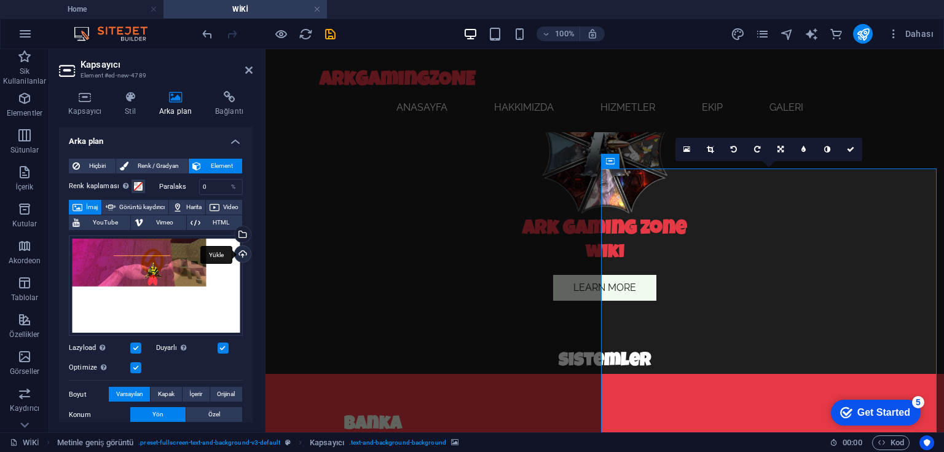
click at [239, 253] on div "Yükle" at bounding box center [241, 255] width 18 height 18
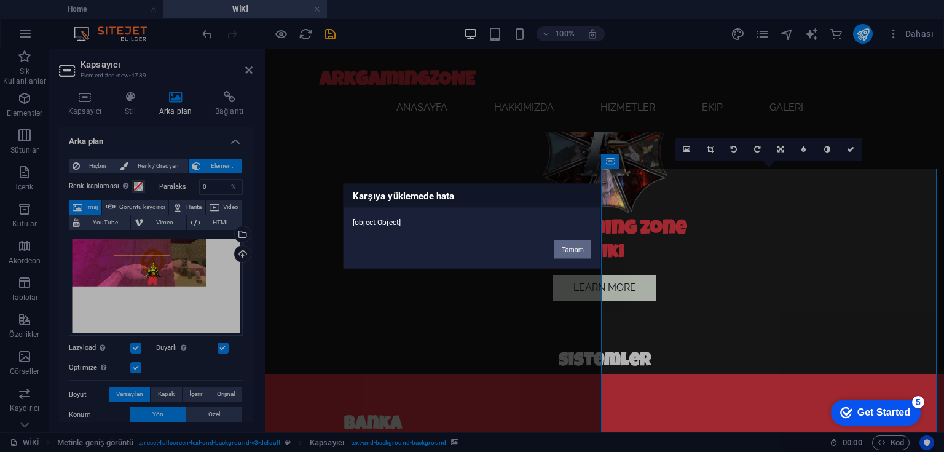
click at [565, 251] on button "Tamam" at bounding box center [572, 249] width 37 height 18
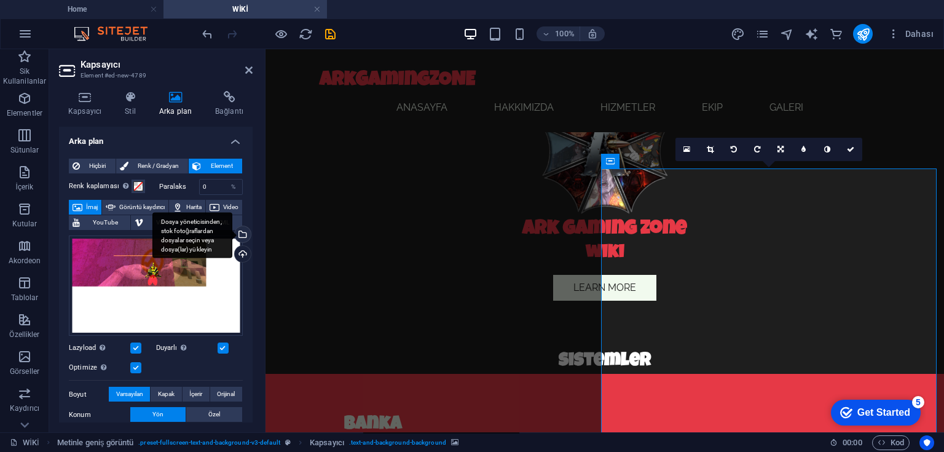
click at [241, 233] on div "Dosya yöneticisinden, stok fotoğraflardan dosyalar seçin veya dosya(lar) yükley…" at bounding box center [241, 235] width 18 height 18
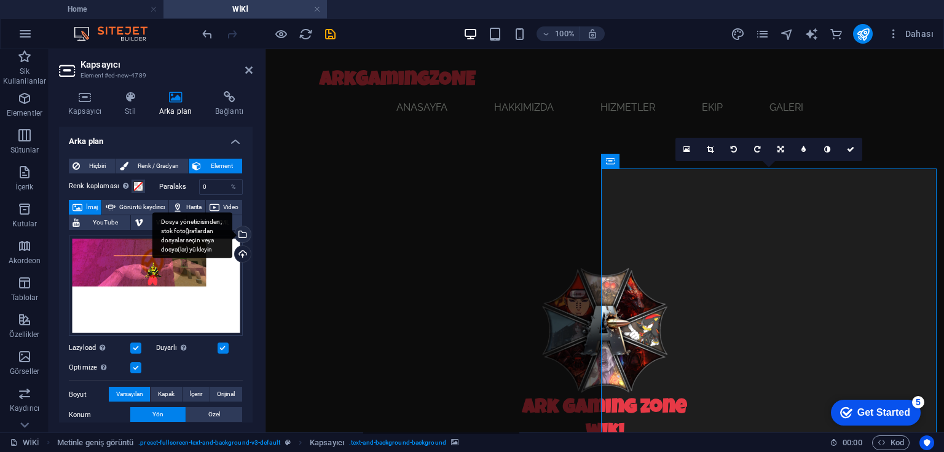
scroll to position [670, 0]
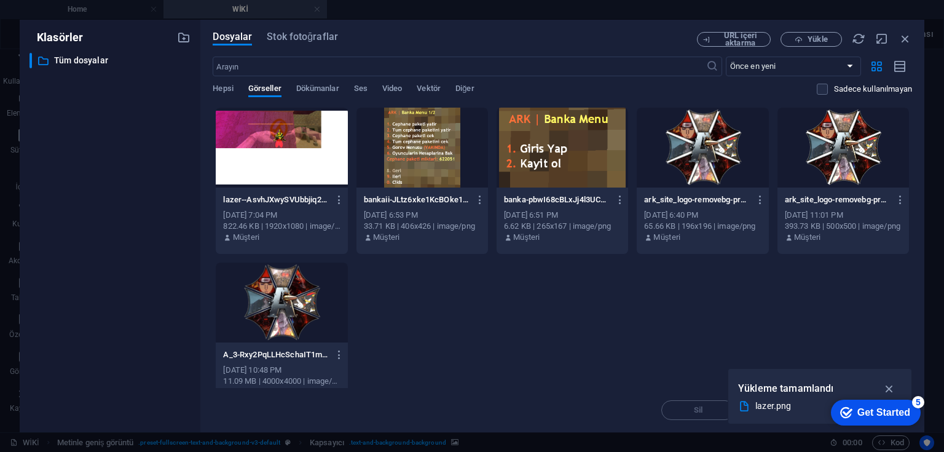
click at [305, 197] on p "lazer--AsvhJXwySVUbbjiq2YfNg.png" at bounding box center [276, 199] width 106 height 11
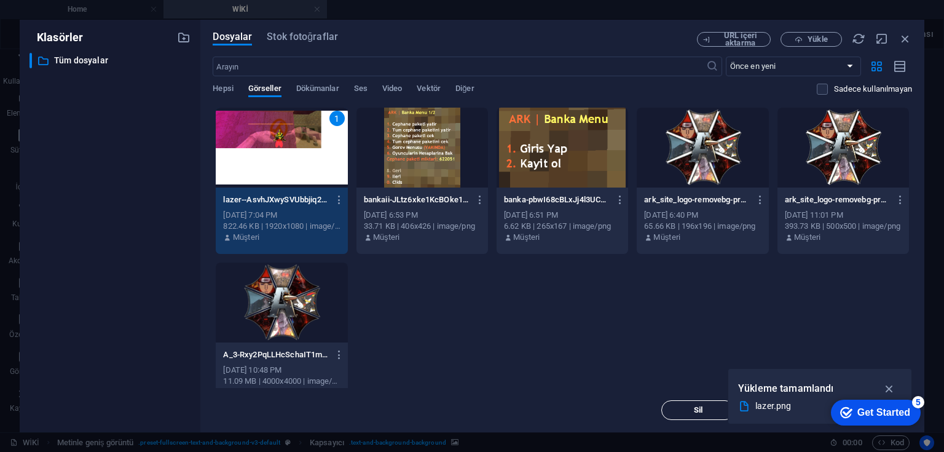
click at [682, 405] on button "Sil" at bounding box center [698, 410] width 74 height 20
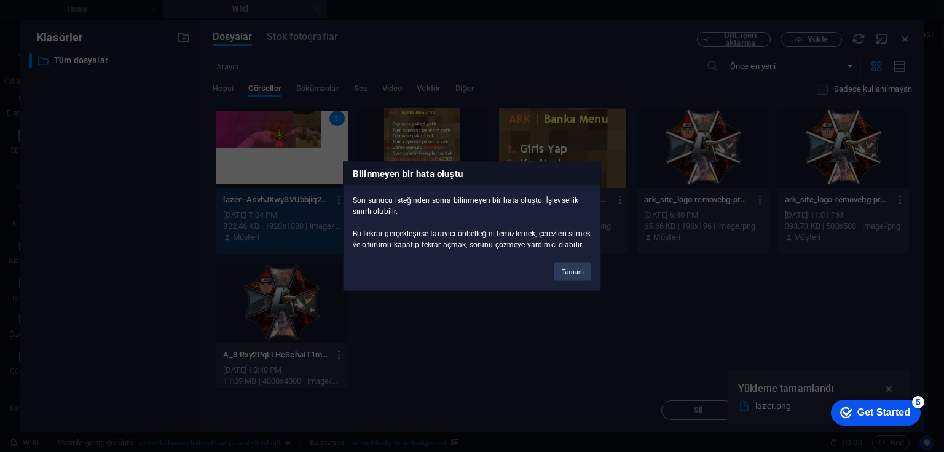
drag, startPoint x: 580, startPoint y: 273, endPoint x: 593, endPoint y: 280, distance: 15.4
click at [580, 273] on button "Tamam" at bounding box center [572, 271] width 37 height 18
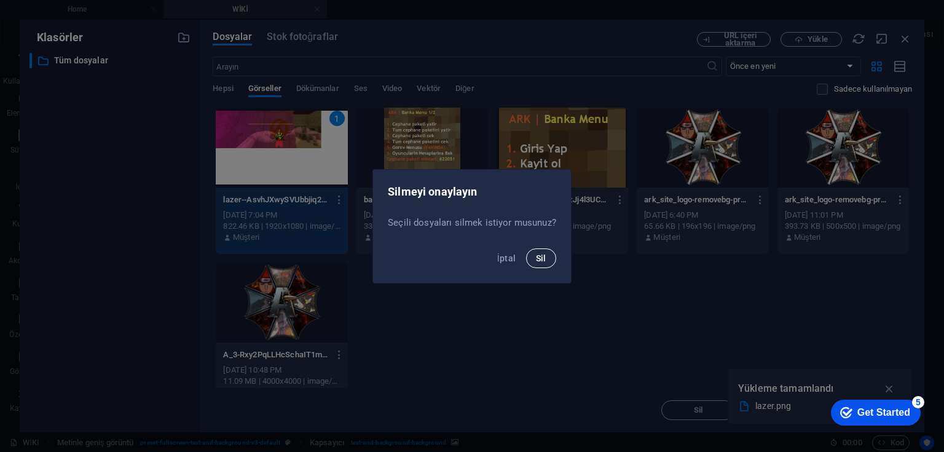
click at [536, 256] on span "Sil" at bounding box center [541, 258] width 10 height 10
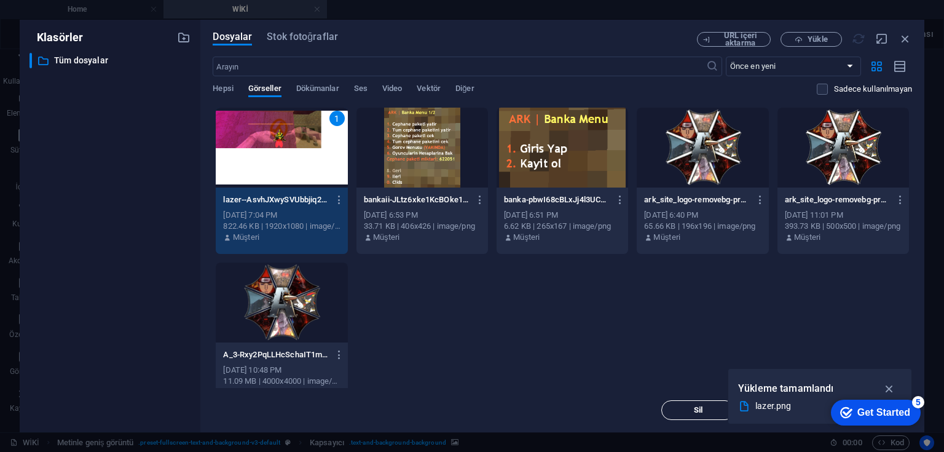
click at [683, 407] on span "Sil" at bounding box center [698, 409] width 63 height 7
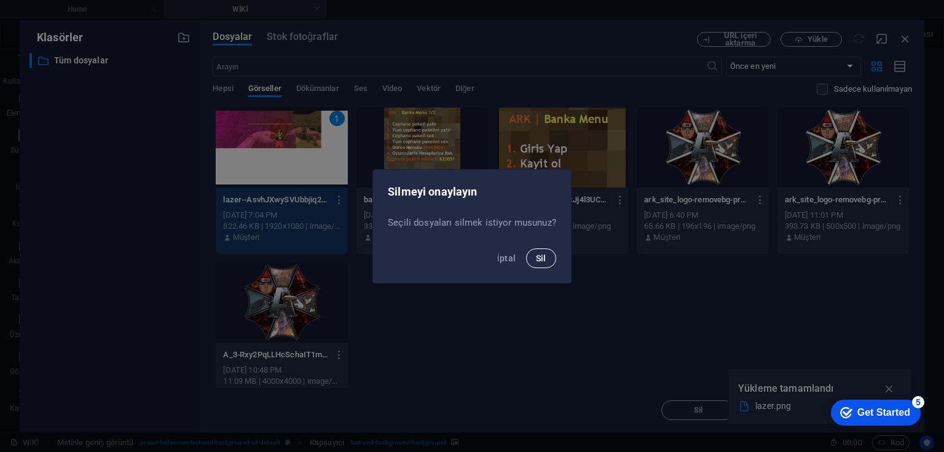
click at [539, 260] on span "Sil" at bounding box center [541, 258] width 10 height 10
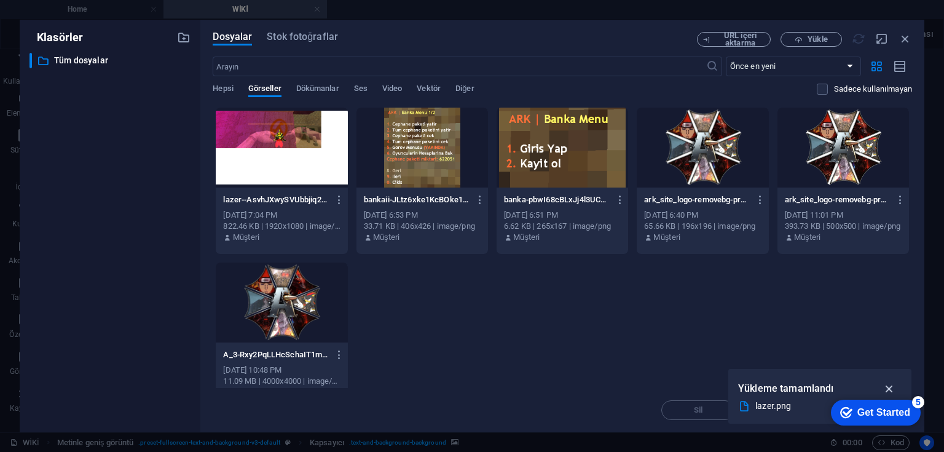
click at [890, 388] on icon "button" at bounding box center [889, 388] width 14 height 14
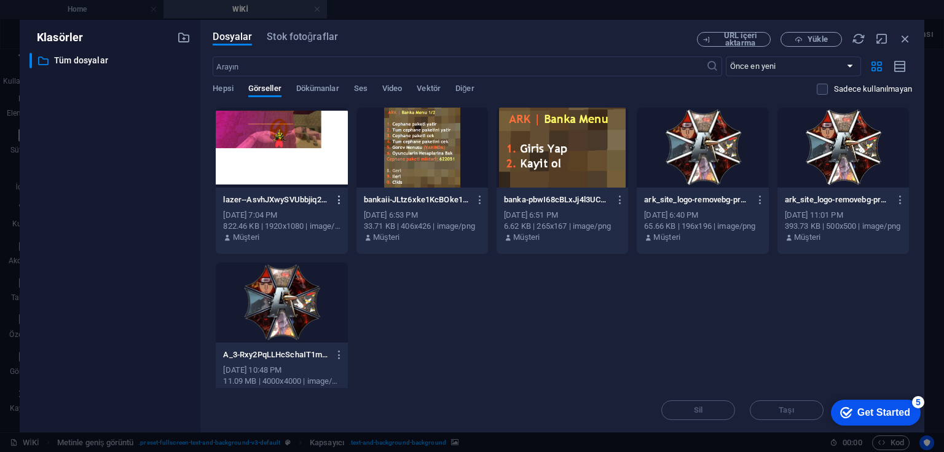
click at [340, 199] on icon "button" at bounding box center [340, 199] width 12 height 11
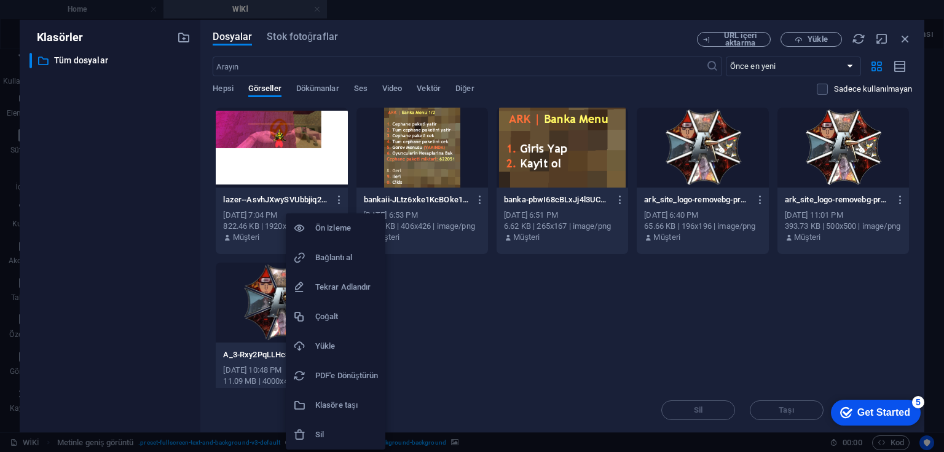
click at [327, 426] on li "Sil" at bounding box center [336, 434] width 100 height 29
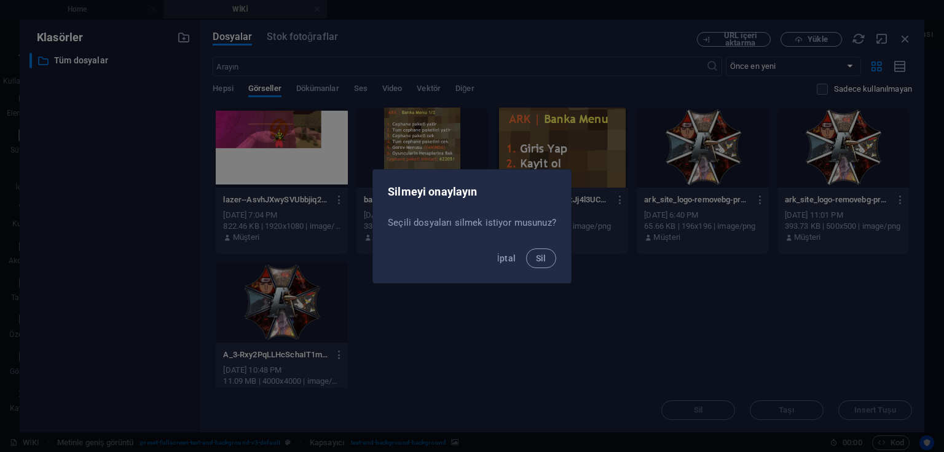
click at [531, 258] on button "Sil" at bounding box center [541, 258] width 30 height 20
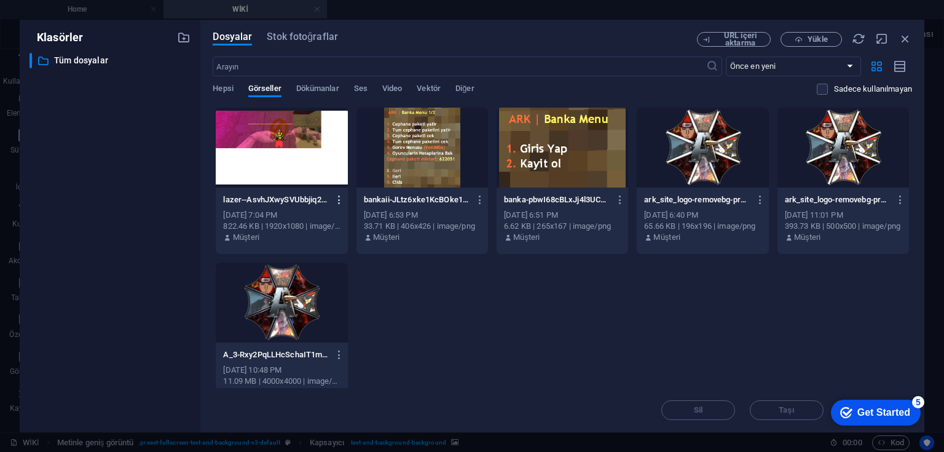
click at [339, 201] on icon "button" at bounding box center [340, 199] width 12 height 11
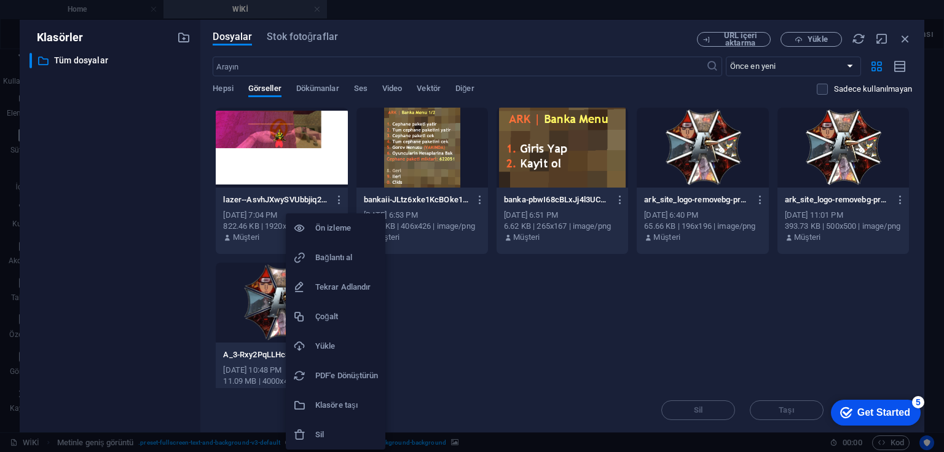
click at [332, 423] on li "Sil" at bounding box center [336, 434] width 100 height 29
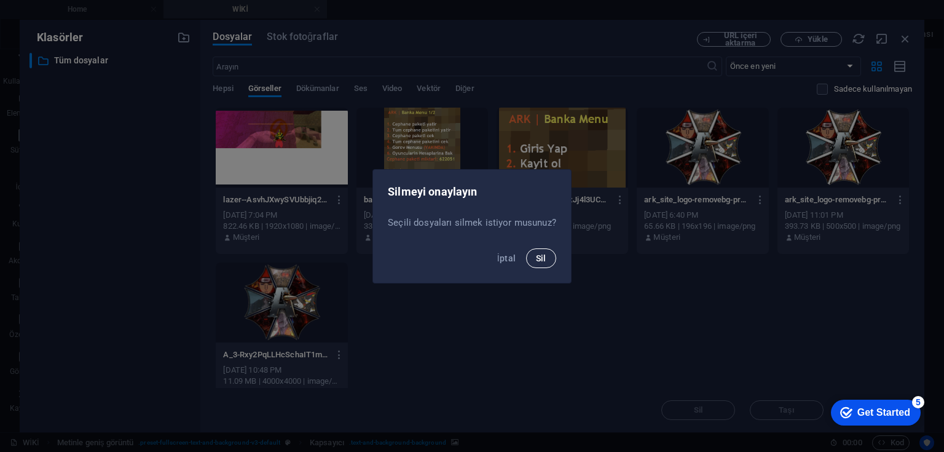
click at [541, 258] on span "Sil" at bounding box center [541, 258] width 10 height 10
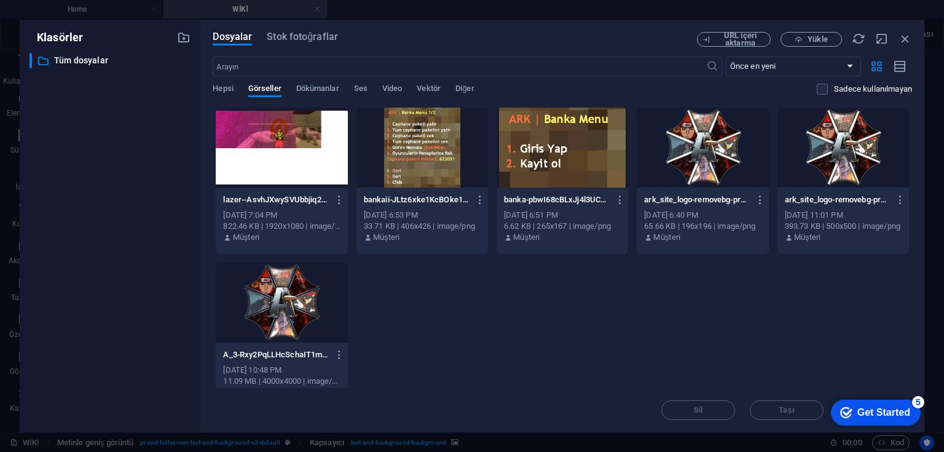
click at [433, 195] on p "bankaii-JLtz6xke1KcBOke1CjGz5w.png" at bounding box center [417, 199] width 106 height 11
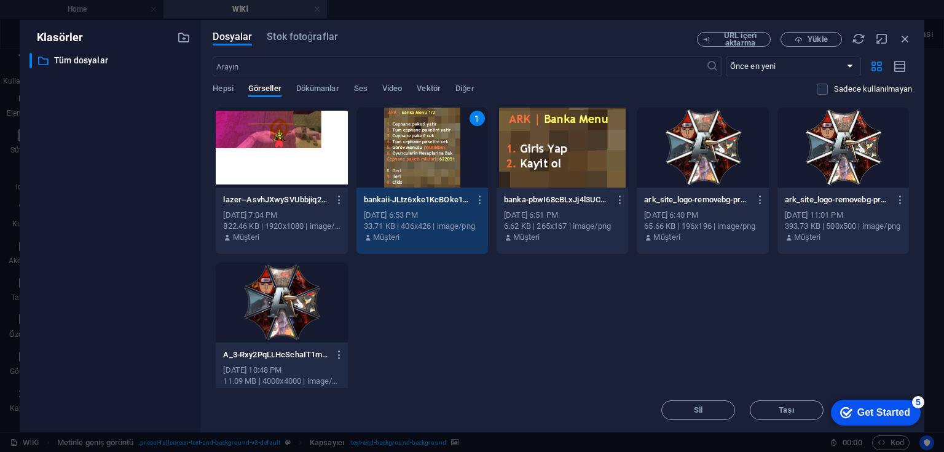
click at [433, 195] on p "bankaii-JLtz6xke1KcBOke1CjGz5w.png" at bounding box center [417, 199] width 106 height 11
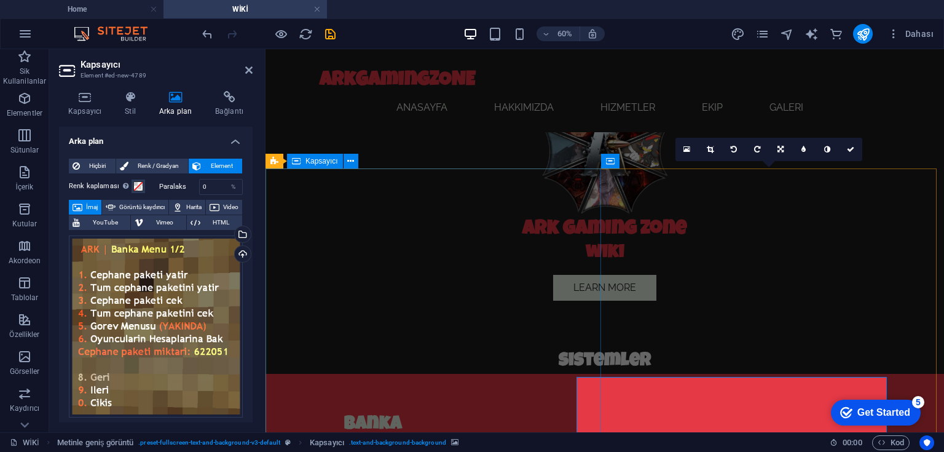
scroll to position [491, 0]
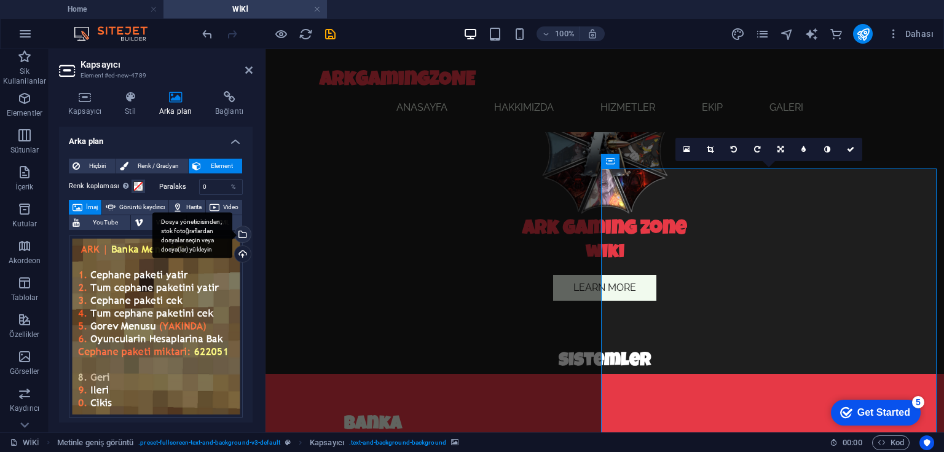
click at [240, 233] on div "Dosya yöneticisinden, stok fotoğraflardan dosyalar seçin veya dosya(lar) yükley…" at bounding box center [241, 235] width 18 height 18
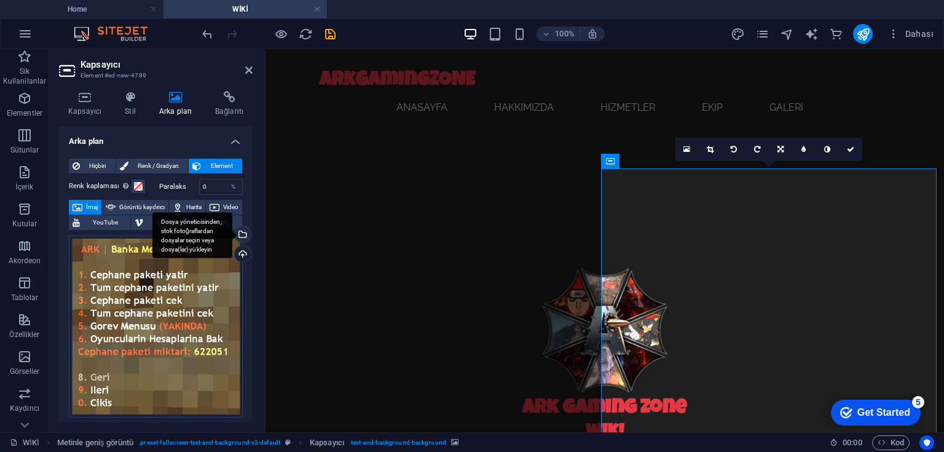
scroll to position [670, 0]
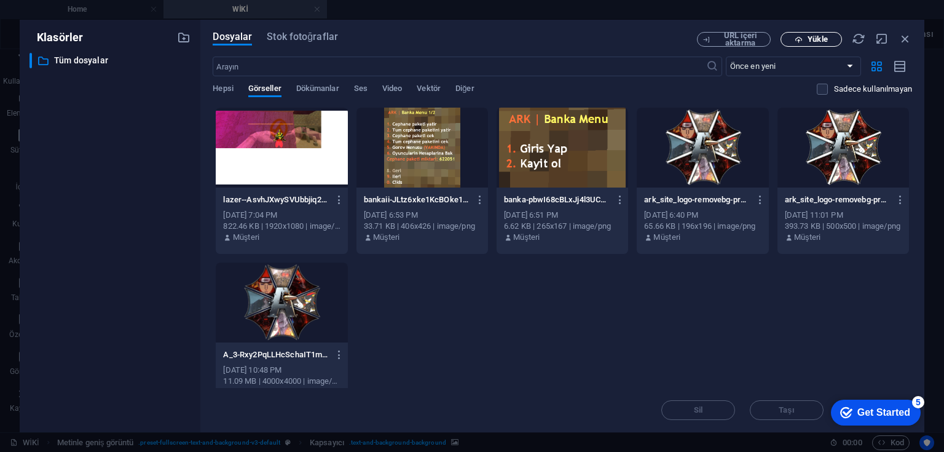
click at [828, 38] on span "Yükle" at bounding box center [811, 40] width 50 height 8
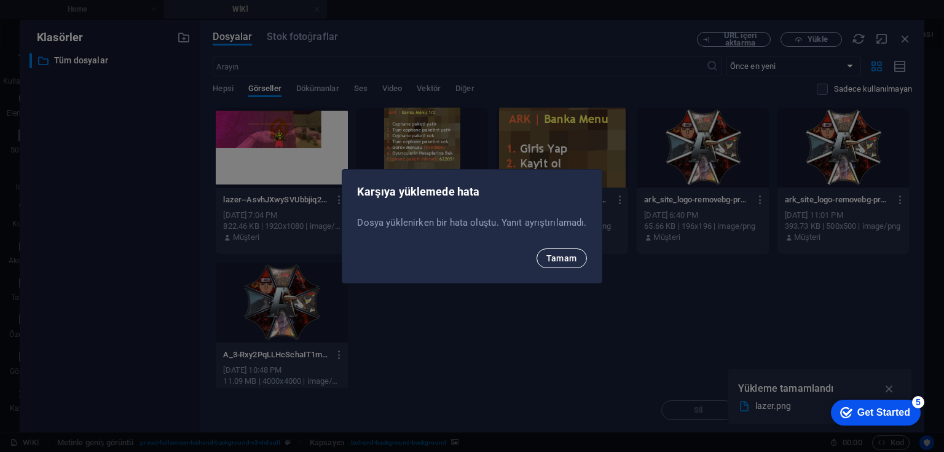
click at [560, 260] on span "Tamam" at bounding box center [561, 258] width 31 height 10
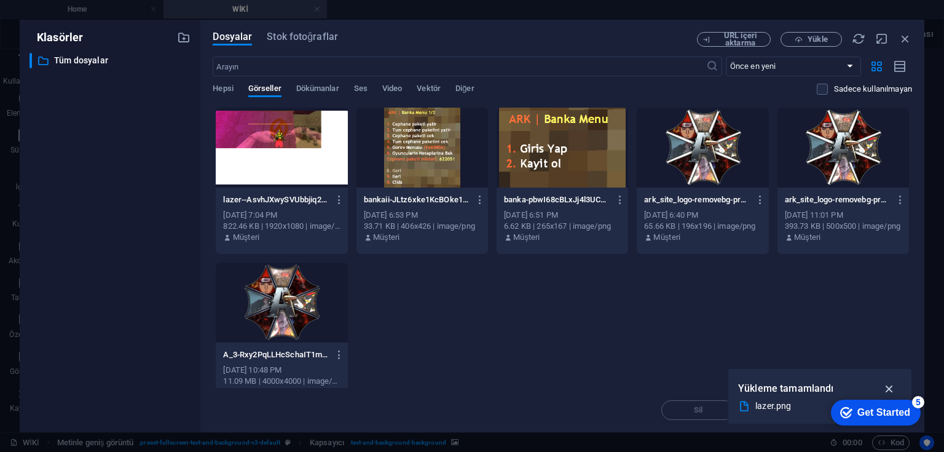
click at [887, 386] on icon "button" at bounding box center [889, 388] width 14 height 14
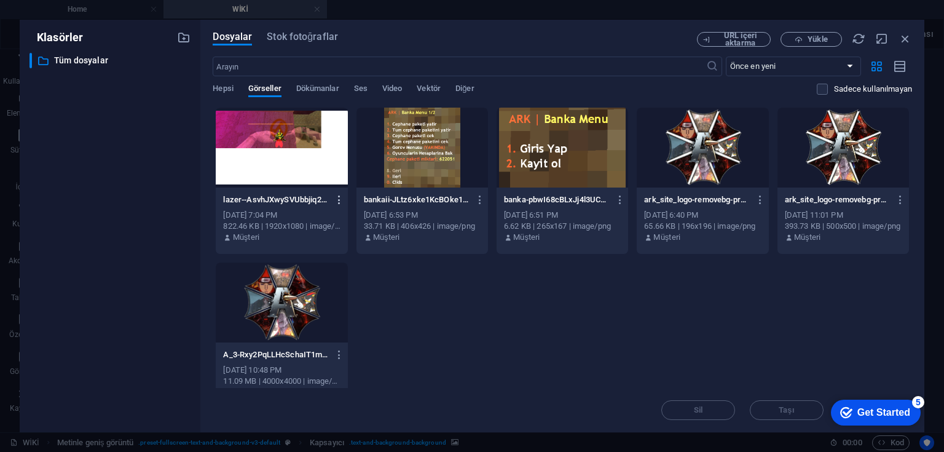
click at [337, 198] on icon "button" at bounding box center [340, 199] width 12 height 11
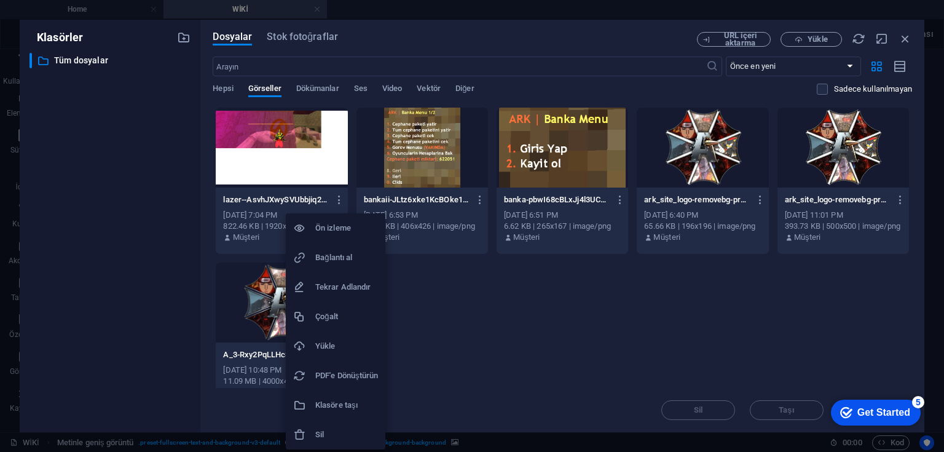
click at [331, 435] on h6 "Sil" at bounding box center [346, 434] width 63 height 15
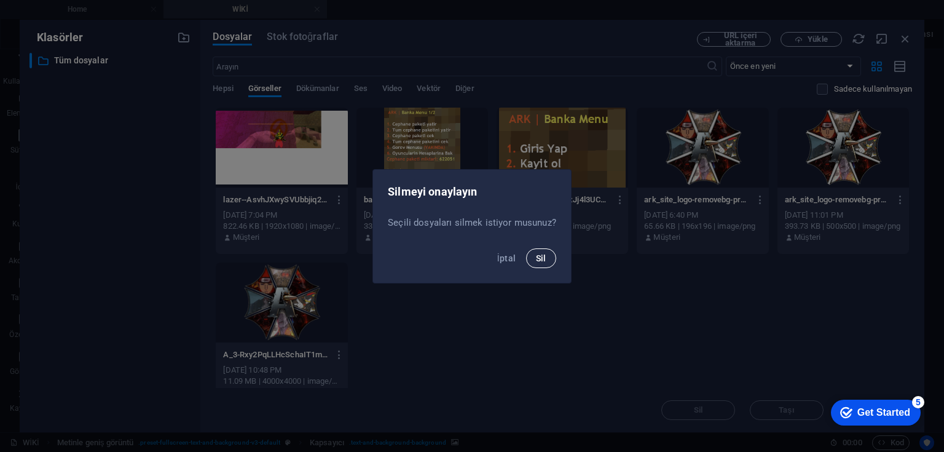
click at [543, 259] on span "Sil" at bounding box center [541, 258] width 10 height 10
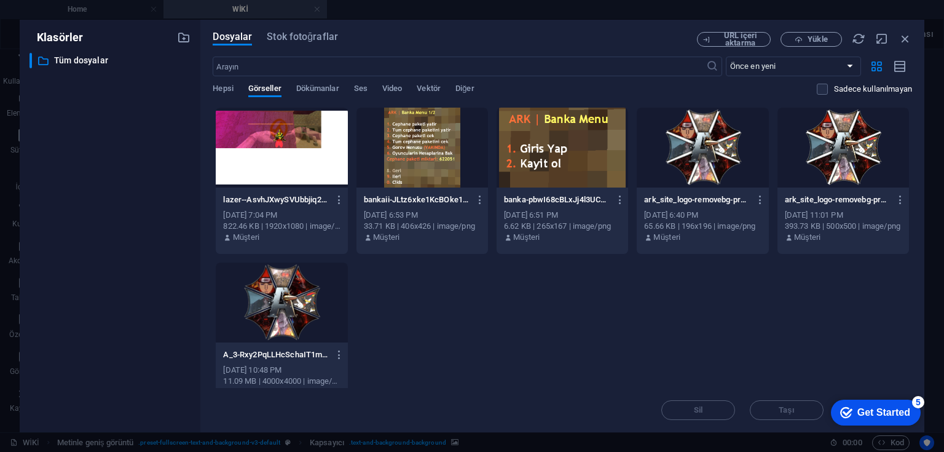
click at [292, 203] on p "lazer--AsvhJXwySVUbbjiq2YfNg.png" at bounding box center [276, 199] width 106 height 11
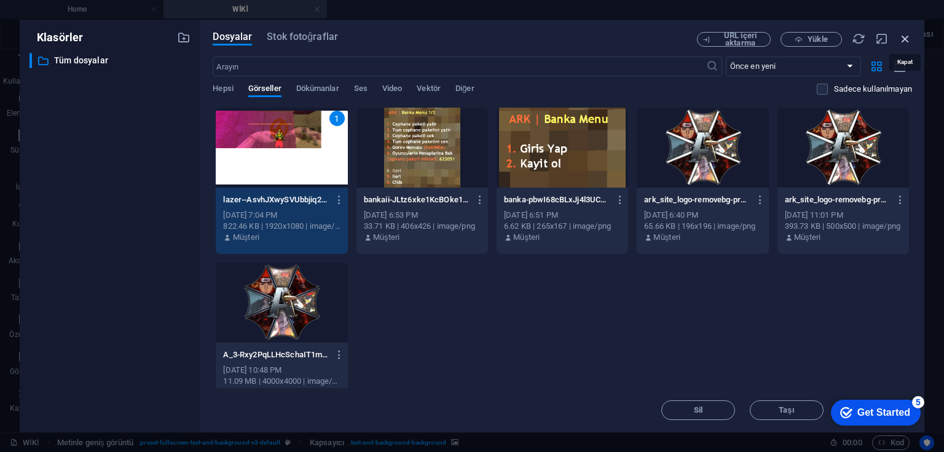
click at [904, 39] on icon "button" at bounding box center [905, 39] width 14 height 14
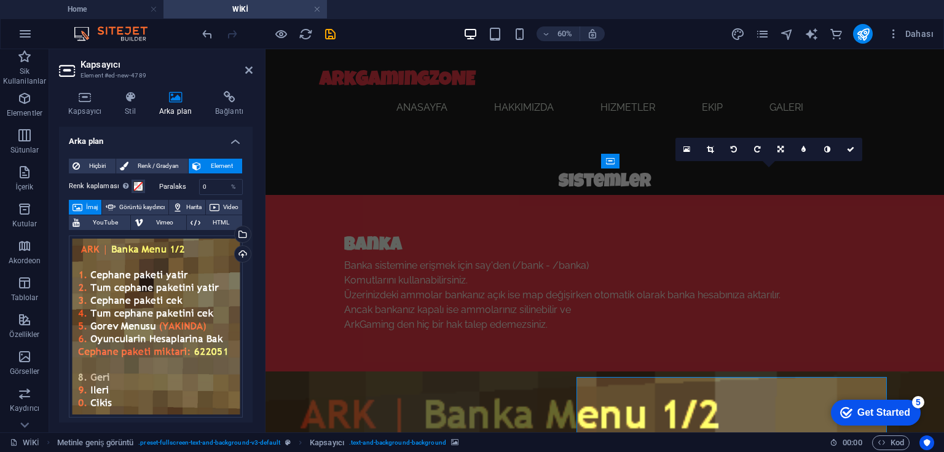
scroll to position [491, 0]
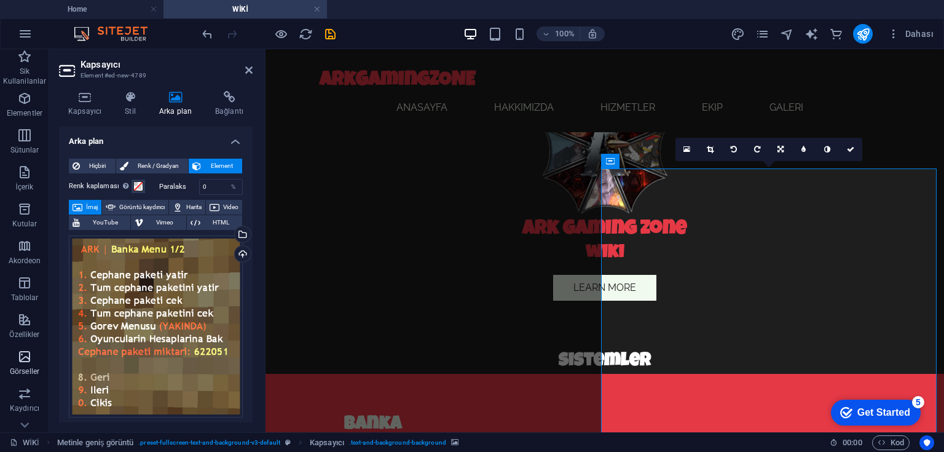
click at [23, 365] on span "Görseller" at bounding box center [24, 363] width 49 height 29
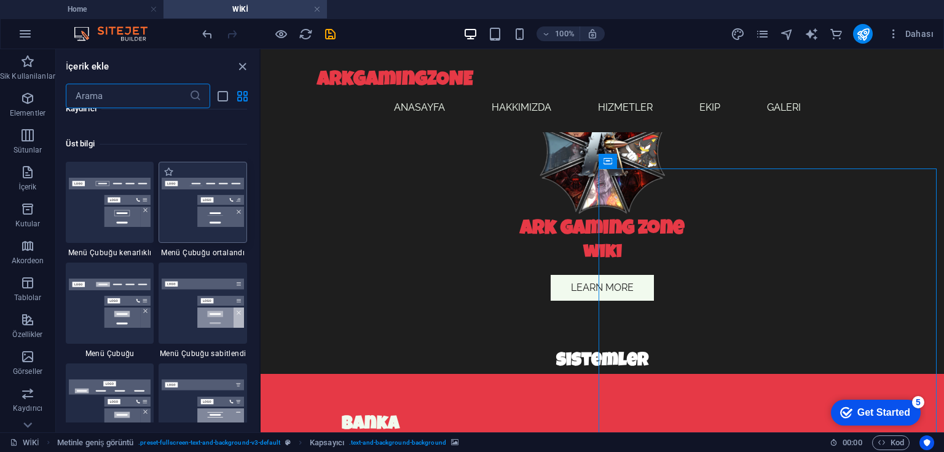
scroll to position [7708, 0]
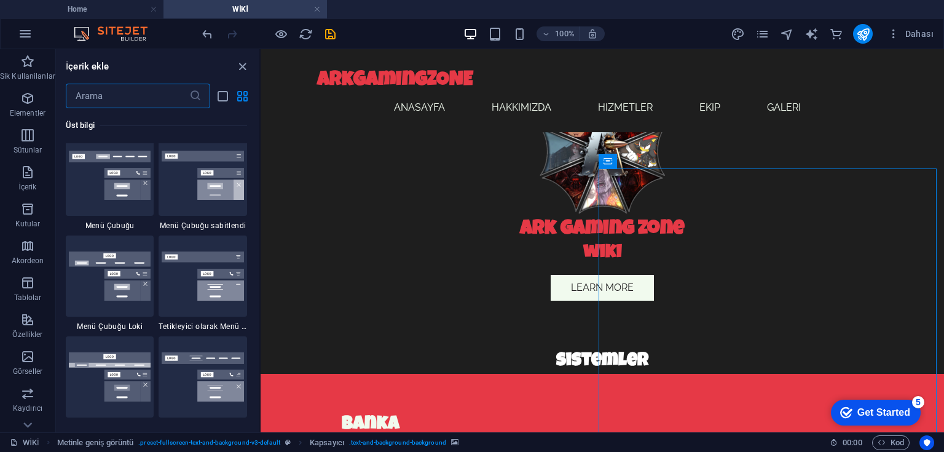
click at [143, 98] on input "text" at bounding box center [127, 96] width 123 height 25
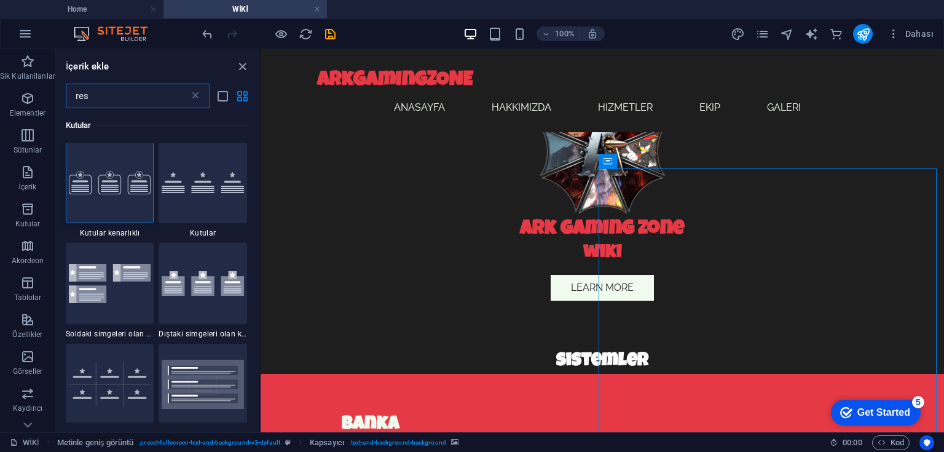
scroll to position [0, 0]
type input "r"
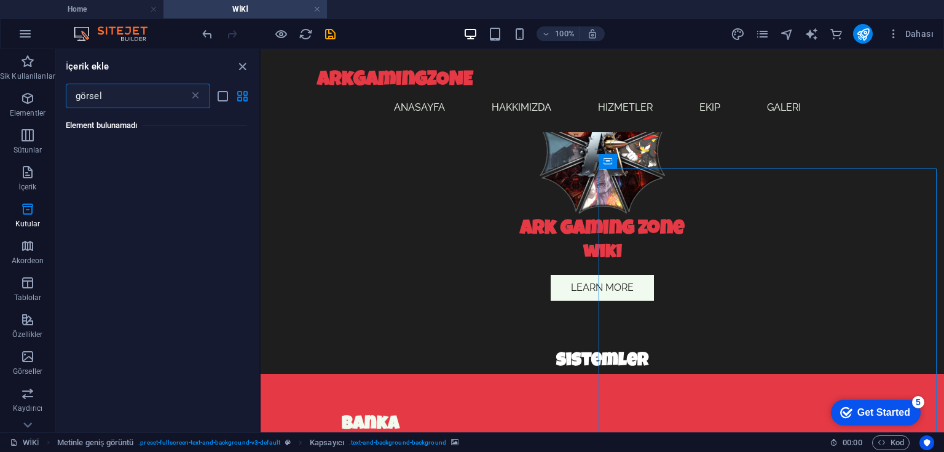
type input "görsel"
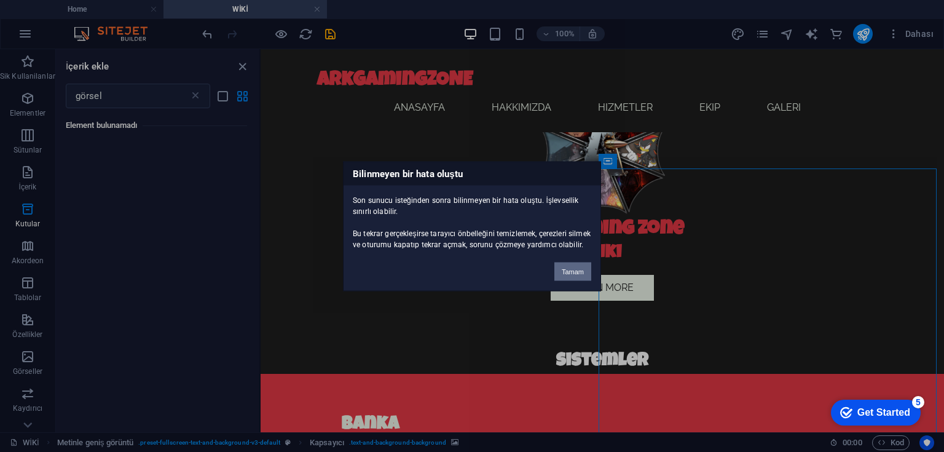
click at [570, 273] on button "Tamam" at bounding box center [572, 271] width 37 height 18
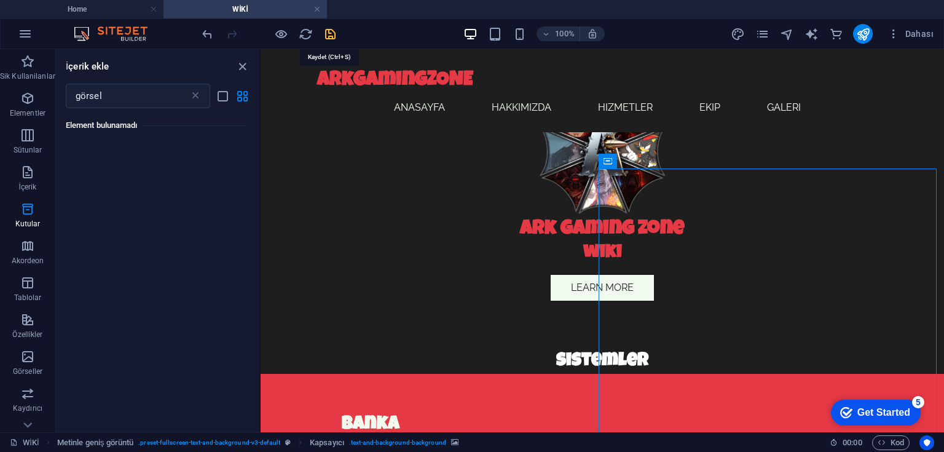
click at [324, 34] on icon "save" at bounding box center [330, 34] width 14 height 14
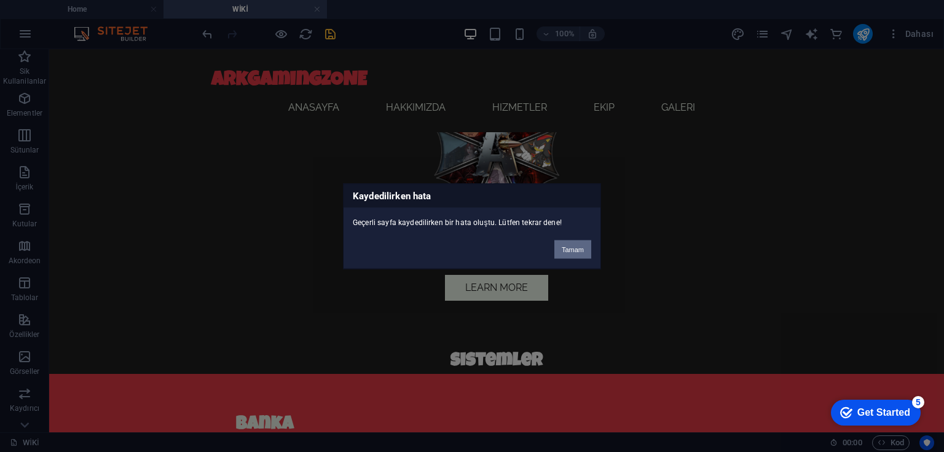
click at [568, 246] on button "Tamam" at bounding box center [572, 249] width 37 height 18
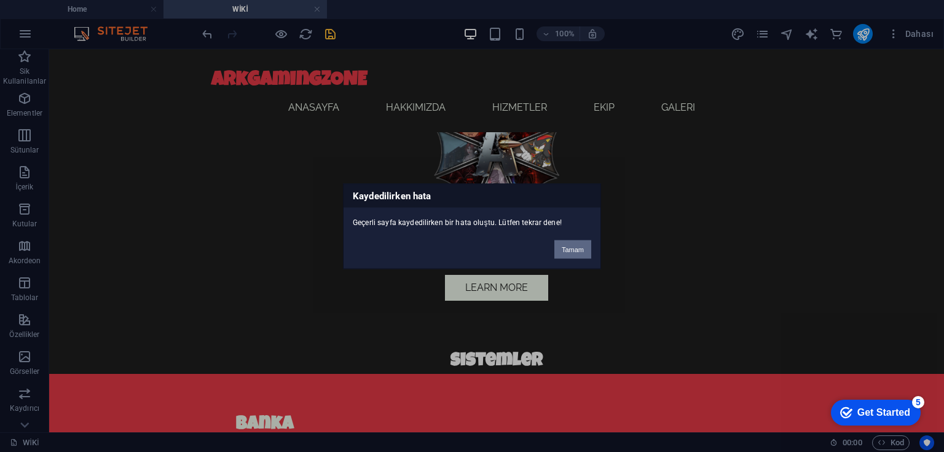
drag, startPoint x: 581, startPoint y: 260, endPoint x: 581, endPoint y: 251, distance: 9.2
click at [581, 260] on div "Kaydedilirken hata Geçerli sayfa kaydedilirken bir hata oluştu. Lütfen tekrar d…" at bounding box center [472, 225] width 258 height 85
click at [581, 251] on button "Tamam" at bounding box center [572, 249] width 37 height 18
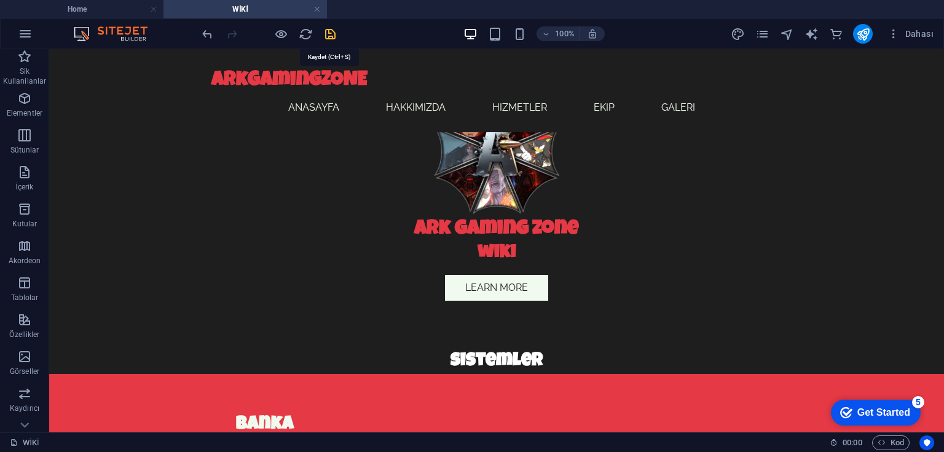
click at [327, 39] on icon "save" at bounding box center [330, 34] width 14 height 14
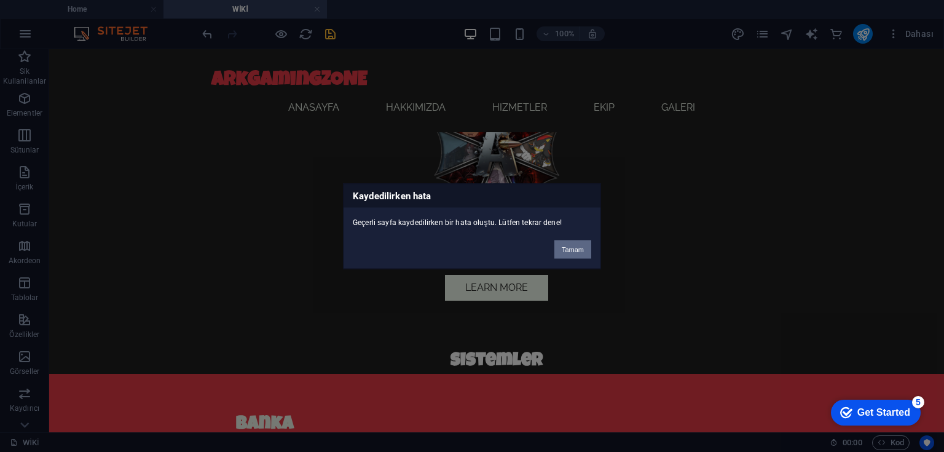
click at [568, 255] on button "Tamam" at bounding box center [572, 249] width 37 height 18
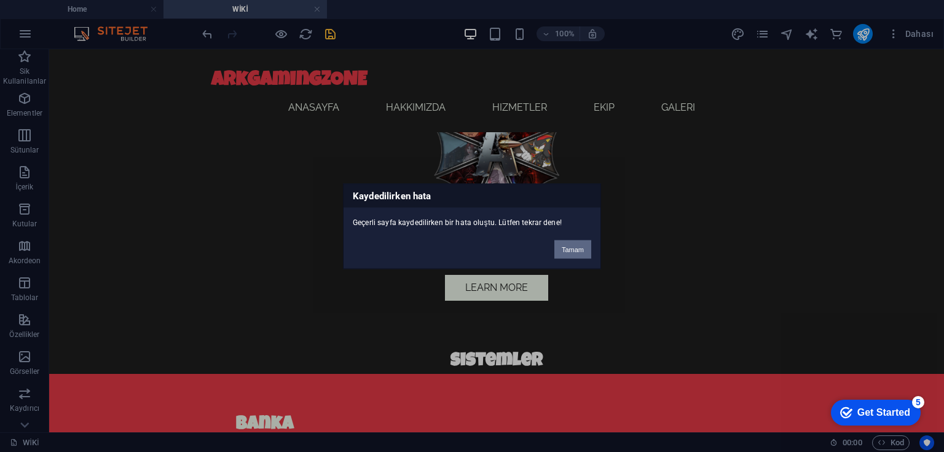
click at [561, 252] on button "Tamam" at bounding box center [572, 249] width 37 height 18
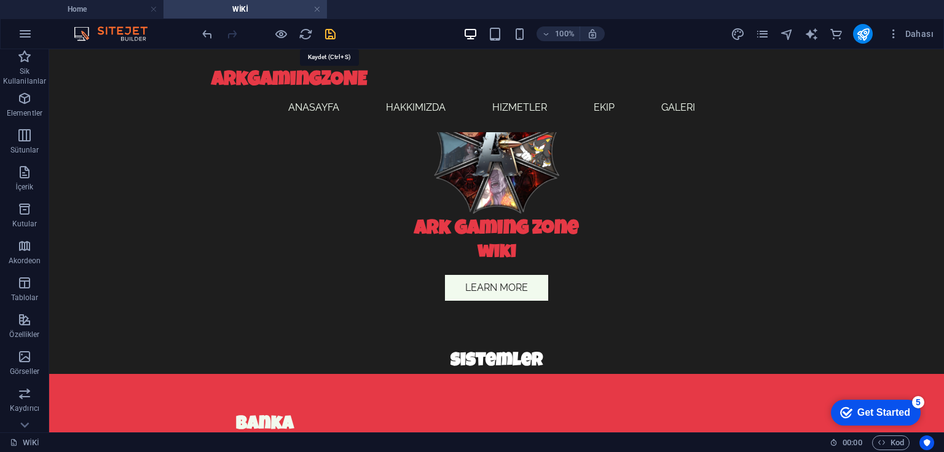
click at [324, 35] on icon "save" at bounding box center [330, 34] width 14 height 14
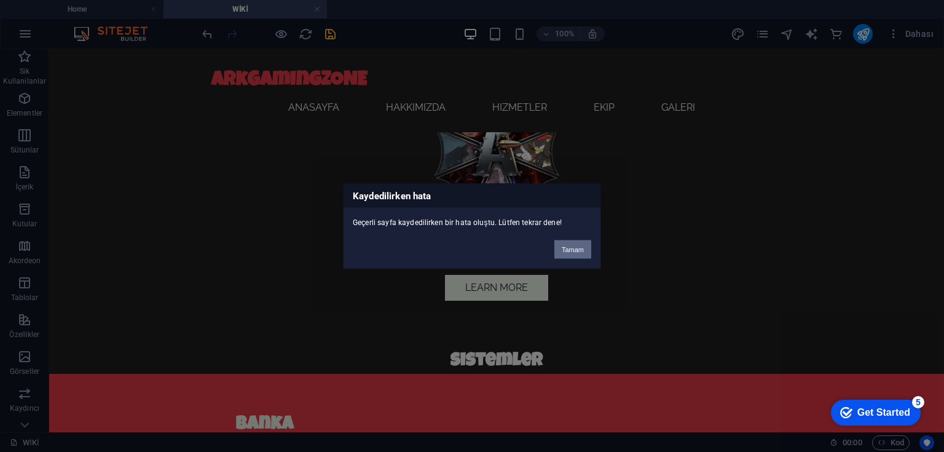
click at [571, 248] on button "Tamam" at bounding box center [572, 249] width 37 height 18
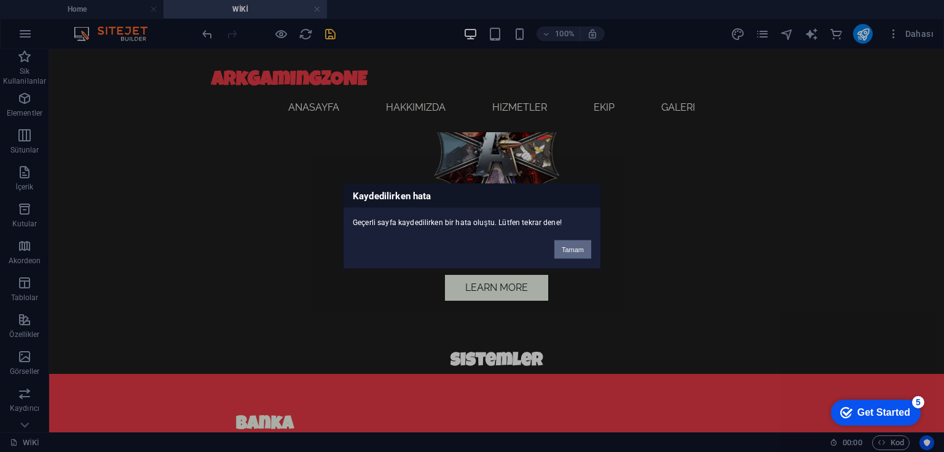
click at [568, 255] on button "Tamam" at bounding box center [572, 249] width 37 height 18
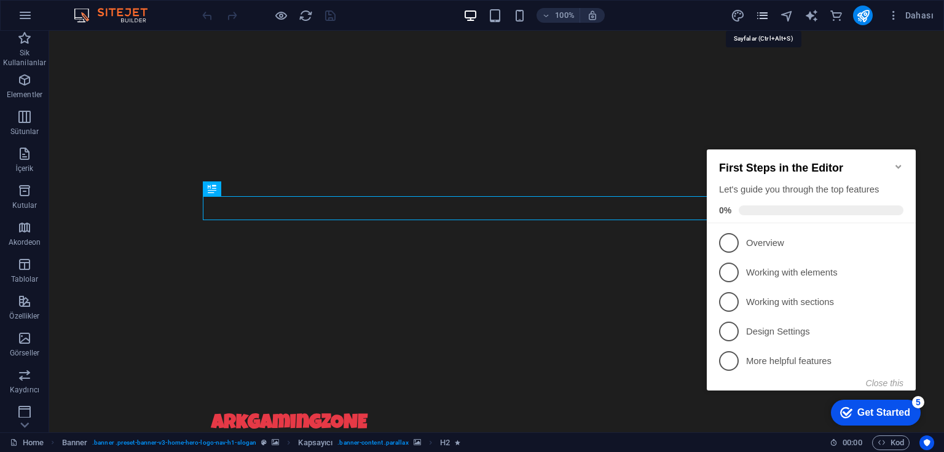
click at [762, 17] on icon "pages" at bounding box center [762, 16] width 14 height 14
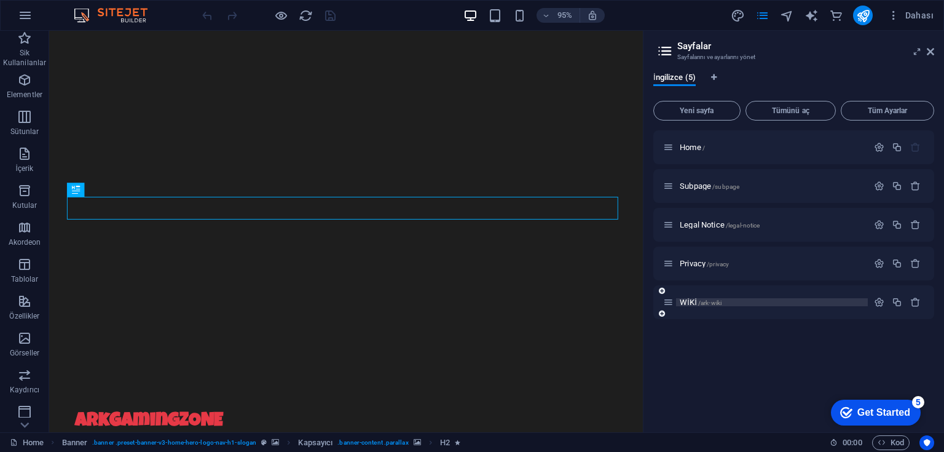
click at [694, 302] on span "WİKİ /ark-wiki" at bounding box center [700, 301] width 42 height 9
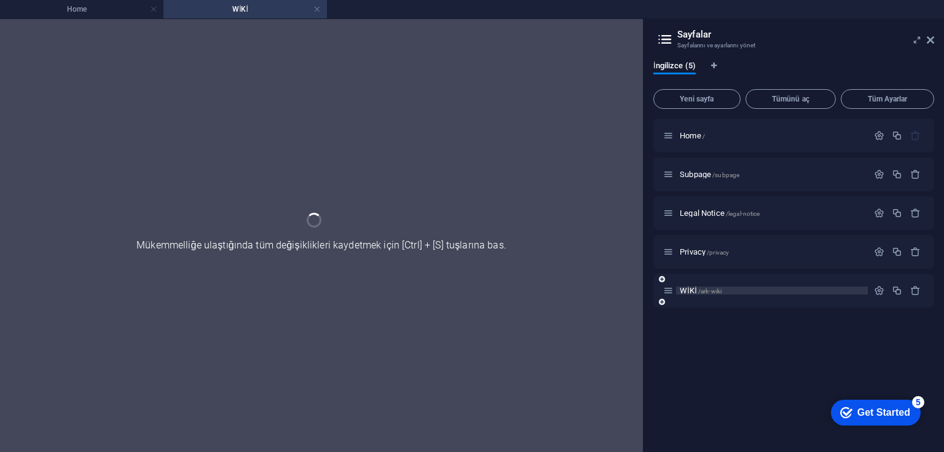
click at [694, 302] on div "WİKİ /ark-wiki" at bounding box center [793, 290] width 281 height 34
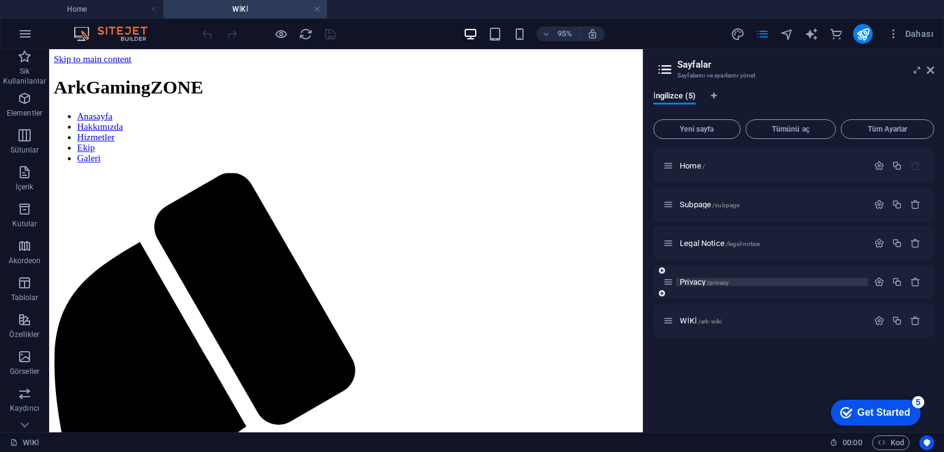
click at [694, 280] on span "Privacy /privacy" at bounding box center [703, 281] width 49 height 9
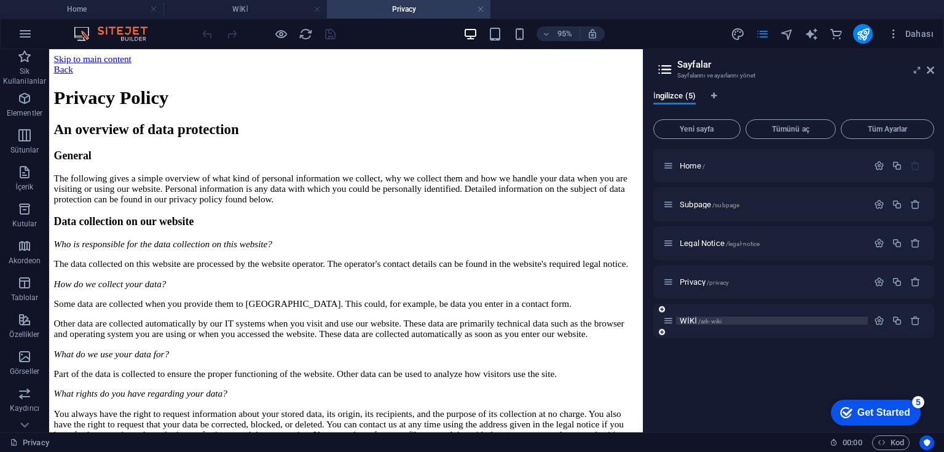
click at [705, 319] on span "/ark-wiki" at bounding box center [709, 321] width 23 height 7
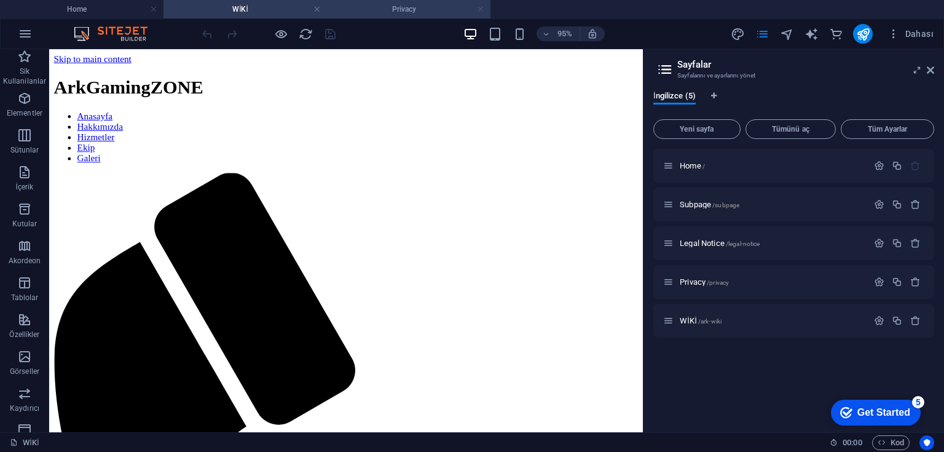
click at [479, 8] on link at bounding box center [480, 10] width 7 height 12
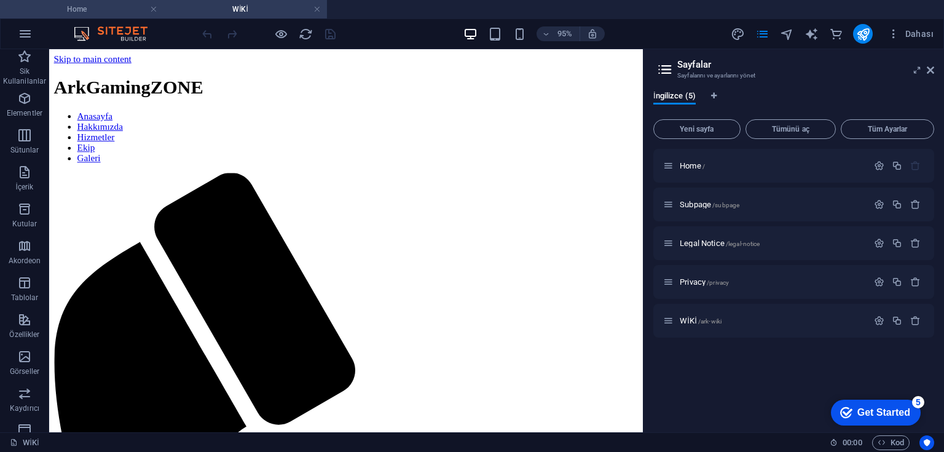
click at [127, 12] on h4 "Home" at bounding box center [81, 9] width 163 height 14
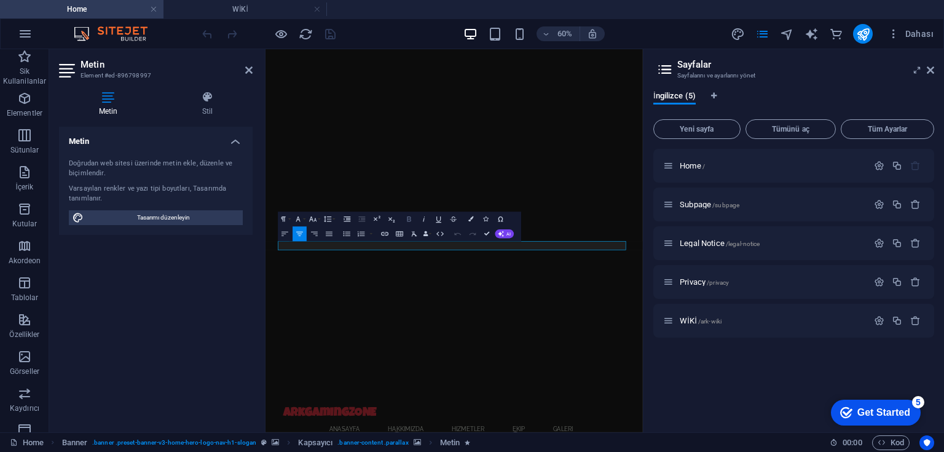
click at [410, 219] on icon "button" at bounding box center [409, 219] width 9 height 9
click at [468, 218] on icon "button" at bounding box center [470, 219] width 5 height 5
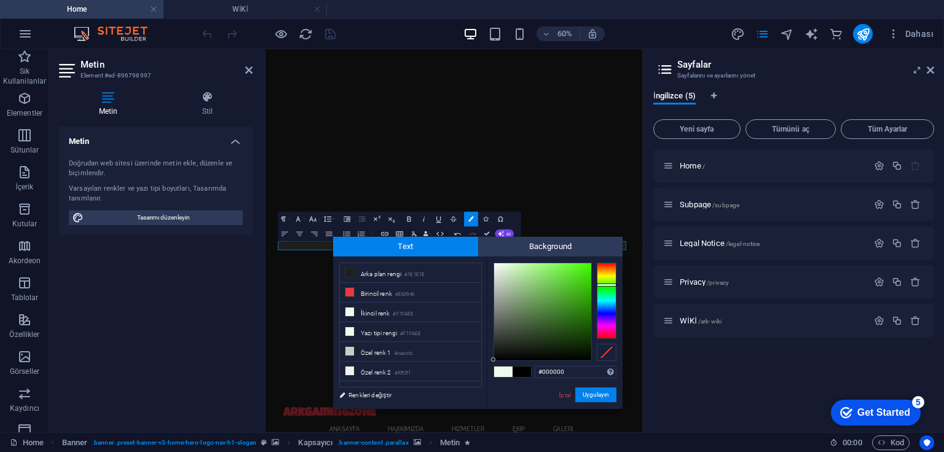
drag, startPoint x: 512, startPoint y: 282, endPoint x: 483, endPoint y: 381, distance: 103.6
click at [483, 381] on div "less Arka plan rengi #1E1E1E Birincil renk #E63946 İkincil renk #F1FAEE Yazı ti…" at bounding box center [477, 332] width 289 height 152
click at [486, 393] on div "less Arka plan rengi #1E1E1E Birincil renk #E63946 İkincil renk #F1FAEE Yazı ti…" at bounding box center [477, 332] width 289 height 152
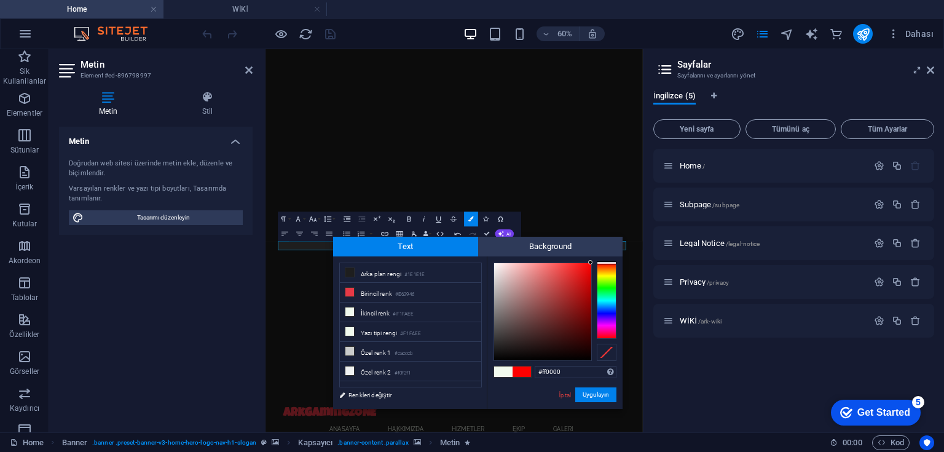
drag, startPoint x: 608, startPoint y: 280, endPoint x: 612, endPoint y: 256, distance: 24.3
click at [612, 256] on div "#ff0000 Desteklenen biçimler #0852ed rgb(8, 82, 237) rgba(8, 82, 237, %90) hsv(…" at bounding box center [555, 421] width 136 height 331
type input "#ff0000"
click at [601, 255] on span "Background" at bounding box center [550, 247] width 145 height 20
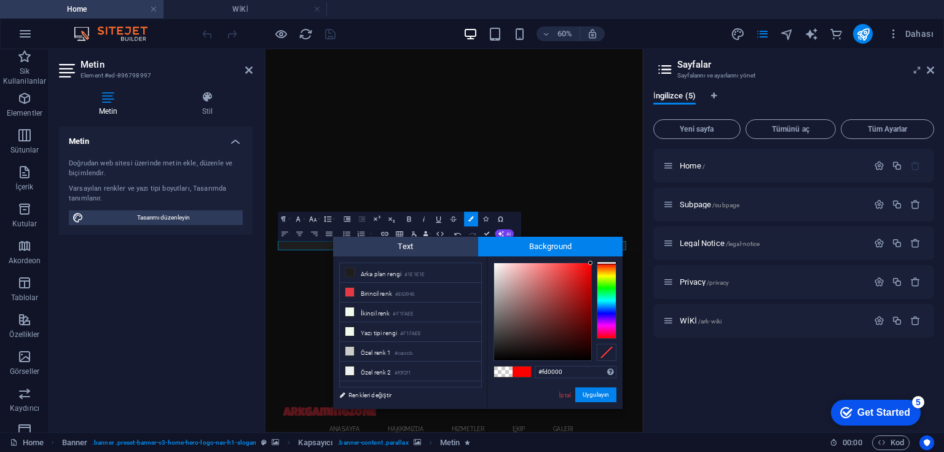
type input "#ff0000"
drag, startPoint x: 588, startPoint y: 265, endPoint x: 596, endPoint y: 262, distance: 8.8
click at [596, 262] on div at bounding box center [554, 311] width 123 height 98
click at [601, 394] on button "Uygulayın" at bounding box center [595, 394] width 41 height 15
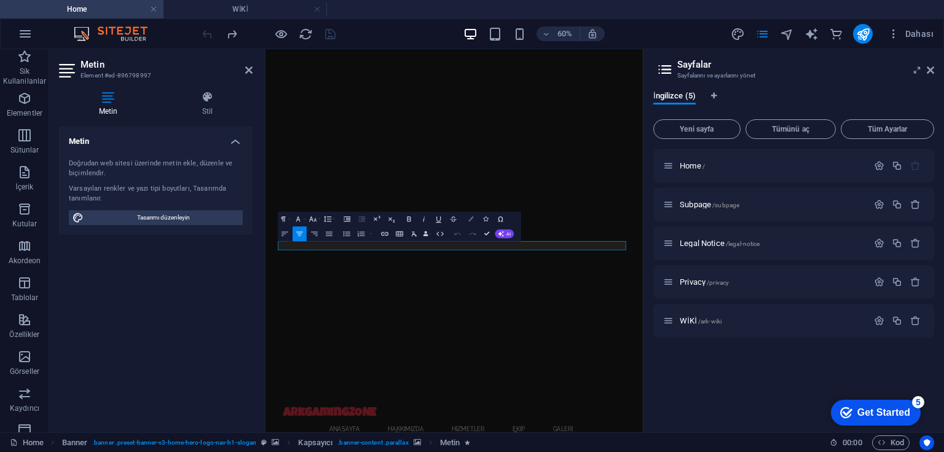
click at [469, 219] on icon "button" at bounding box center [470, 219] width 5 height 5
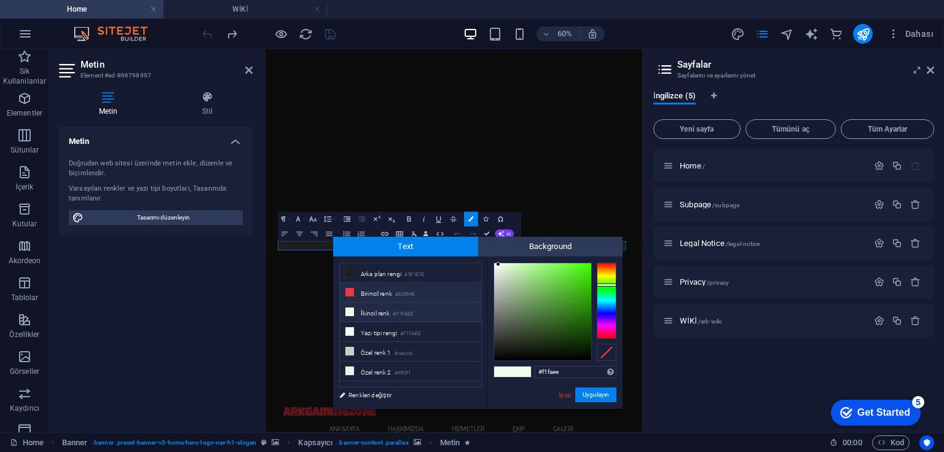
click at [374, 290] on li "Birincil renk #E63946" at bounding box center [410, 293] width 141 height 20
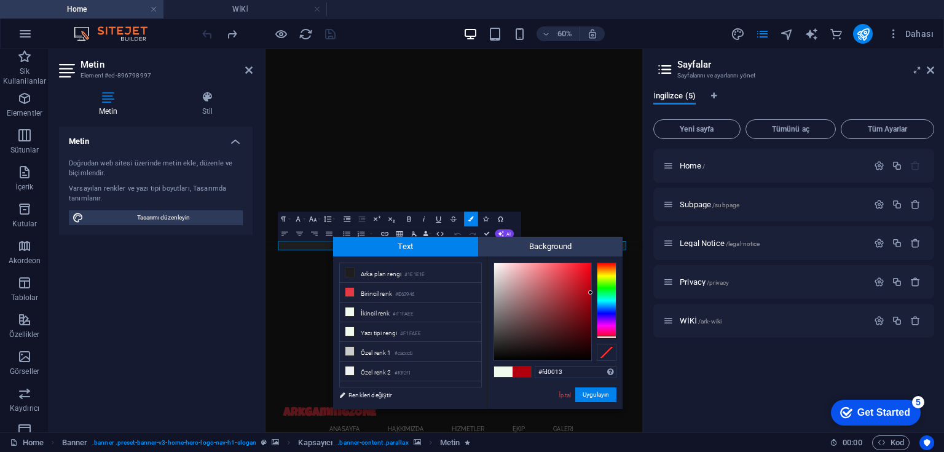
type input "#ff0013"
drag, startPoint x: 571, startPoint y: 280, endPoint x: 615, endPoint y: 337, distance: 71.9
click at [634, 251] on body "ArkGamingZONE Home WİKİ Sik Kullanilanlar Elementler Sütunlar İçerik Kutular Ak…" at bounding box center [472, 226] width 944 height 452
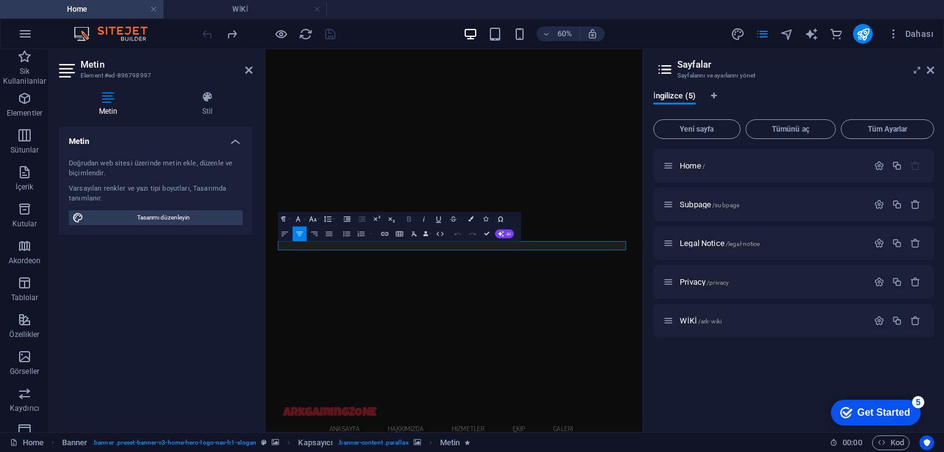
click at [412, 218] on icon "button" at bounding box center [409, 219] width 9 height 9
click at [469, 219] on icon "button" at bounding box center [470, 219] width 5 height 5
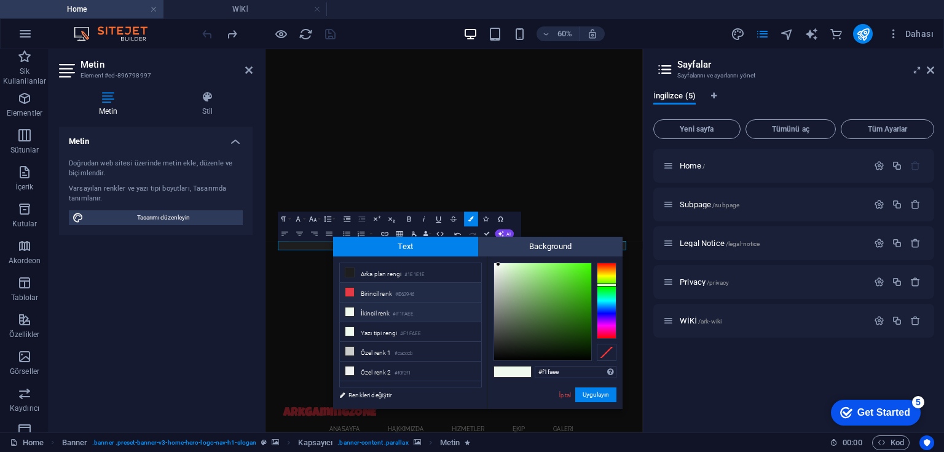
click at [385, 290] on li "Birincil renk #E63946" at bounding box center [410, 293] width 141 height 20
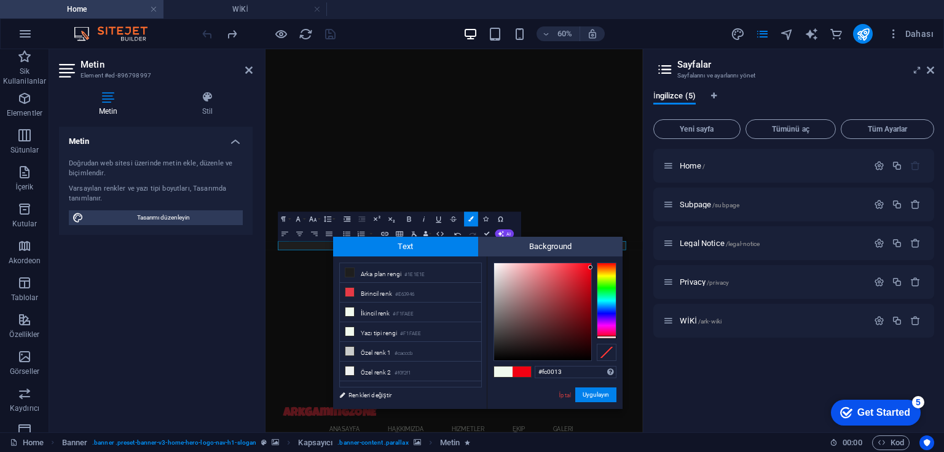
type input "#fd0013"
click at [591, 263] on div at bounding box center [542, 311] width 97 height 97
click at [592, 263] on div at bounding box center [590, 262] width 4 height 4
click at [601, 396] on button "Uygulayın" at bounding box center [595, 394] width 41 height 15
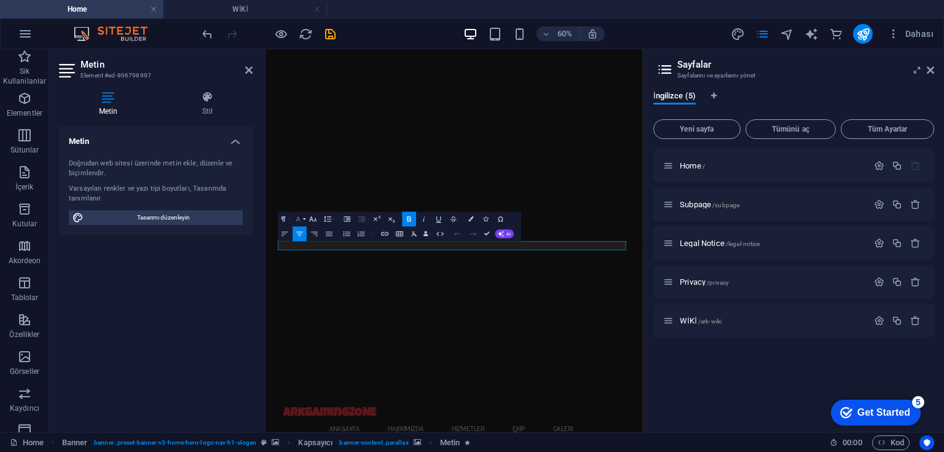
click at [303, 219] on button "Font Family" at bounding box center [299, 219] width 14 height 15
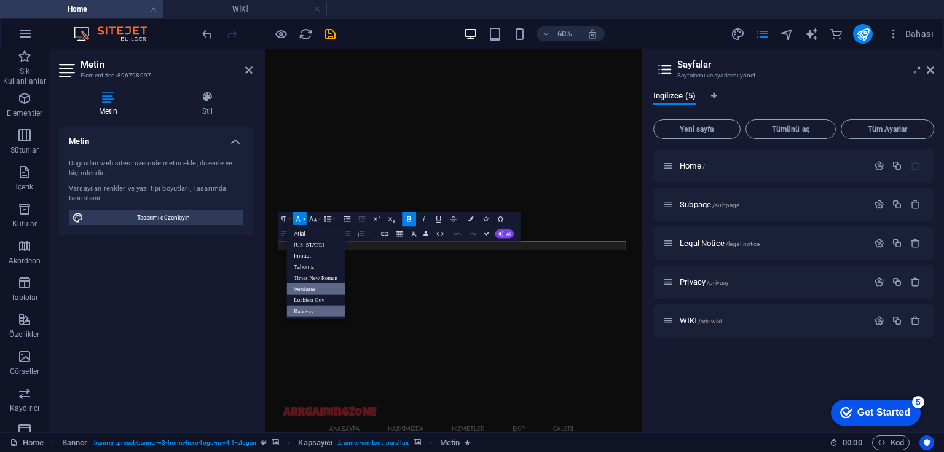
click at [318, 291] on link "Verdana" at bounding box center [316, 288] width 58 height 11
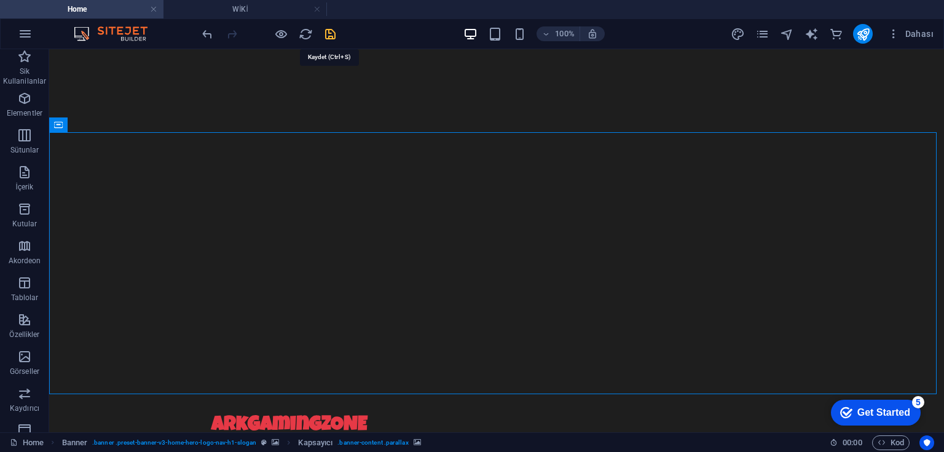
click at [327, 32] on icon "save" at bounding box center [330, 34] width 14 height 14
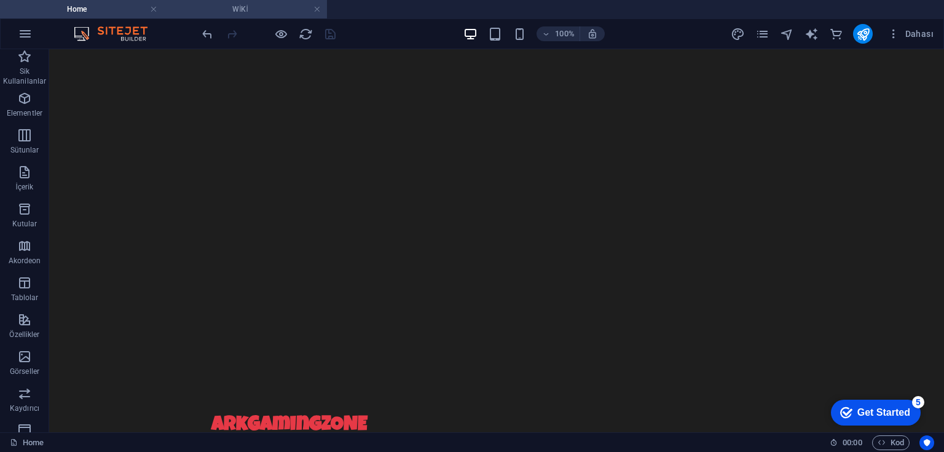
click at [269, 7] on h4 "WİKİ" at bounding box center [244, 9] width 163 height 14
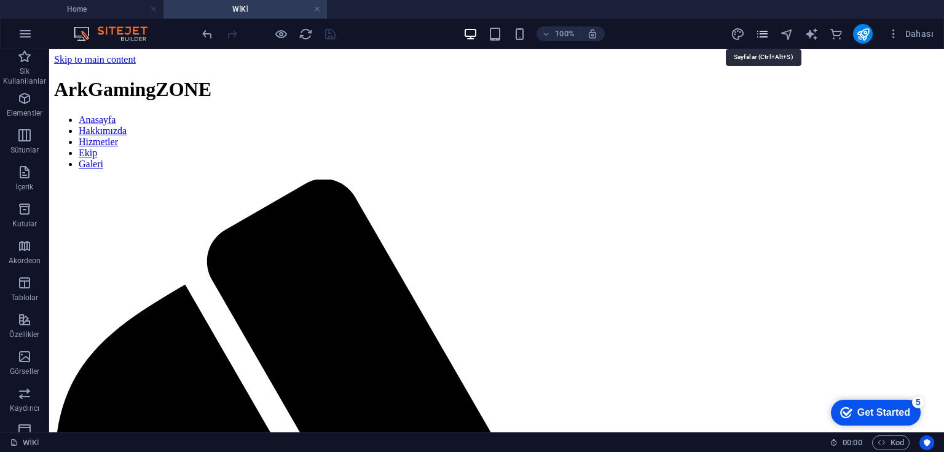
click at [766, 29] on icon "pages" at bounding box center [762, 34] width 14 height 14
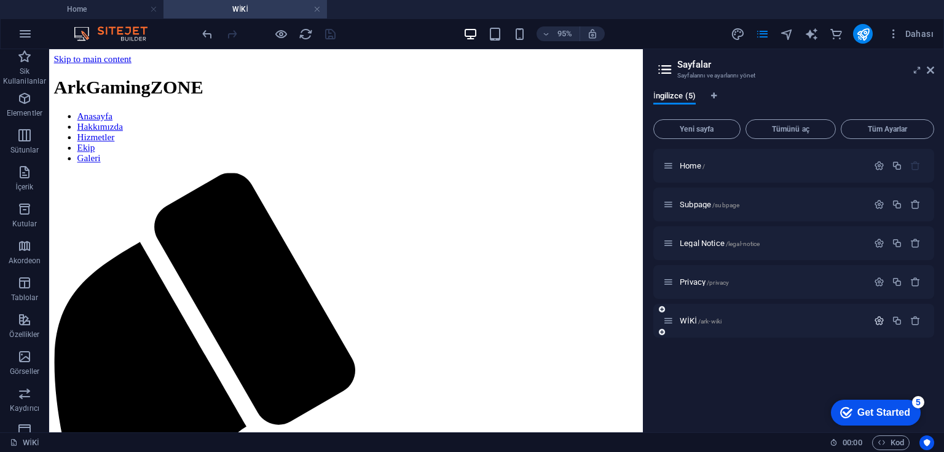
click at [877, 322] on icon "button" at bounding box center [879, 320] width 10 height 10
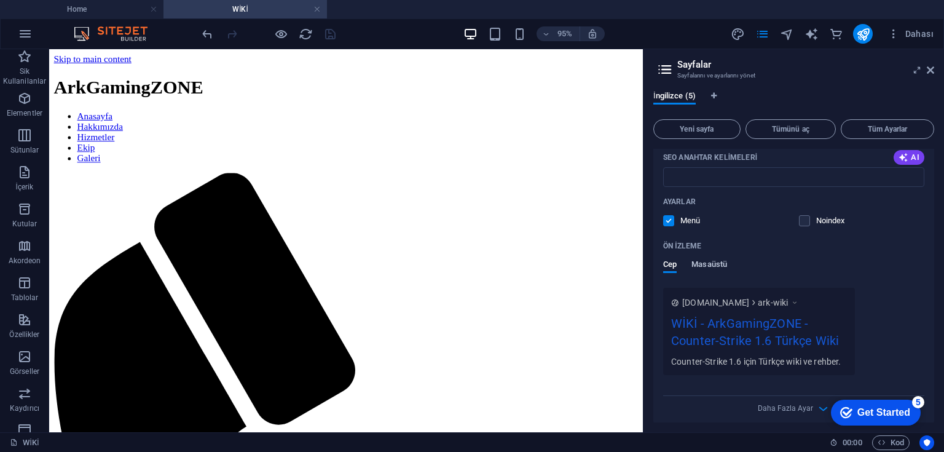
scroll to position [394, 0]
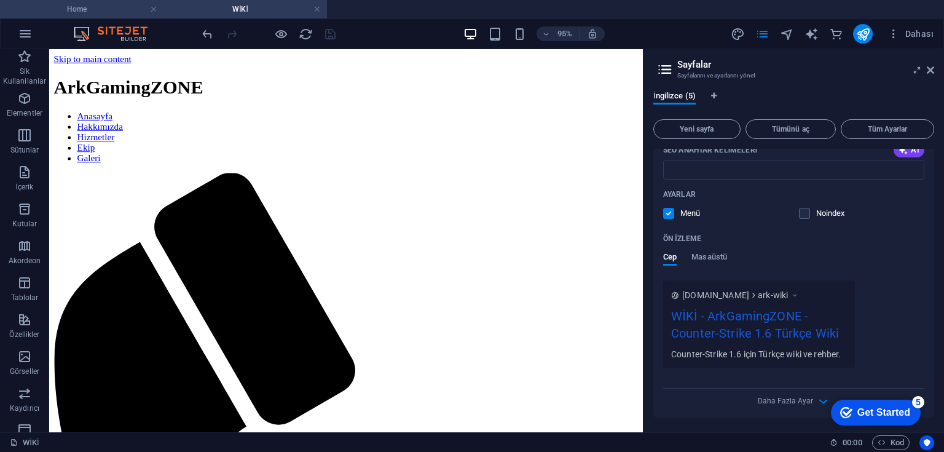
click at [114, 7] on h4 "Home" at bounding box center [81, 9] width 163 height 14
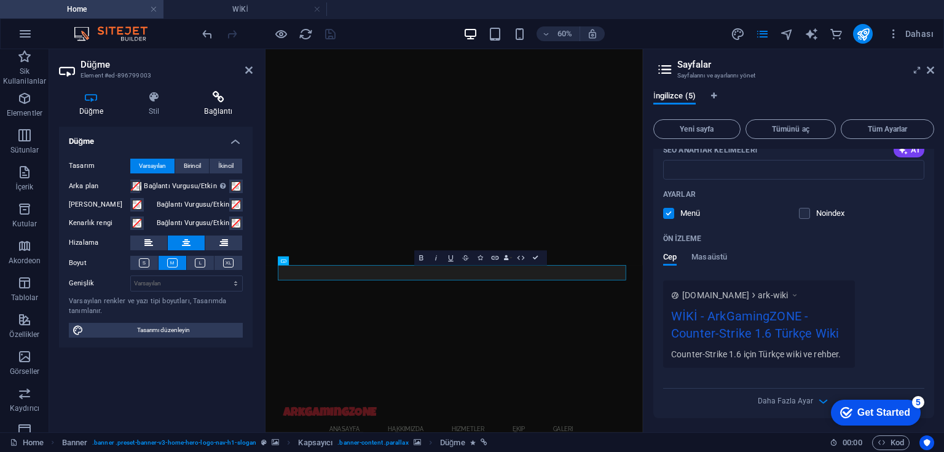
click at [214, 101] on icon at bounding box center [218, 97] width 68 height 12
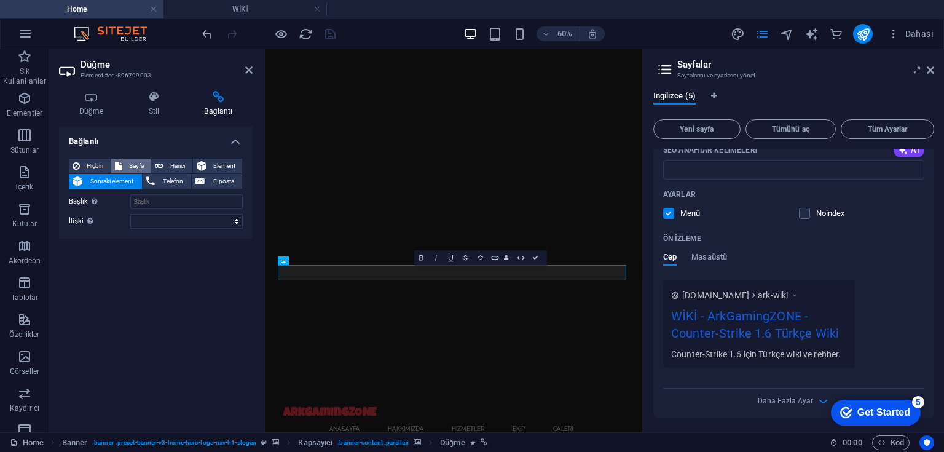
click at [135, 162] on span "Sayfa" at bounding box center [137, 165] width 22 height 15
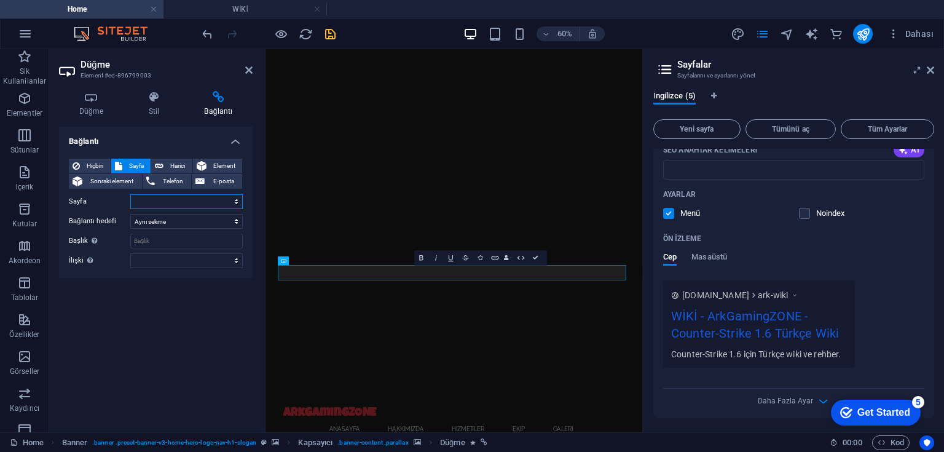
click at [194, 201] on select "Home Subpage Legal Notice Privacy WİKİ" at bounding box center [186, 201] width 112 height 15
select select "4"
click at [130, 194] on select "Home Subpage Legal Notice Privacy WİKİ" at bounding box center [186, 201] width 112 height 15
click at [177, 241] on input "Başlık Ek bağlantı tanımının bağlantı metniyle aynı olmaması gerekir. Başlık, g…" at bounding box center [186, 240] width 112 height 15
type input "wiki"
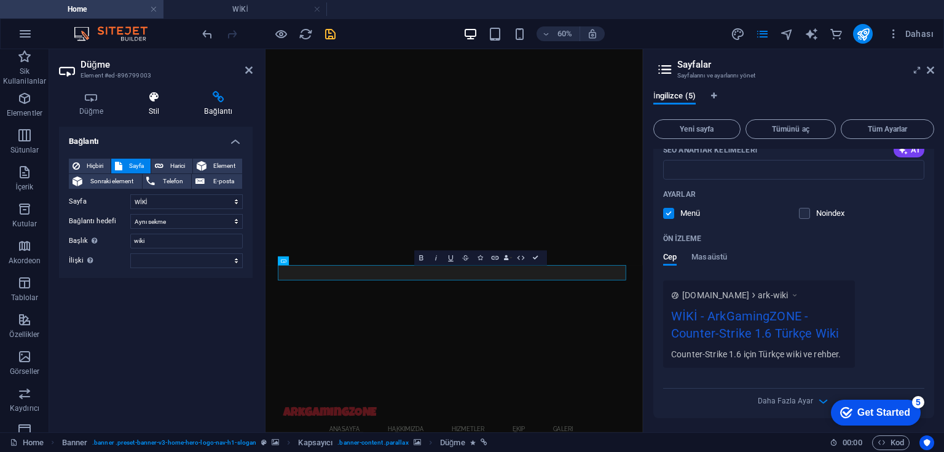
click at [148, 100] on icon at bounding box center [153, 97] width 51 height 12
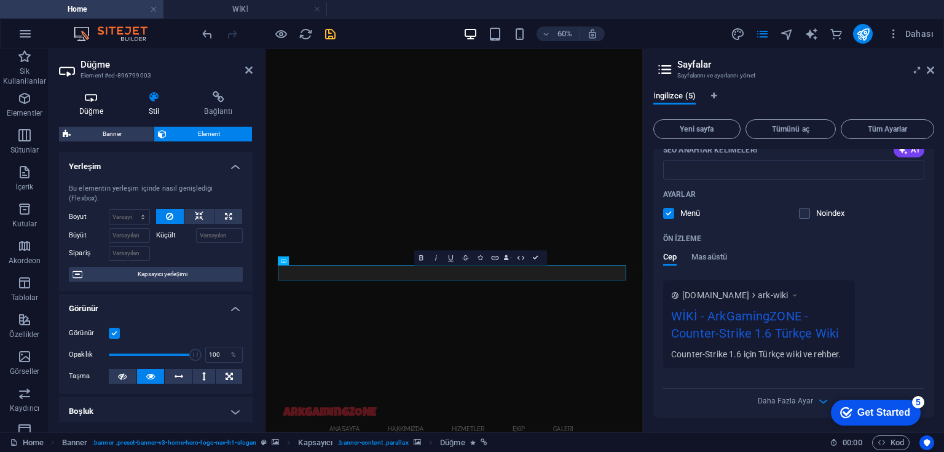
click at [96, 98] on icon at bounding box center [91, 97] width 65 height 12
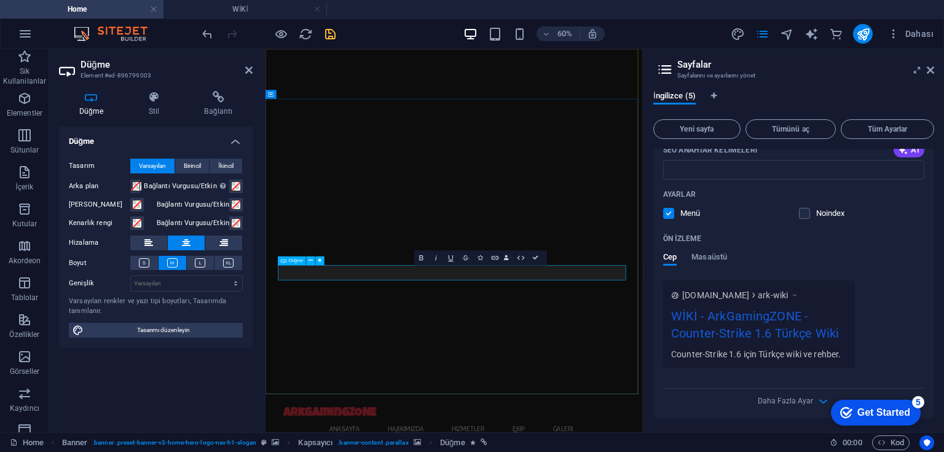
click at [427, 256] on icon "button" at bounding box center [425, 257] width 9 height 9
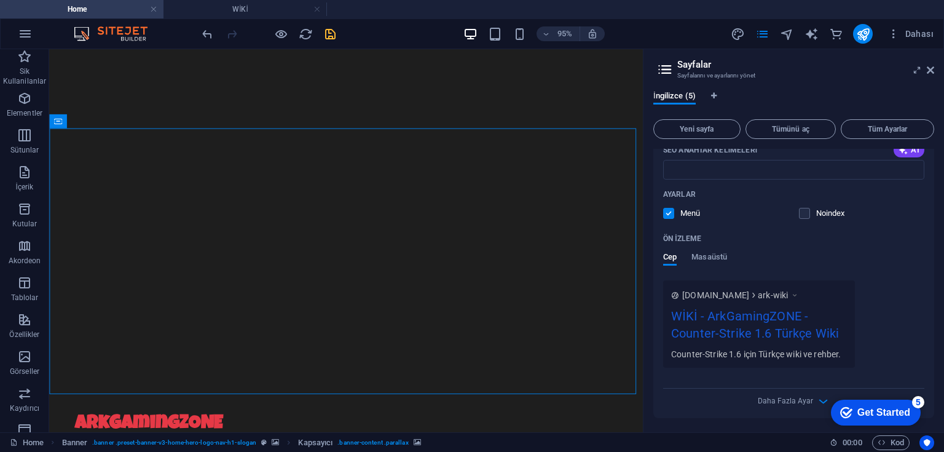
click at [332, 34] on icon "save" at bounding box center [330, 34] width 14 height 14
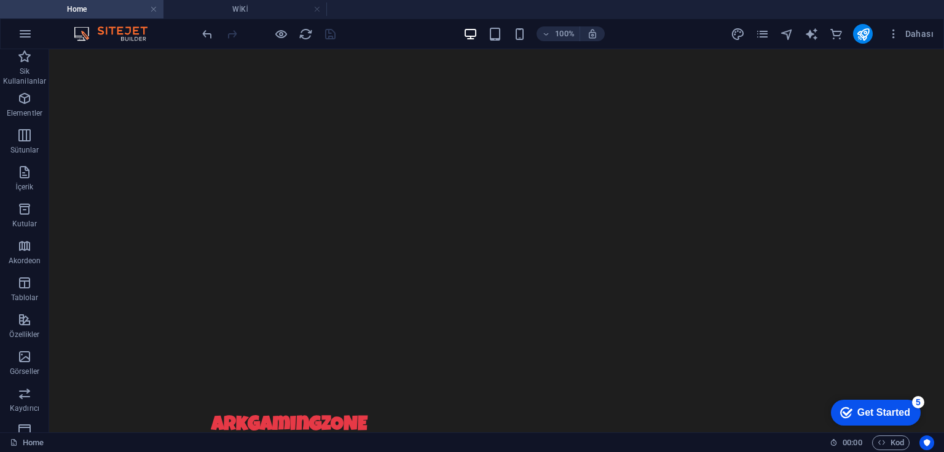
click at [288, 33] on div at bounding box center [269, 34] width 138 height 20
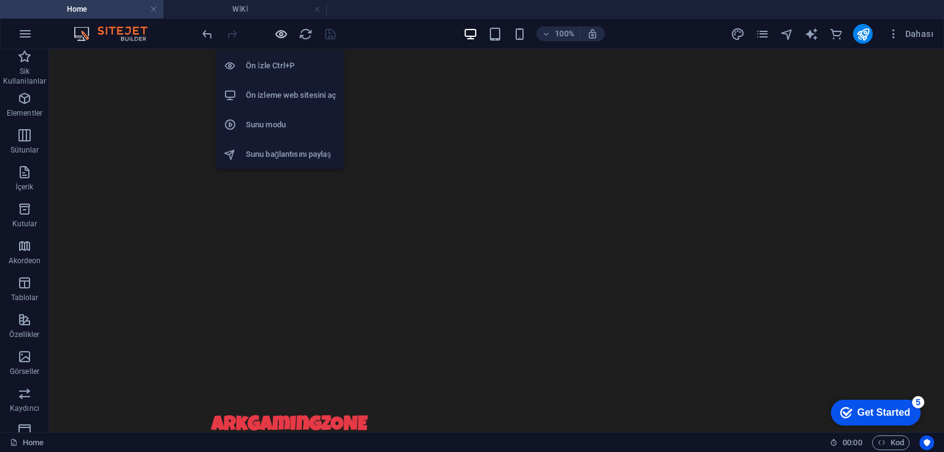
click at [283, 31] on icon "button" at bounding box center [281, 34] width 14 height 14
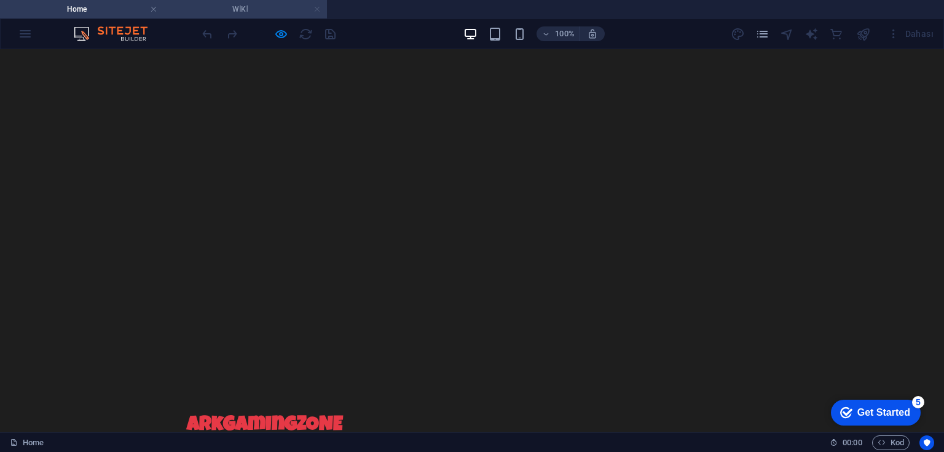
click at [313, 9] on link at bounding box center [316, 10] width 7 height 12
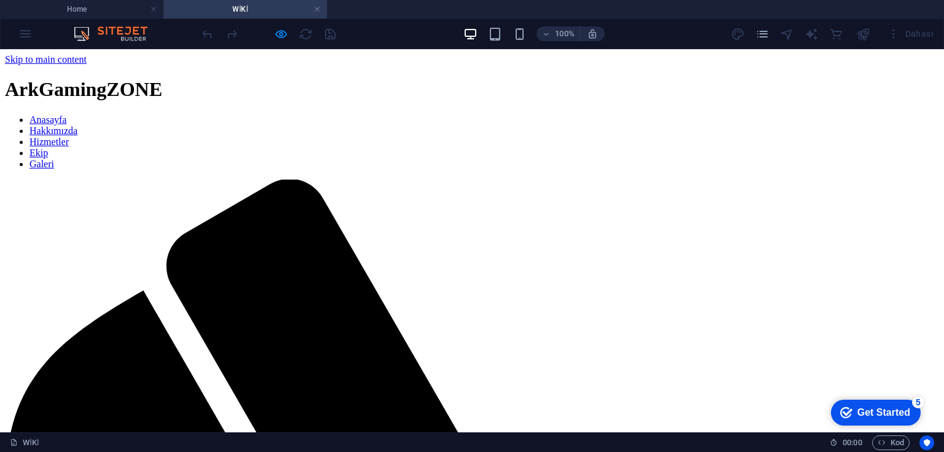
scroll to position [0, 0]
click at [295, 114] on nav "Anasayfa Hakkımızda Hizmetler Ekip Galeri" at bounding box center [472, 141] width 934 height 55
click at [292, 114] on nav "Anasayfa Hakkımızda Hizmetler Ekip Galeri" at bounding box center [472, 141] width 934 height 55
drag, startPoint x: 295, startPoint y: 101, endPoint x: 297, endPoint y: 109, distance: 7.6
click at [297, 114] on nav "Anasayfa Hakkımızda Hizmetler Ekip Galeri" at bounding box center [472, 141] width 934 height 55
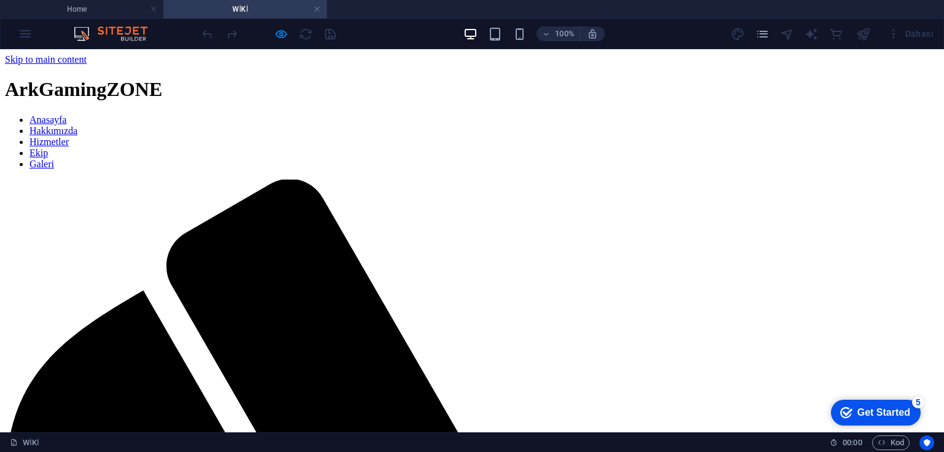
click at [297, 114] on nav "Anasayfa Hakkımızda Hizmetler Ekip Galeri" at bounding box center [472, 141] width 934 height 55
click at [386, 114] on nav "Anasayfa Hakkımızda Hizmetler Ekip Galeri" at bounding box center [472, 141] width 934 height 55
click at [321, 114] on nav "Anasayfa Hakkımızda Hizmetler Ekip Galeri" at bounding box center [472, 141] width 934 height 55
click at [295, 114] on nav "Anasayfa Hakkımızda Hizmetler Ekip Galeri" at bounding box center [472, 141] width 934 height 55
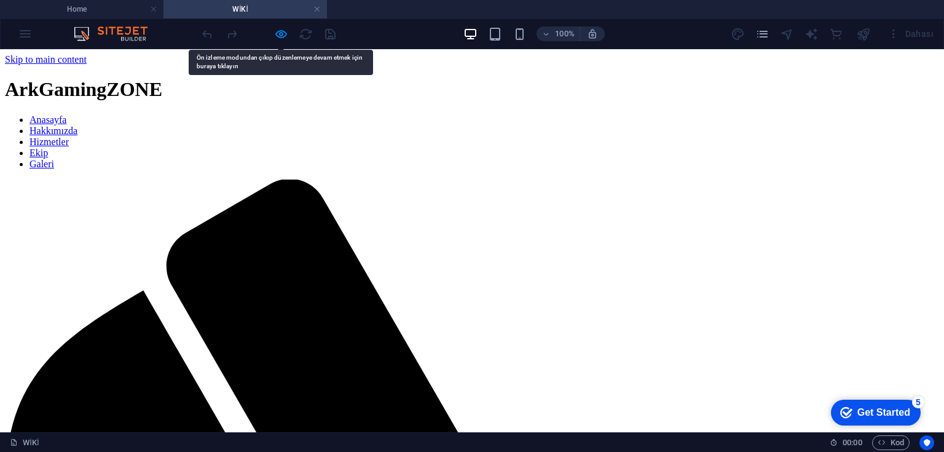
drag, startPoint x: 279, startPoint y: 104, endPoint x: 278, endPoint y: 93, distance: 11.1
click at [279, 114] on nav "Anasayfa Hakkımızda Hizmetler Ekip Galeri" at bounding box center [472, 141] width 934 height 55
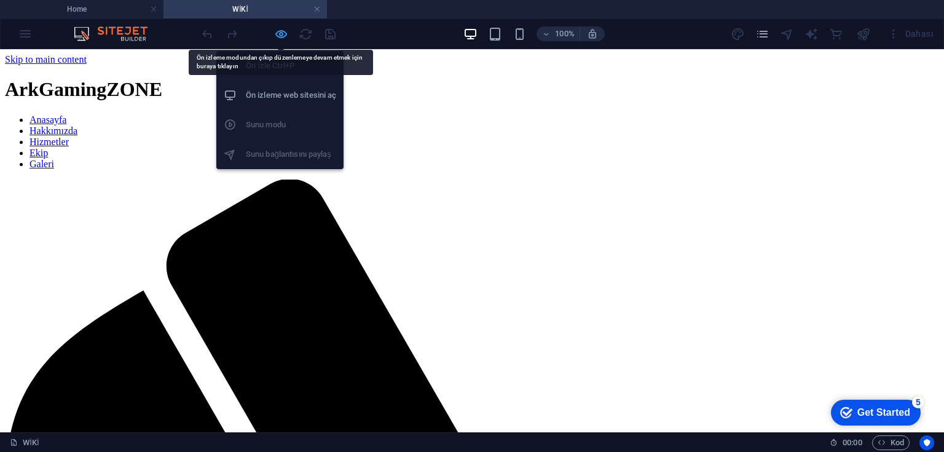
click at [283, 33] on icon "button" at bounding box center [281, 34] width 14 height 14
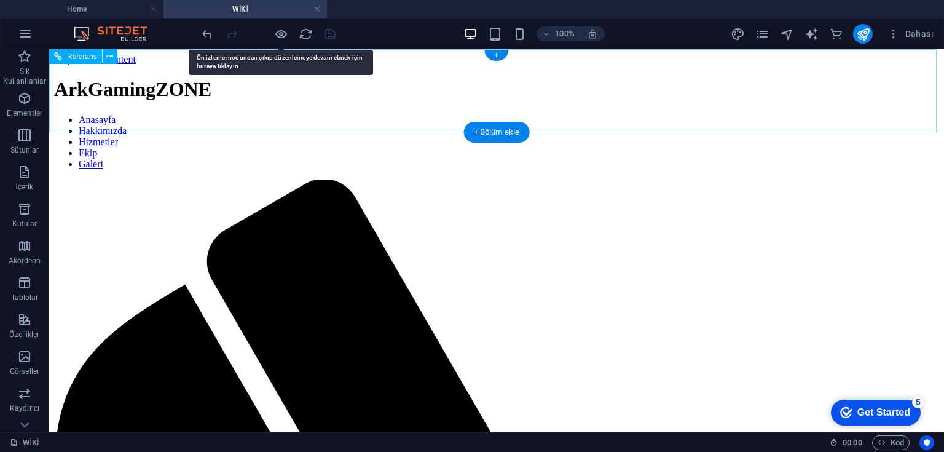
click at [307, 114] on nav "Anasayfa Hakkımızda Hizmetler Ekip Galeri" at bounding box center [496, 141] width 885 height 55
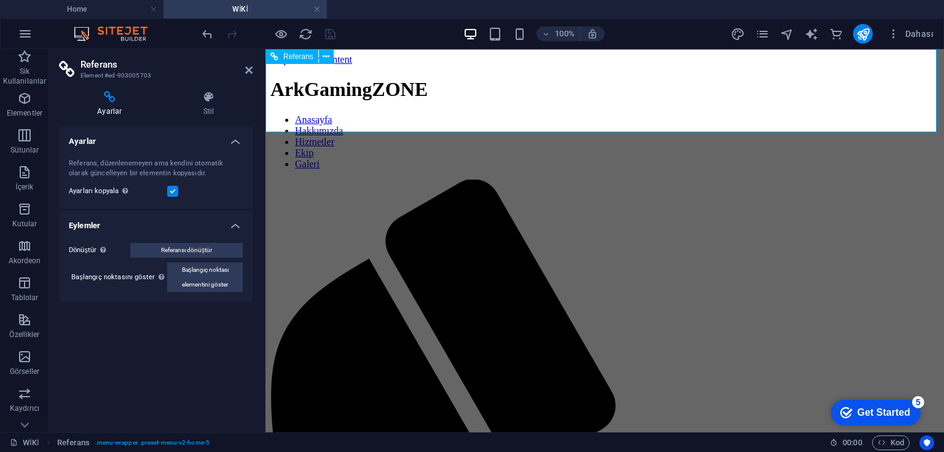
click at [424, 114] on nav "Anasayfa Hakkımızda Hizmetler Ekip Galeri" at bounding box center [604, 141] width 668 height 55
click at [214, 105] on h4 "Stil" at bounding box center [208, 104] width 87 height 26
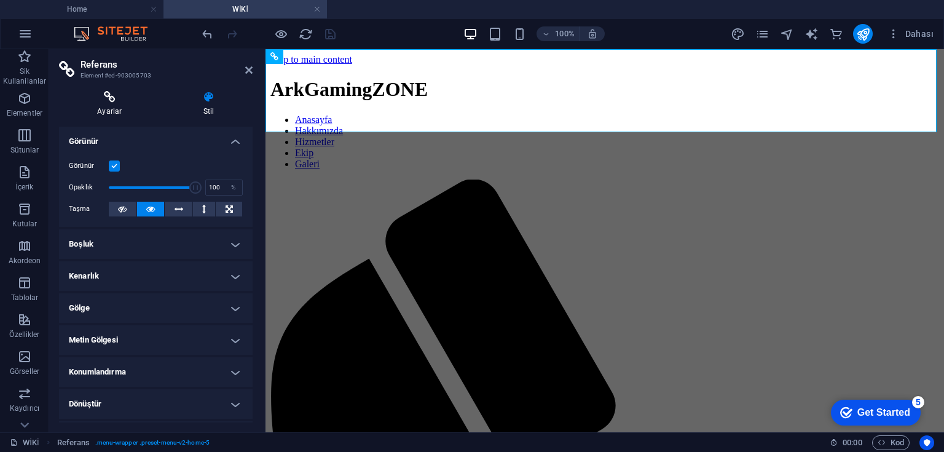
click at [111, 100] on icon at bounding box center [109, 97] width 101 height 12
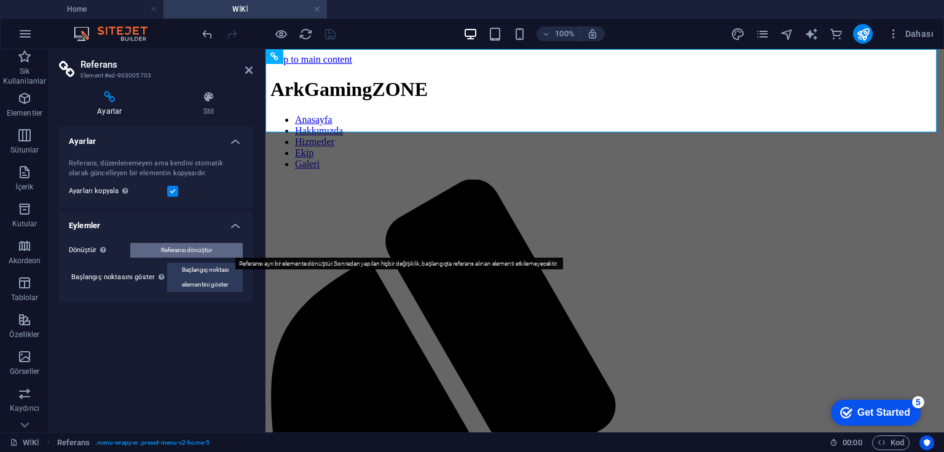
click at [195, 251] on span "Referansı dönüştür" at bounding box center [186, 250] width 51 height 15
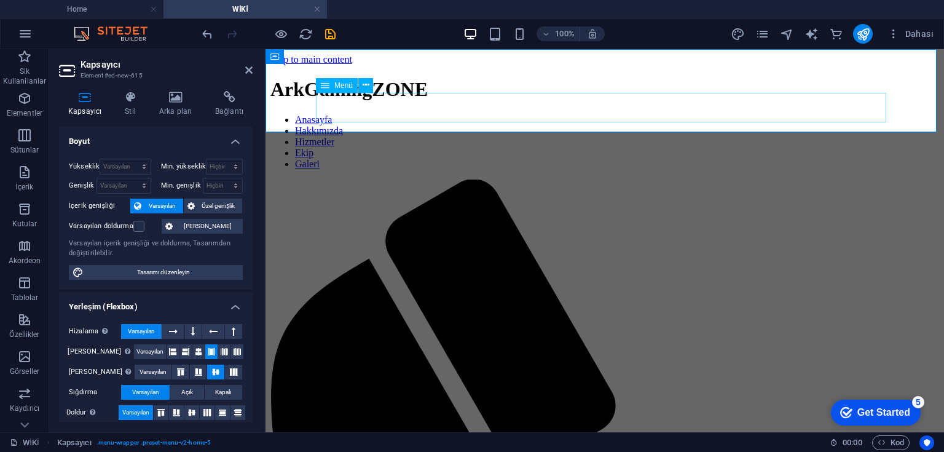
click at [406, 114] on nav "Anasayfa Hakkımızda Hizmetler Ekip Galeri" at bounding box center [604, 141] width 668 height 55
select select
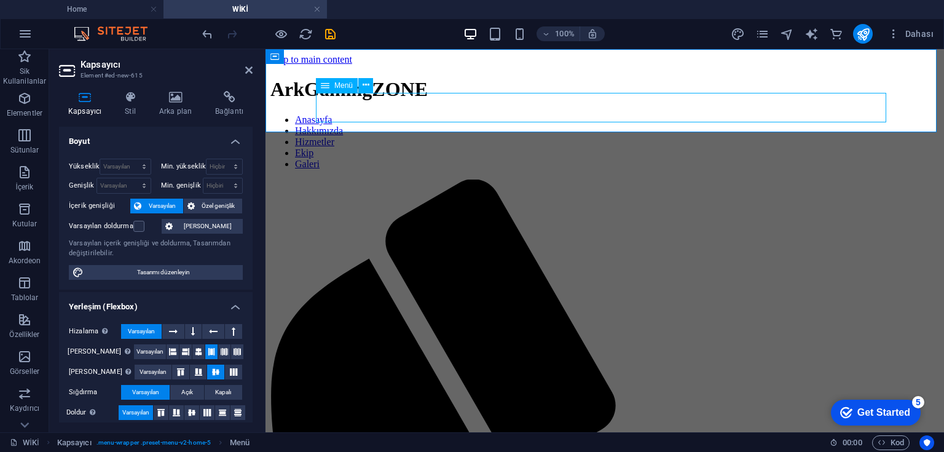
select select
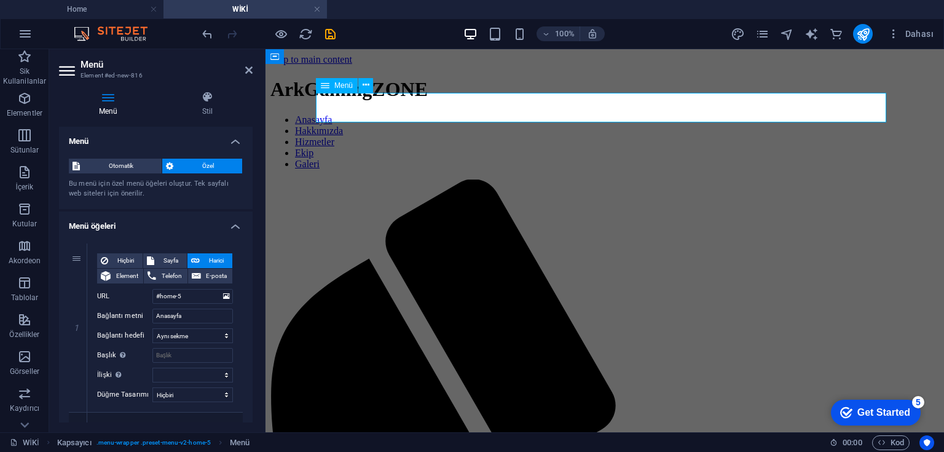
click at [406, 114] on nav "Anasayfa Hakkımızda Hizmetler Ekip Galeri" at bounding box center [604, 141] width 668 height 55
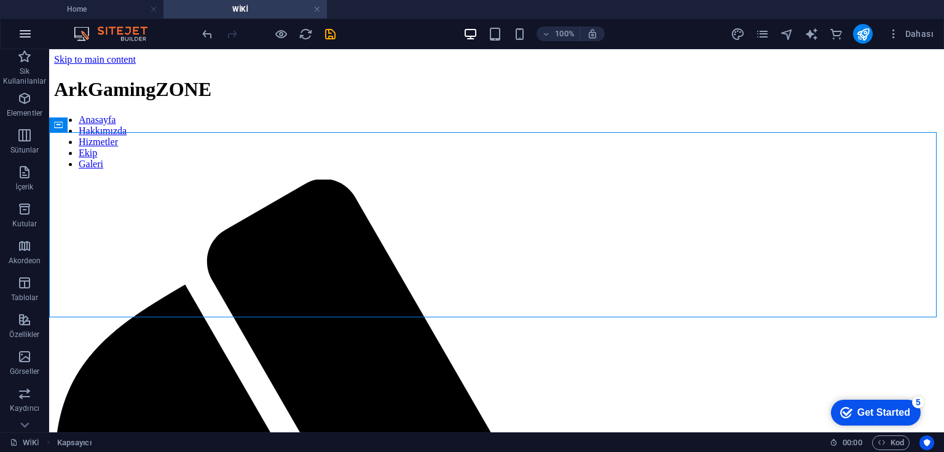
click at [29, 32] on icon "button" at bounding box center [25, 33] width 15 height 15
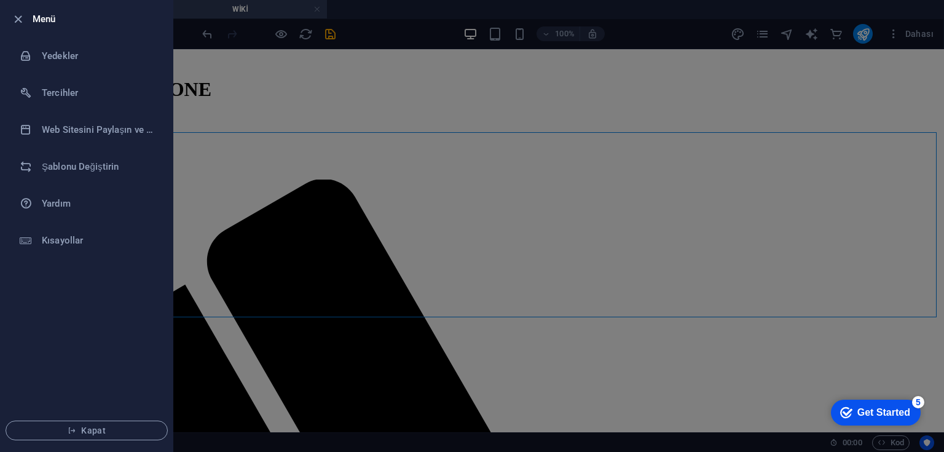
click at [232, 118] on div at bounding box center [472, 226] width 944 height 452
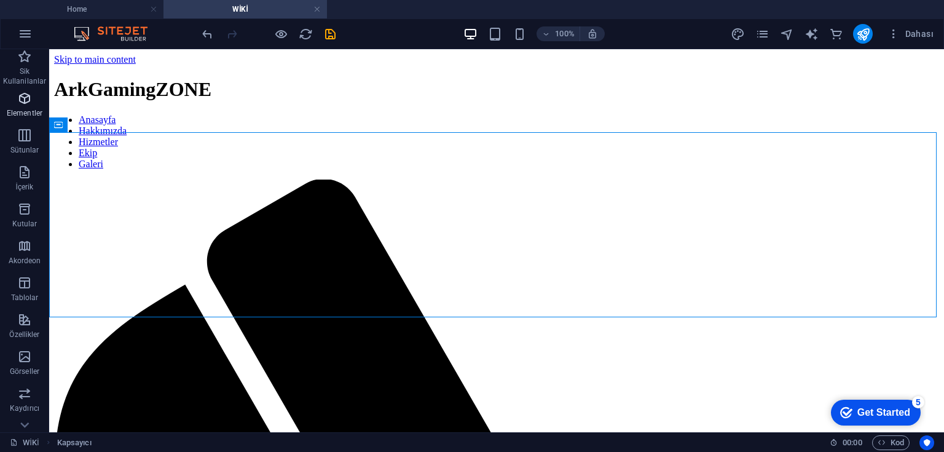
click at [25, 108] on p "Elementler" at bounding box center [25, 113] width 36 height 10
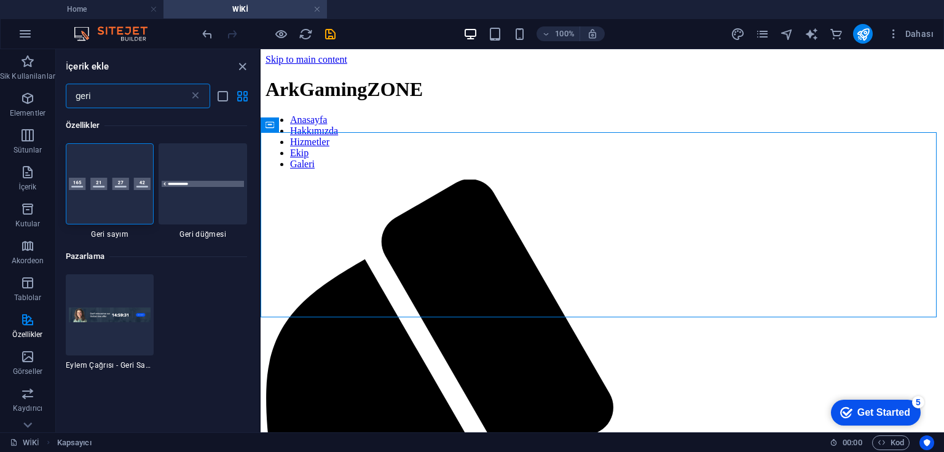
type input "geri"
click at [203, 203] on div at bounding box center [202, 183] width 88 height 81
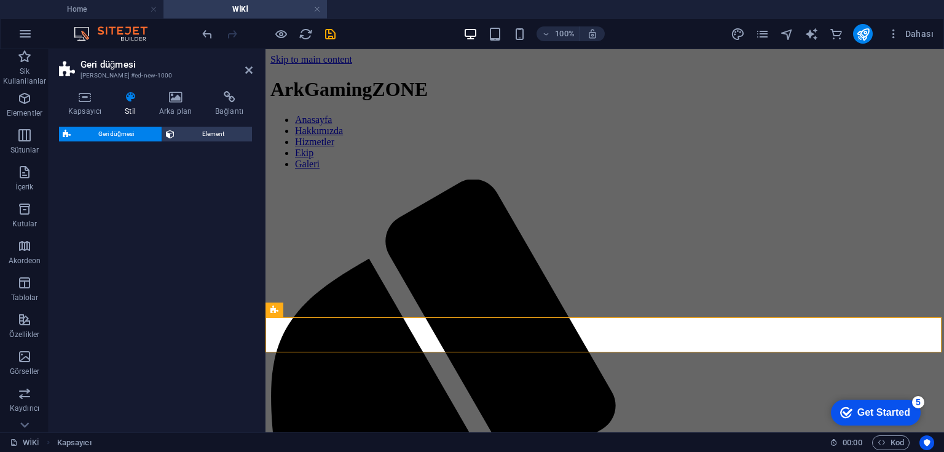
select select "rem"
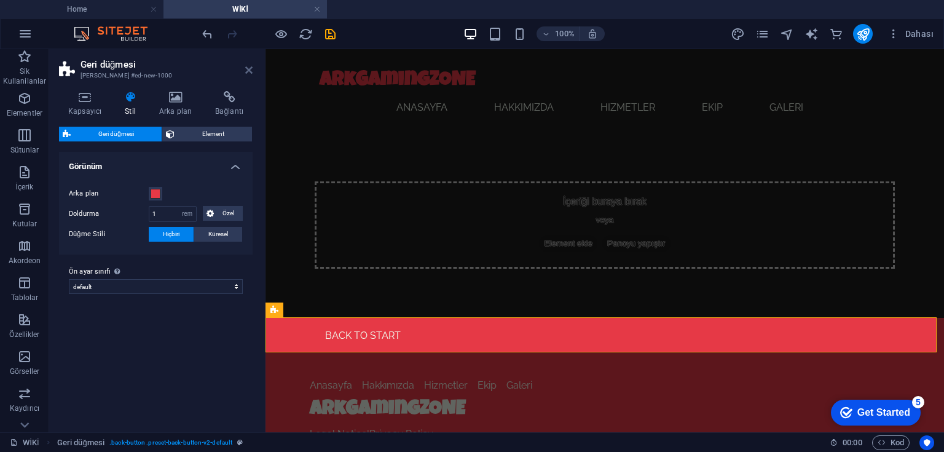
click at [248, 74] on icon at bounding box center [248, 70] width 7 height 10
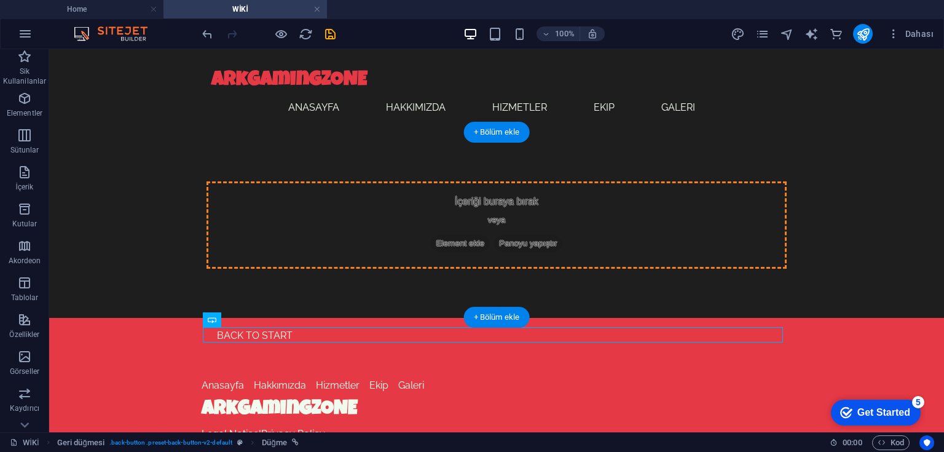
drag, startPoint x: 237, startPoint y: 336, endPoint x: 278, endPoint y: 229, distance: 114.5
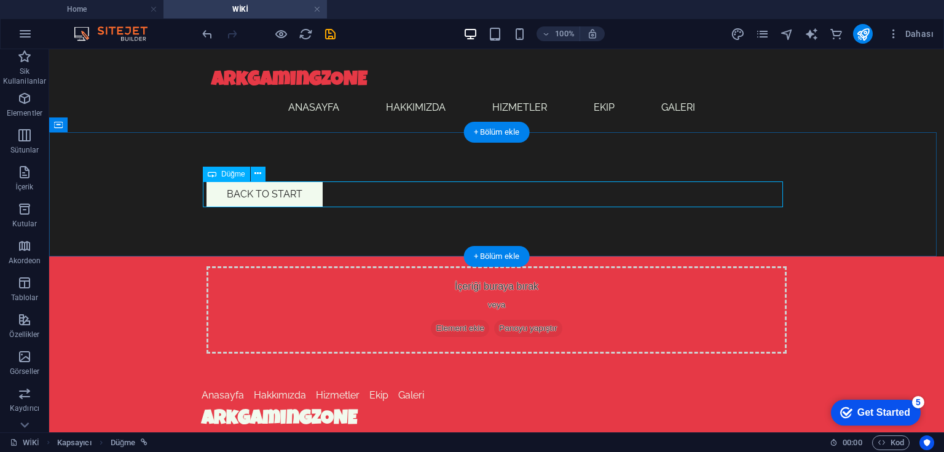
click at [275, 195] on div "Back to start" at bounding box center [496, 194] width 580 height 26
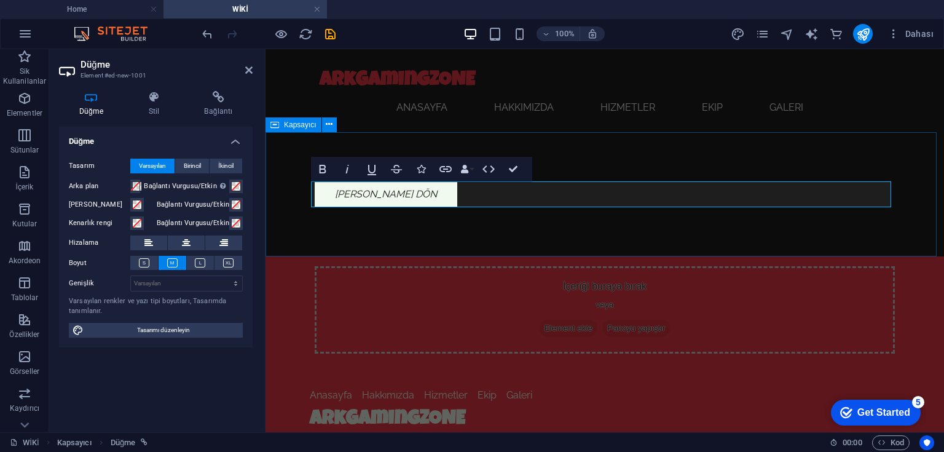
click at [405, 226] on div "Ana sayfaya dön" at bounding box center [604, 194] width 678 height 124
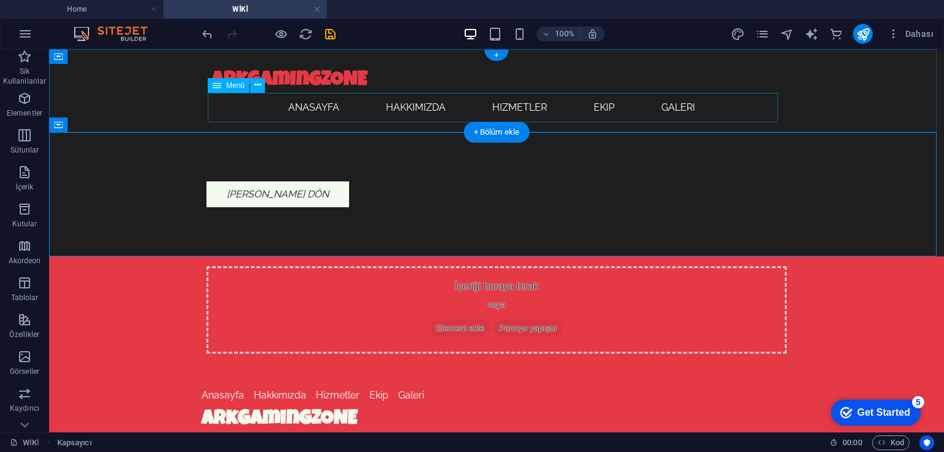
click at [421, 104] on nav "Anasayfa Hakkımızda Hizmetler Ekip Galeri" at bounding box center [496, 107] width 570 height 29
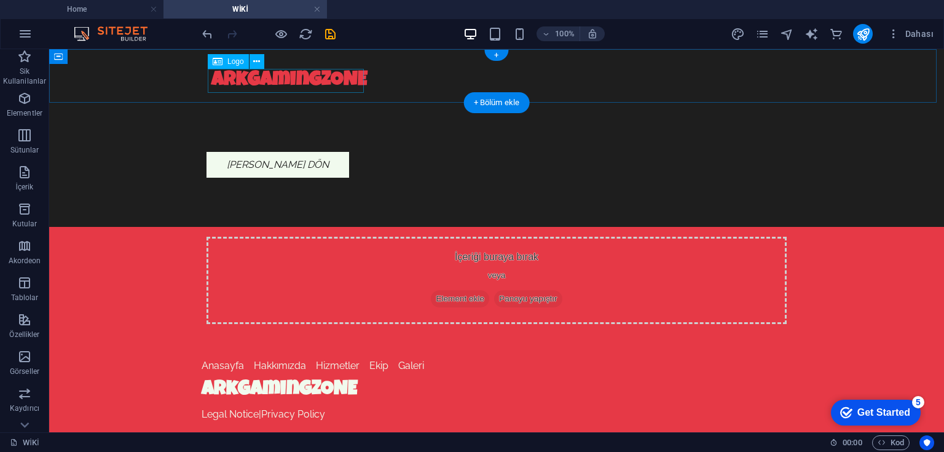
click at [344, 84] on div "ArkGamingZONE" at bounding box center [496, 81] width 570 height 24
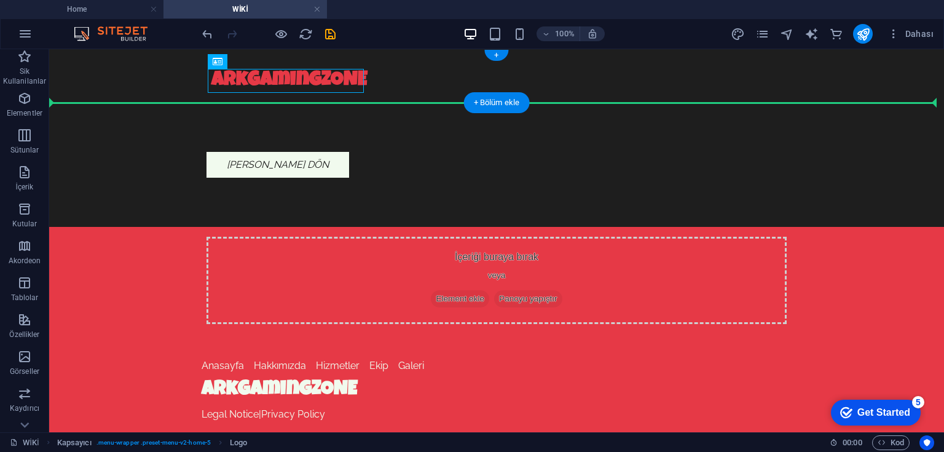
drag, startPoint x: 335, startPoint y: 80, endPoint x: 499, endPoint y: 82, distance: 164.0
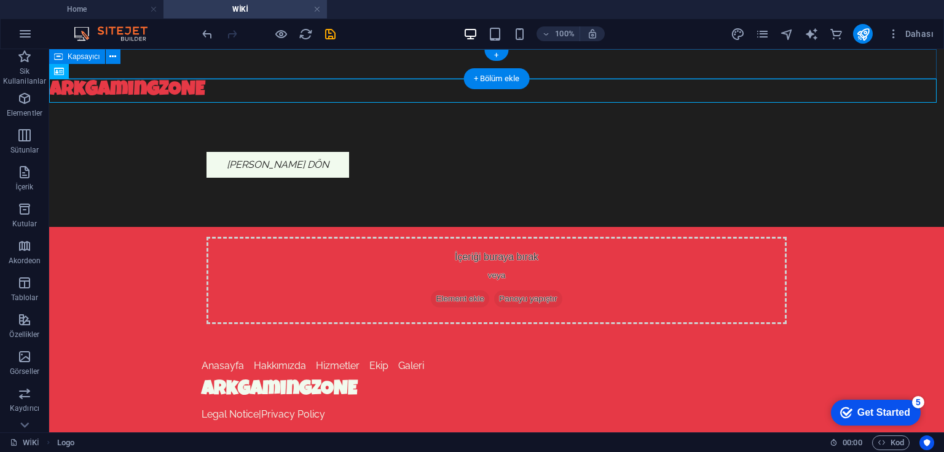
click at [347, 67] on div "Menu" at bounding box center [496, 63] width 894 height 29
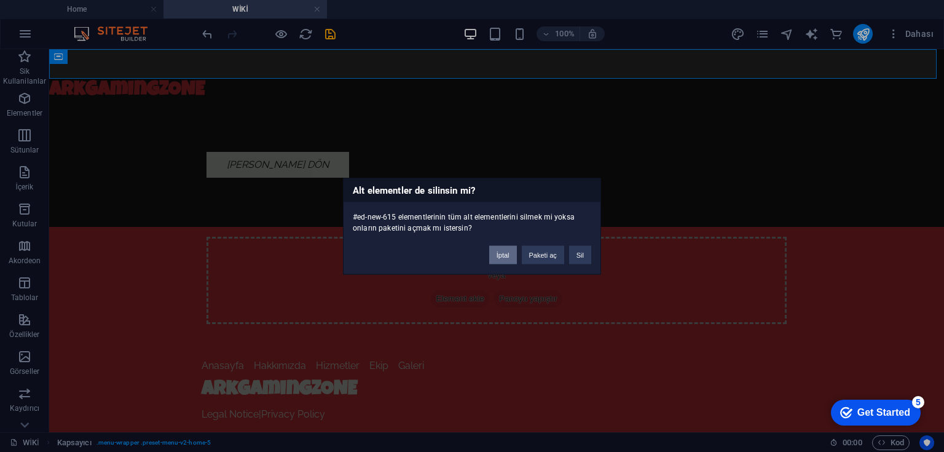
click at [506, 253] on button "İptal" at bounding box center [503, 254] width 28 height 18
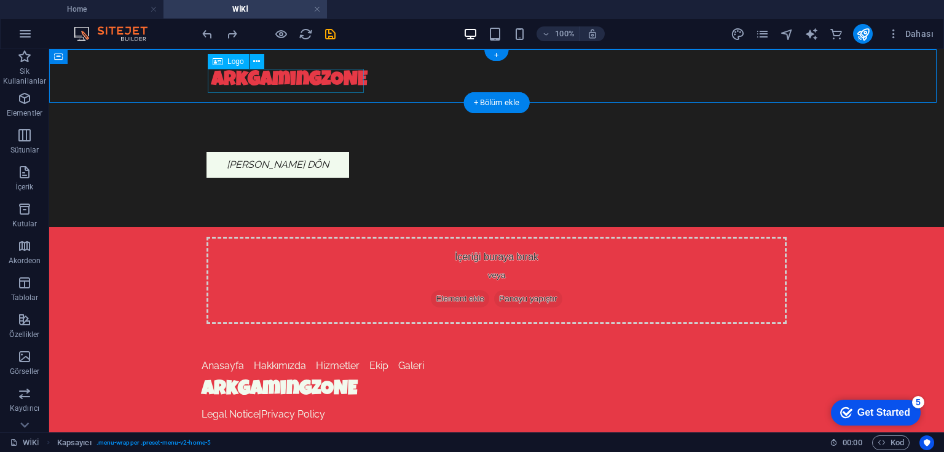
click at [318, 81] on div "ArkGamingZONE" at bounding box center [496, 81] width 570 height 24
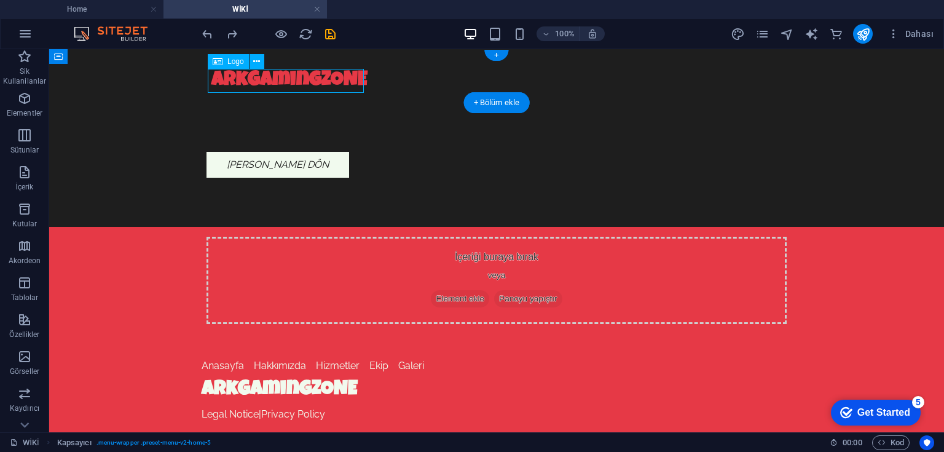
click at [318, 81] on div "ArkGamingZONE" at bounding box center [496, 81] width 570 height 24
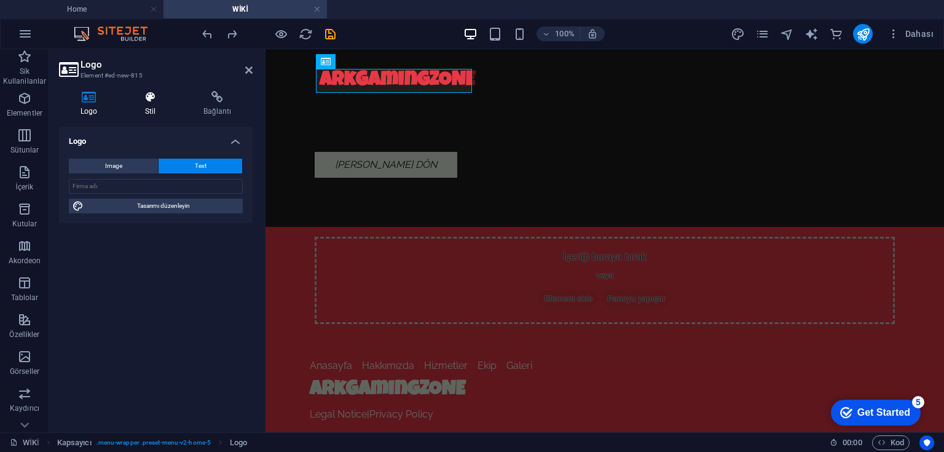
click at [155, 106] on h4 "Stil" at bounding box center [152, 104] width 58 height 26
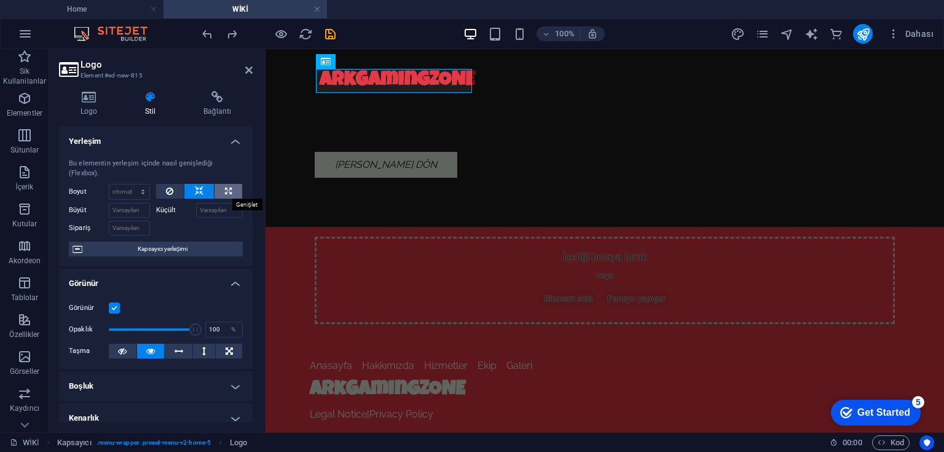
click at [228, 194] on icon at bounding box center [228, 191] width 7 height 15
type input "100"
select select "%"
click at [195, 187] on icon at bounding box center [199, 191] width 9 height 15
select select "DISABLED_OPTION_VALUE"
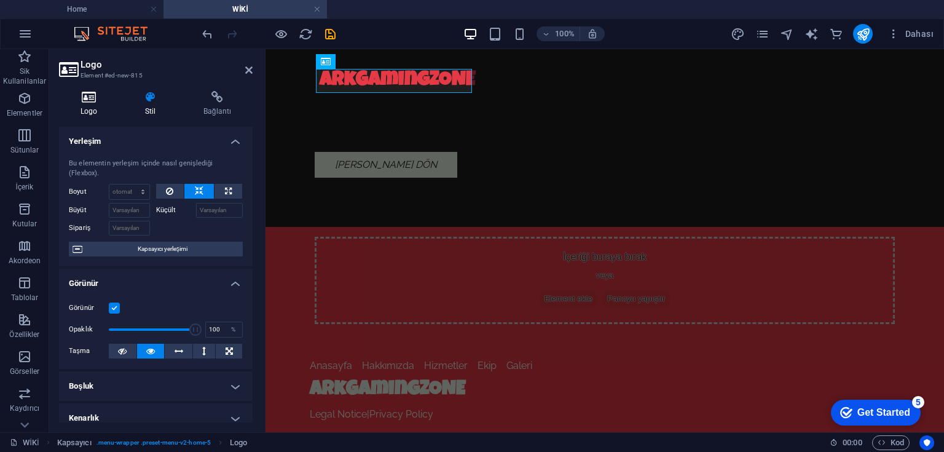
click at [86, 99] on icon at bounding box center [89, 97] width 60 height 12
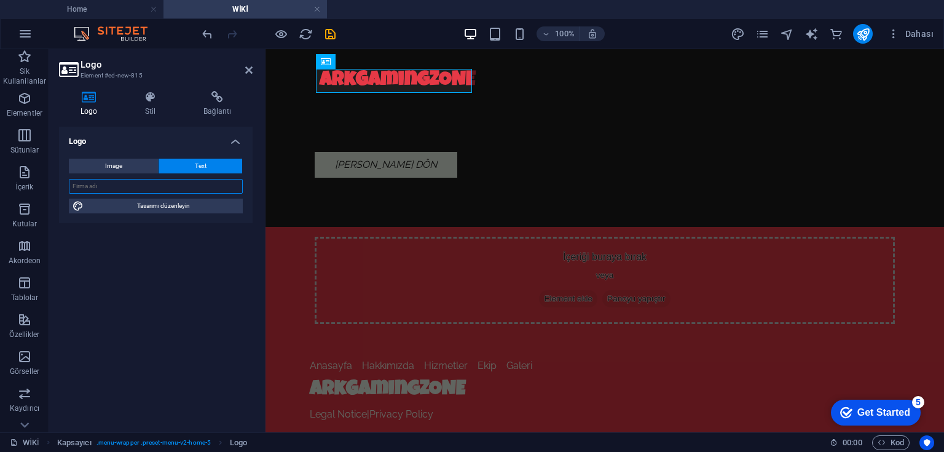
click at [135, 184] on input "text" at bounding box center [156, 186] width 174 height 15
click at [138, 184] on input "Ark gaming" at bounding box center [156, 186] width 174 height 15
type input "Ark gaming zone"
click at [155, 251] on div "Logo Image Text Dosyaları buraya sürükleyin, dosyaları seçmek için tıklayın vey…" at bounding box center [156, 274] width 194 height 295
click at [549, 79] on div "Ark gaming zone Menu" at bounding box center [604, 75] width 678 height 53
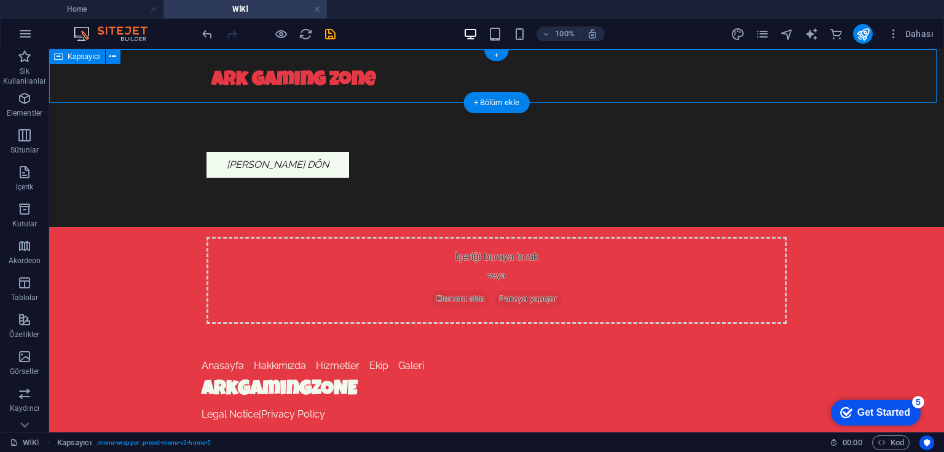
click at [391, 72] on div "Ark gaming zone Menu" at bounding box center [496, 75] width 894 height 53
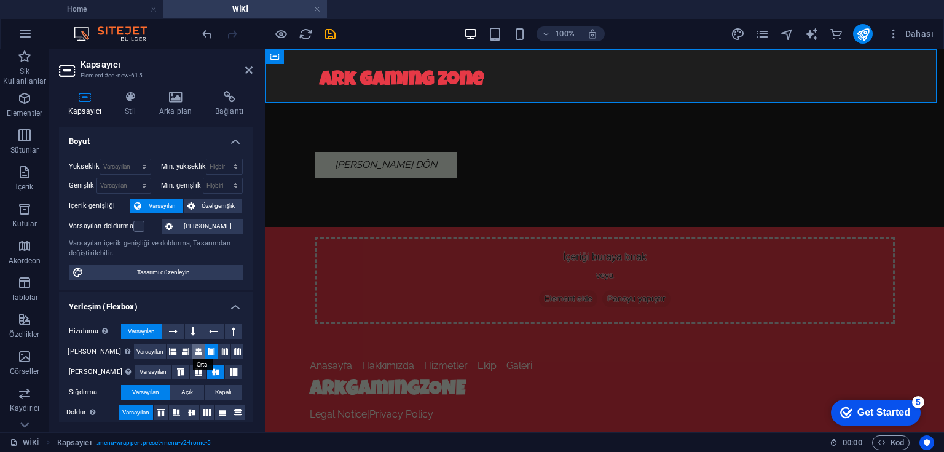
click at [195, 351] on icon at bounding box center [198, 351] width 7 height 15
click at [524, 122] on div "Ana sayfaya dön" at bounding box center [604, 165] width 678 height 124
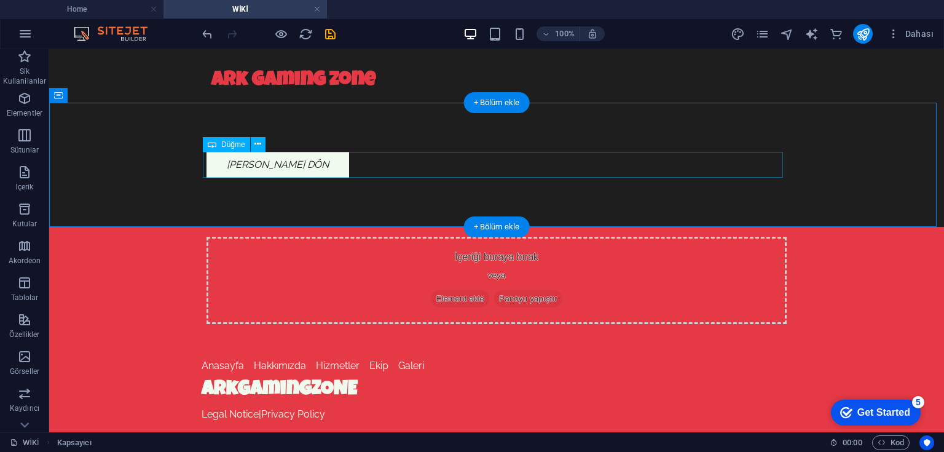
click at [286, 159] on div "Ana sayfaya dön" at bounding box center [496, 165] width 580 height 26
select select
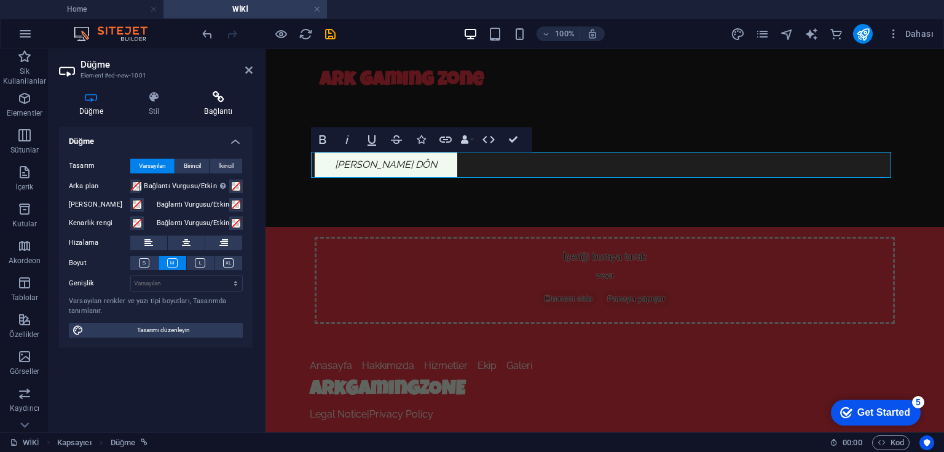
click at [210, 98] on icon at bounding box center [218, 97] width 68 height 12
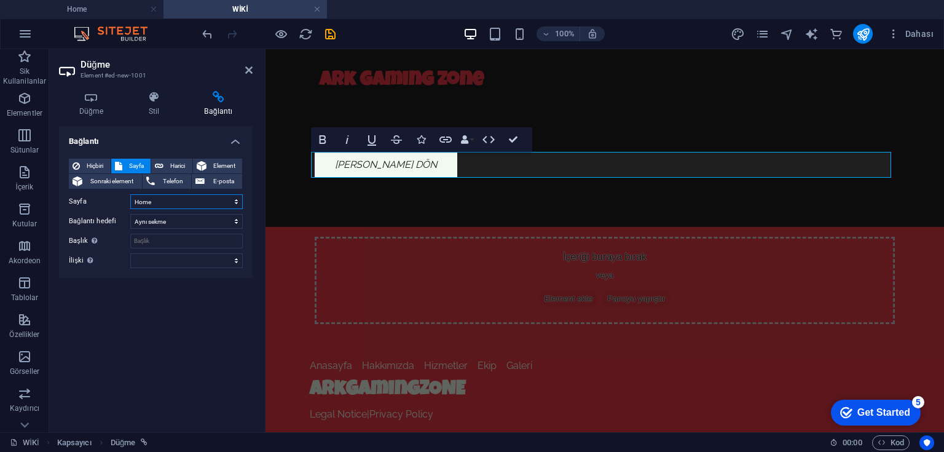
click at [206, 202] on select "Home Subpage Legal Notice Privacy WİKİ" at bounding box center [186, 201] width 112 height 15
click at [177, 242] on input "Başlık Ek bağlantı tanımının bağlantı metniyle aynı olmaması gerekir. Başlık, g…" at bounding box center [186, 240] width 112 height 15
type input "anasayfa"
click at [197, 319] on div "Bağlantı Hiçbiri Sayfa Harici Element Sonraki element Telefon E-posta Sayfa Hom…" at bounding box center [156, 274] width 194 height 295
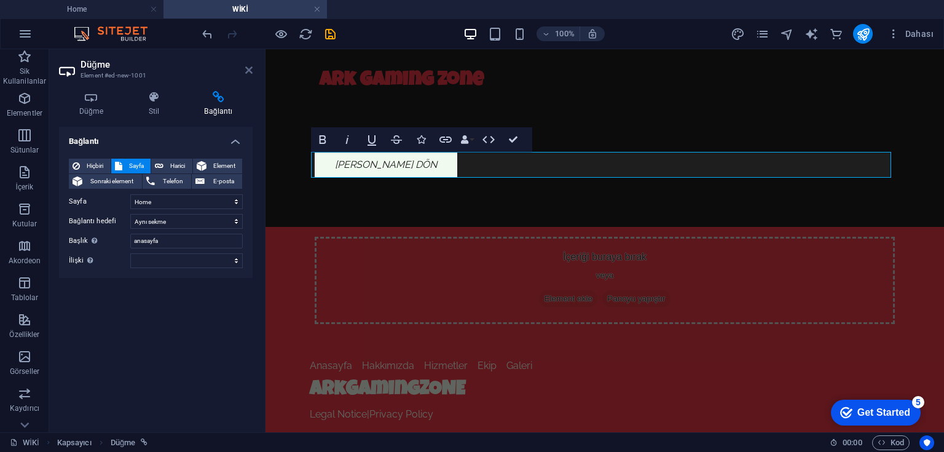
drag, startPoint x: 250, startPoint y: 69, endPoint x: 201, endPoint y: 20, distance: 69.9
click at [250, 69] on icon at bounding box center [248, 70] width 7 height 10
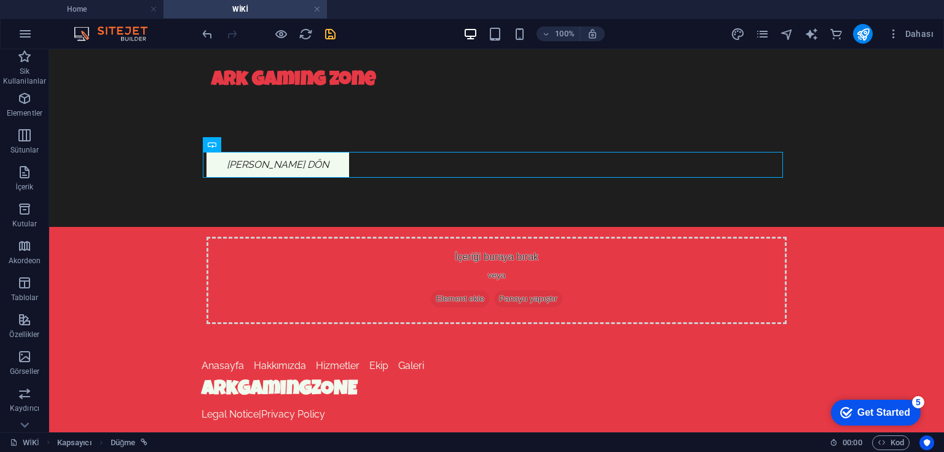
click at [336, 34] on icon "save" at bounding box center [330, 34] width 14 height 14
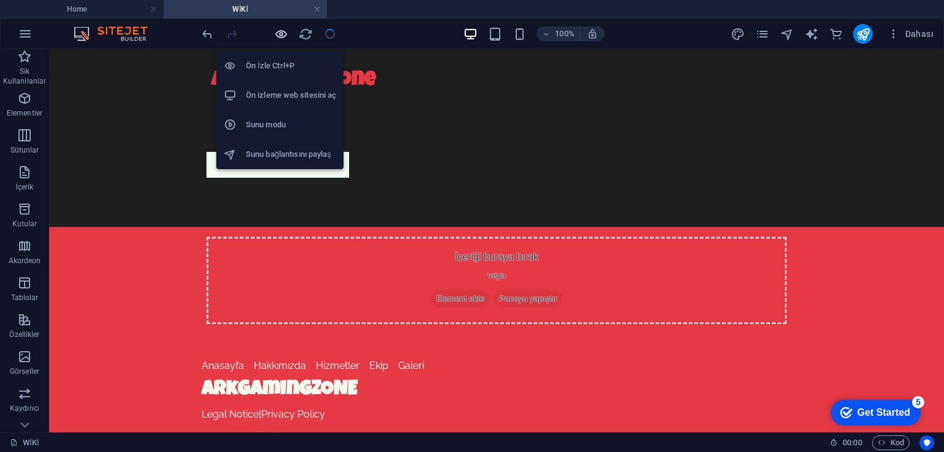
click at [280, 34] on icon "button" at bounding box center [281, 34] width 14 height 14
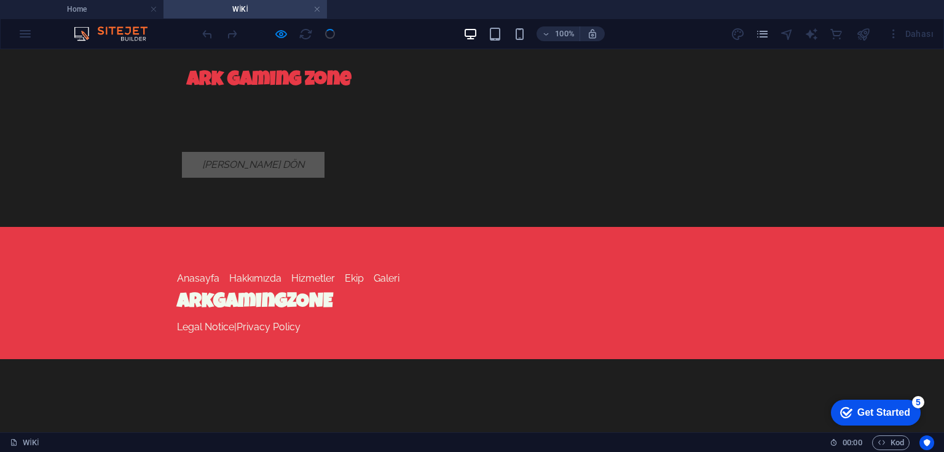
click at [256, 165] on icon "Ana sayfaya dön" at bounding box center [253, 164] width 102 height 12
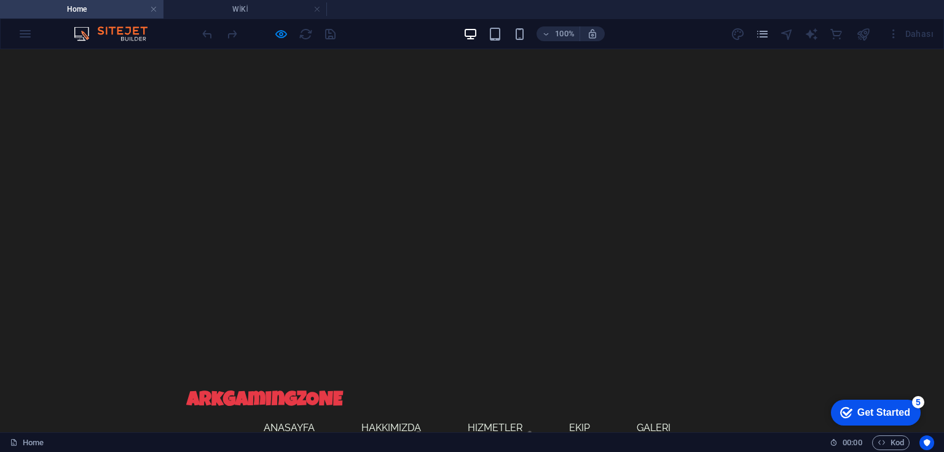
scroll to position [147, 0]
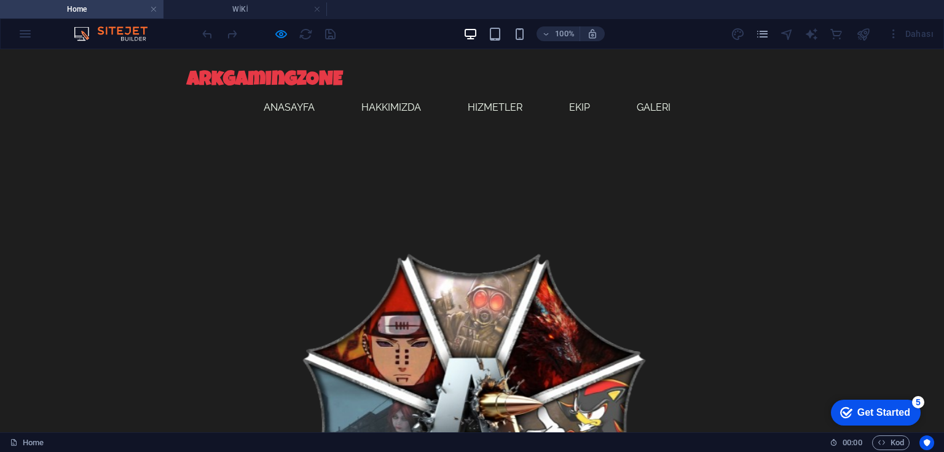
scroll to position [0, 0]
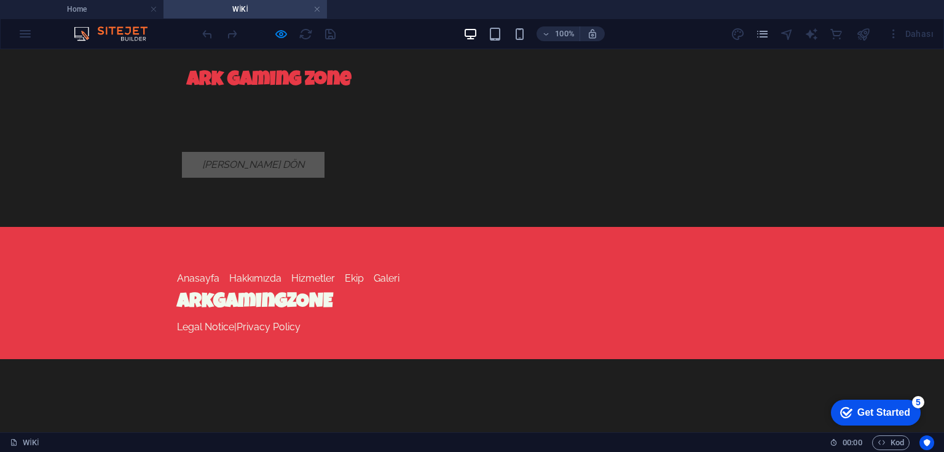
click at [273, 165] on icon "Ana sayfaya dön" at bounding box center [253, 164] width 102 height 12
